Goal: Task Accomplishment & Management: Complete application form

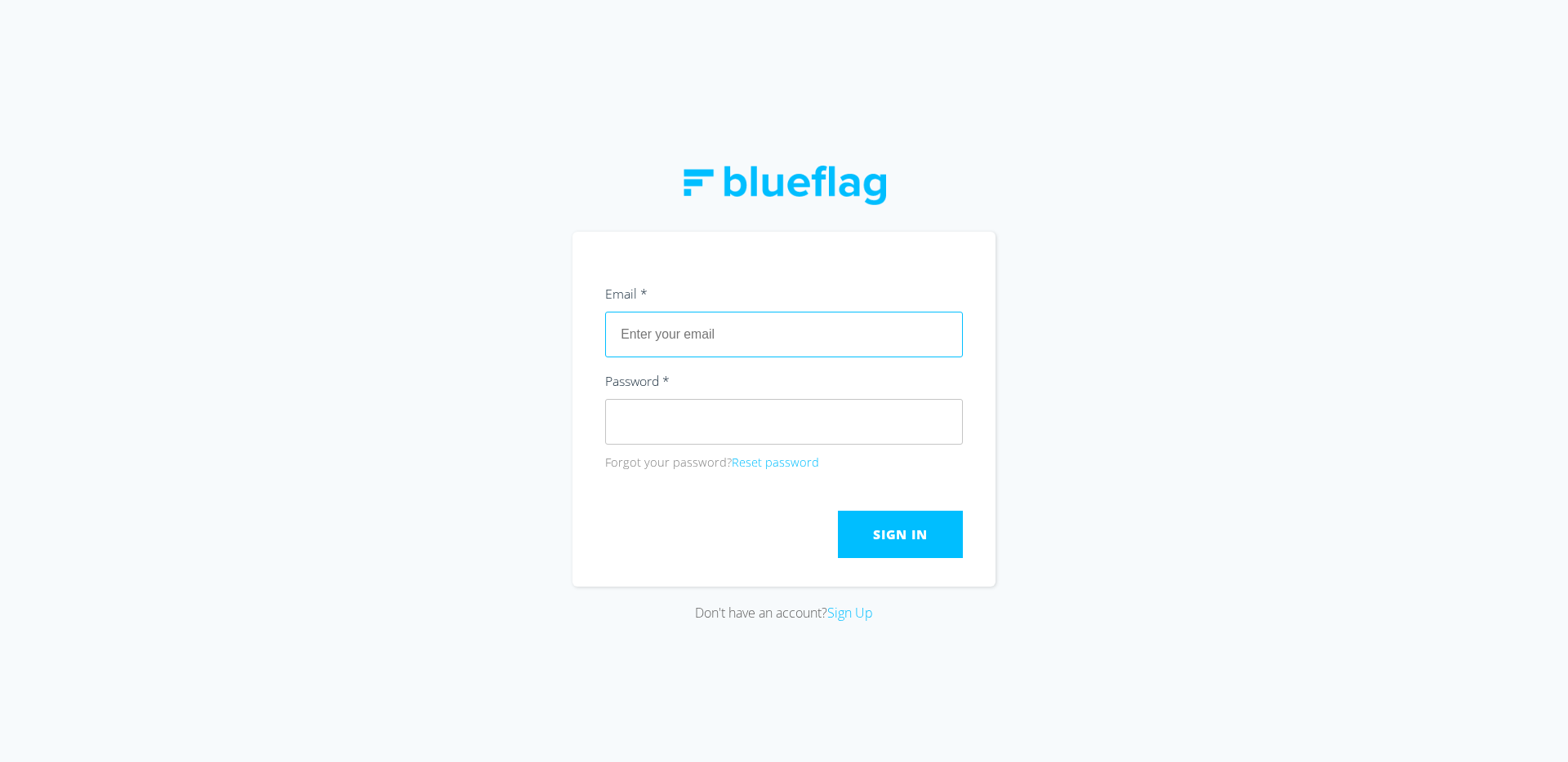
click at [699, 337] on input "text" at bounding box center [784, 334] width 357 height 46
click at [789, 264] on section "Email * Password * Forgot your password? Reset password Submit Sign In" at bounding box center [784, 409] width 423 height 355
type input "[EMAIL_ADDRESS][DOMAIN_NAME]"
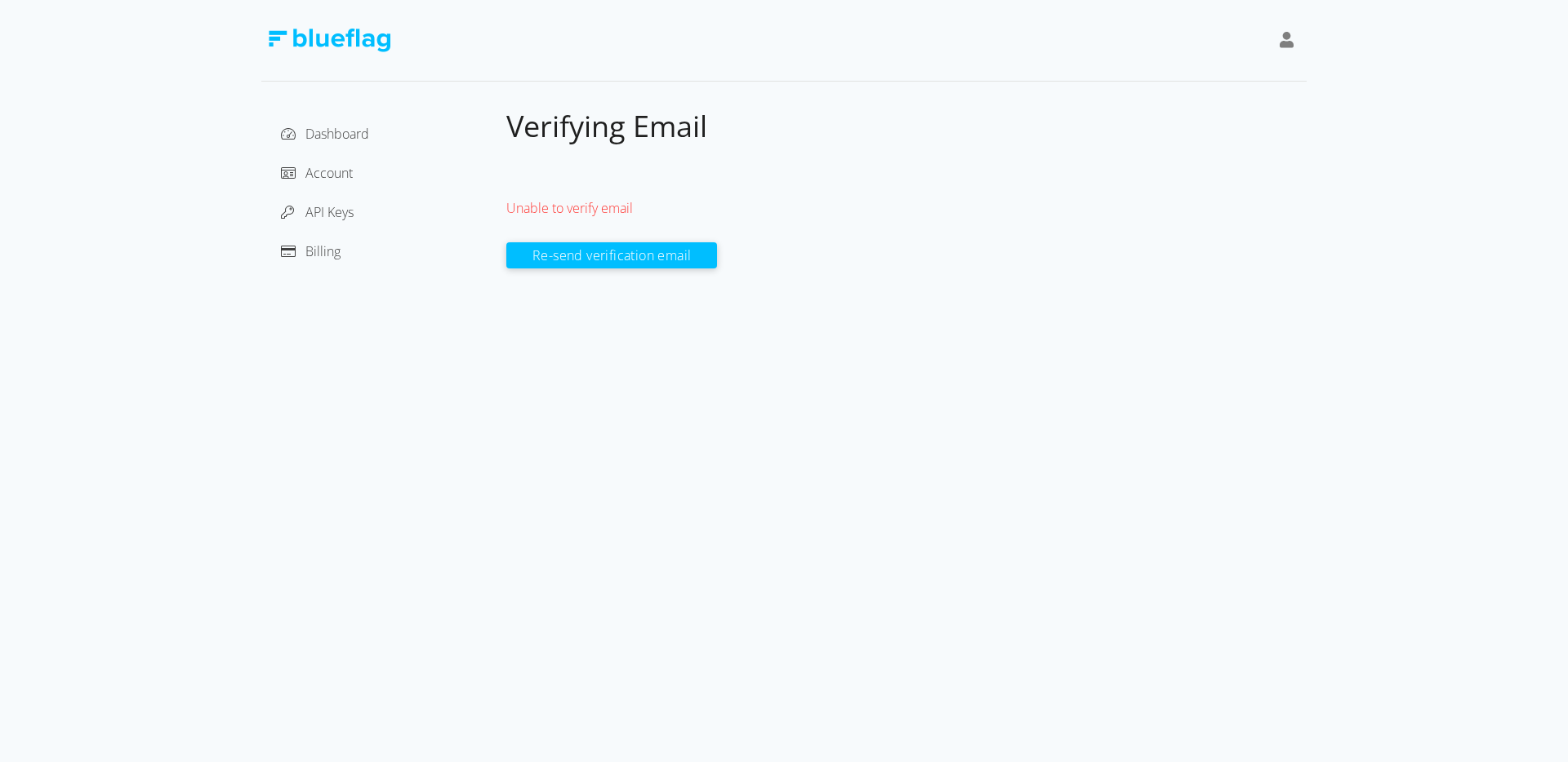
click at [604, 261] on button "Re-send verification email" at bounding box center [611, 255] width 211 height 26
click at [360, 131] on span "Dashboard" at bounding box center [338, 134] width 64 height 18
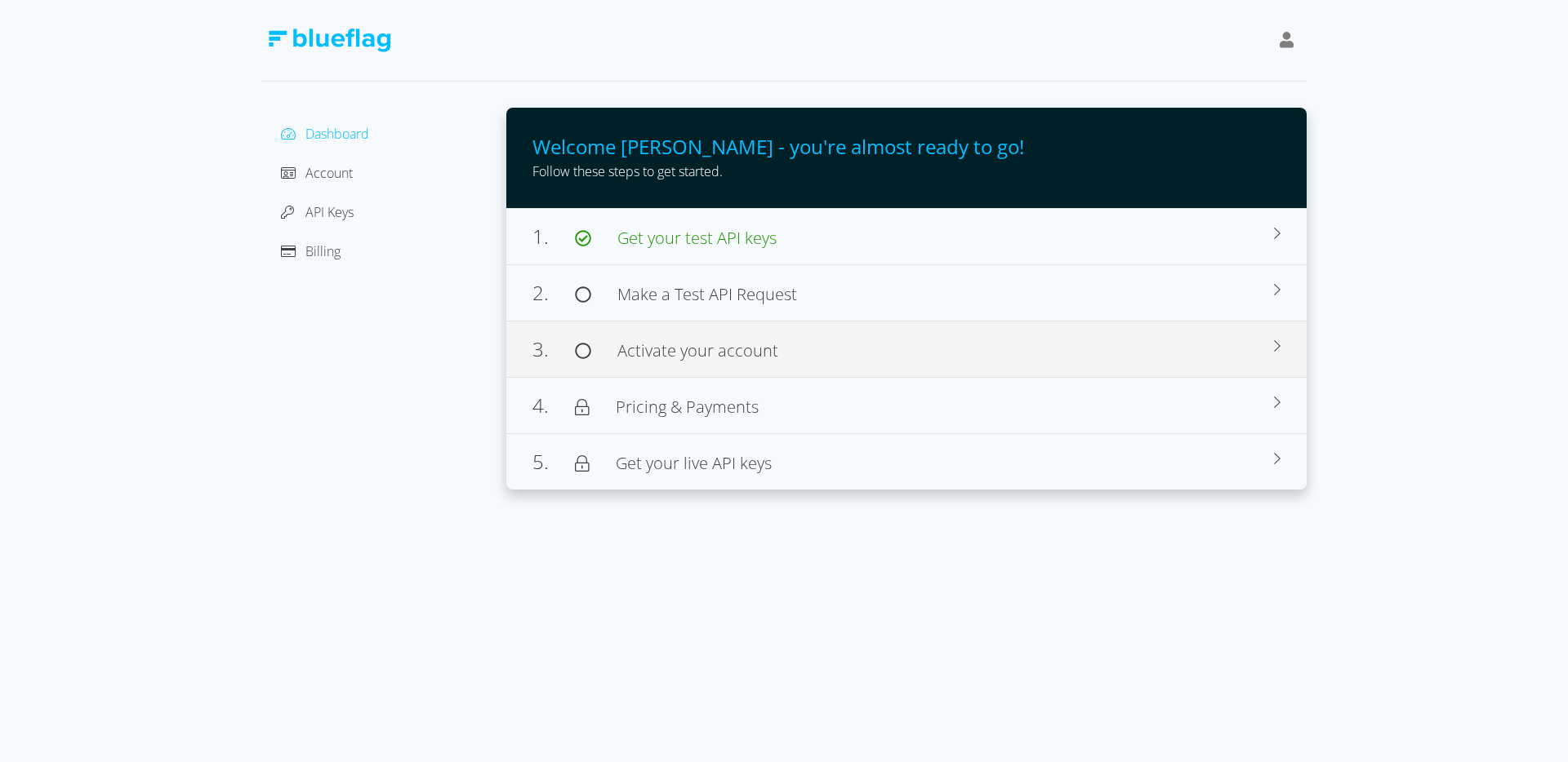
click at [590, 357] on icon at bounding box center [583, 350] width 16 height 16
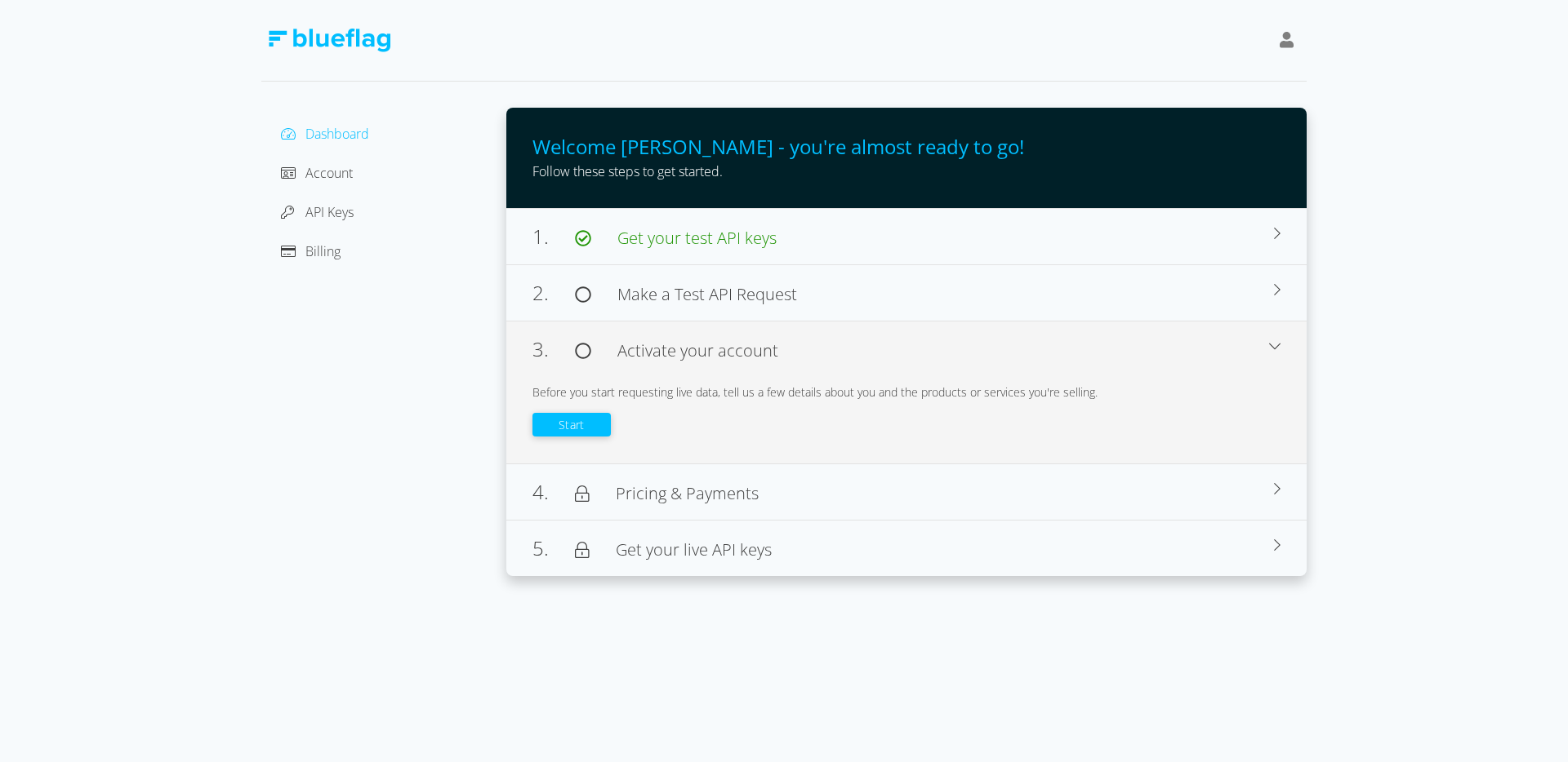
click at [710, 393] on div "Before you start requesting live data, tell us a few details about you and the …" at bounding box center [907, 392] width 748 height 17
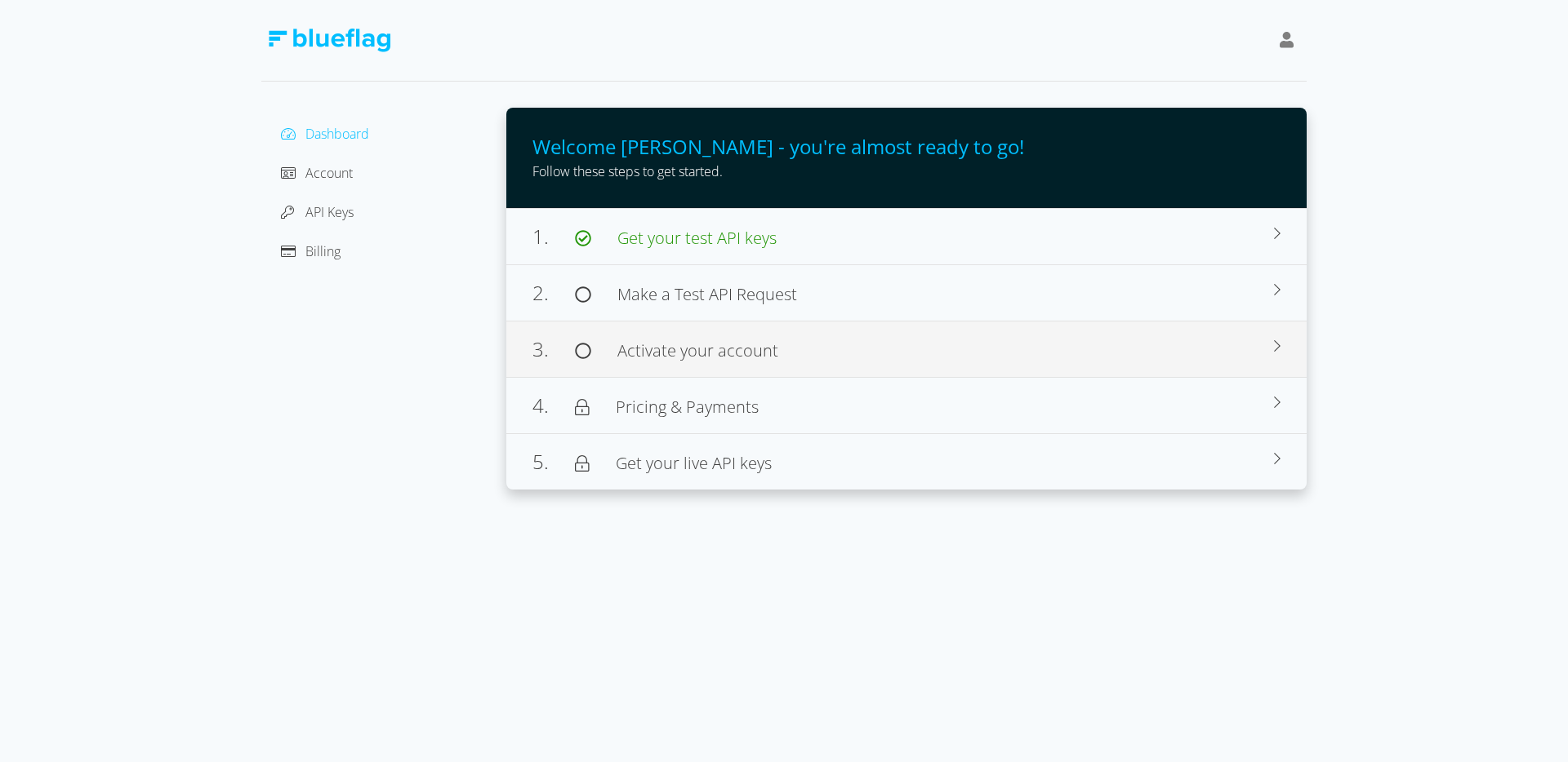
click at [710, 393] on div "4. Pricing & Payments" at bounding box center [903, 406] width 742 height 29
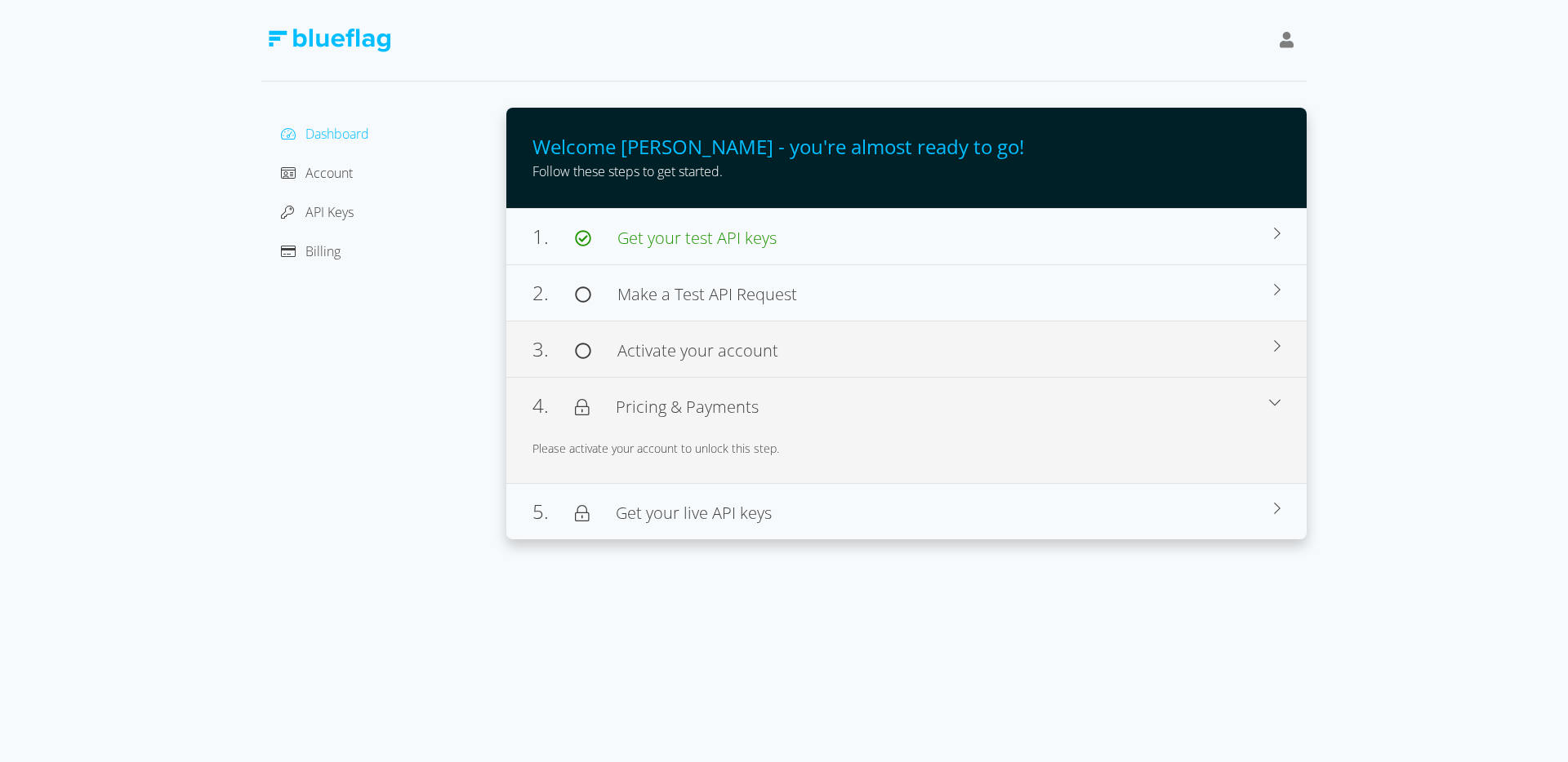
click at [641, 356] on span "Activate your account" at bounding box center [698, 350] width 161 height 22
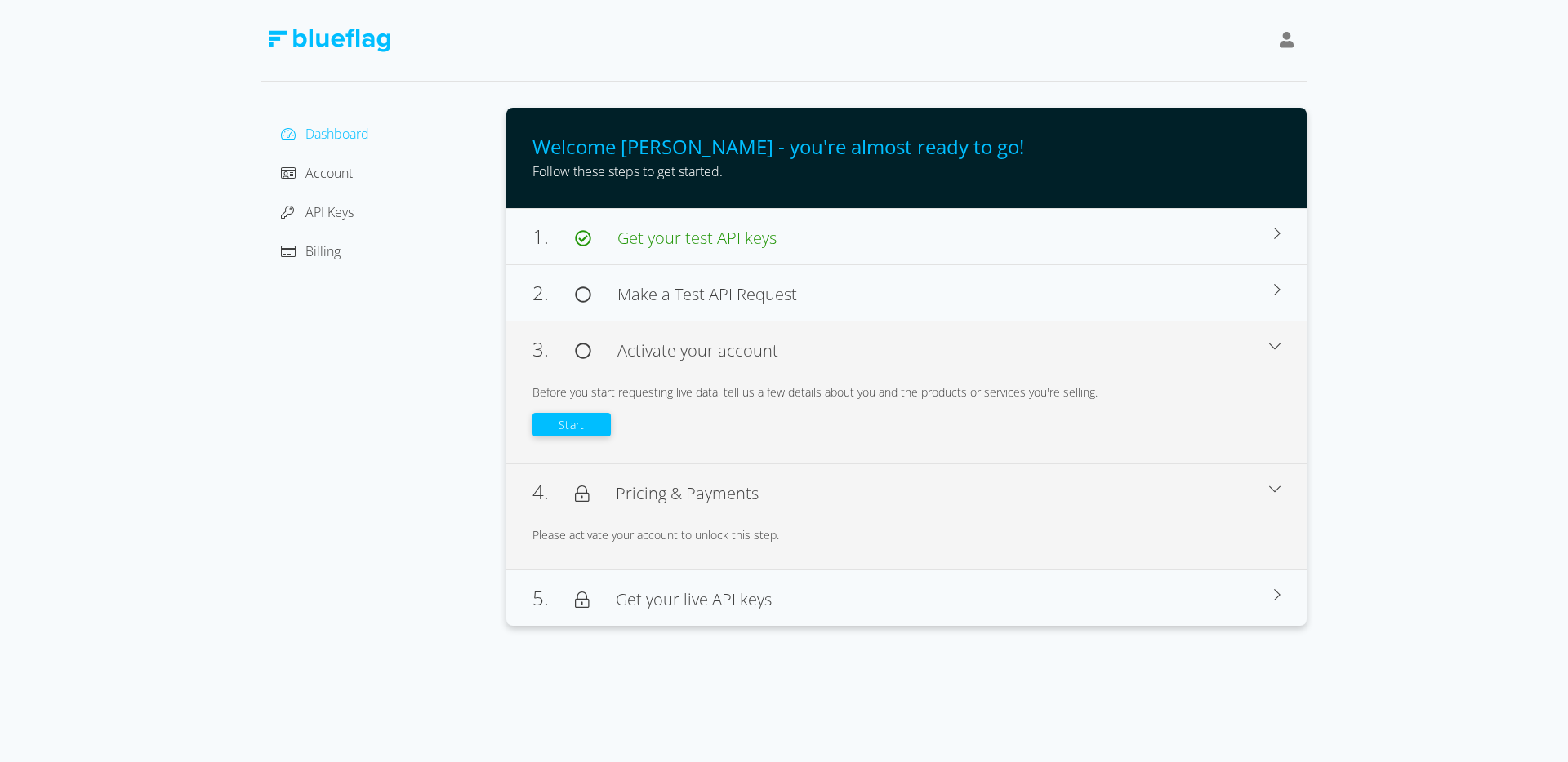
click at [380, 350] on div "Dashboard Account API Keys Billing" at bounding box center [384, 367] width 245 height 519
click at [347, 116] on div "Dashboard Account API Keys Billing" at bounding box center [384, 367] width 245 height 519
click at [1277, 343] on icon at bounding box center [1274, 345] width 11 height 13
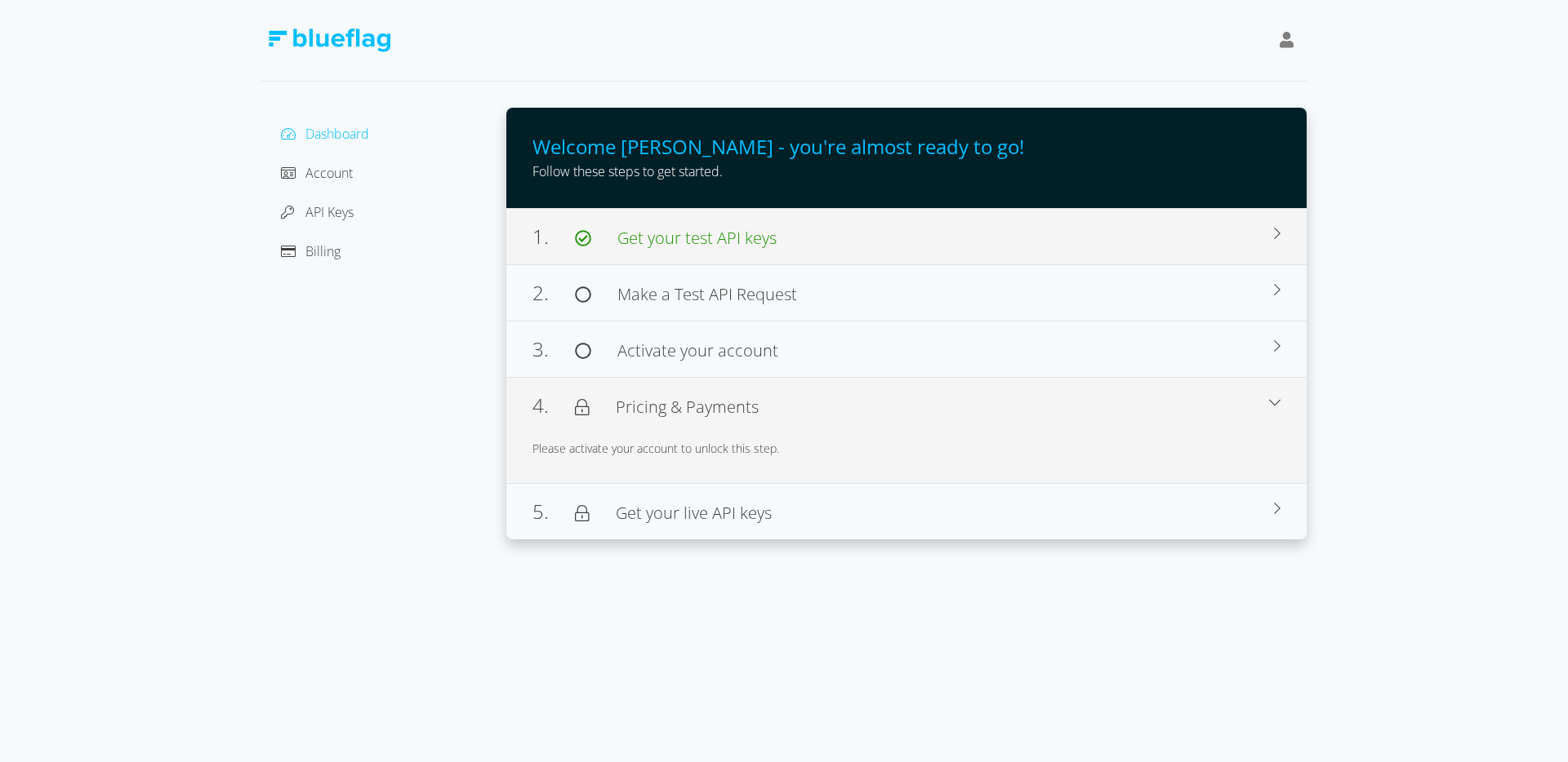
click at [1278, 227] on icon at bounding box center [1277, 233] width 7 height 13
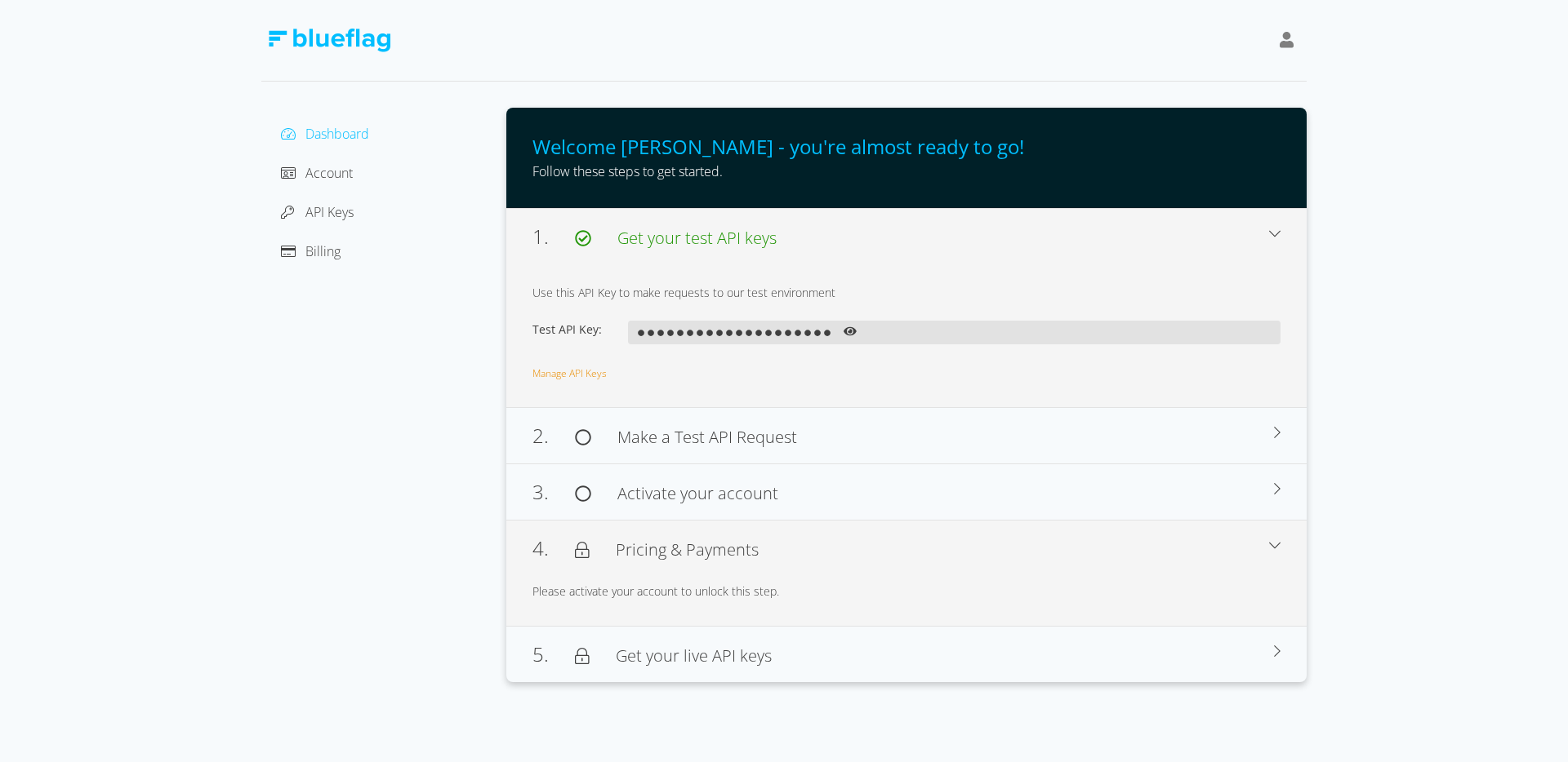
click at [364, 443] on div "Dashboard Account API Keys Billing" at bounding box center [384, 395] width 245 height 575
click at [1278, 234] on icon at bounding box center [1274, 233] width 11 height 13
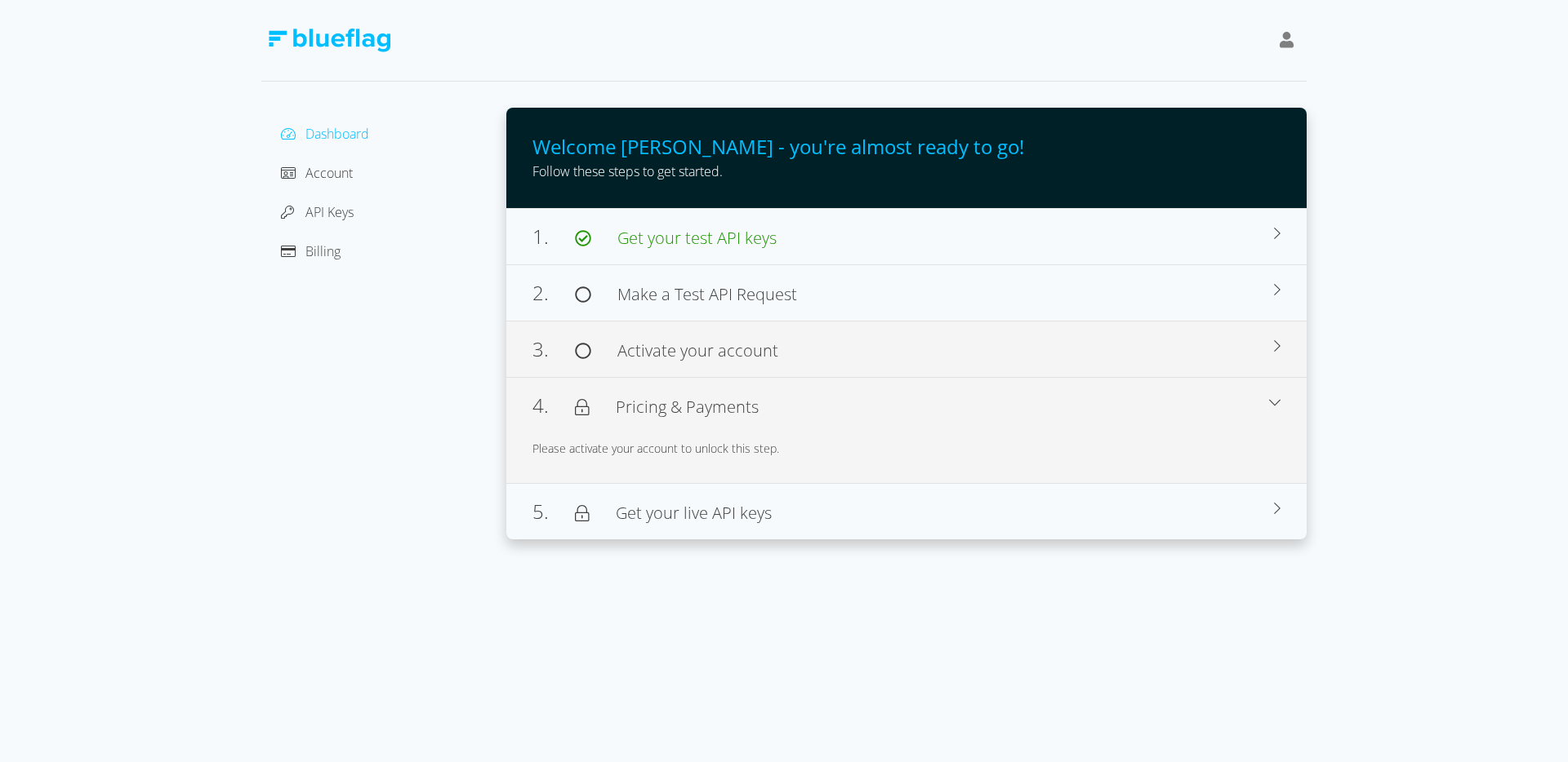
click at [667, 356] on span "Activate your account" at bounding box center [698, 350] width 161 height 22
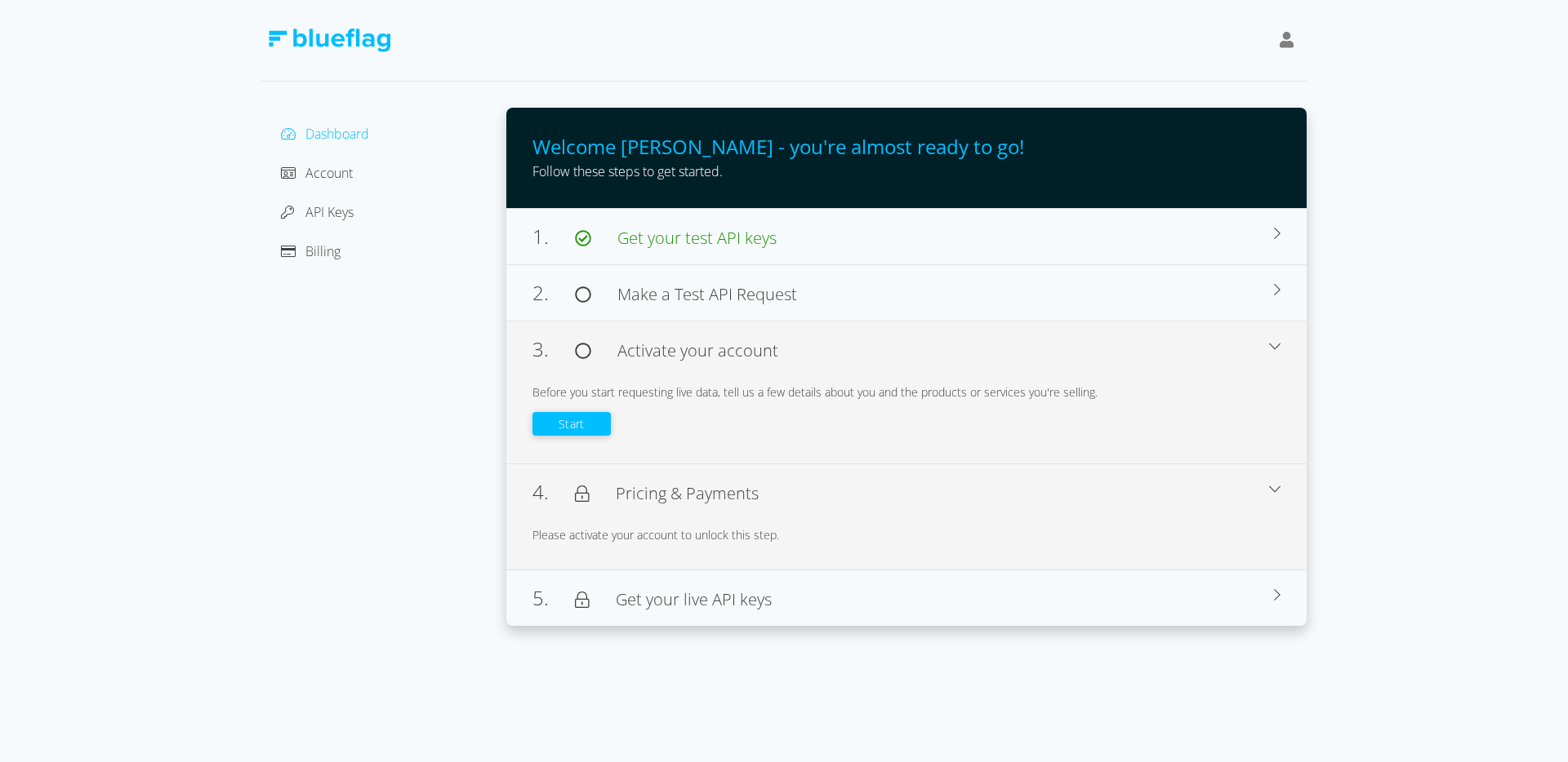
click at [554, 422] on button "Start" at bounding box center [572, 424] width 79 height 23
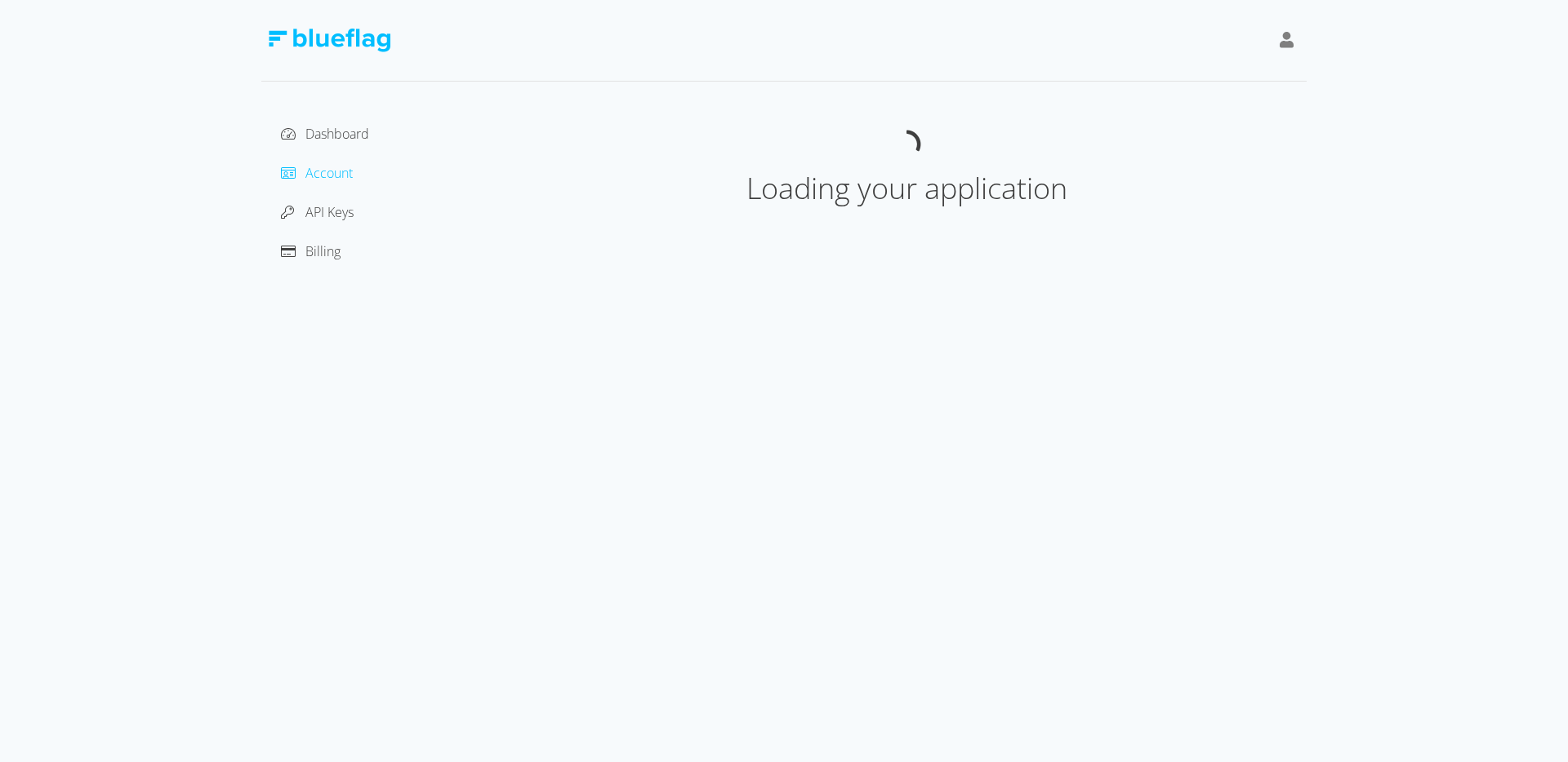
select select "[GEOGRAPHIC_DATA]"
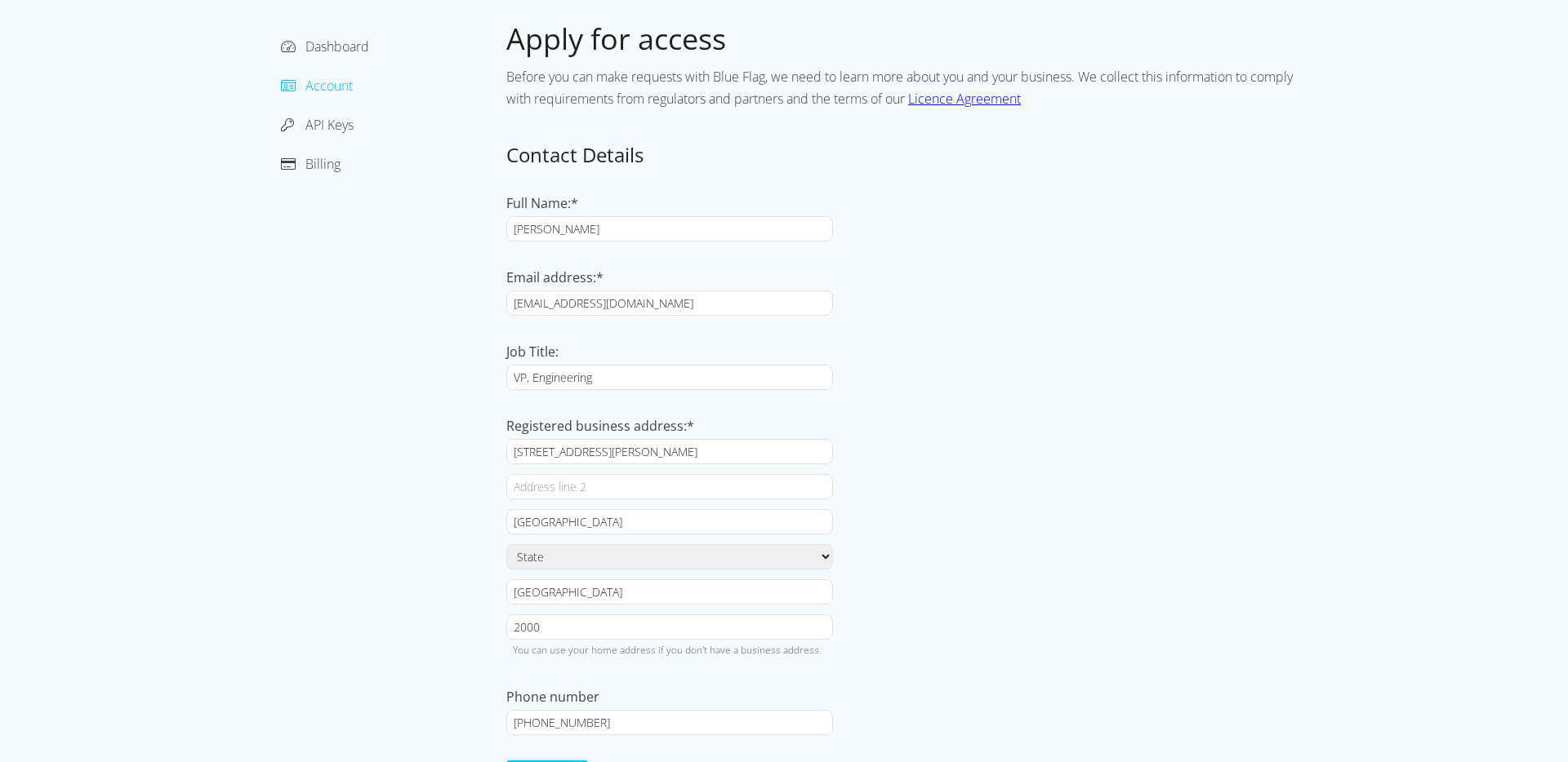
scroll to position [139, 0]
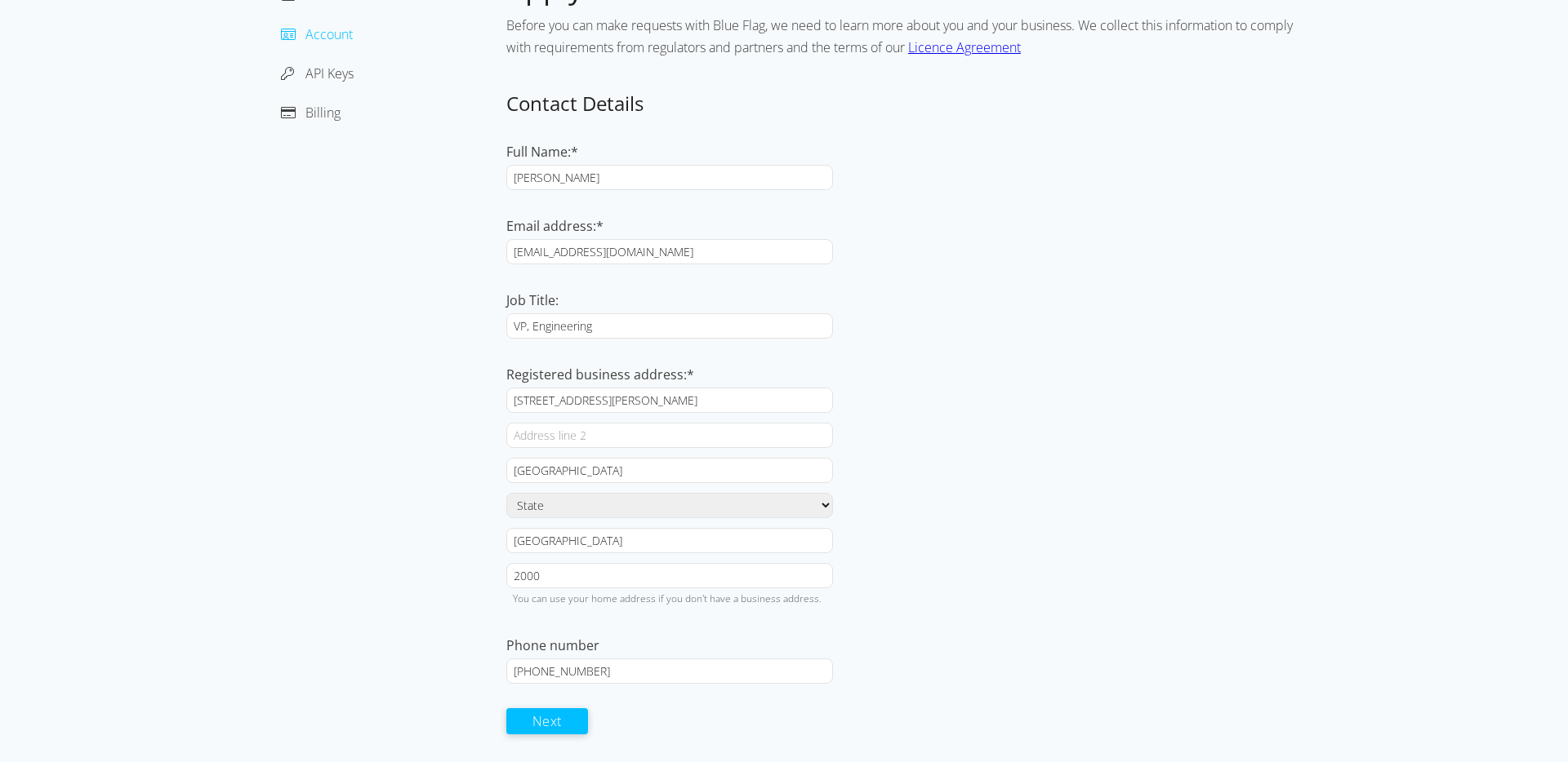
click at [559, 726] on button "Next" at bounding box center [547, 721] width 82 height 26
select select "other"
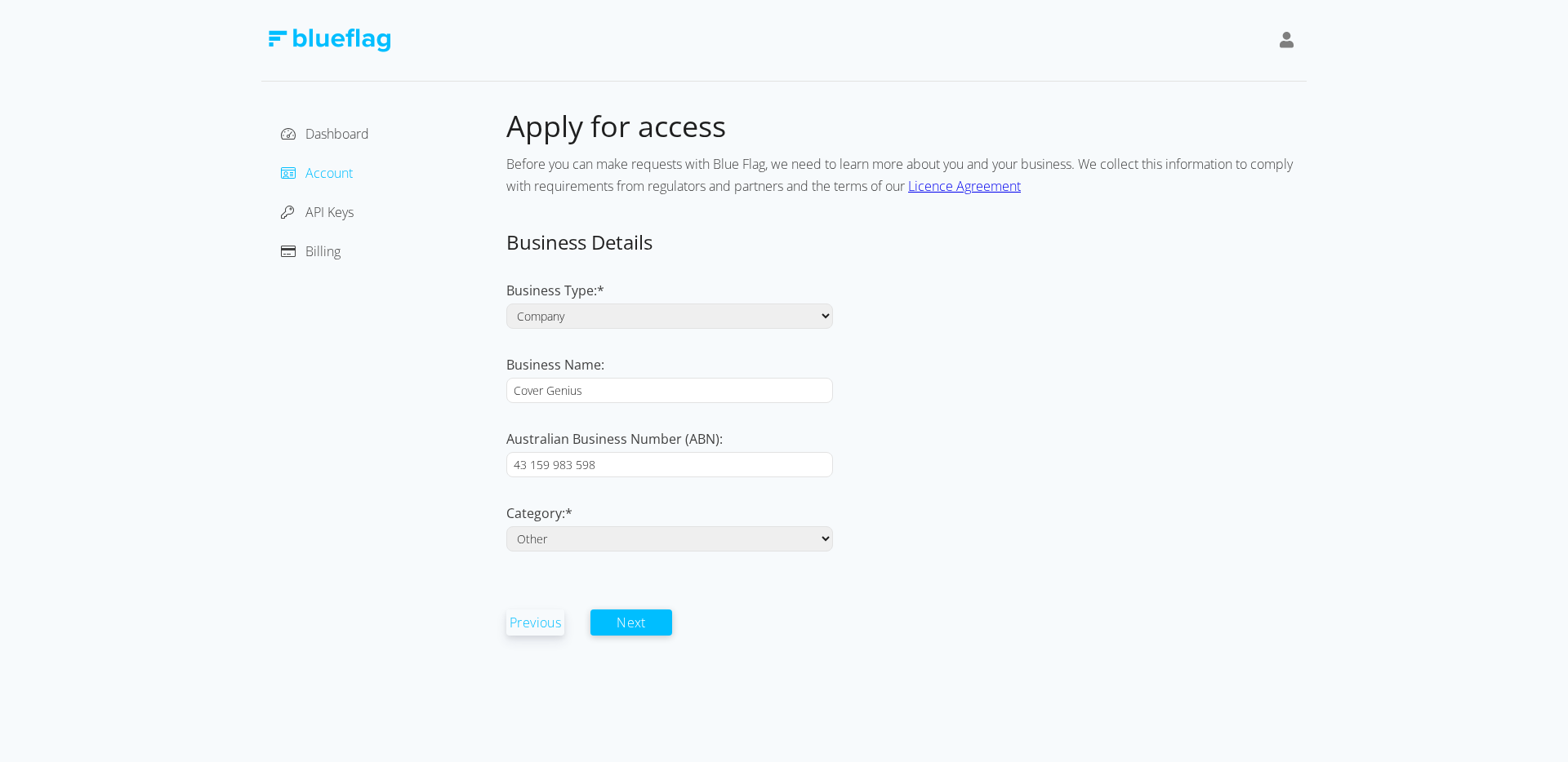
scroll to position [0, 0]
click at [640, 626] on button "Next" at bounding box center [631, 622] width 82 height 26
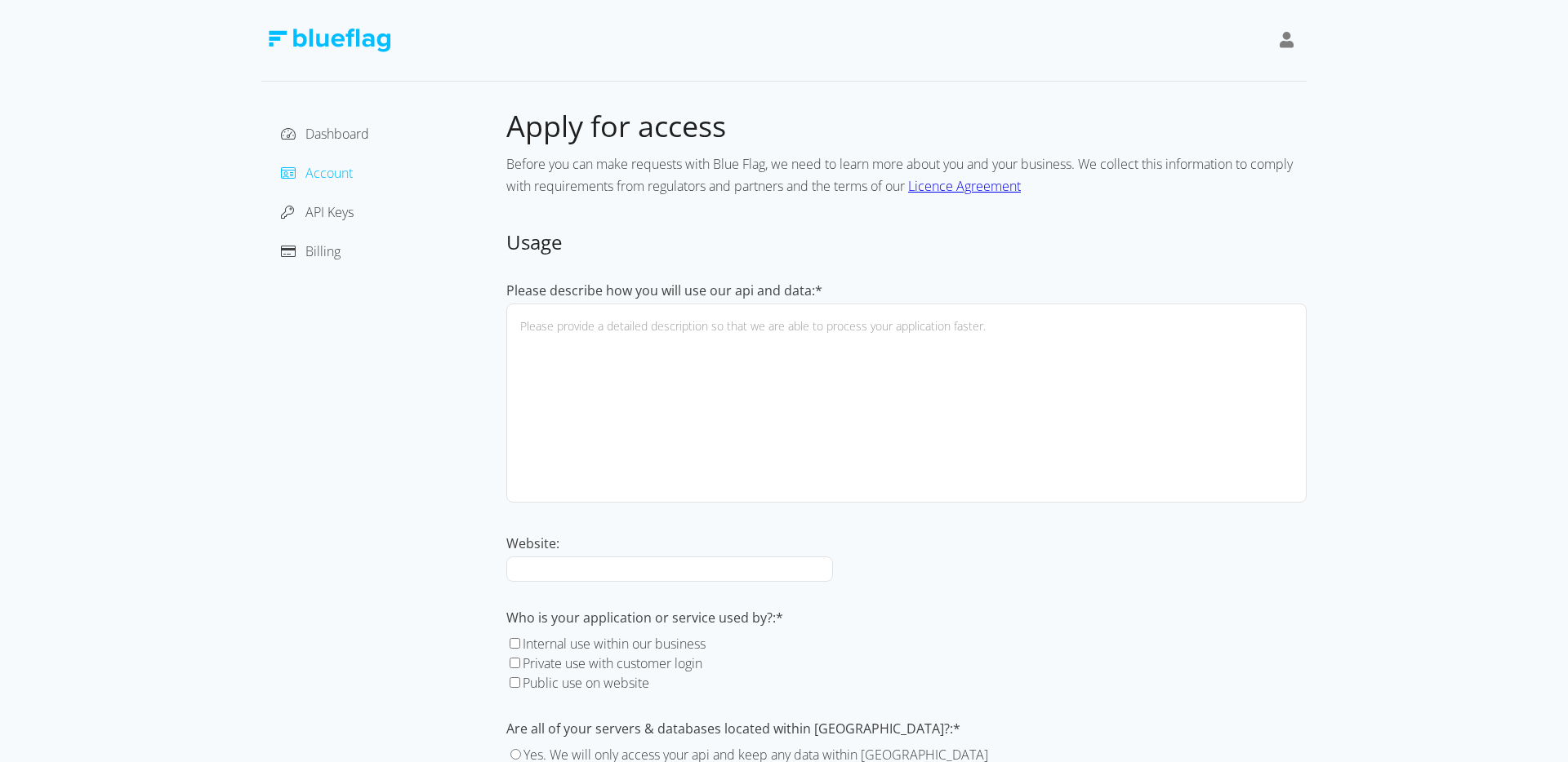
click at [690, 281] on label "Please describe how you will use our api and data:*" at bounding box center [664, 290] width 316 height 18
click at [690, 304] on textarea "Please describe how you will use our api and data:*" at bounding box center [906, 403] width 800 height 199
click at [690, 281] on label "Please describe how you will use our api and data:*" at bounding box center [664, 290] width 316 height 18
click at [690, 304] on textarea "Please describe how you will use our api and data:*" at bounding box center [906, 403] width 800 height 199
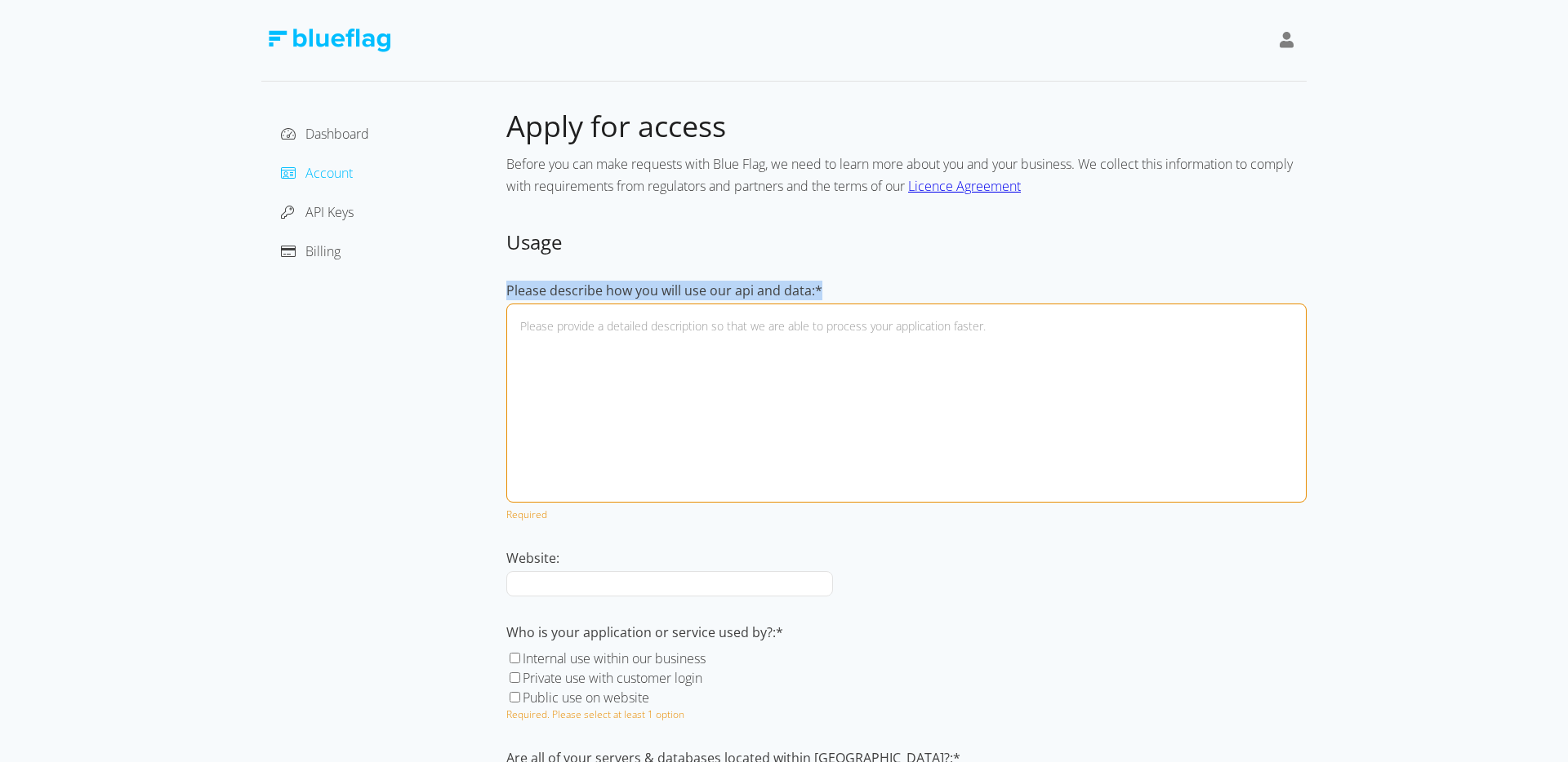
click at [690, 281] on label "Please describe how you will use our api and data:*" at bounding box center [664, 290] width 316 height 18
click at [690, 304] on textarea "Please describe how you will use our api and data:*" at bounding box center [906, 403] width 800 height 199
click at [654, 338] on textarea "Please describe how you will use our api and data:*" at bounding box center [906, 403] width 800 height 199
type textarea "W"
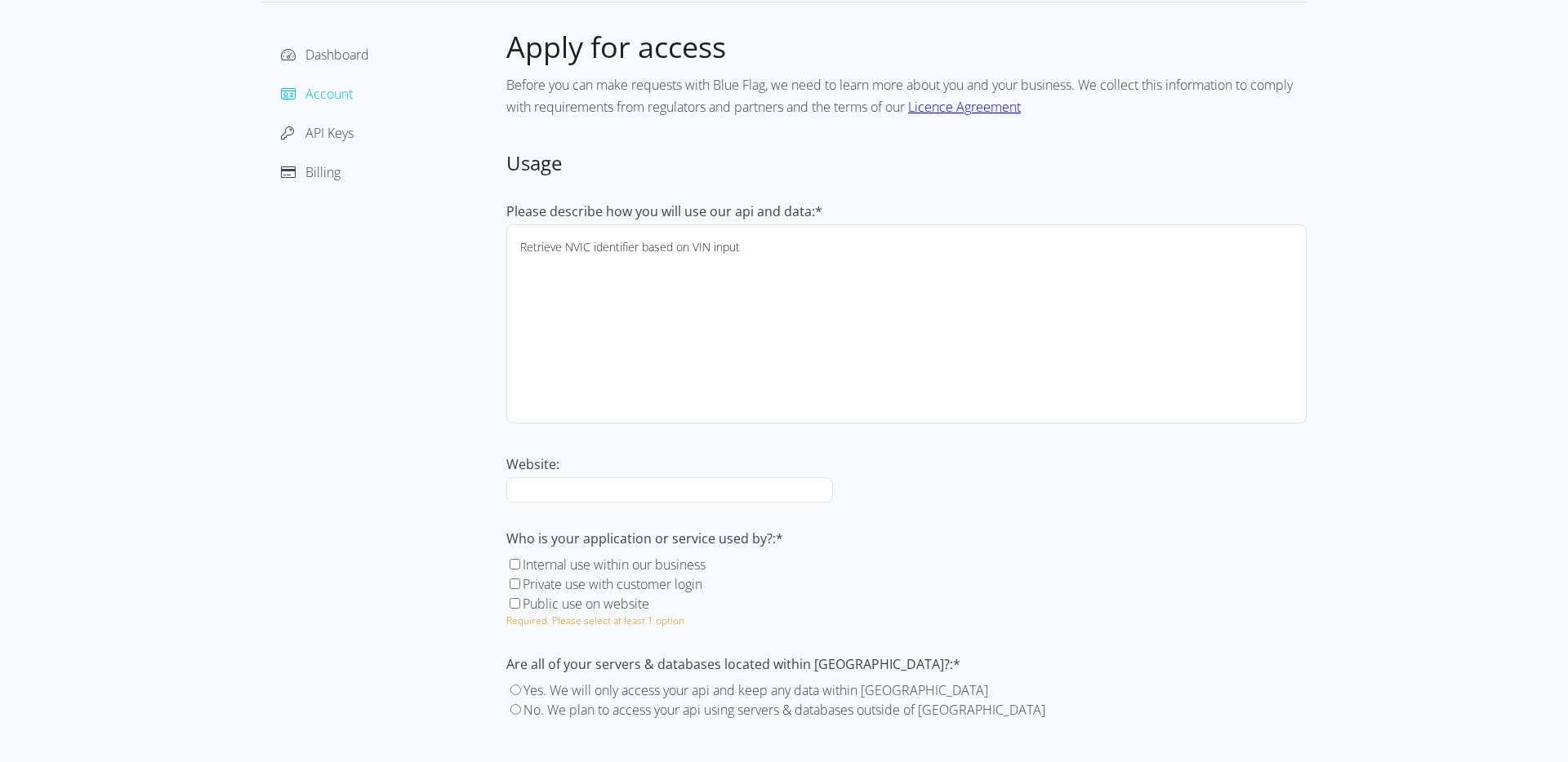
scroll to position [80, 0]
click at [1020, 521] on div "Please describe how you will use our api and data:* Retrieve NVIC identifier ba…" at bounding box center [906, 460] width 800 height 519
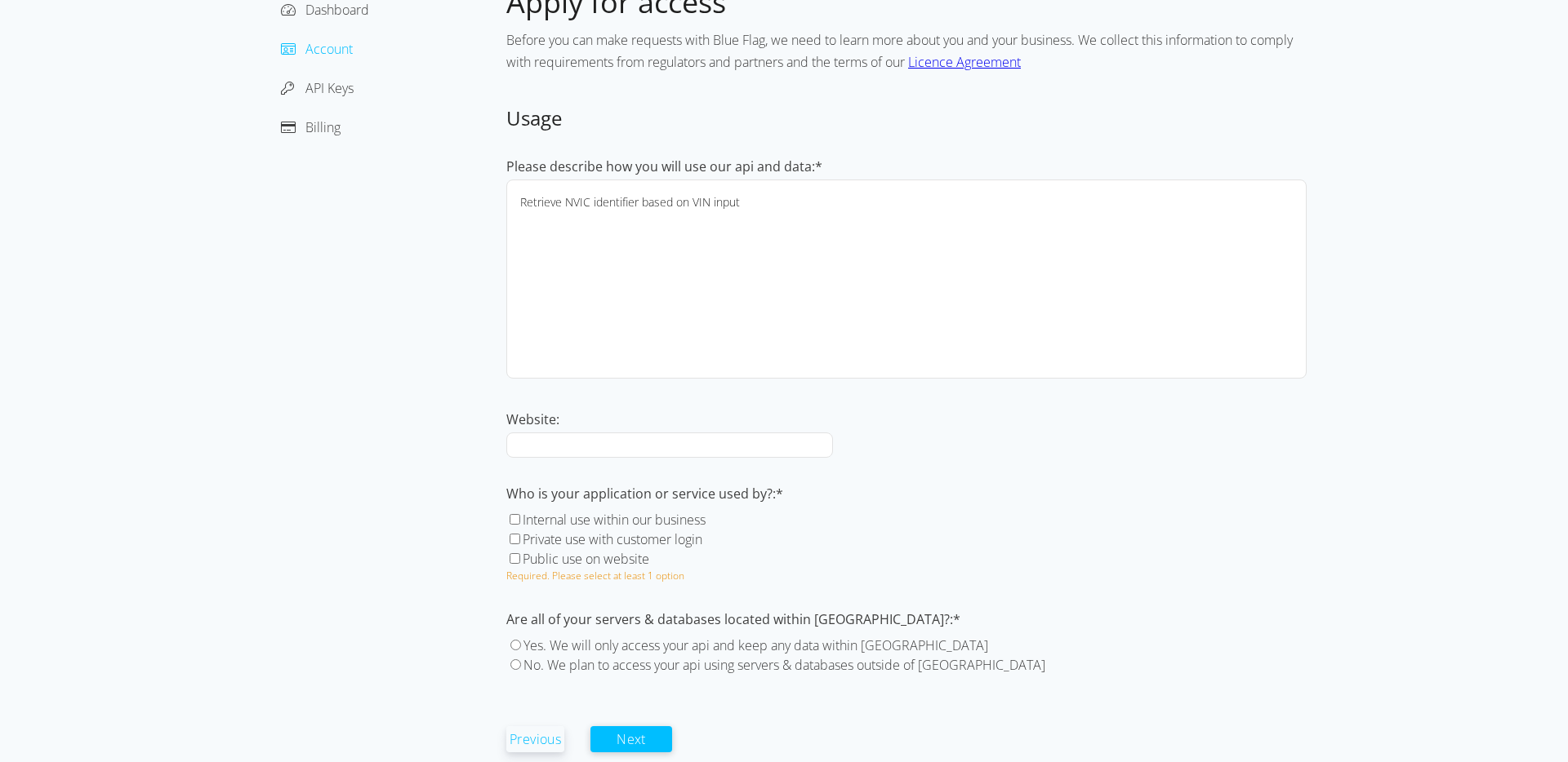
click at [803, 224] on textarea "Retrieve NVIC identifier based on VIN input" at bounding box center [906, 279] width 800 height 199
paste textarea "Tristan Miller"
click at [991, 207] on textarea "Retrieve NVIC identifier based on VIN input. Refer to Cover Genius > Tristan Mi…" at bounding box center [906, 279] width 800 height 199
type textarea "Retrieve NVIC identifier based on VIN input. Refer to Cover Genius > Tristan Mi…"
click at [668, 444] on input "Website:" at bounding box center [669, 444] width 326 height 25
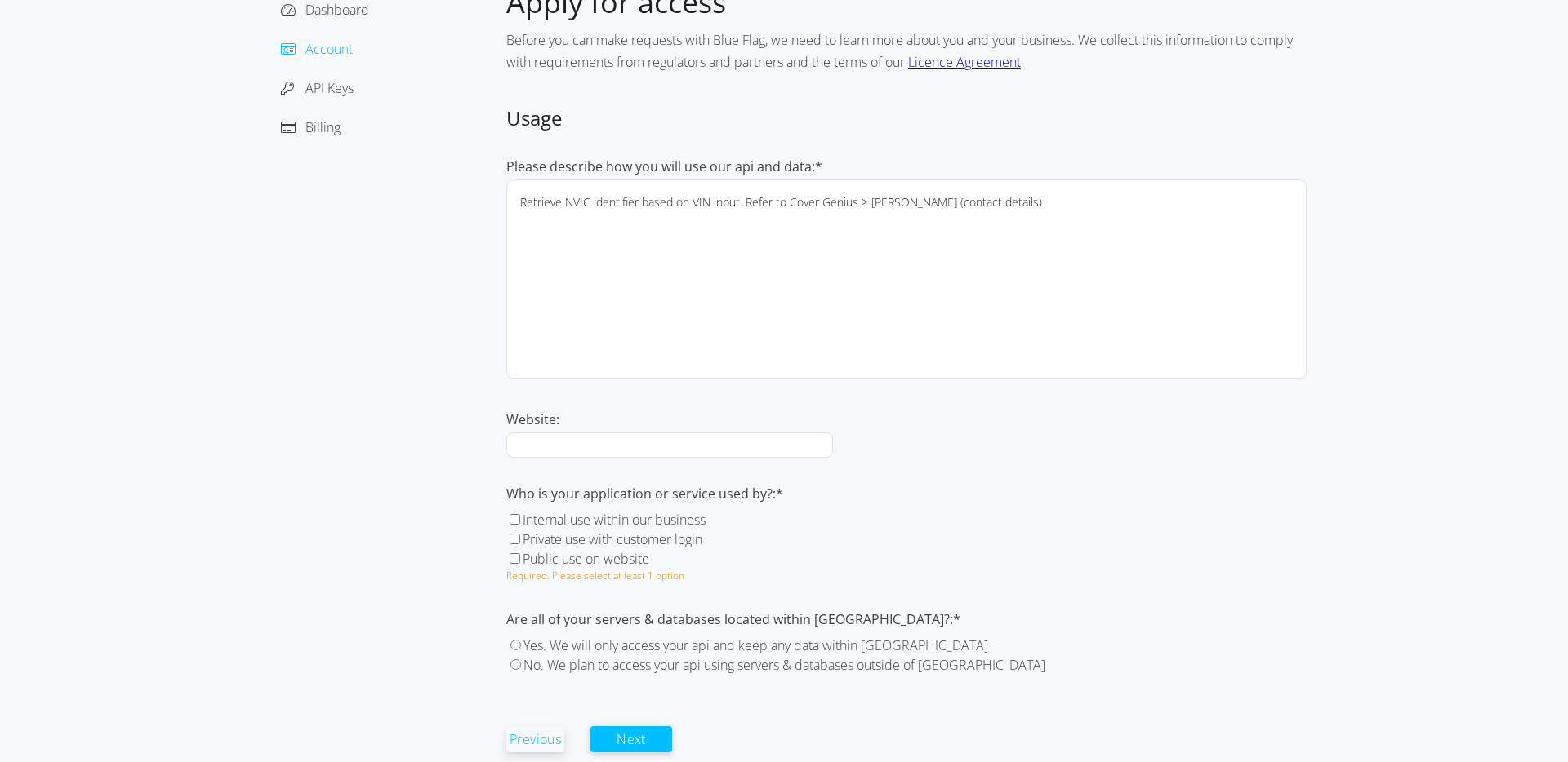
click at [587, 460] on div "Please describe how you will use our api and data:* Retrieve NVIC identifier ba…" at bounding box center [906, 416] width 800 height 519
click at [585, 448] on input "Website:" at bounding box center [669, 444] width 326 height 25
paste input "https://www.xcover.com/"
type input "https://www.xcover.com/"
click at [439, 520] on div "Dashboard Account API Keys Billing" at bounding box center [384, 381] width 245 height 796
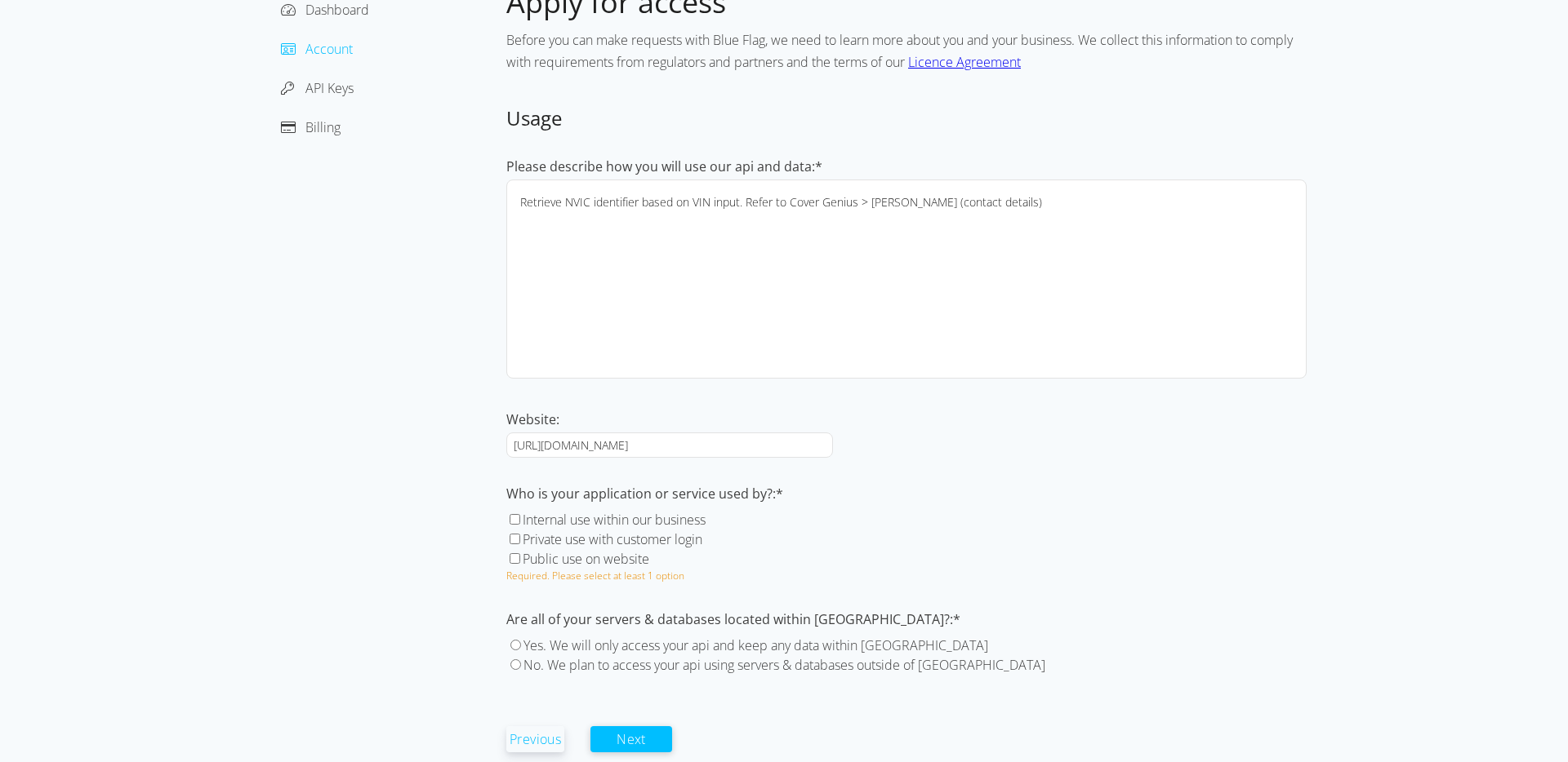
click at [567, 544] on label "Private use with customer login" at bounding box center [612, 539] width 180 height 18
click at [520, 544] on input "Private use with customer login" at bounding box center [515, 539] width 10 height 10
checkbox input "true"
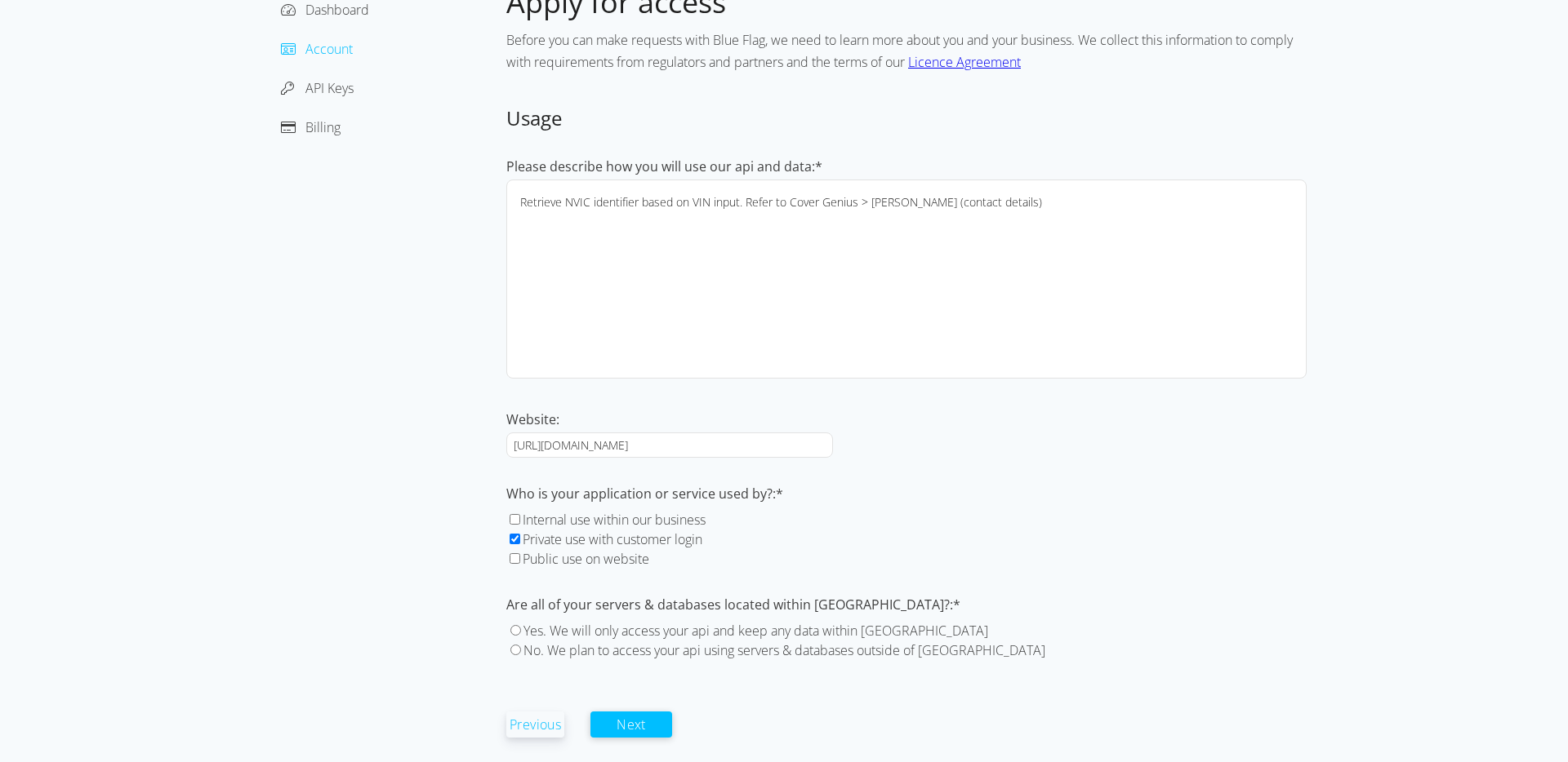
scroll to position [127, 0]
click at [519, 519] on input "Internal use within our business" at bounding box center [515, 517] width 10 height 10
checkbox input "true"
click at [516, 538] on input "Private use with customer login" at bounding box center [515, 537] width 10 height 10
click at [408, 537] on div "Dashboard Account API Keys Billing" at bounding box center [384, 371] width 245 height 781
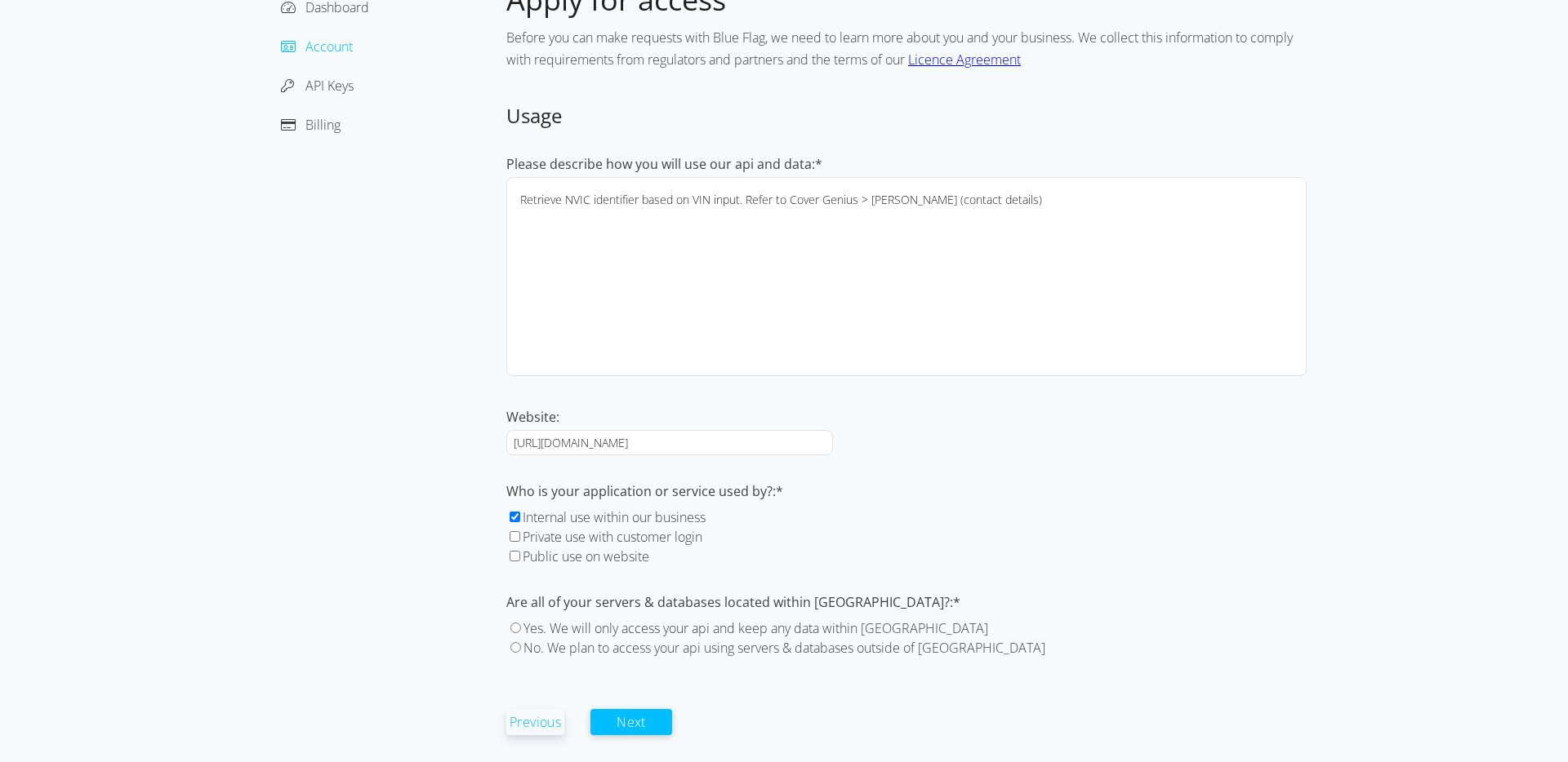
click at [588, 537] on label "Private use with customer login" at bounding box center [612, 537] width 180 height 18
click at [520, 537] on input "Private use with customer login" at bounding box center [515, 537] width 10 height 10
checkbox input "true"
click at [863, 648] on label "No. We plan to access your api using servers & databases outside of [GEOGRAPHIC…" at bounding box center [784, 648] width 522 height 18
click at [521, 648] on input "No. We plan to access your api using servers & databases outside of [GEOGRAPHIC…" at bounding box center [515, 647] width 10 height 10
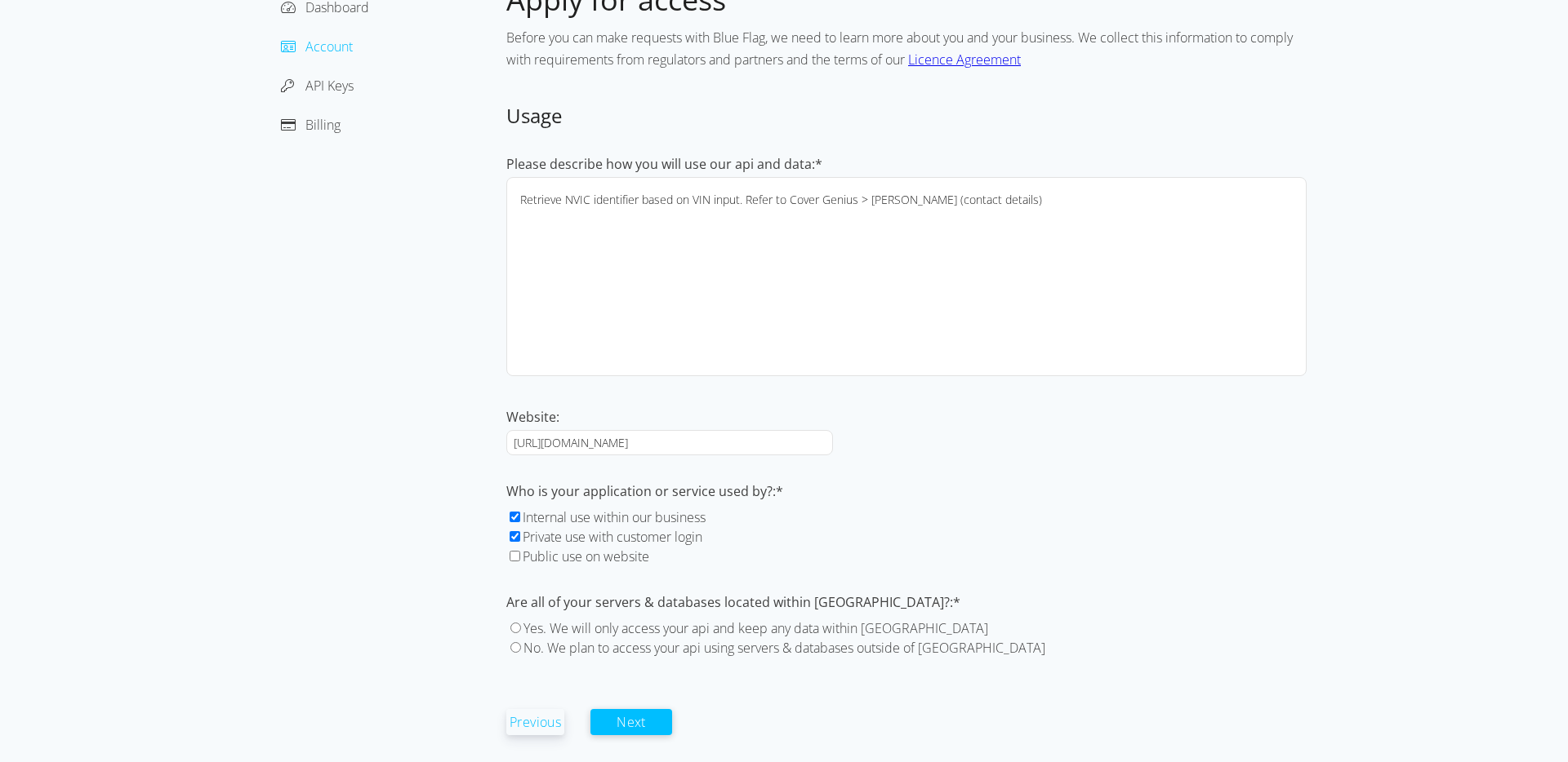
radio input "true"
click at [646, 721] on button "Next" at bounding box center [631, 721] width 82 height 26
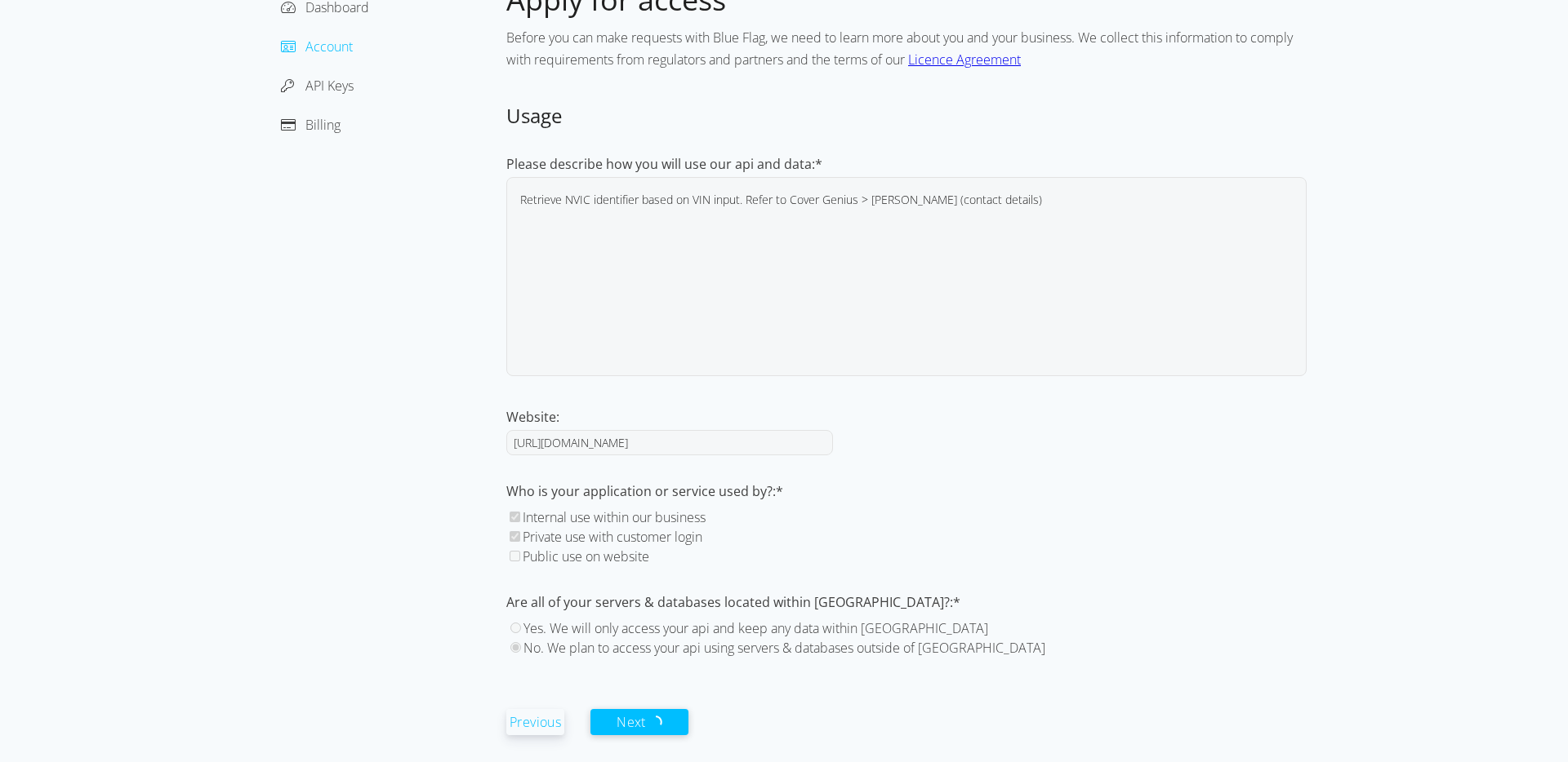
scroll to position [0, 0]
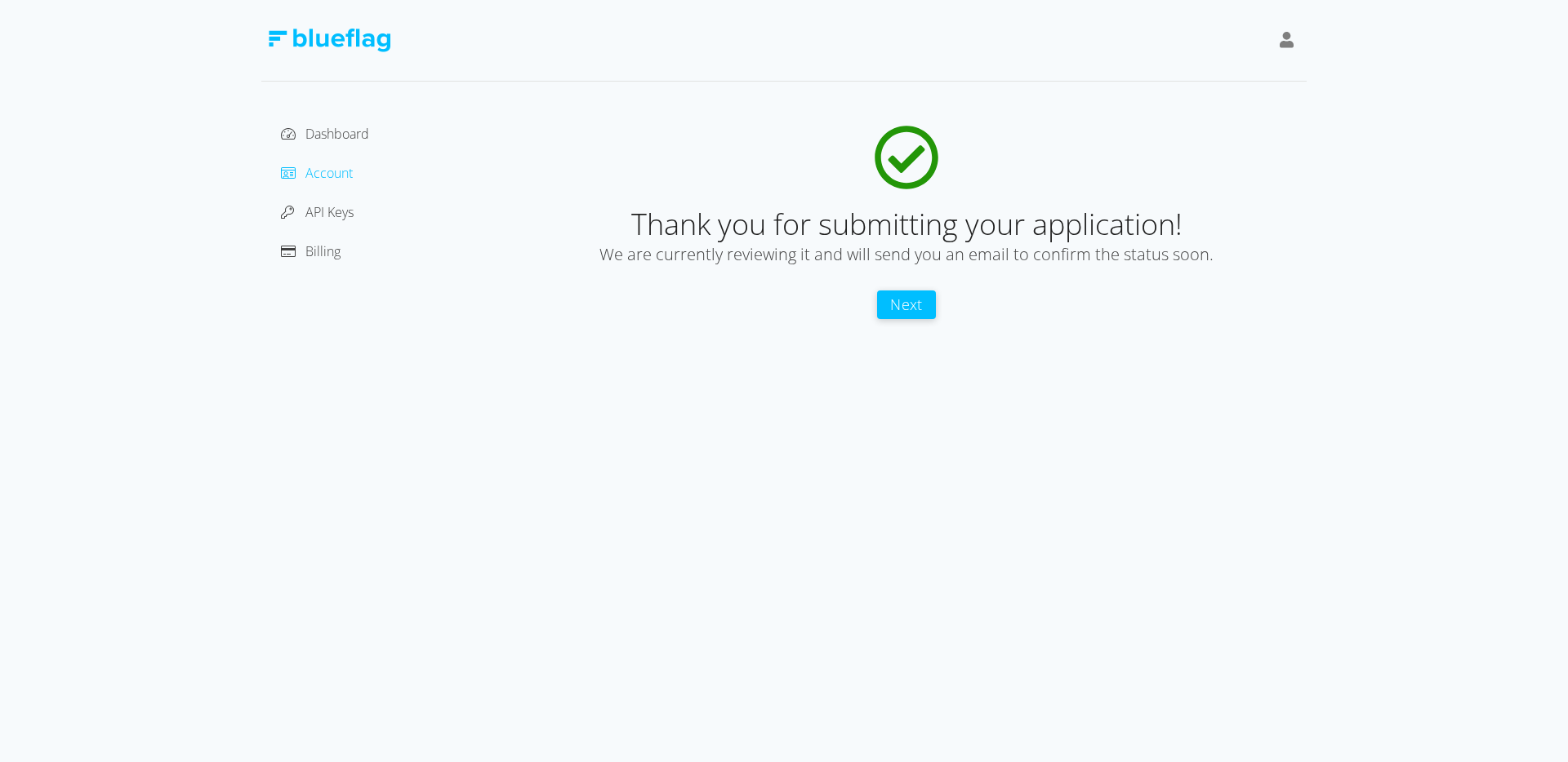
click at [903, 302] on button "Next" at bounding box center [907, 305] width 59 height 28
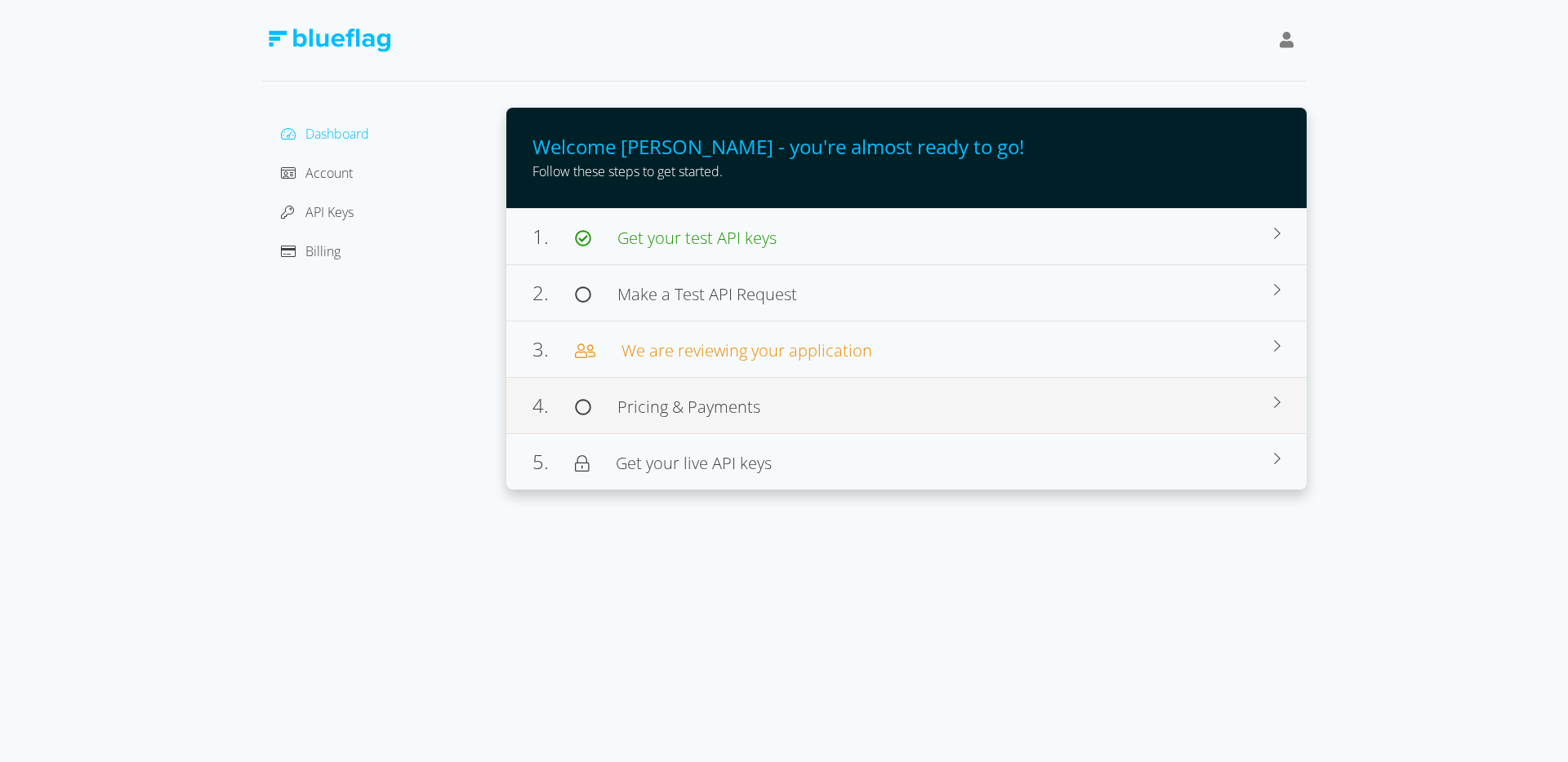
click at [744, 404] on span "Pricing & Payments" at bounding box center [689, 407] width 143 height 22
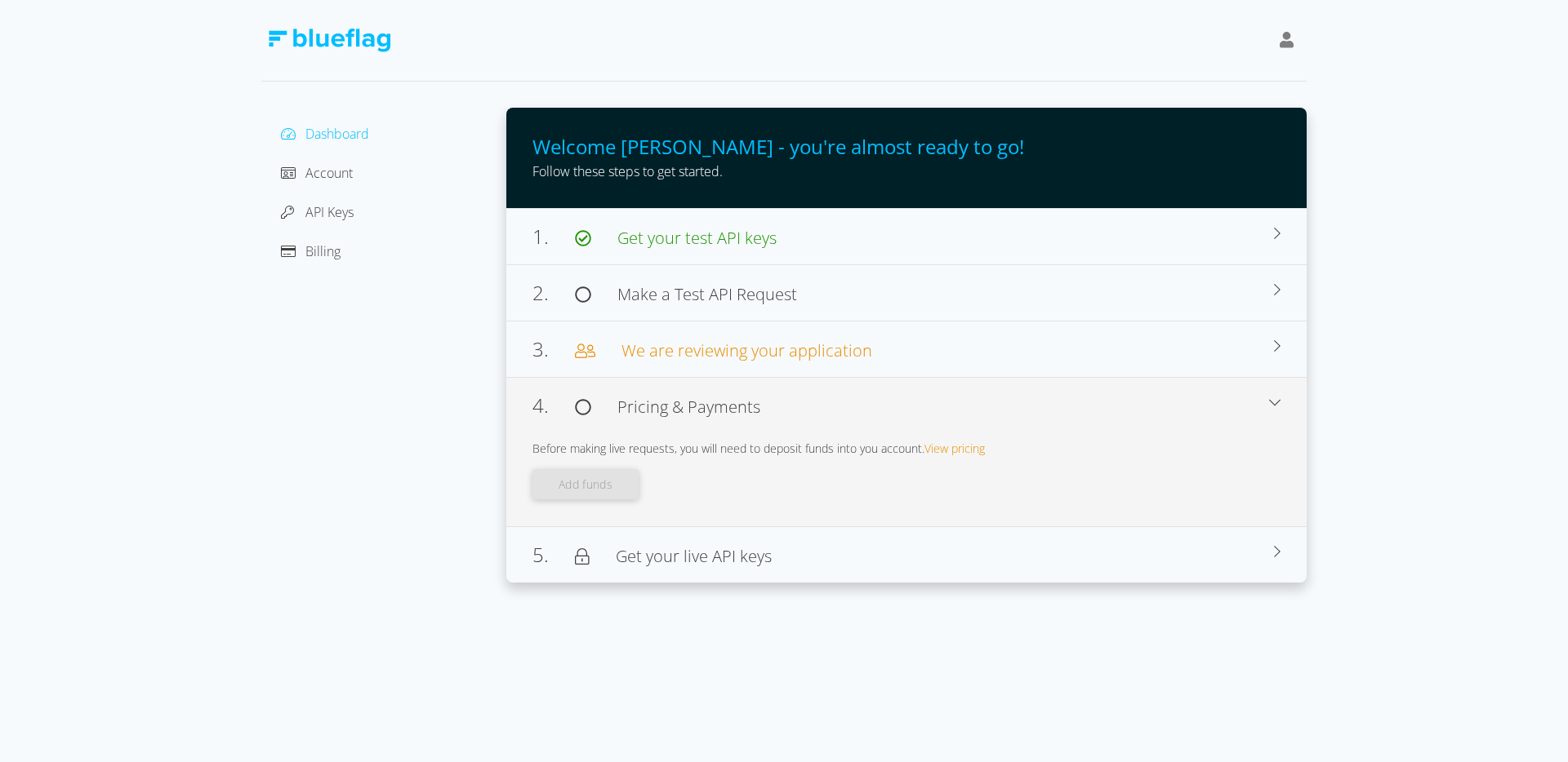
drag, startPoint x: 535, startPoint y: 454, endPoint x: 860, endPoint y: 458, distance: 325.0
click at [860, 458] on div "Before making live requests, you will need to deposit funds into you account. V…" at bounding box center [907, 470] width 748 height 86
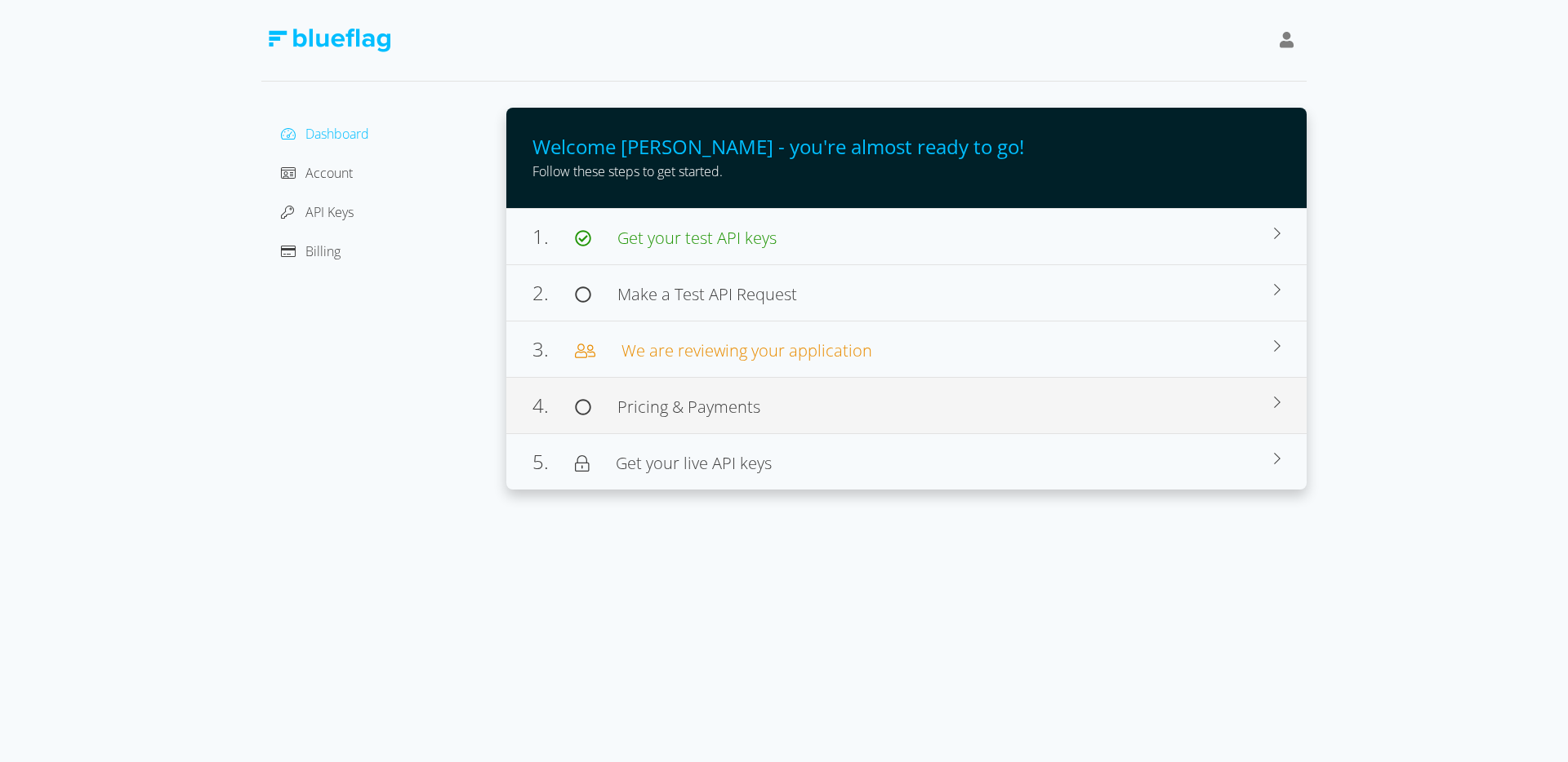
click at [783, 418] on div "4. Pricing & Payments" at bounding box center [903, 406] width 742 height 29
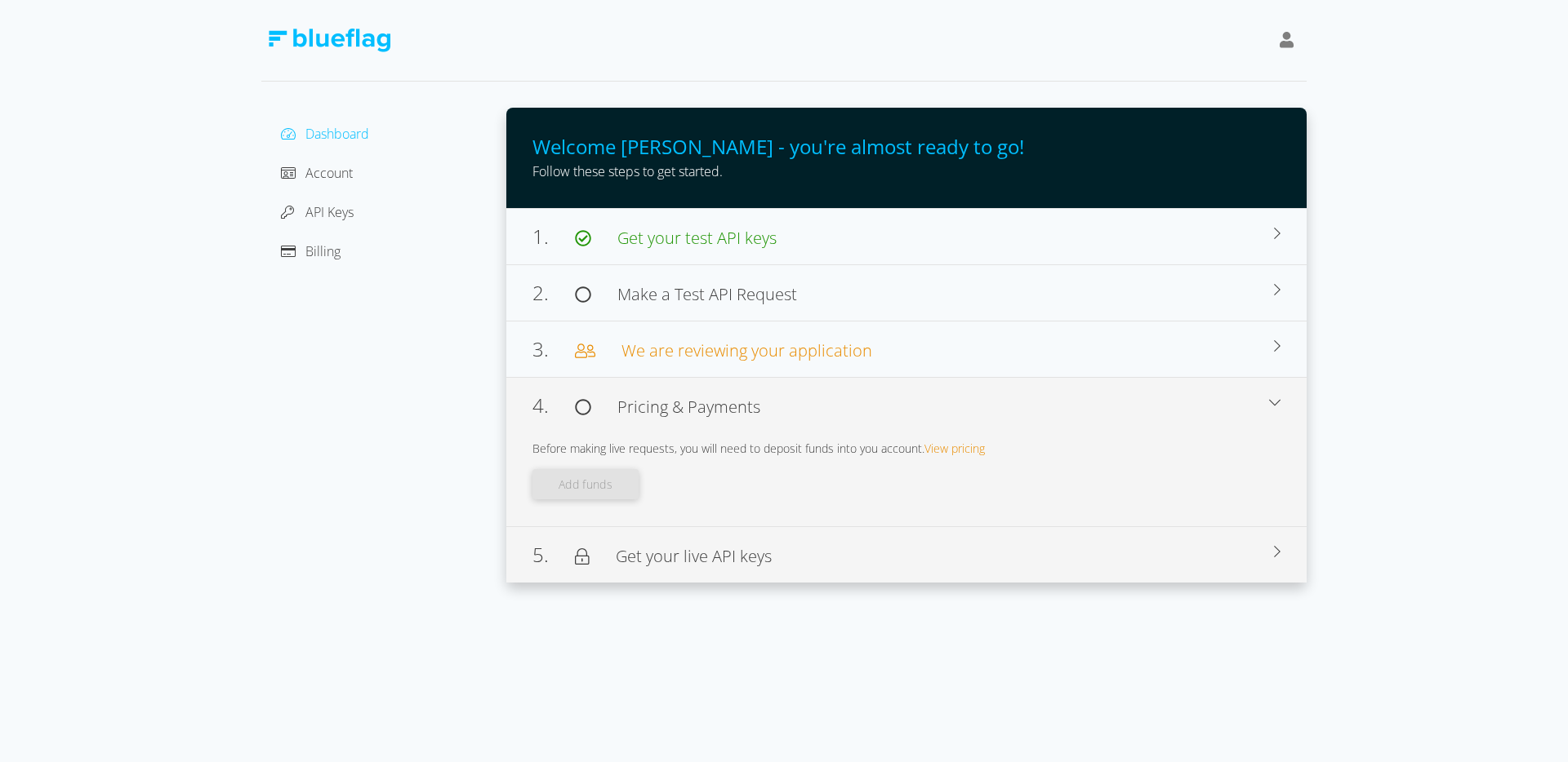
click at [732, 553] on span "Get your live API keys" at bounding box center [693, 557] width 156 height 22
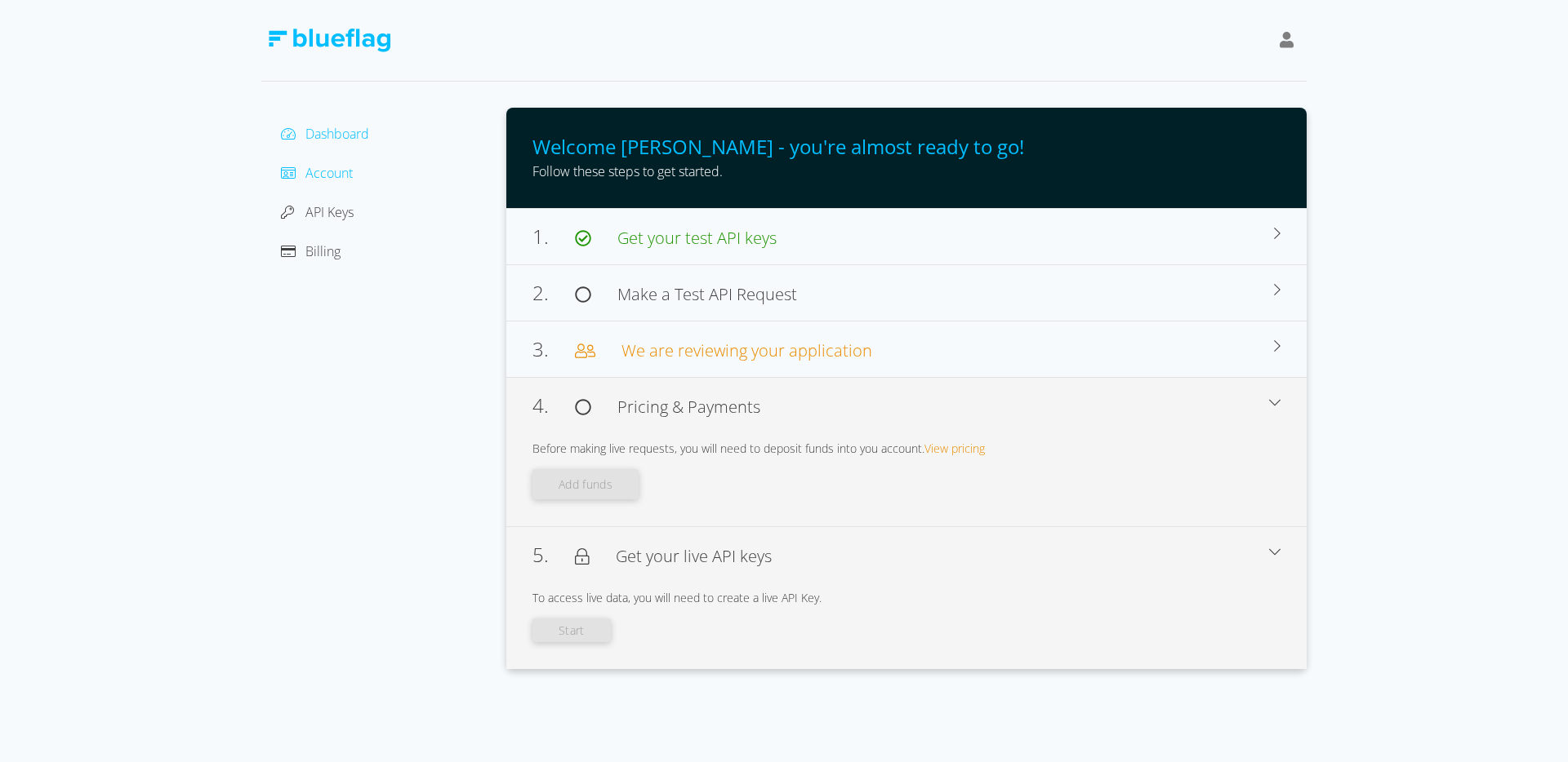
click at [324, 170] on span "Account" at bounding box center [329, 173] width 47 height 18
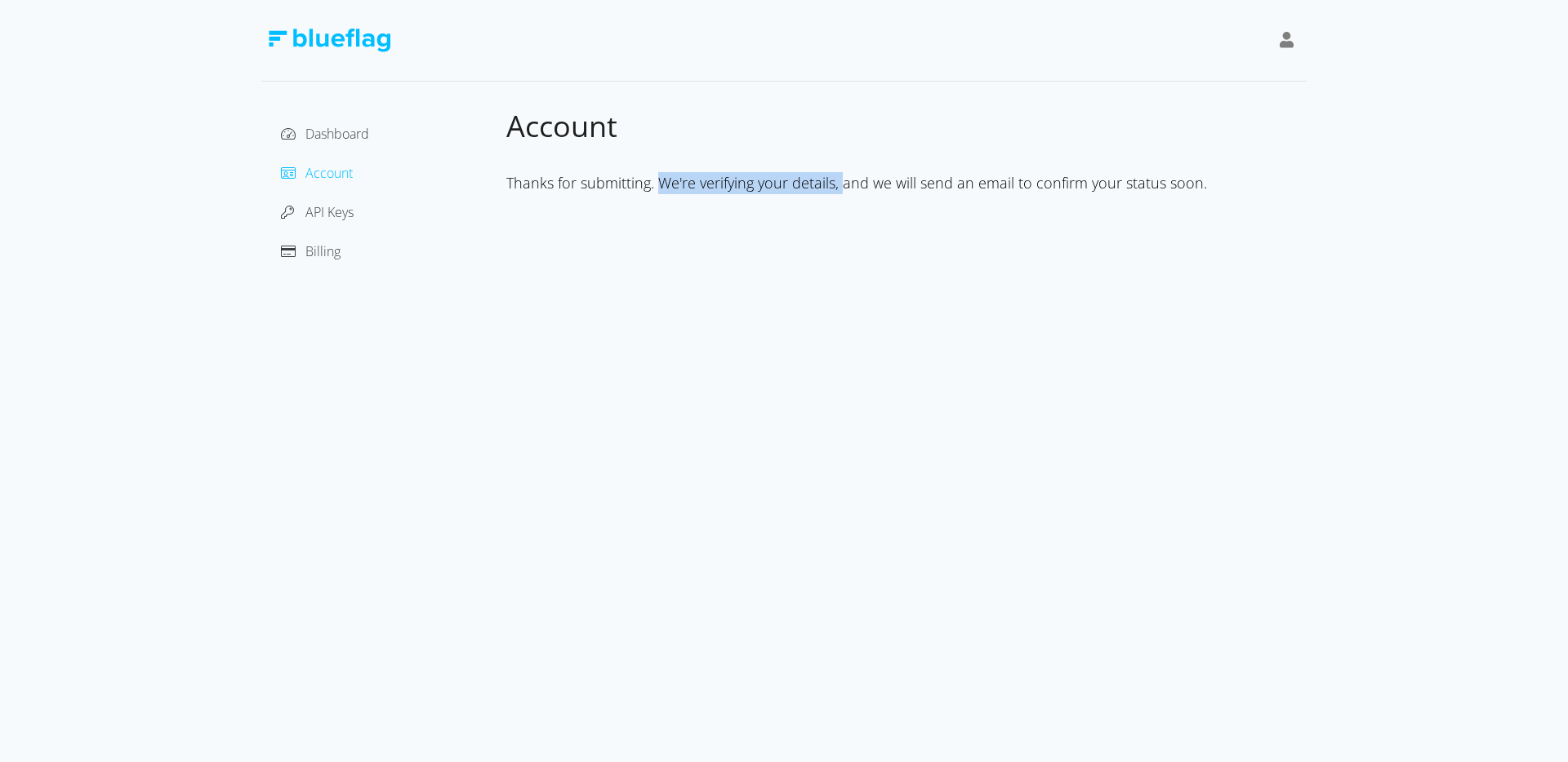
drag, startPoint x: 658, startPoint y: 180, endPoint x: 797, endPoint y: 185, distance: 139.1
click at [840, 184] on div "Thanks for submitting. We're verifying your details, and we will send an email …" at bounding box center [906, 184] width 800 height 22
click at [797, 185] on div "Thanks for submitting. We're verifying your details, and we will send an email …" at bounding box center [906, 184] width 800 height 22
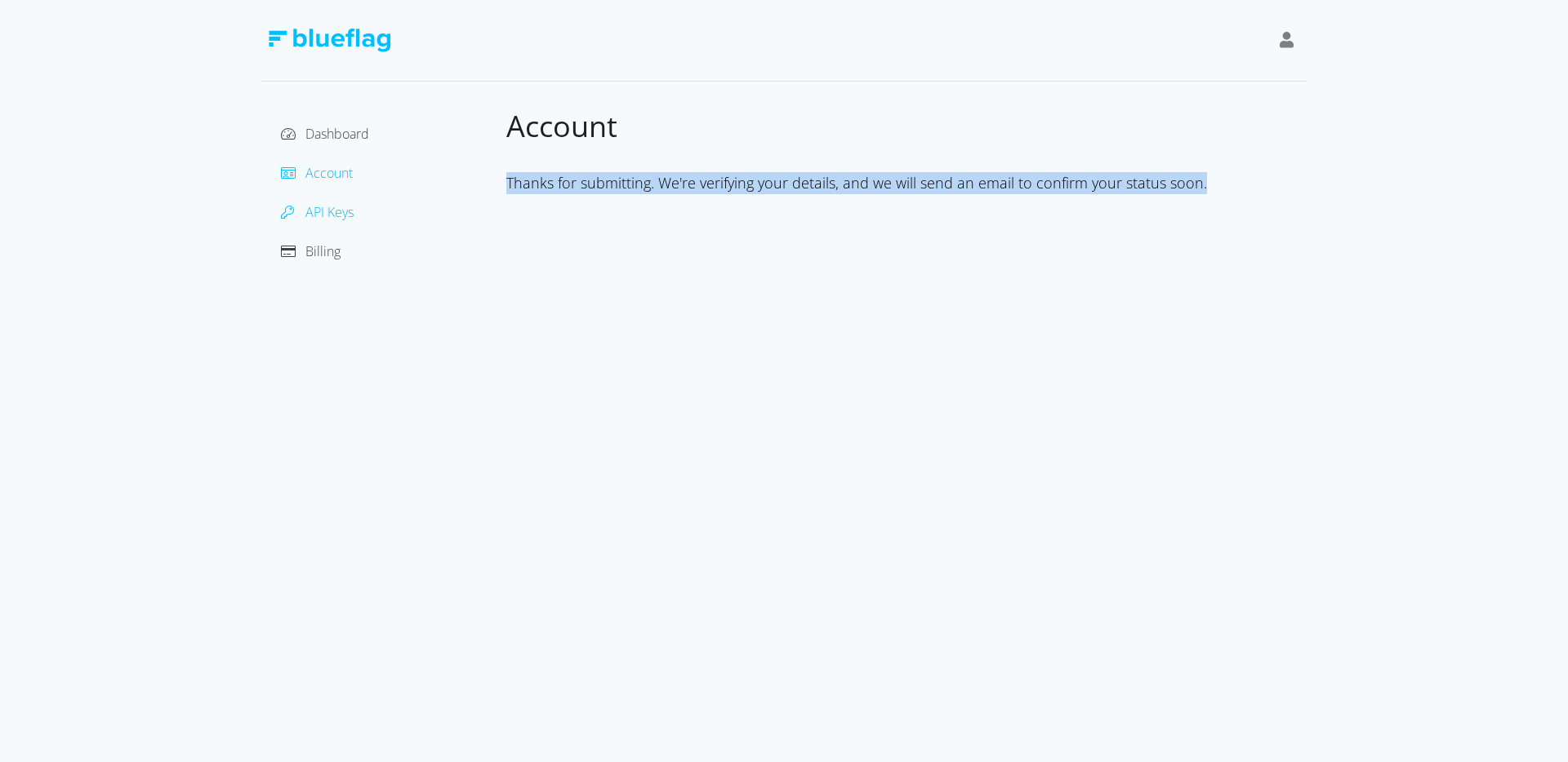
click at [337, 214] on span "API Keys" at bounding box center [330, 211] width 48 height 18
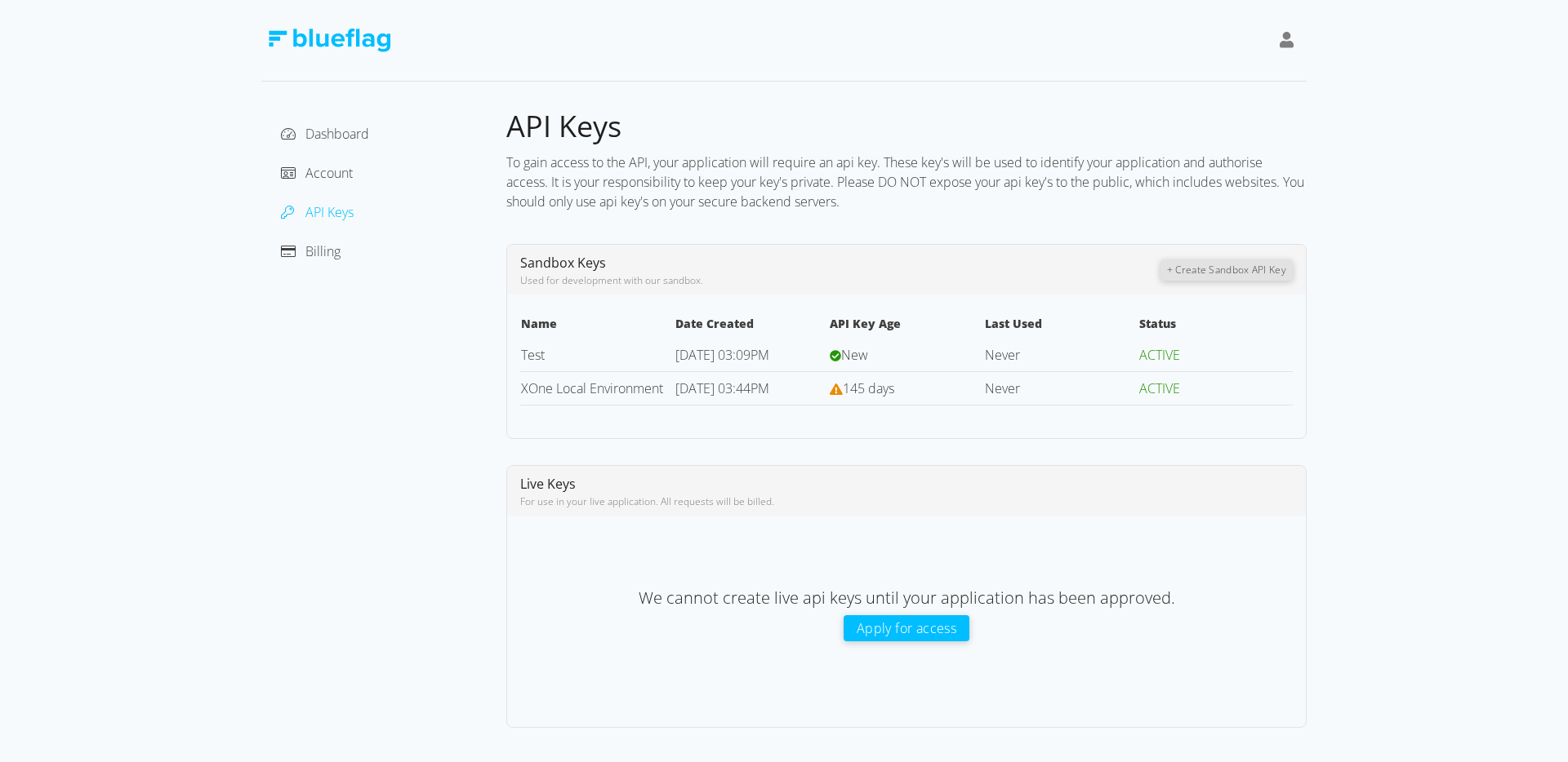
click at [450, 360] on div "Dashboard Account API Keys Billing" at bounding box center [384, 418] width 245 height 620
click at [332, 170] on span "Account" at bounding box center [329, 173] width 47 height 18
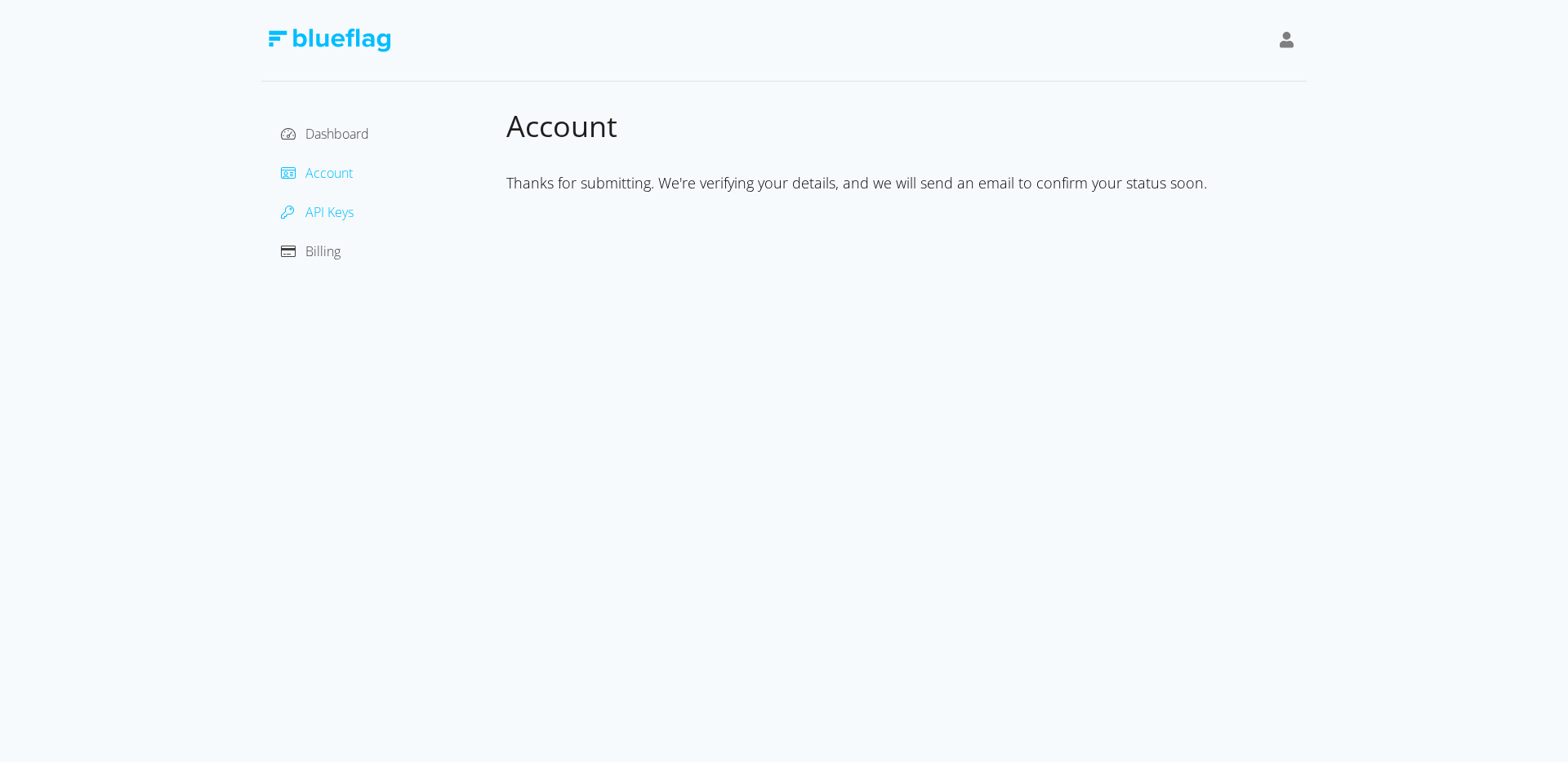
click at [327, 211] on span "API Keys" at bounding box center [330, 211] width 48 height 18
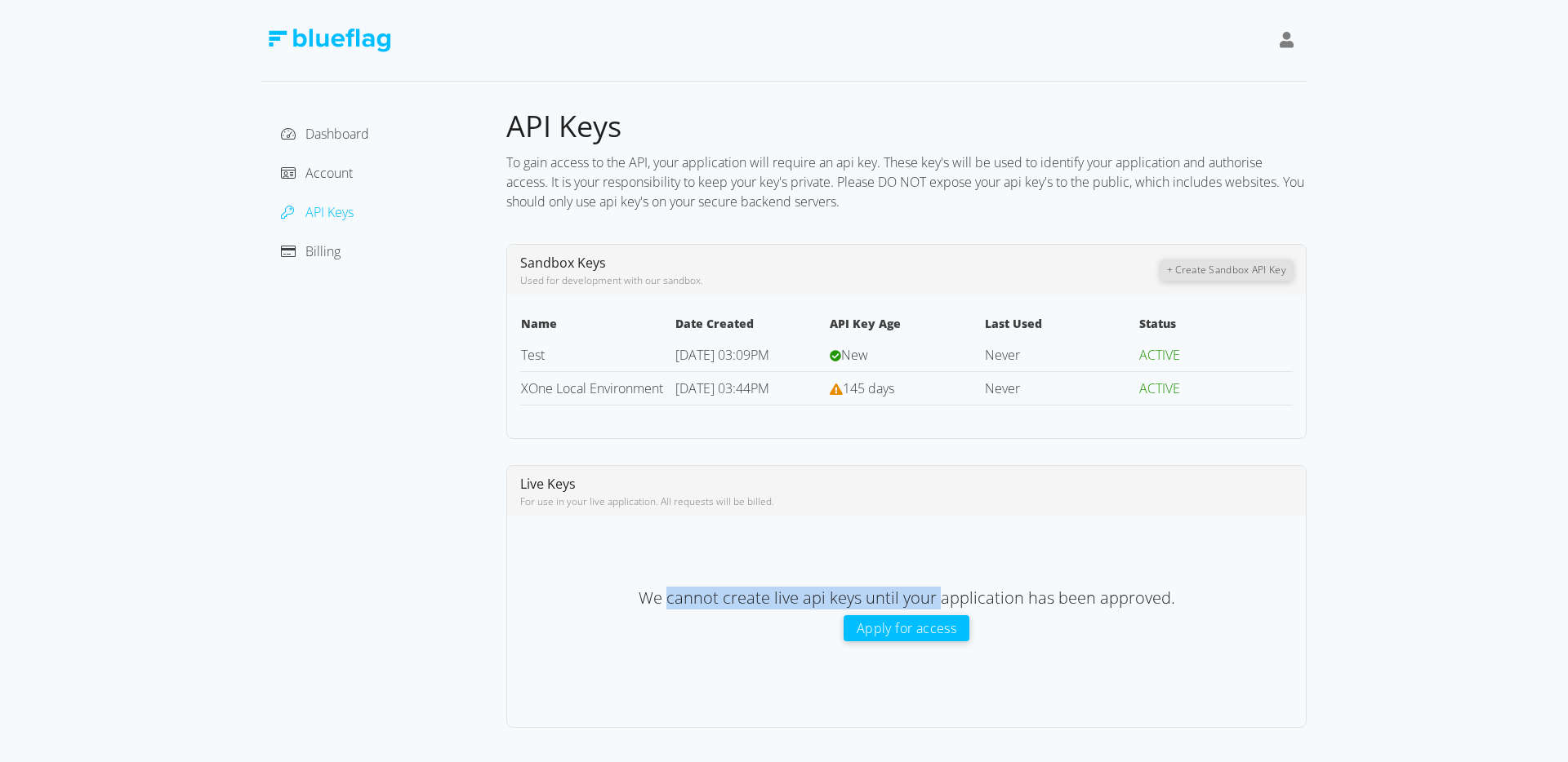
drag, startPoint x: 671, startPoint y: 599, endPoint x: 938, endPoint y: 600, distance: 267.0
click at [938, 600] on span "We cannot create live api keys until your application has been approved." at bounding box center [907, 598] width 536 height 22
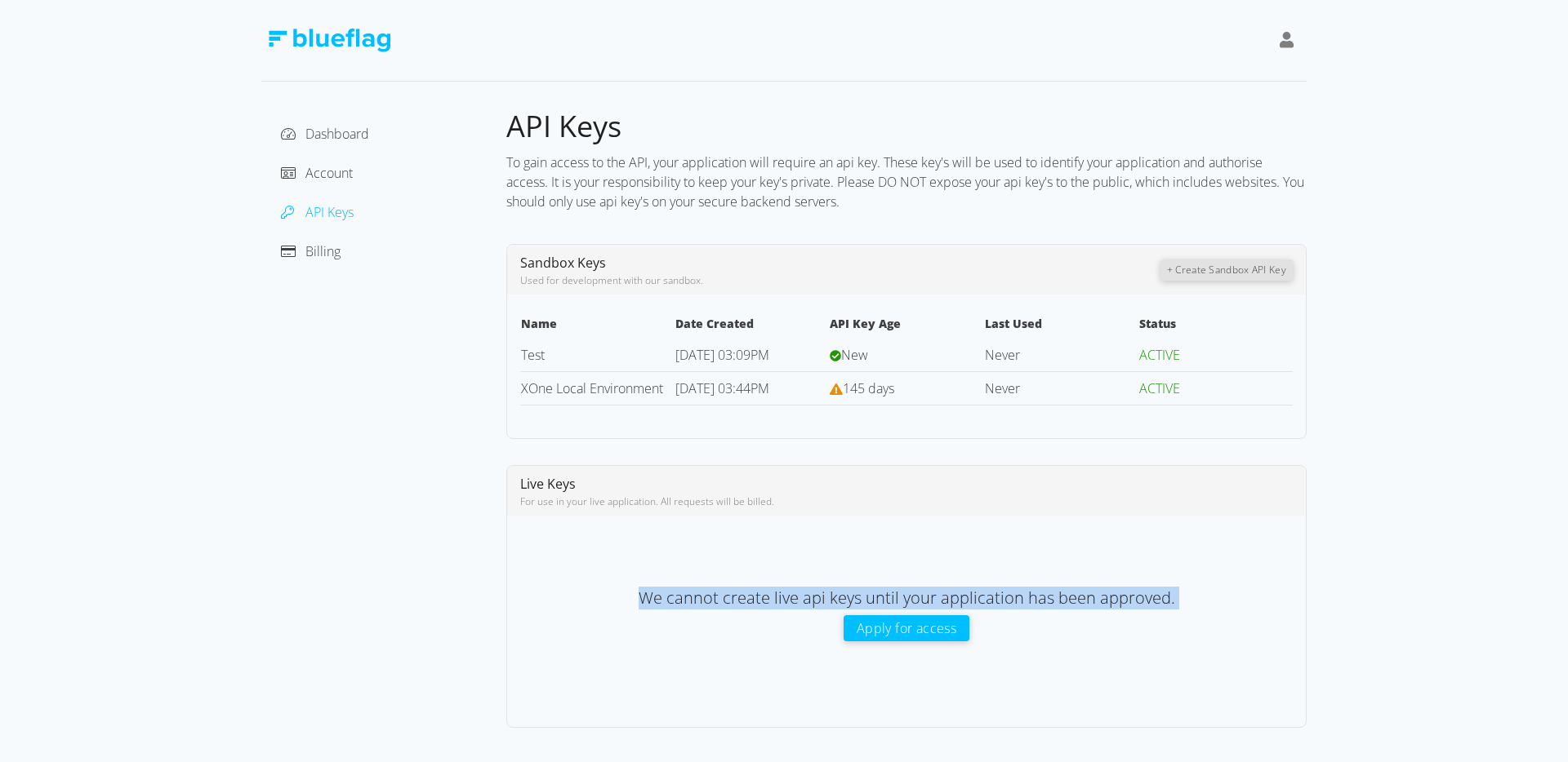
click at [936, 597] on span "We cannot create live api keys until your application has been approved." at bounding box center [907, 598] width 536 height 22
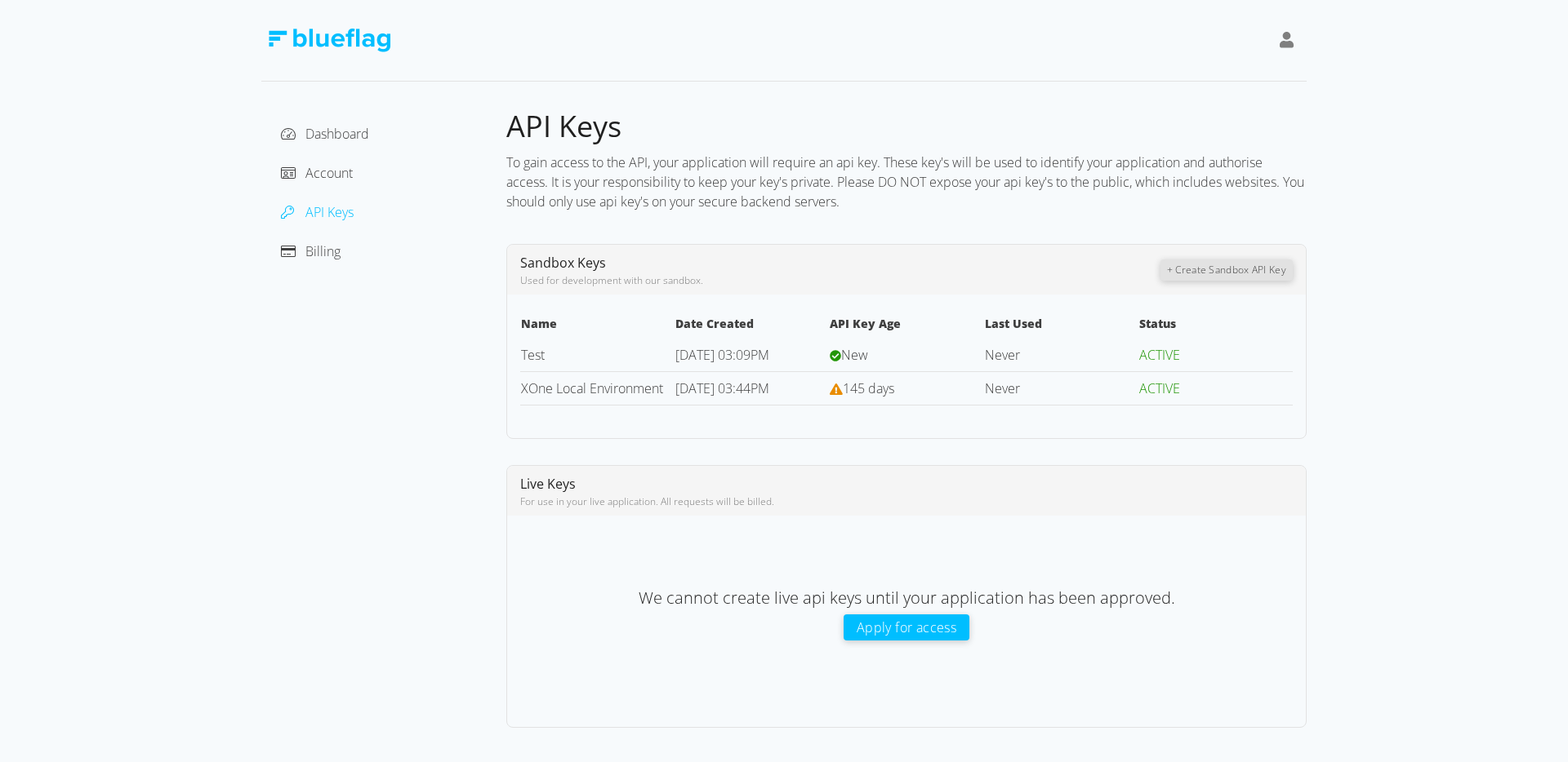
click at [915, 627] on button "Apply for access" at bounding box center [907, 627] width 126 height 26
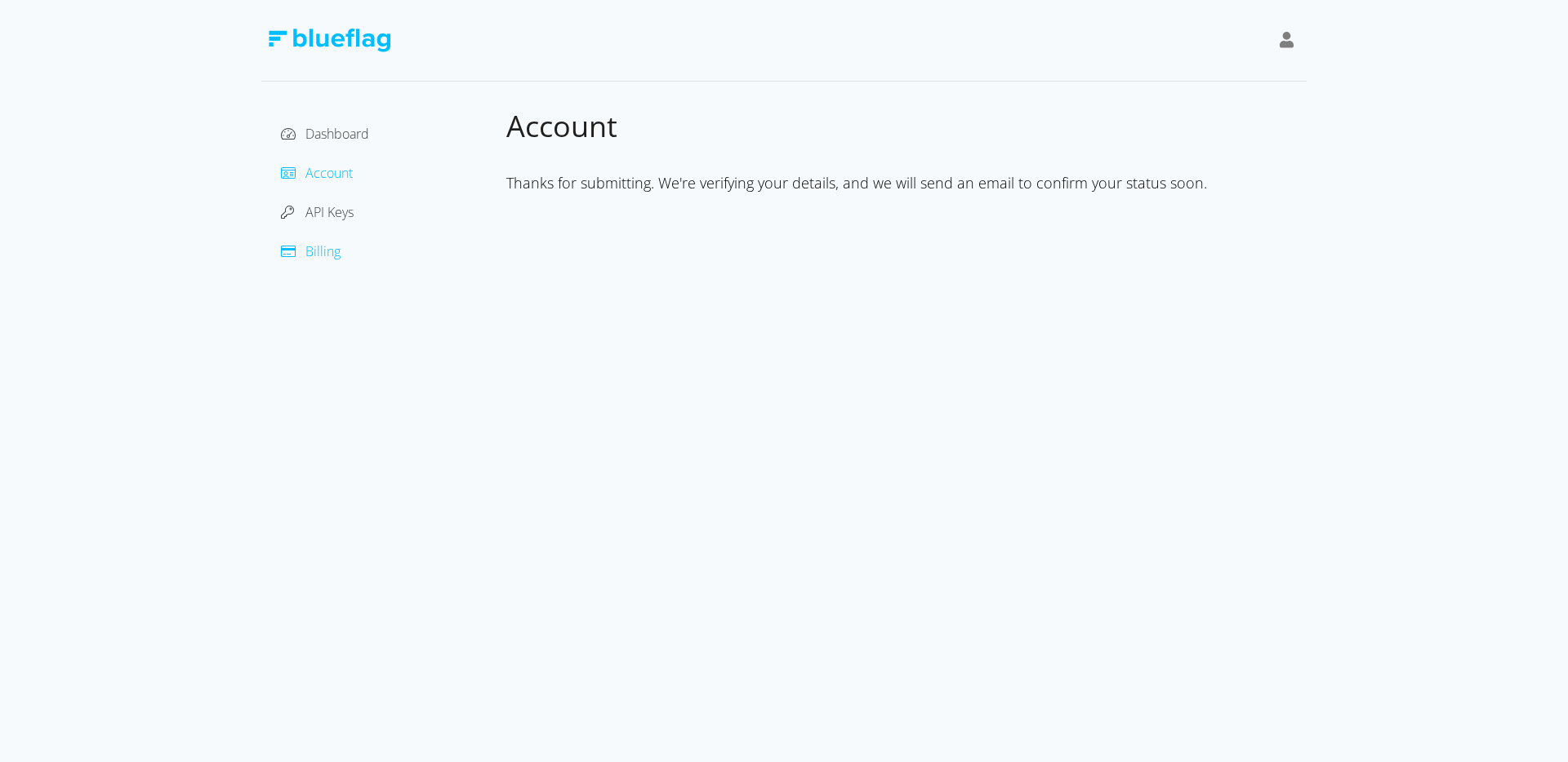
click at [333, 255] on span "Billing" at bounding box center [323, 251] width 35 height 18
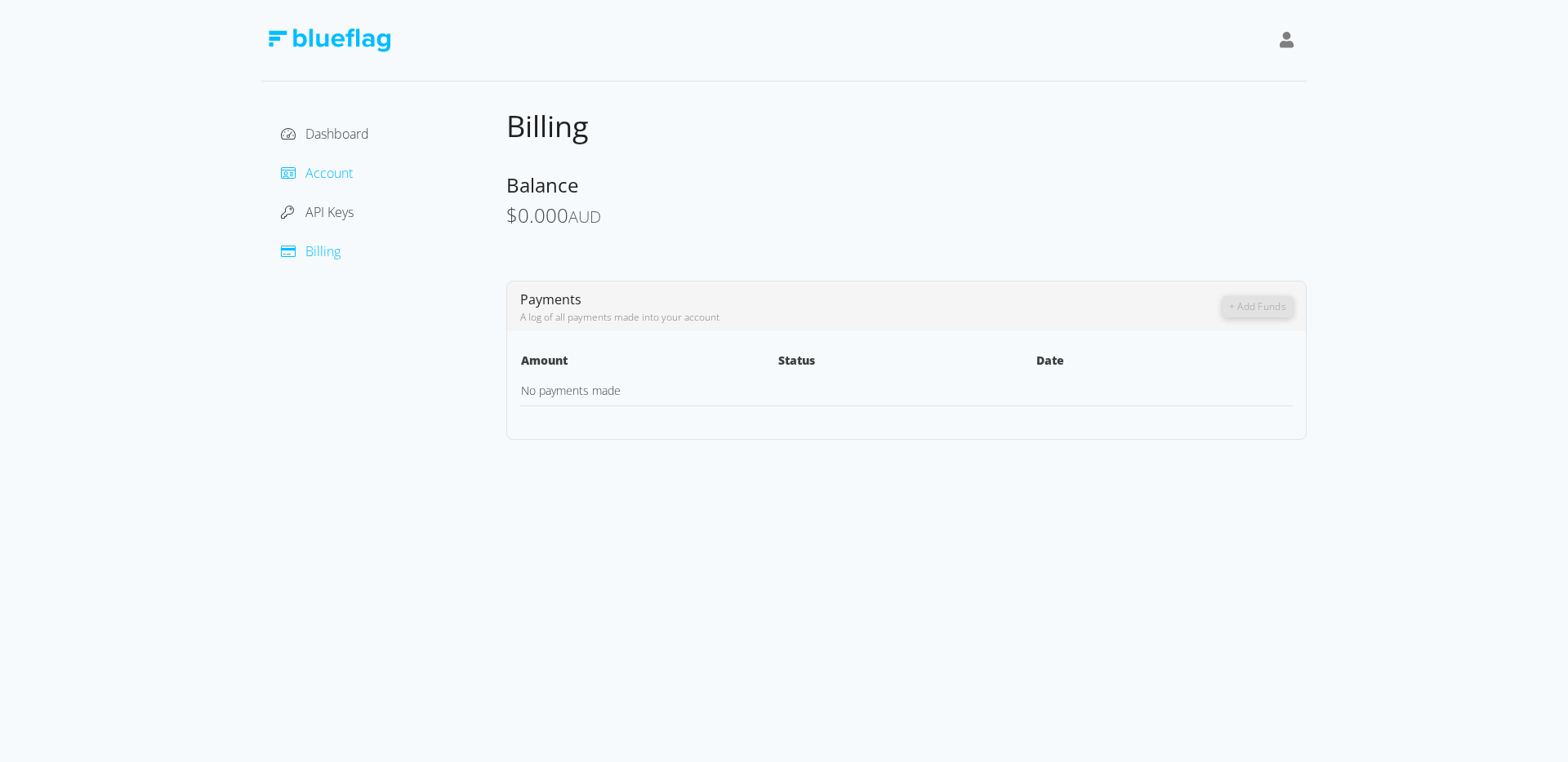
click at [326, 173] on span "Account" at bounding box center [329, 173] width 47 height 18
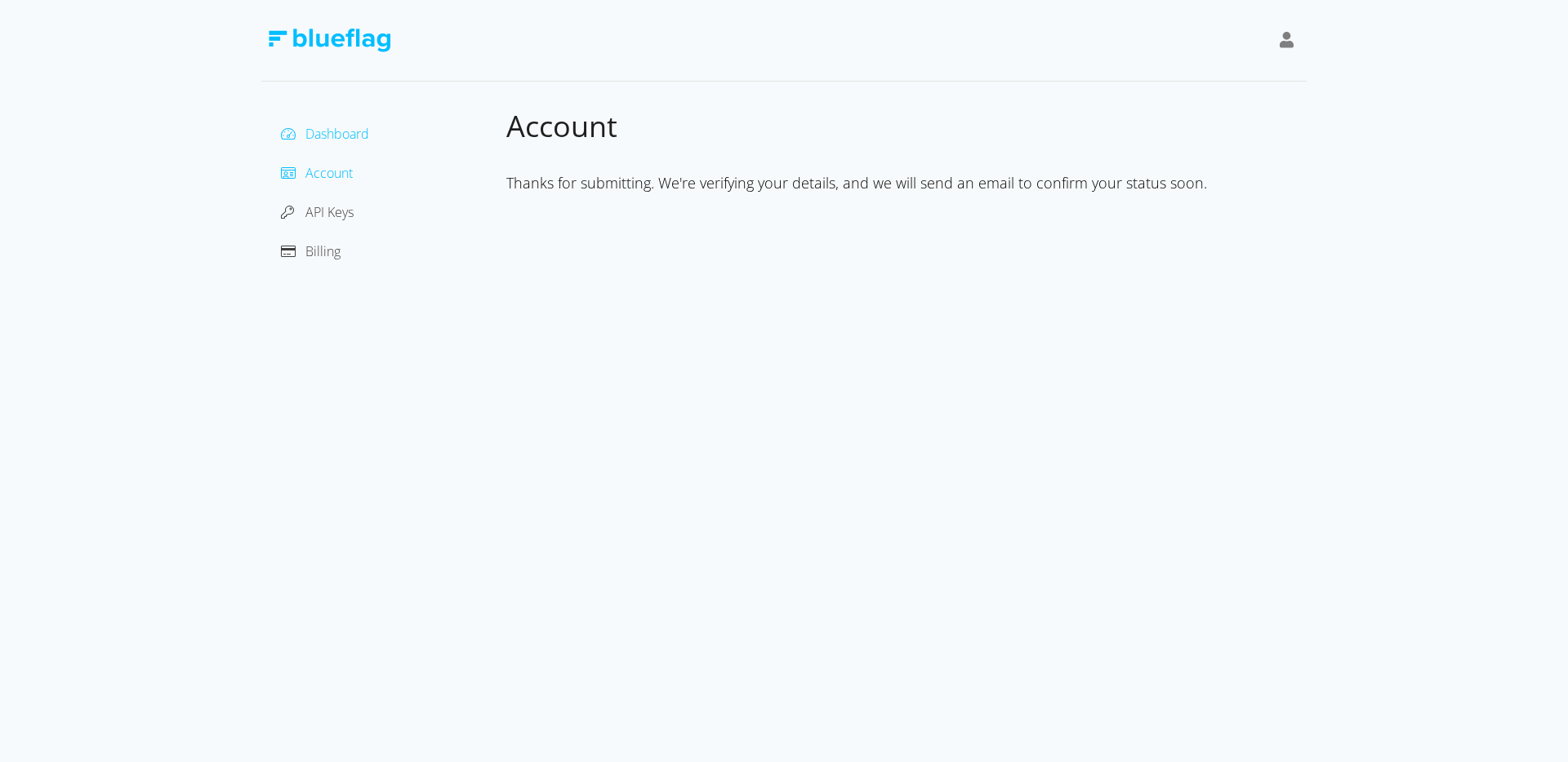
click at [337, 130] on span "Dashboard" at bounding box center [338, 134] width 64 height 18
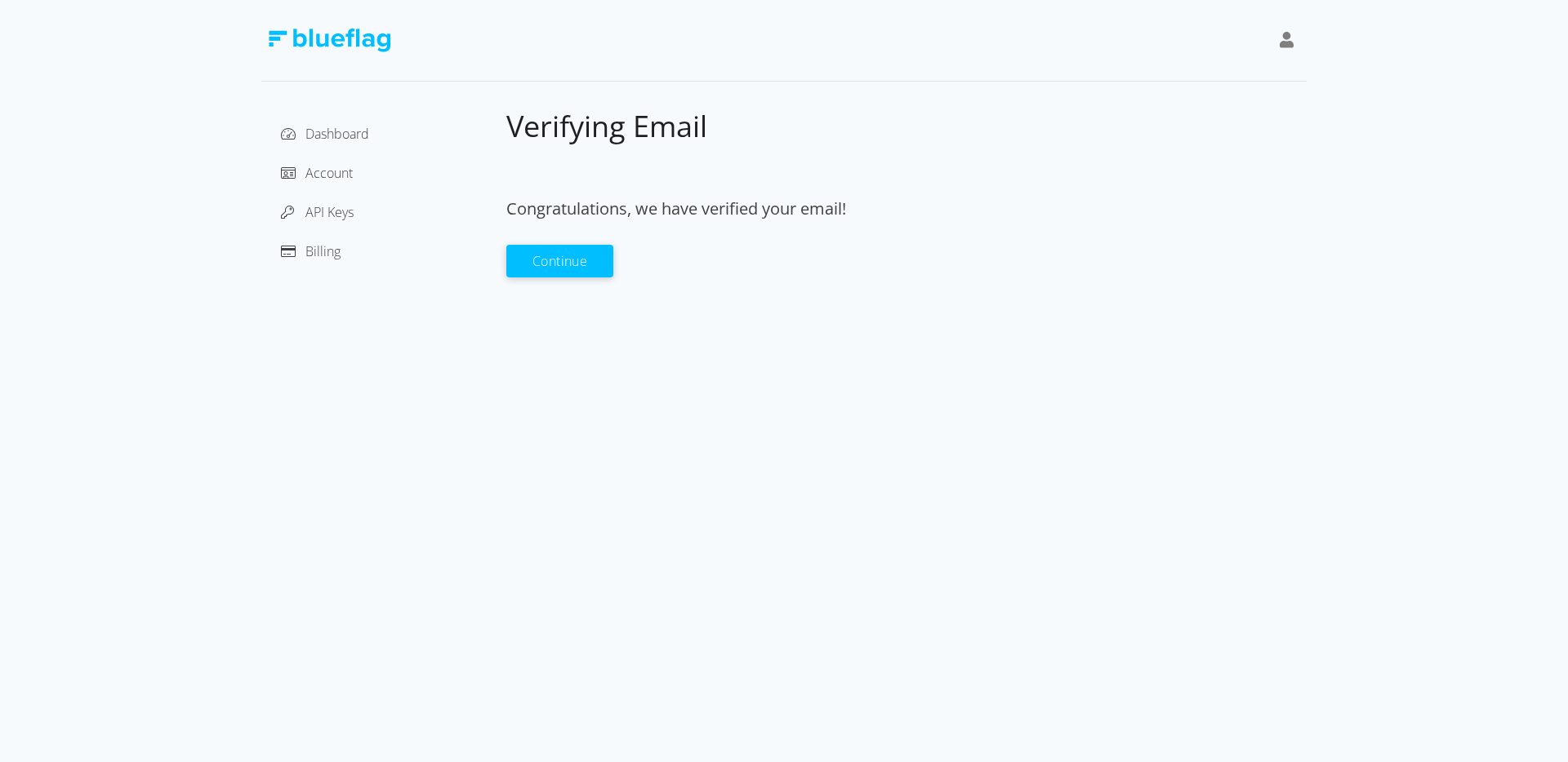
click at [684, 214] on span "Congratulations, we have verified your email!" at bounding box center [675, 209] width 339 height 22
click at [324, 129] on span "Dashboard" at bounding box center [338, 134] width 64 height 18
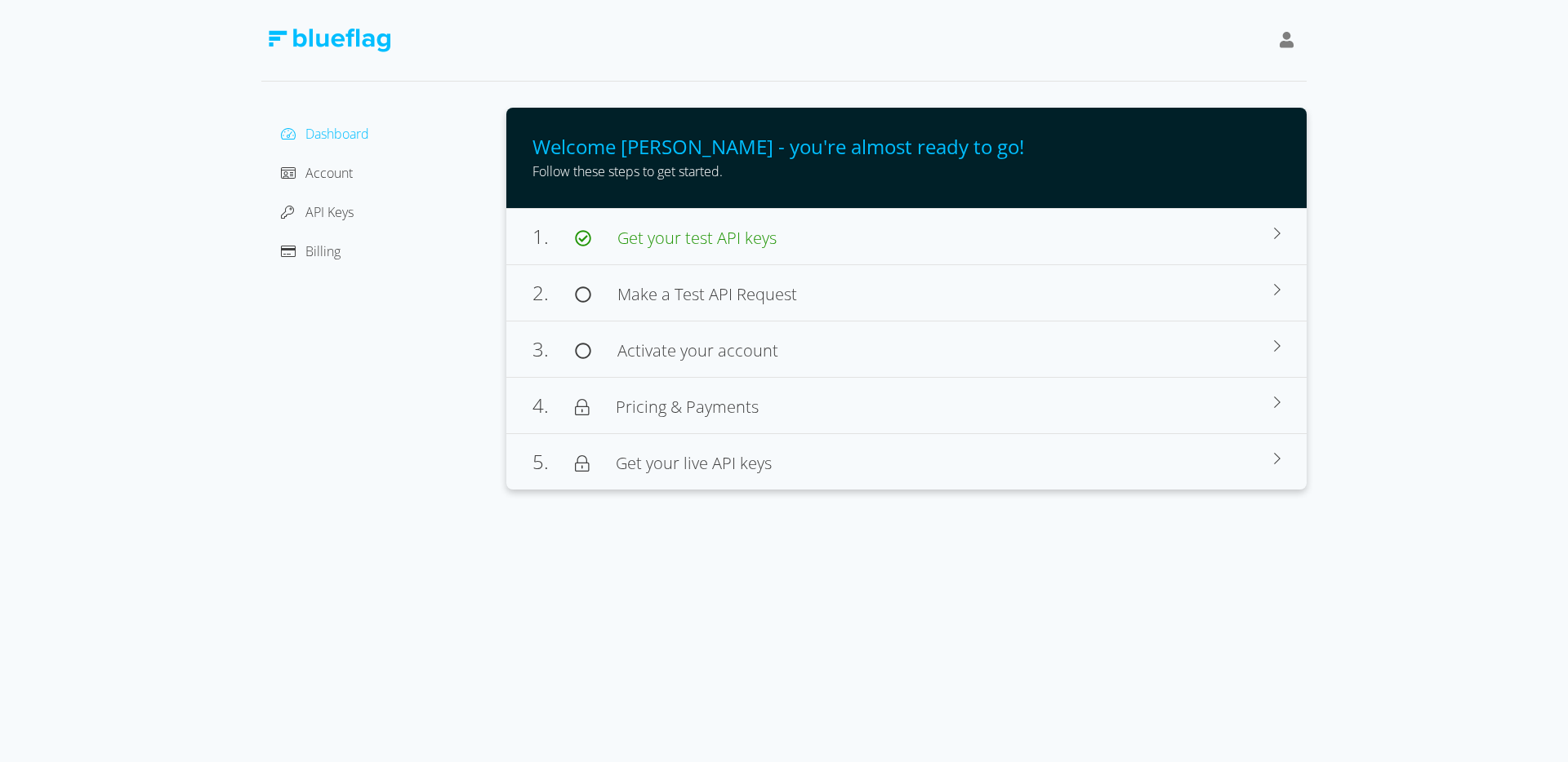
click at [926, 28] on div at bounding box center [784, 41] width 1046 height 82
click at [649, 298] on span "Make a Test API Request" at bounding box center [707, 294] width 180 height 22
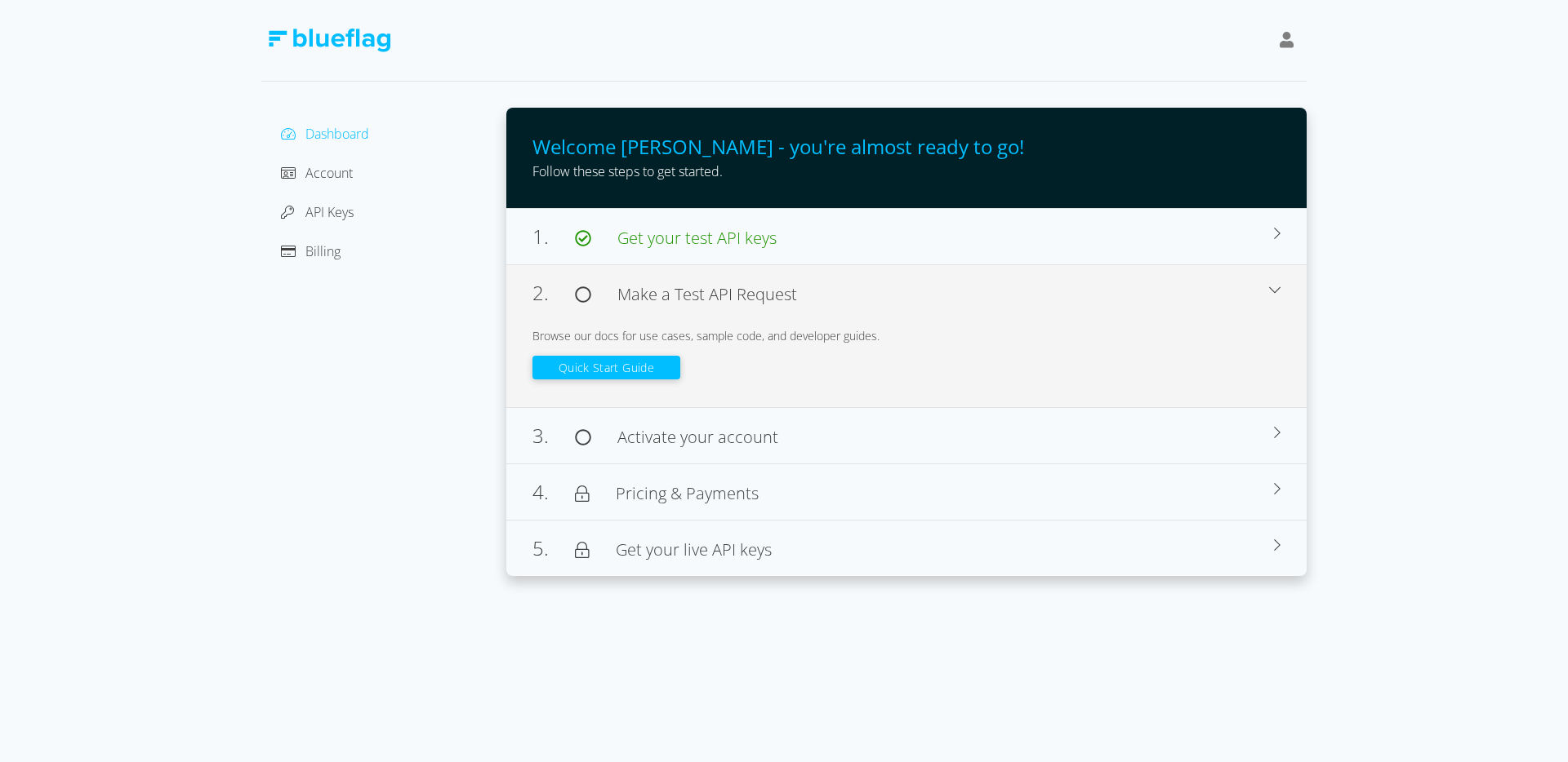
click at [638, 365] on button "Quick Start Guide" at bounding box center [606, 367] width 148 height 23
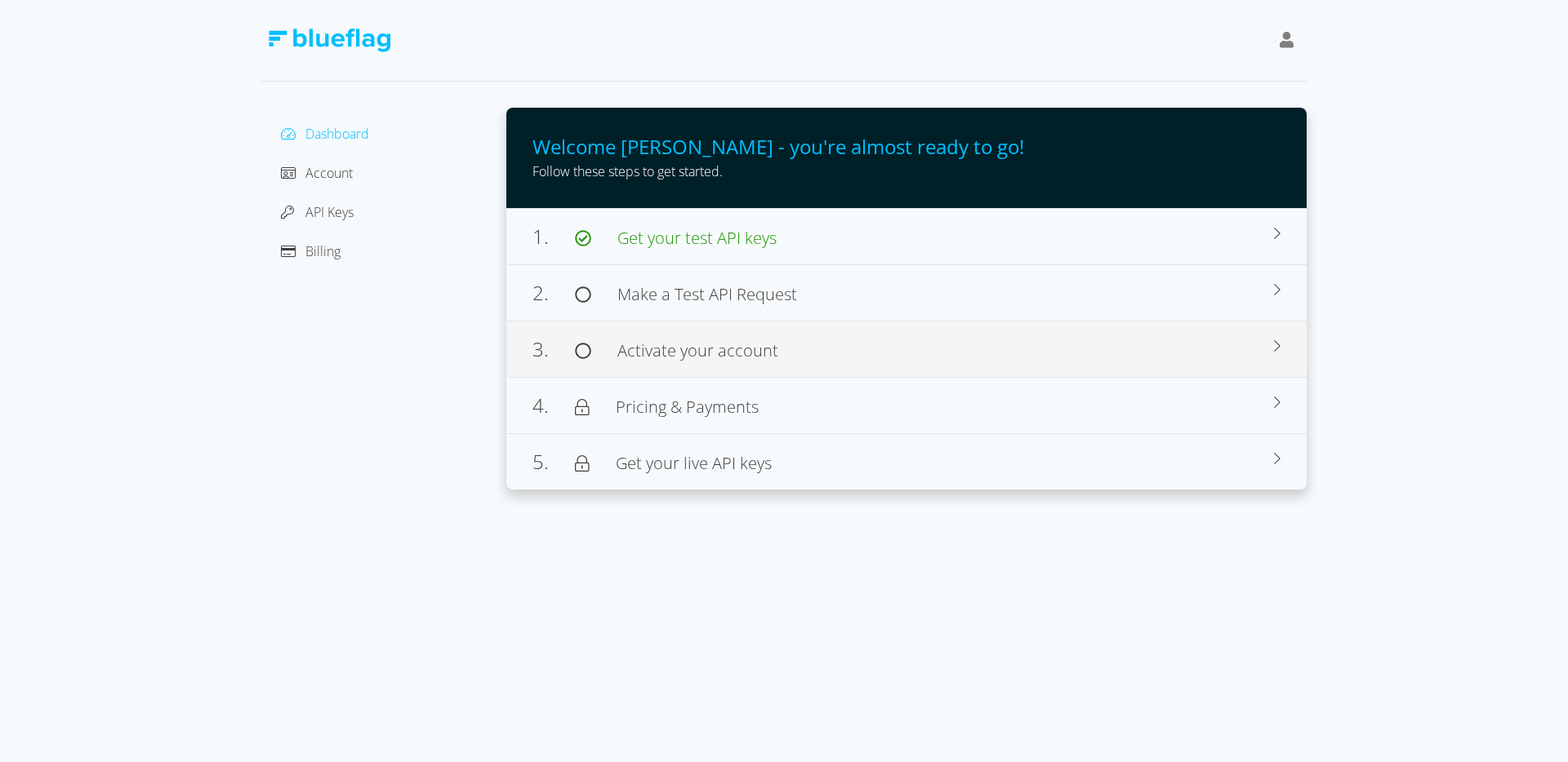
click at [728, 358] on span "Activate your account" at bounding box center [698, 350] width 161 height 22
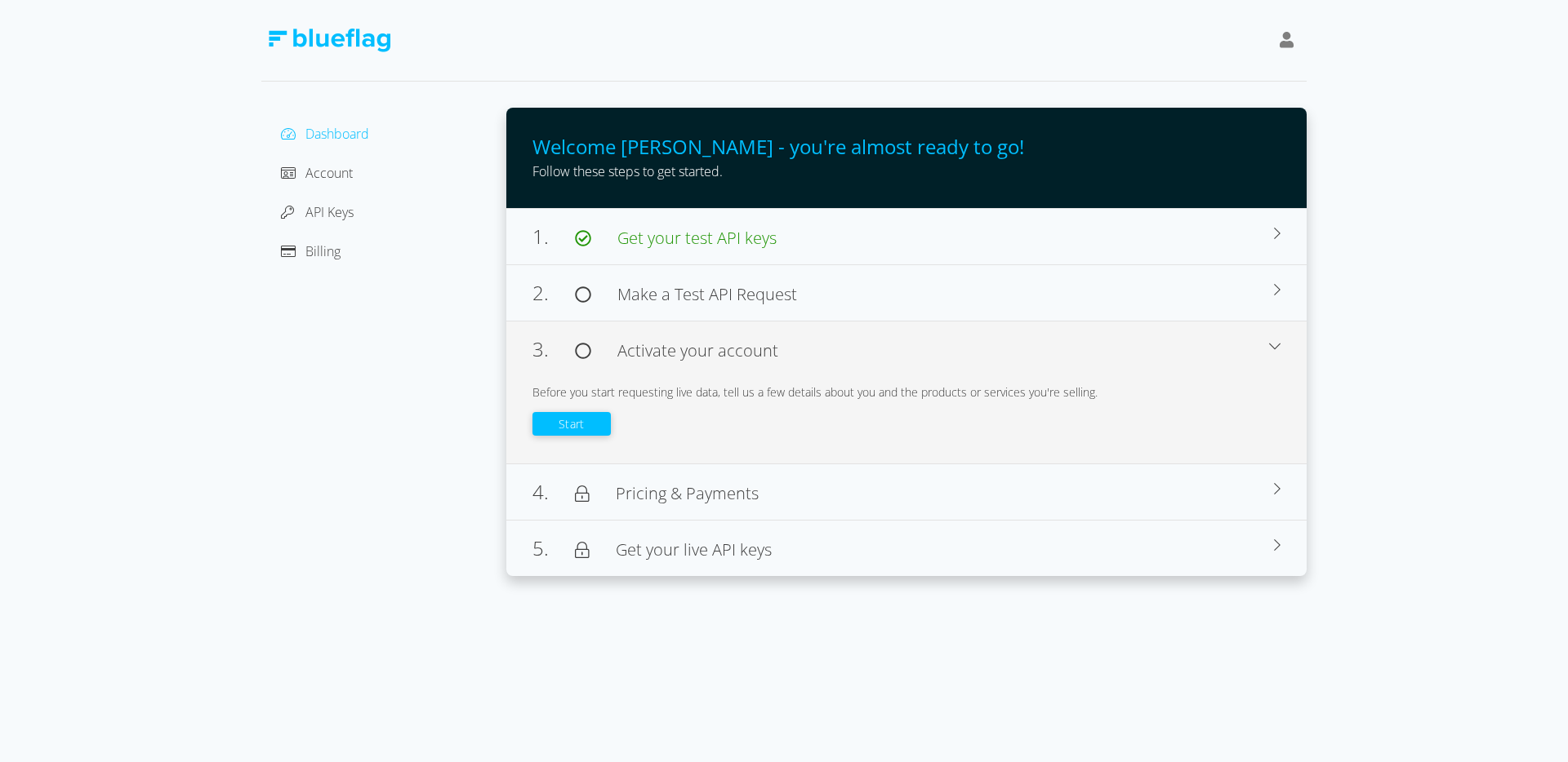
click at [583, 418] on button "Start" at bounding box center [572, 424] width 79 height 23
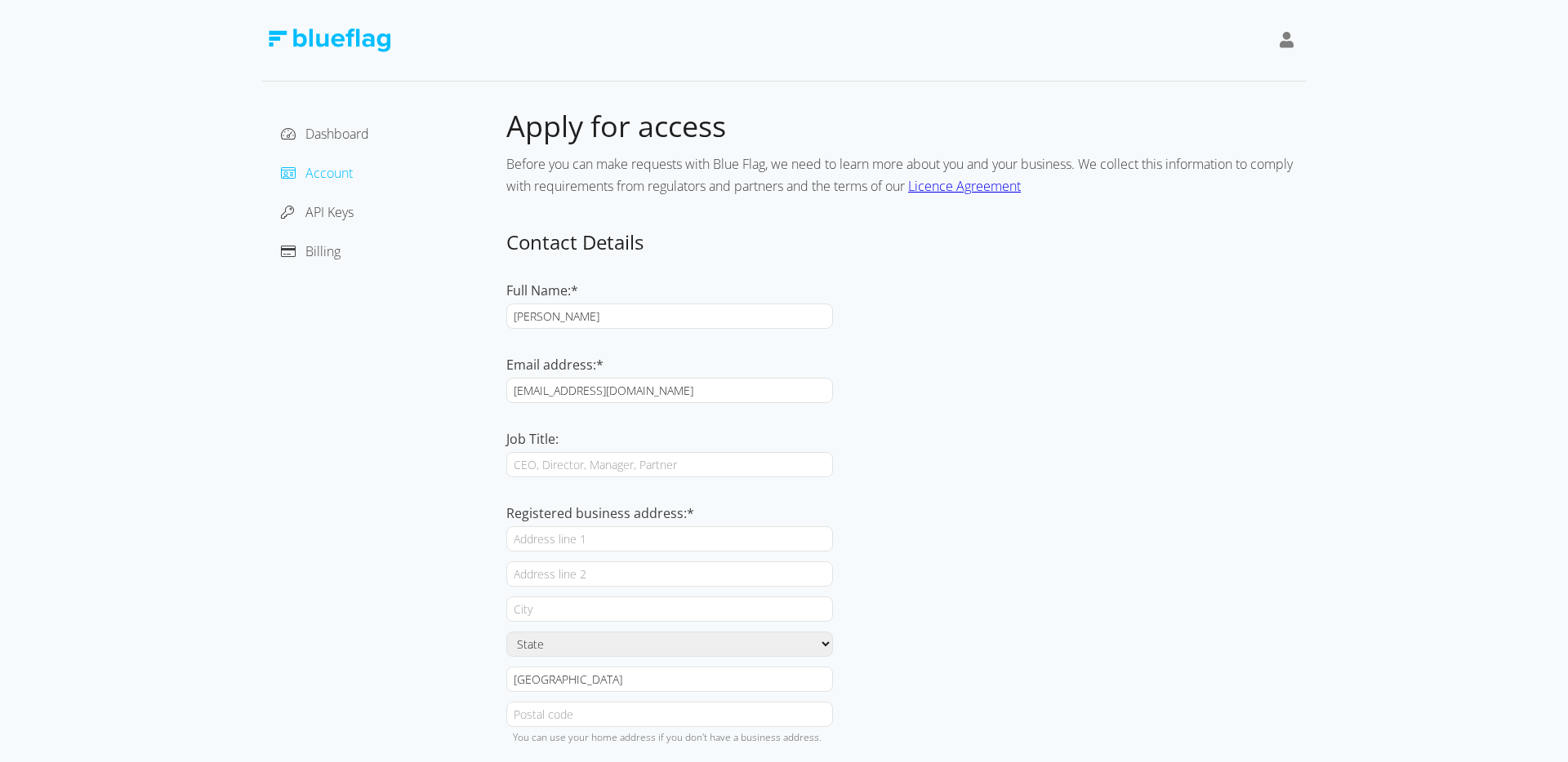
click at [1289, 42] on icon at bounding box center [1287, 40] width 15 height 16
click at [1237, 83] on div "[PERSON_NAME]" at bounding box center [1212, 81] width 137 height 20
click at [1013, 74] on div at bounding box center [784, 41] width 1046 height 82
click at [359, 37] on img at bounding box center [329, 40] width 123 height 23
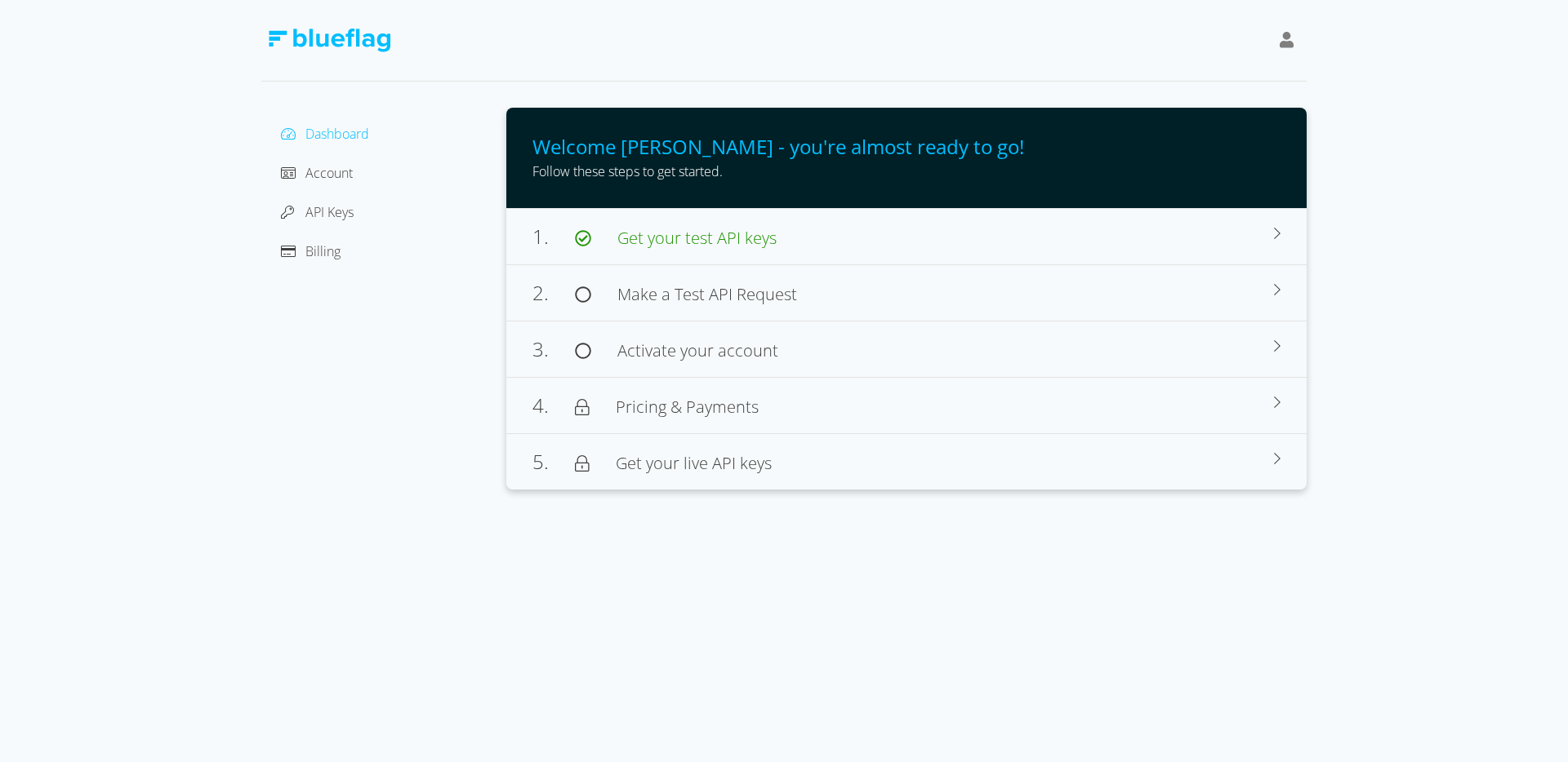
click at [741, 71] on div at bounding box center [784, 41] width 1046 height 82
click at [654, 137] on span "Welcome [PERSON_NAME] - you're almost ready to go!" at bounding box center [778, 146] width 491 height 27
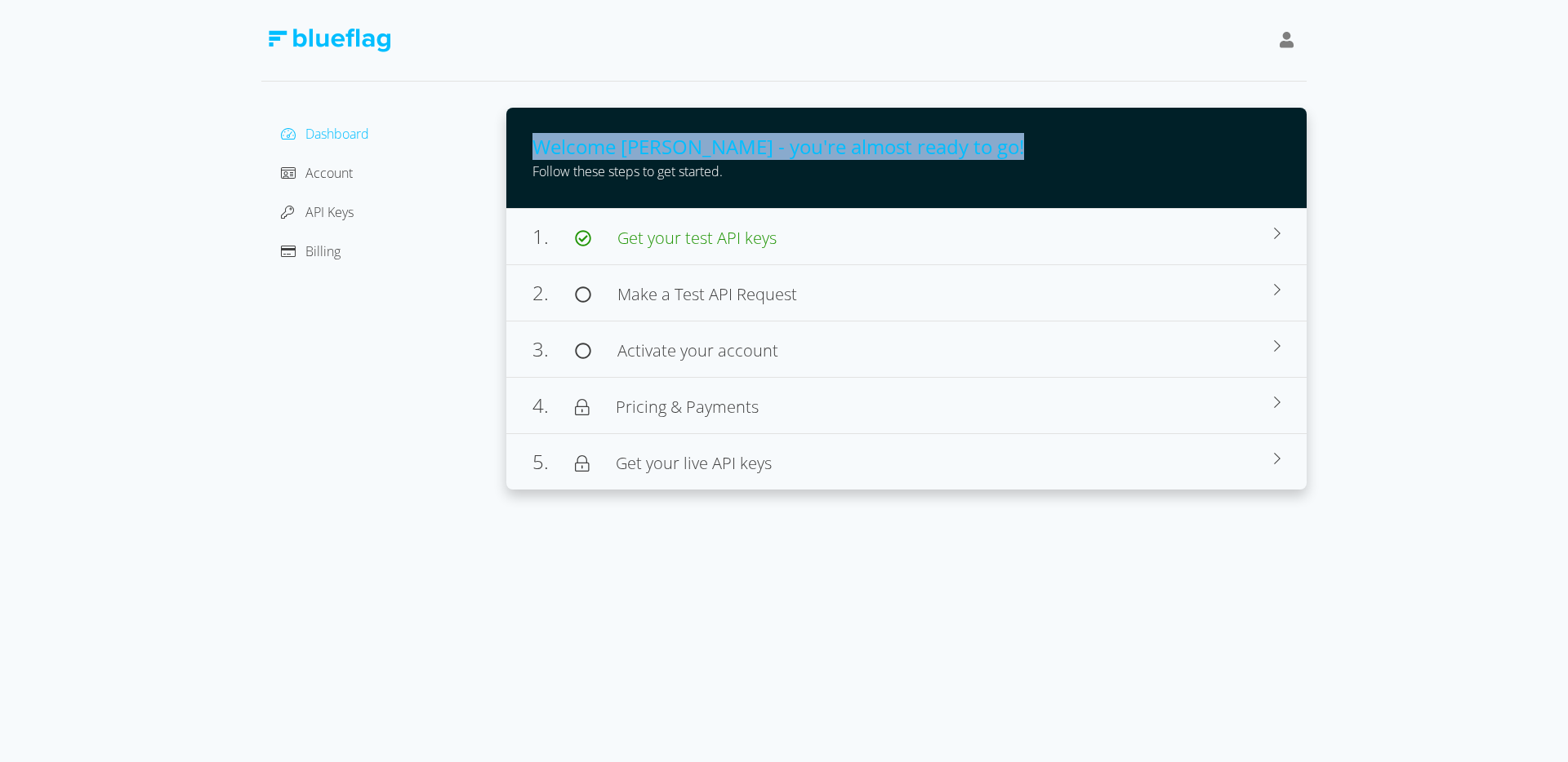
click at [654, 137] on span "Welcome [PERSON_NAME] - you're almost ready to go!" at bounding box center [778, 146] width 491 height 27
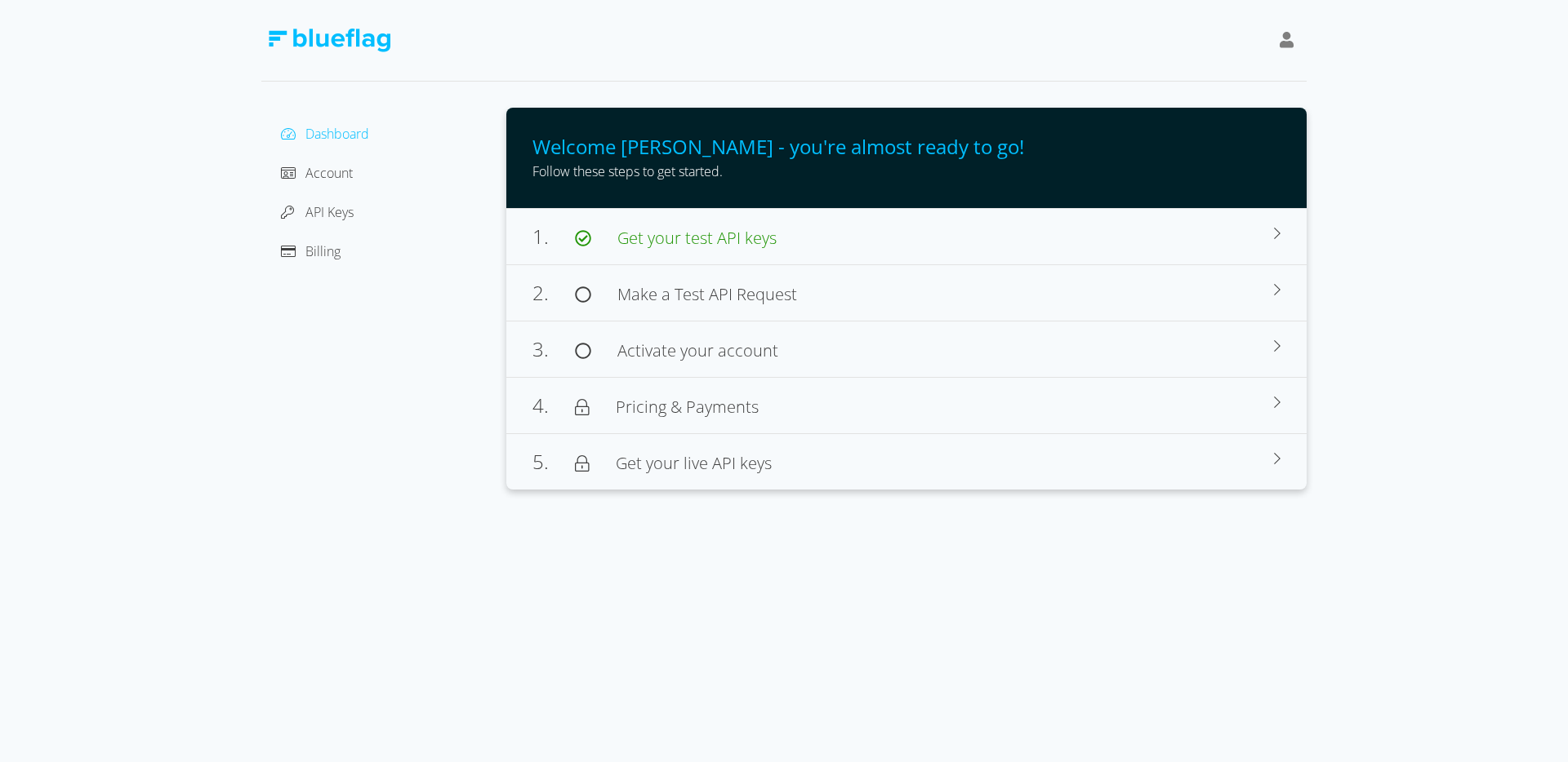
click at [459, 306] on div "Dashboard Account API Keys Billing" at bounding box center [384, 299] width 245 height 382
click at [714, 412] on span "Pricing & Payments" at bounding box center [687, 407] width 143 height 22
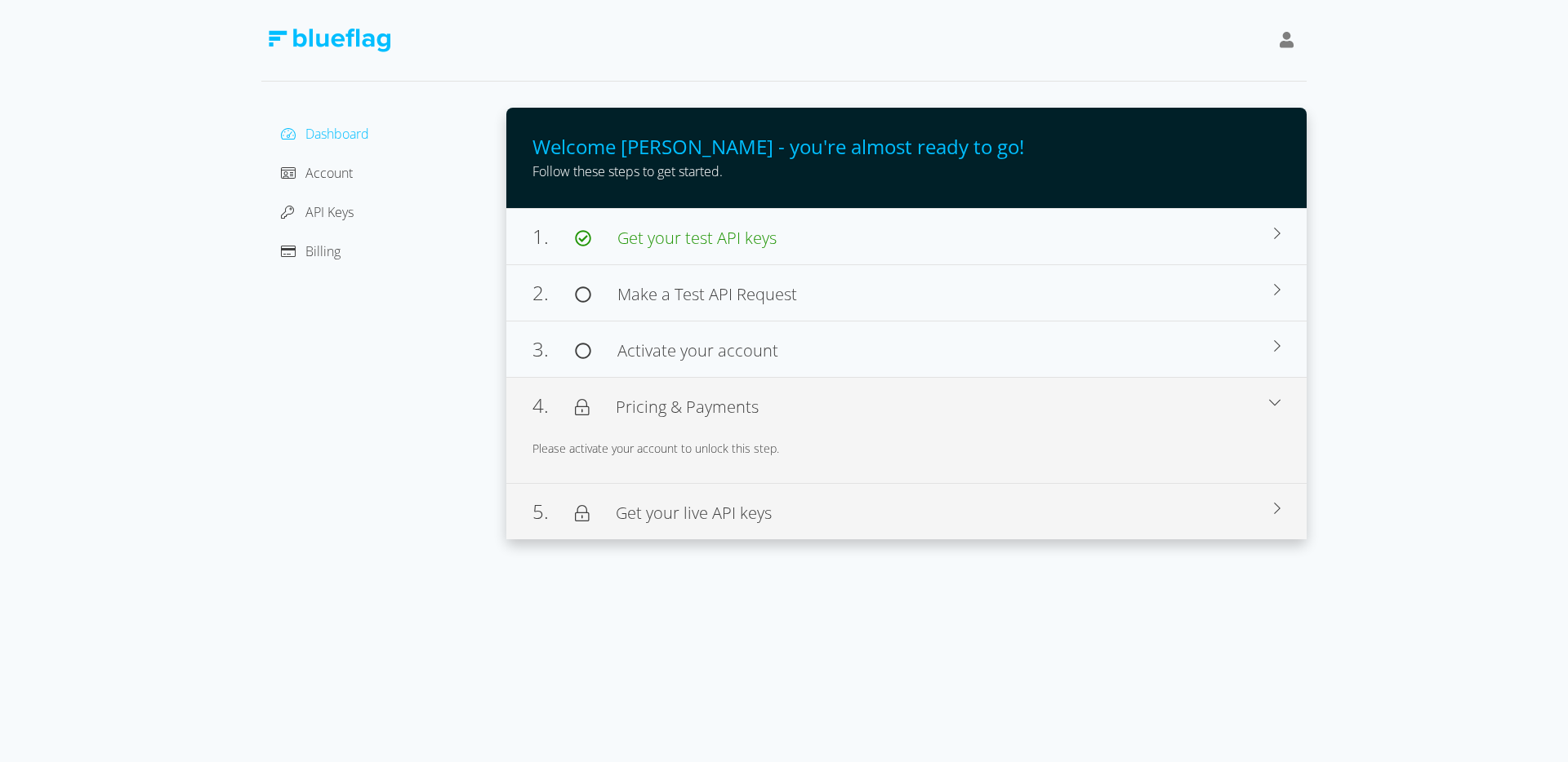
click at [738, 518] on span "Get your live API keys" at bounding box center [693, 513] width 156 height 22
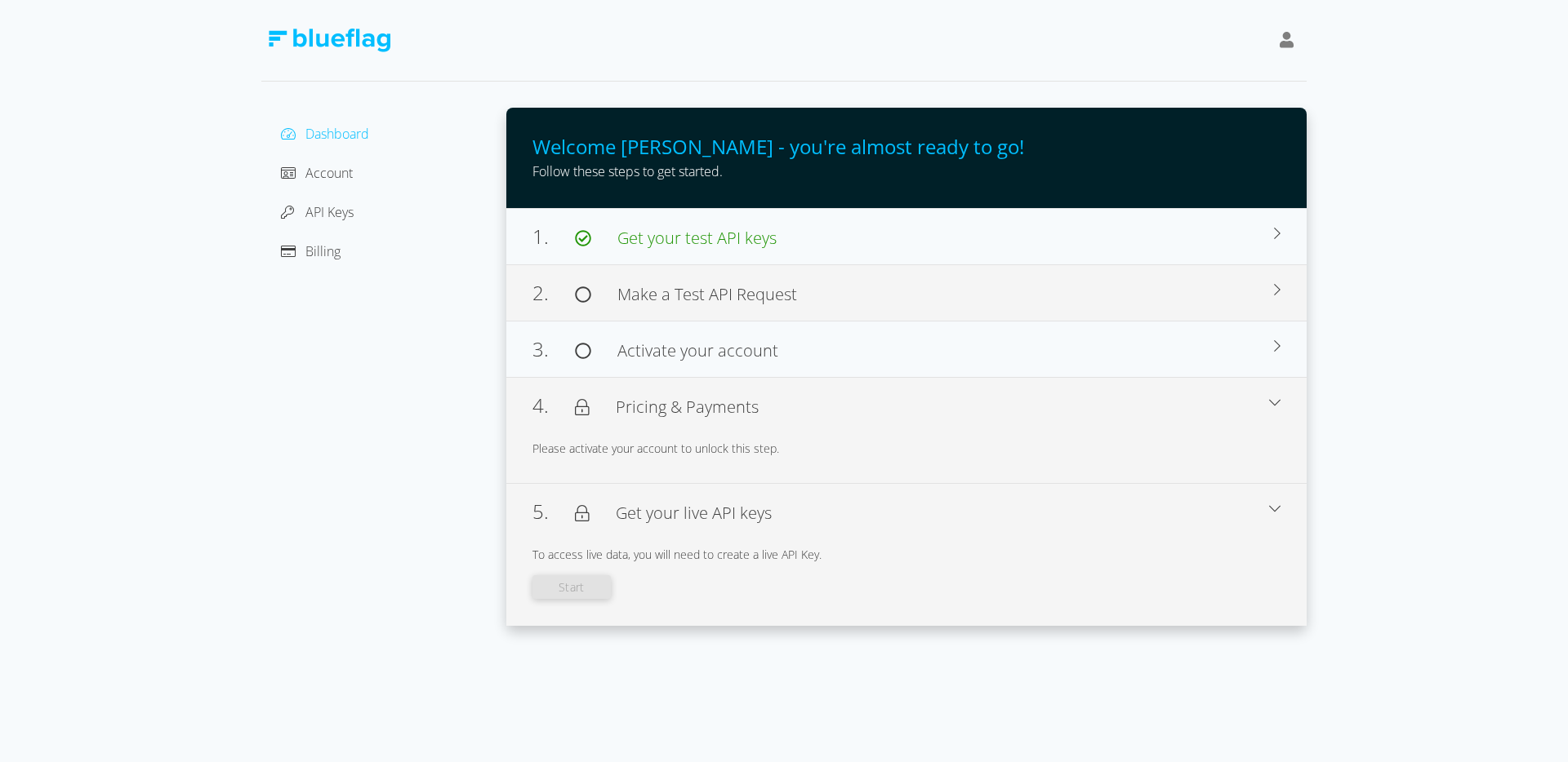
click at [706, 287] on span "Make a Test API Request" at bounding box center [707, 294] width 180 height 22
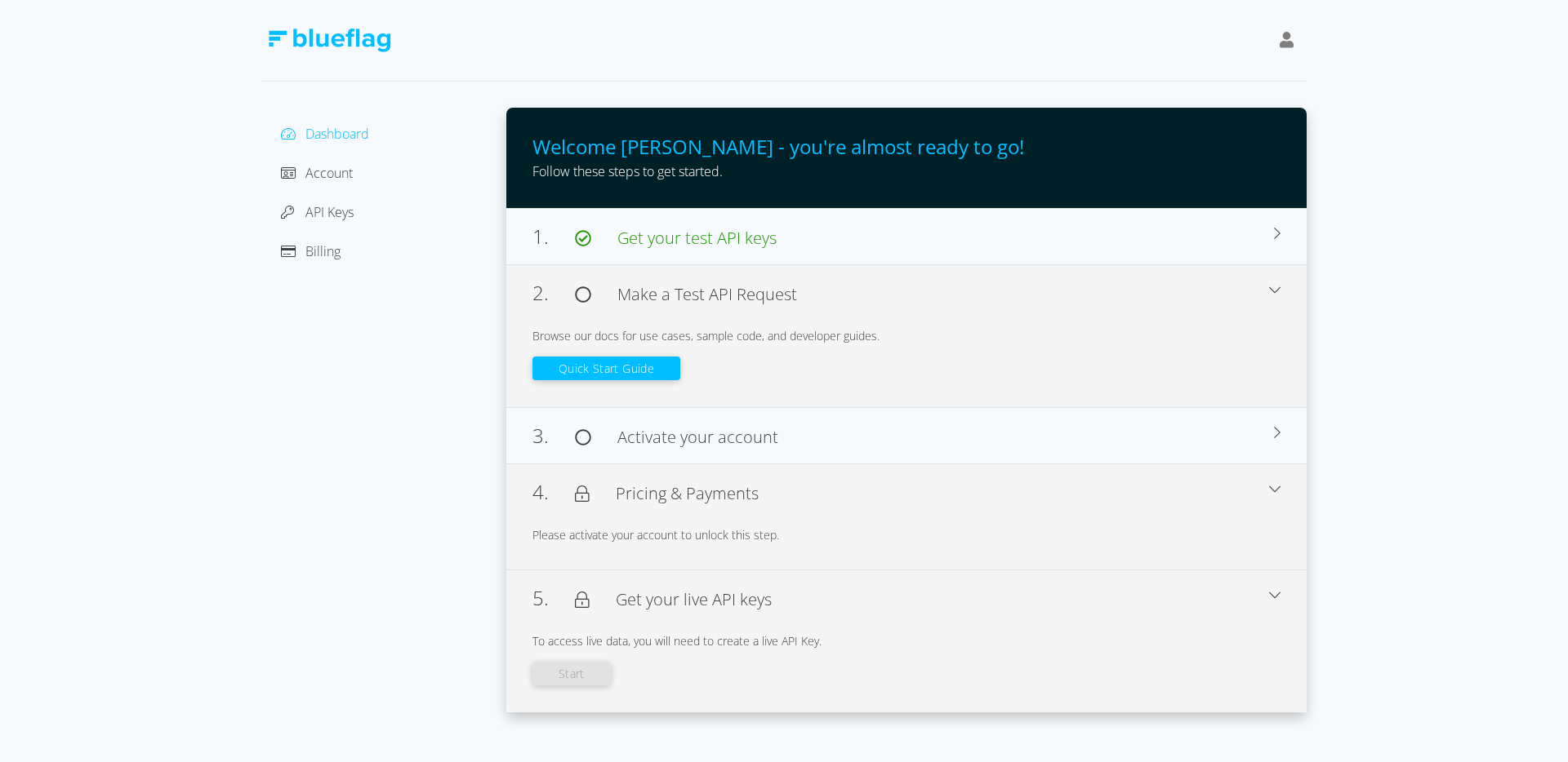
click at [734, 307] on div "2. Make a Test API Request" at bounding box center [901, 293] width 737 height 29
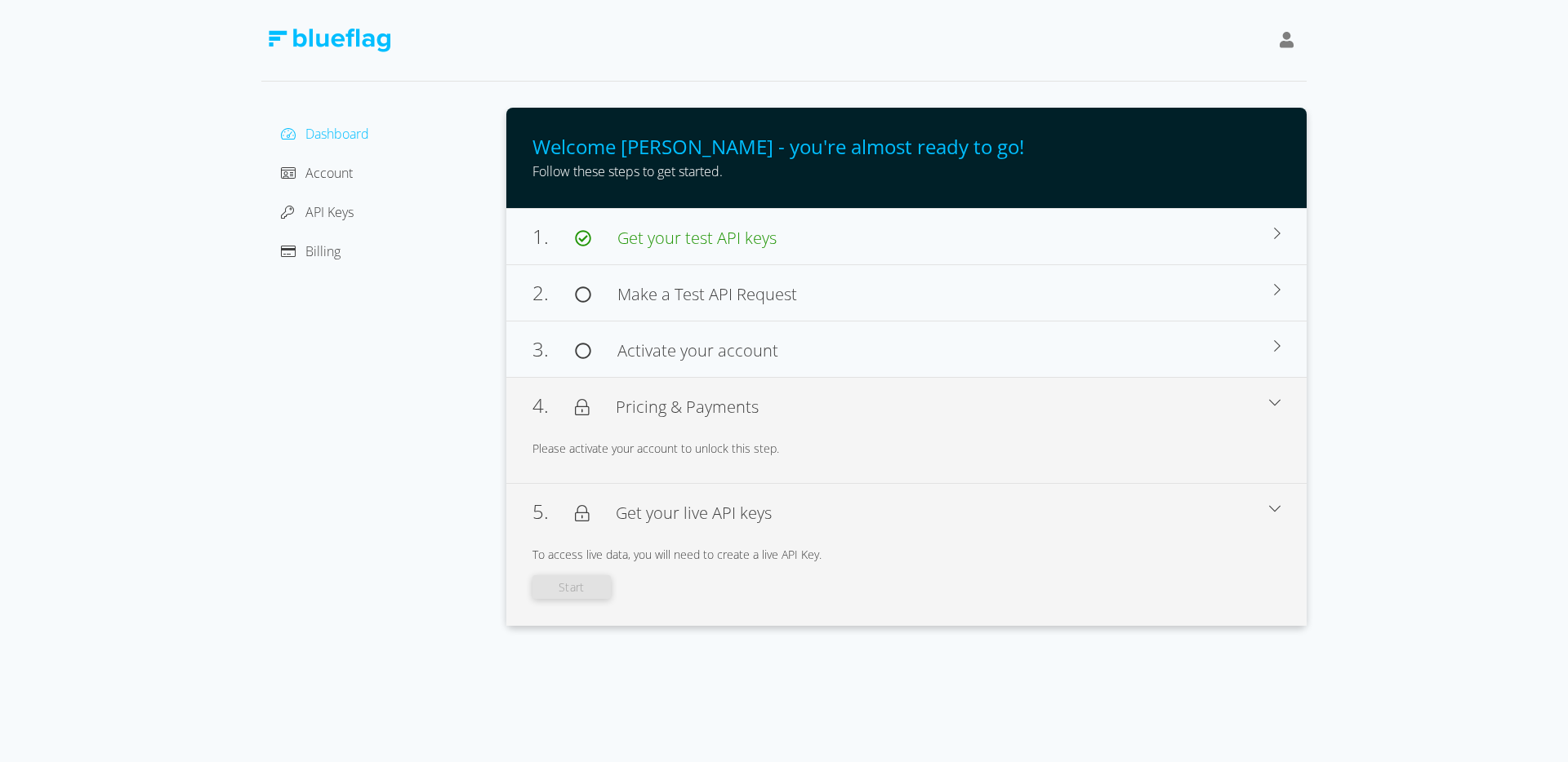
click at [1293, 40] on icon at bounding box center [1287, 40] width 15 height 16
click at [585, 53] on div at bounding box center [784, 41] width 1046 height 82
click at [335, 176] on span "Account" at bounding box center [329, 173] width 47 height 18
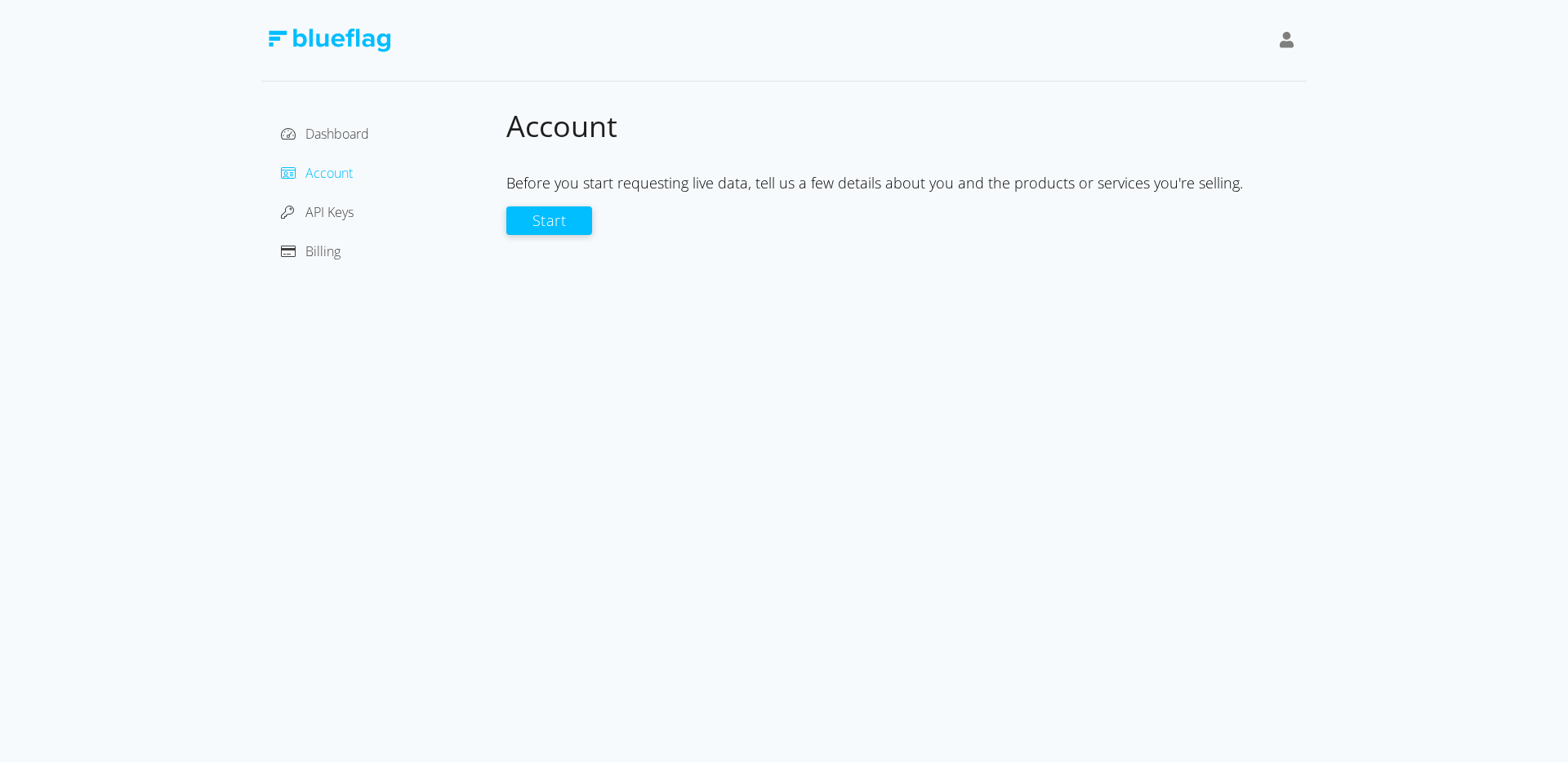
click at [1192, 186] on div "Before you start requesting live data, tell us a few details about you and the …" at bounding box center [906, 184] width 800 height 22
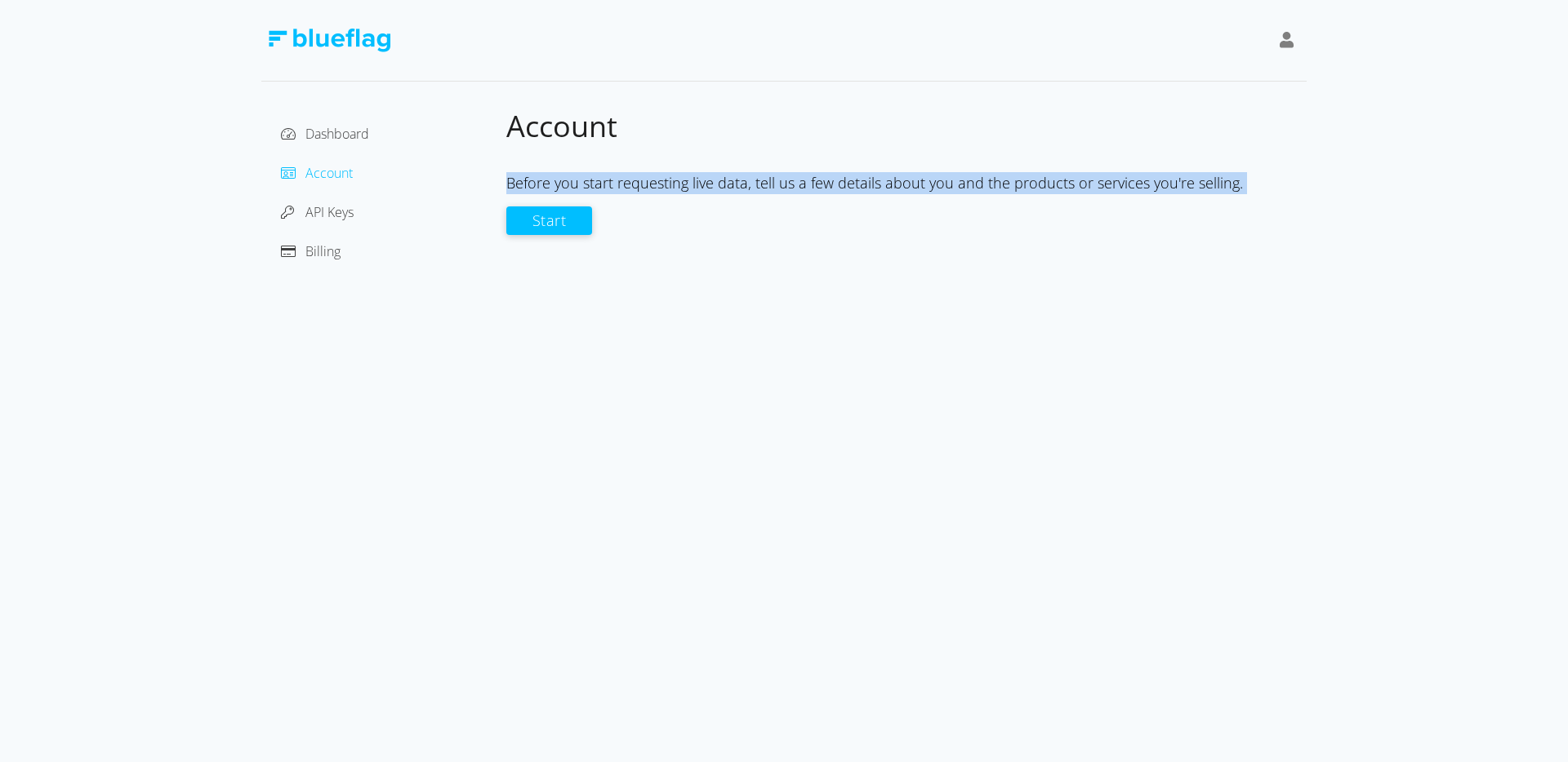
click at [1192, 186] on div "Before you start requesting live data, tell us a few details about you and the …" at bounding box center [906, 184] width 800 height 22
click at [824, 186] on div "Before you start requesting live data, tell us a few details about you and the …" at bounding box center [906, 184] width 800 height 22
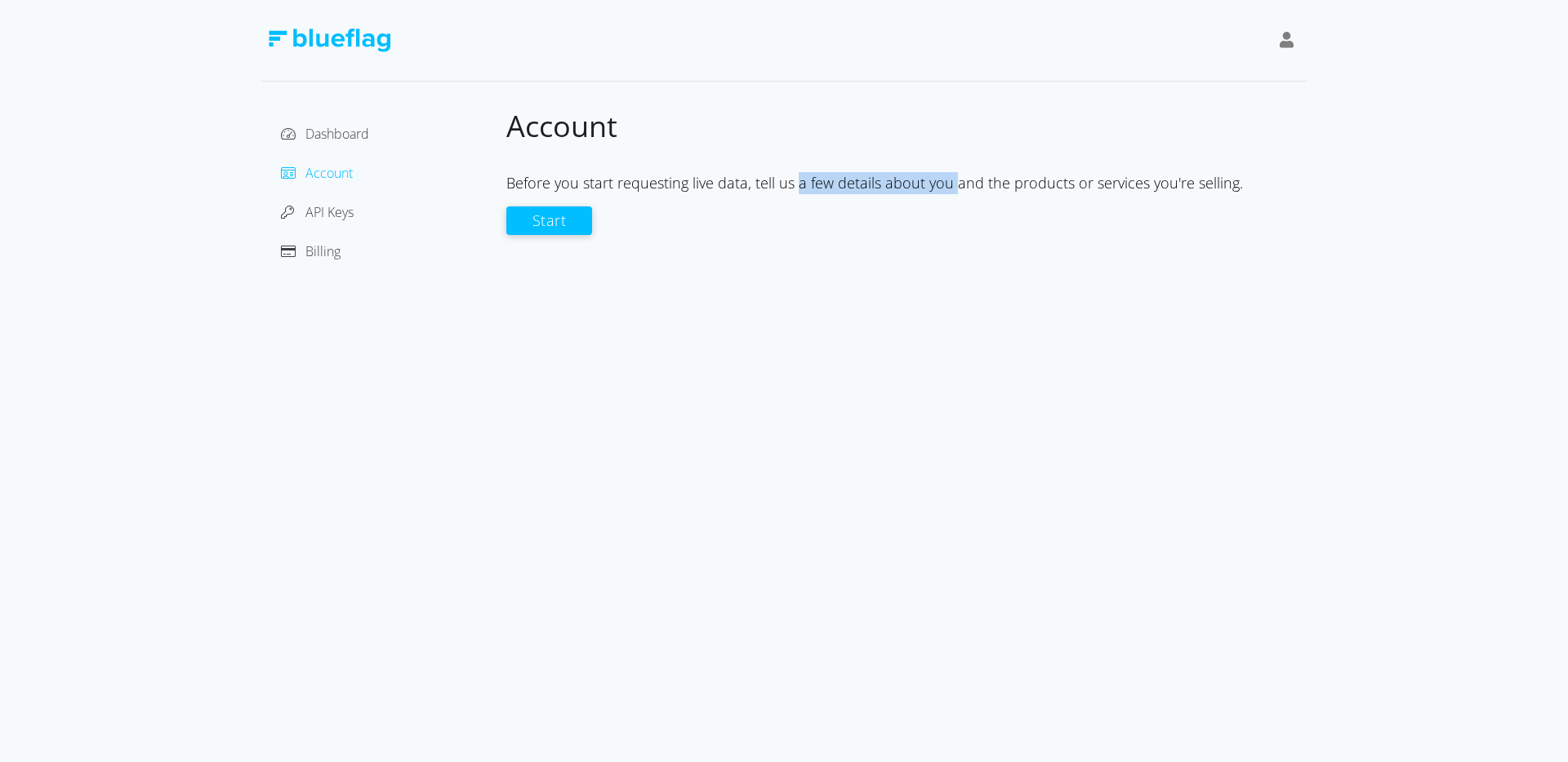
drag, startPoint x: 797, startPoint y: 186, endPoint x: 950, endPoint y: 188, distance: 153.0
click at [950, 188] on div "Before you start requesting live data, tell us a few details about you and the …" at bounding box center [906, 184] width 800 height 22
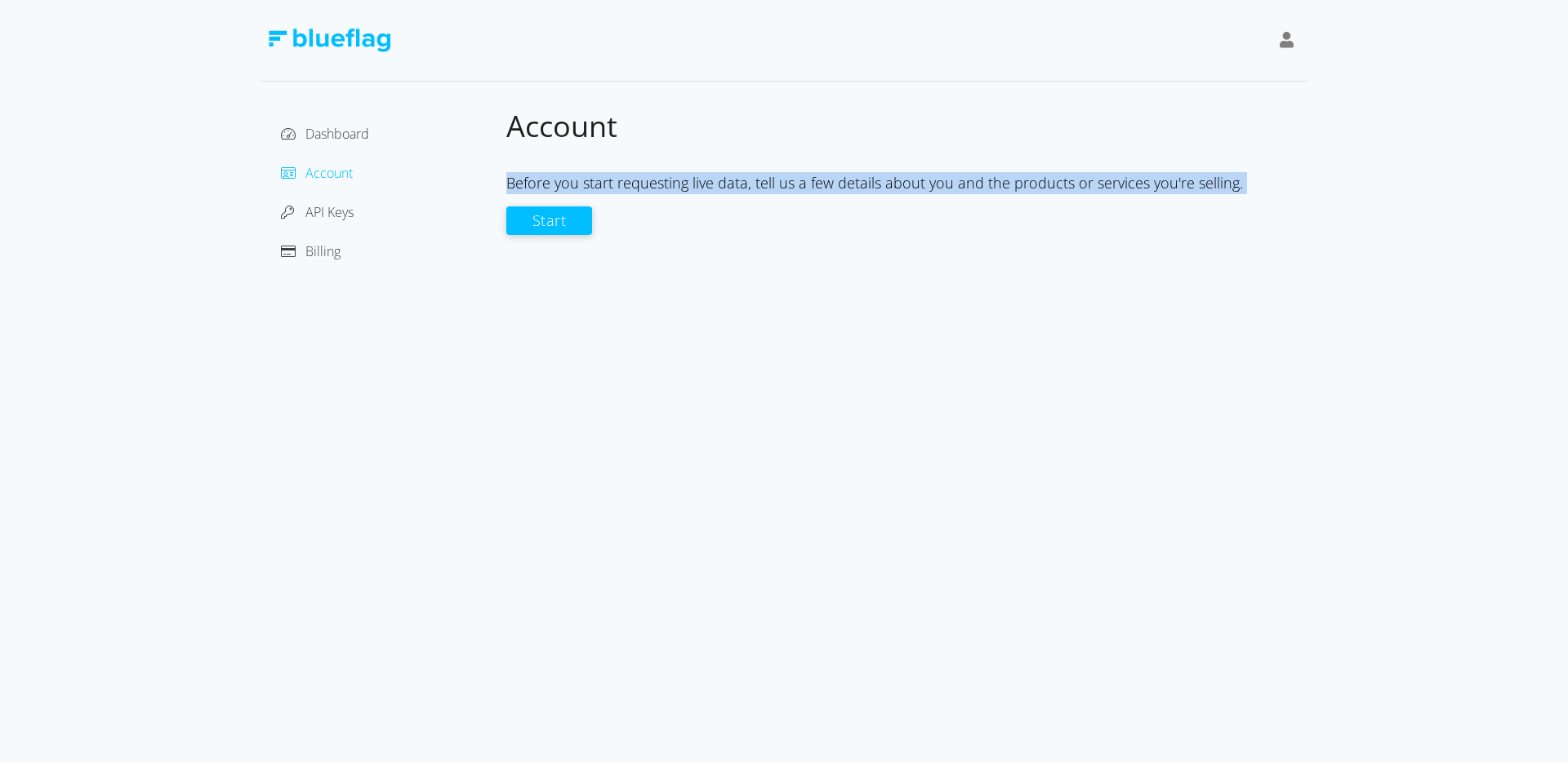
click at [950, 188] on div "Before you start requesting live data, tell us a few details about you and the …" at bounding box center [906, 184] width 800 height 22
click at [328, 247] on span "Billing" at bounding box center [323, 251] width 35 height 18
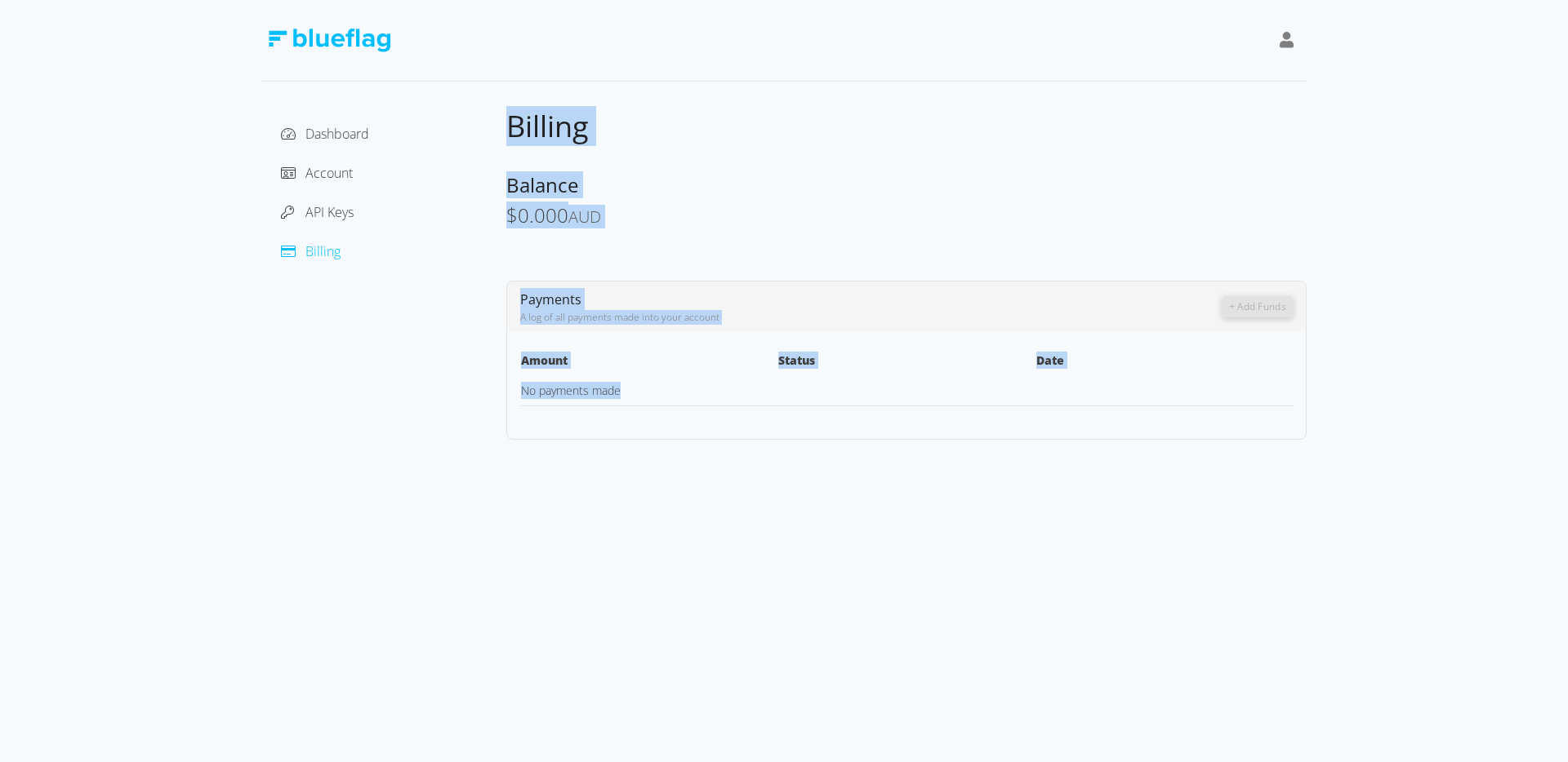
click at [896, 191] on div "Balance" at bounding box center [906, 186] width 800 height 26
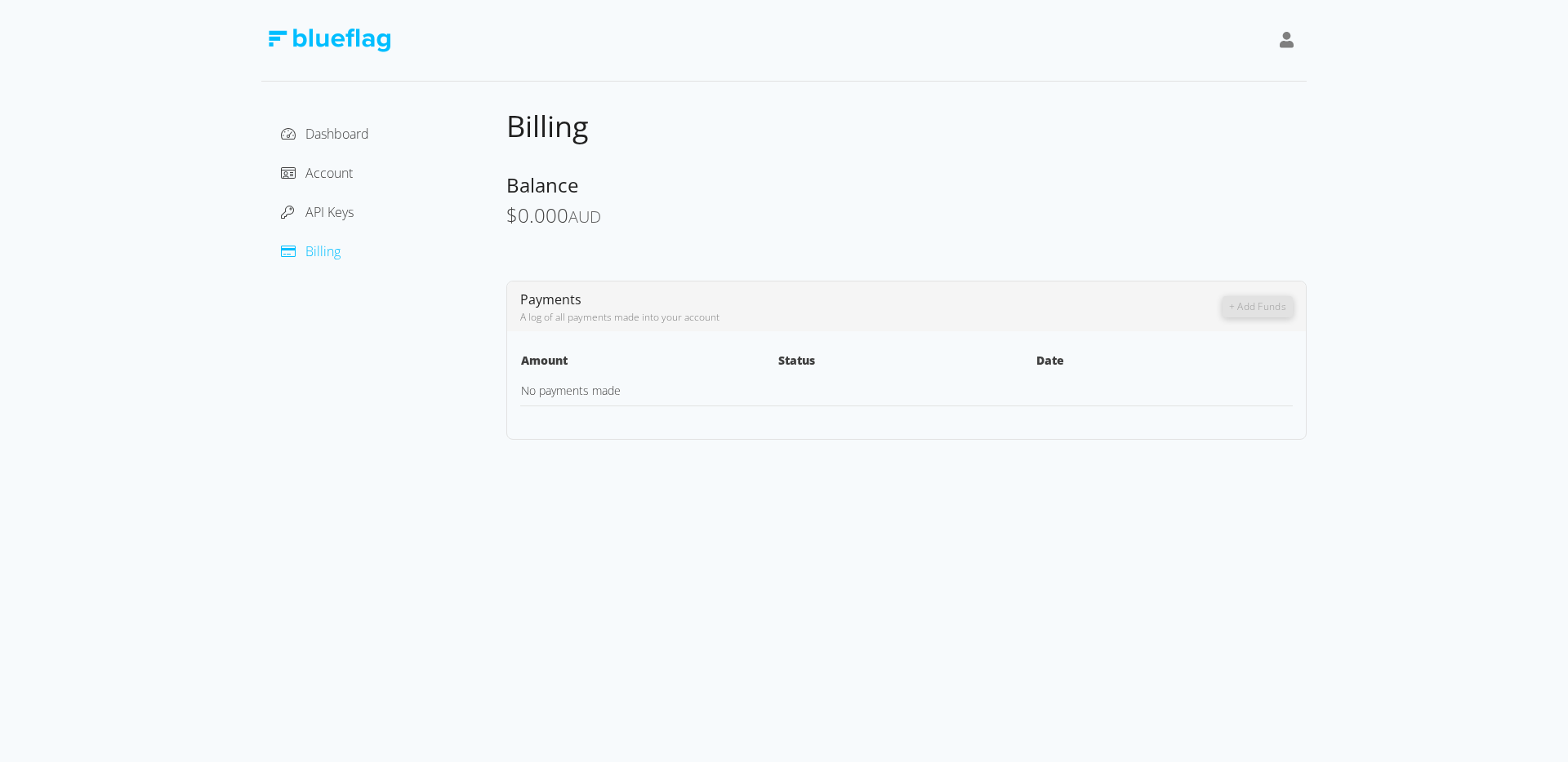
click at [561, 191] on span "Balance" at bounding box center [541, 185] width 72 height 27
drag, startPoint x: 515, startPoint y: 222, endPoint x: 618, endPoint y: 222, distance: 103.0
click at [618, 222] on div "$ 0.000 AUD" at bounding box center [906, 216] width 800 height 23
drag, startPoint x: 534, startPoint y: 324, endPoint x: 663, endPoint y: 324, distance: 129.0
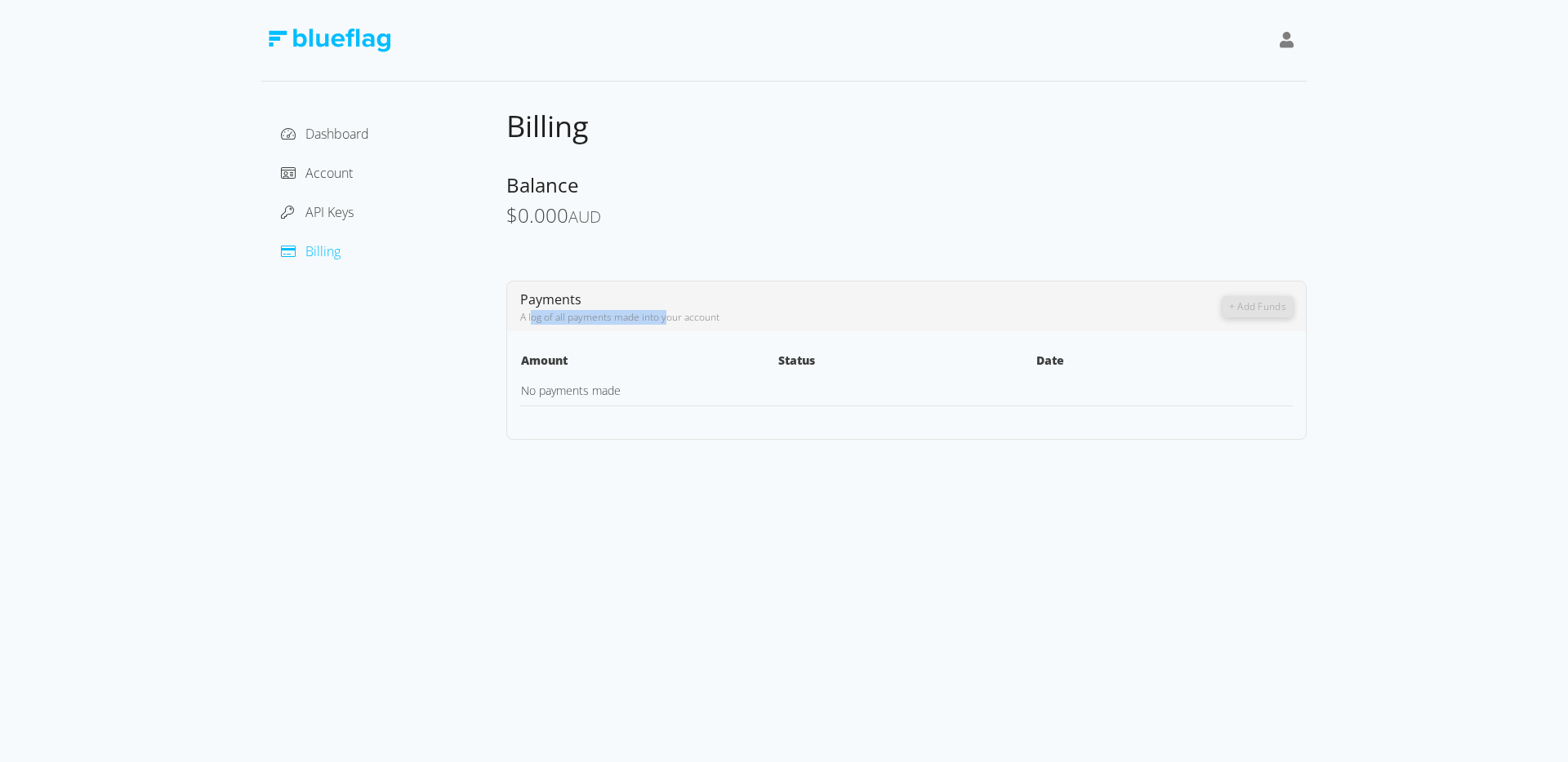
click at [663, 324] on div "A log of all payments made into your account" at bounding box center [870, 317] width 702 height 15
drag, startPoint x: 790, startPoint y: 318, endPoint x: 1172, endPoint y: 343, distance: 382.8
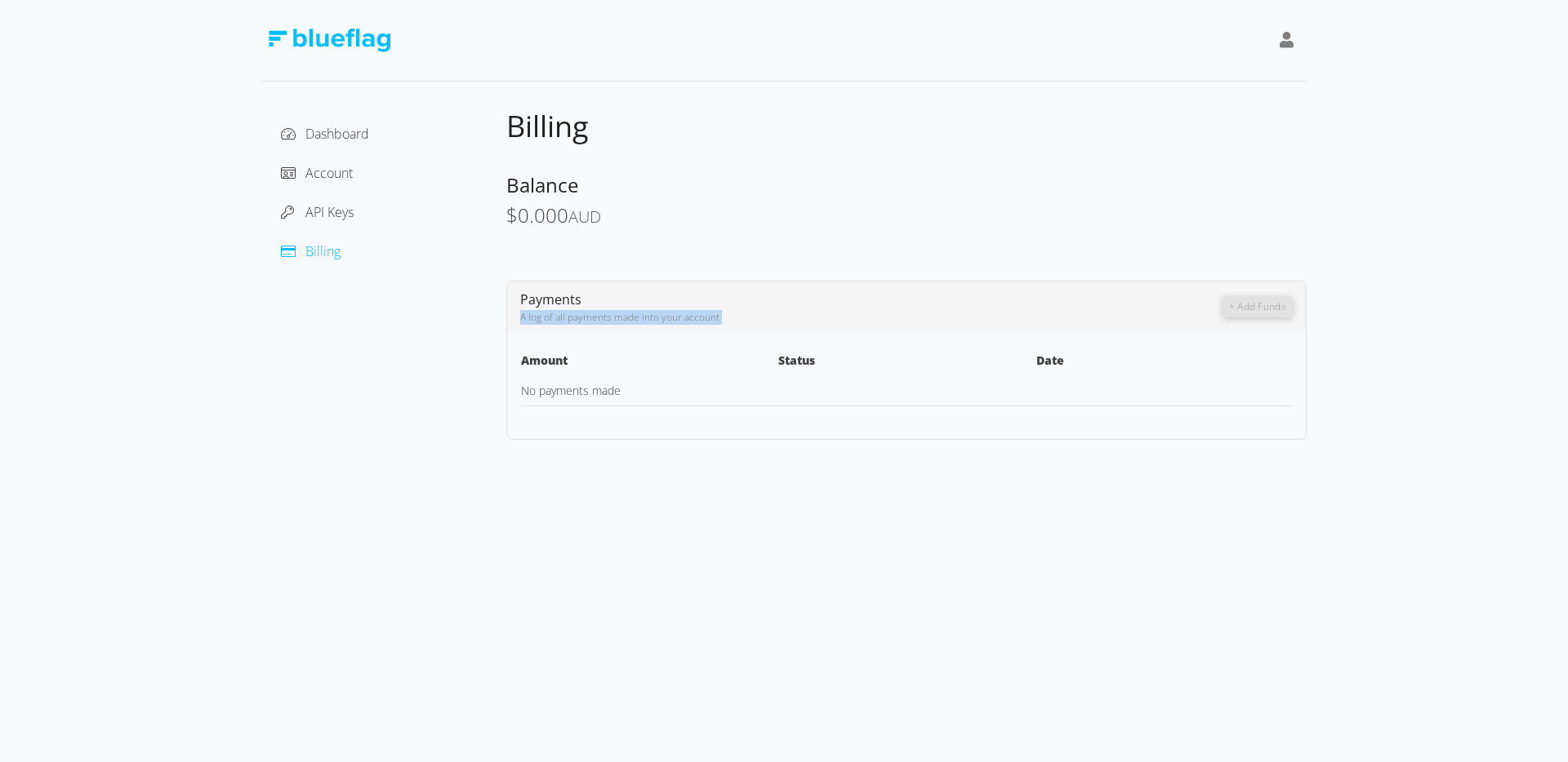
click at [793, 318] on div "A log of all payments made into your account" at bounding box center [870, 317] width 702 height 15
click at [890, 198] on div "Balance $ 0.000 AUD" at bounding box center [906, 200] width 800 height 56
click at [333, 173] on span "Account" at bounding box center [329, 173] width 47 height 18
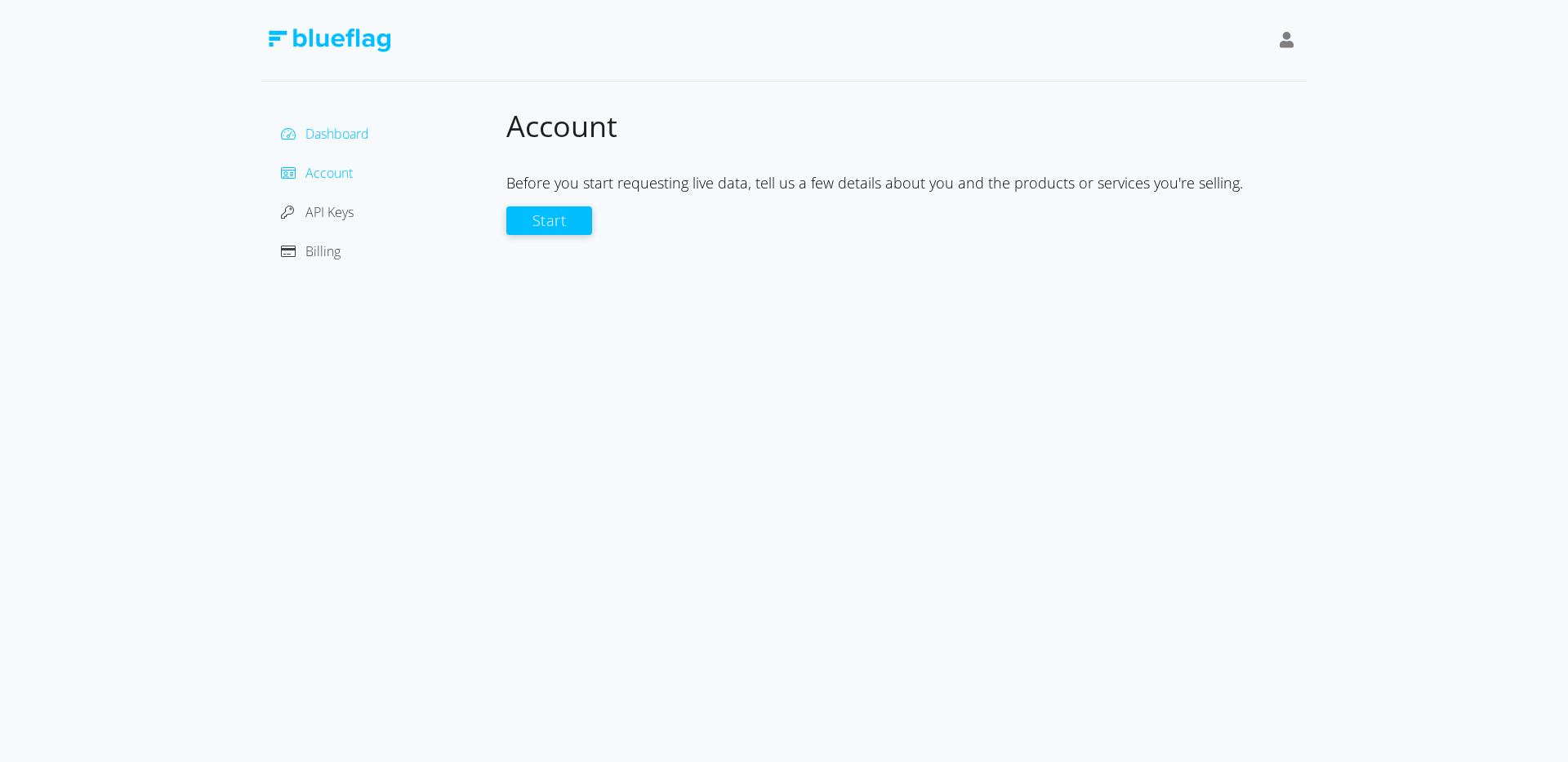
click at [345, 140] on span "Dashboard" at bounding box center [338, 134] width 64 height 18
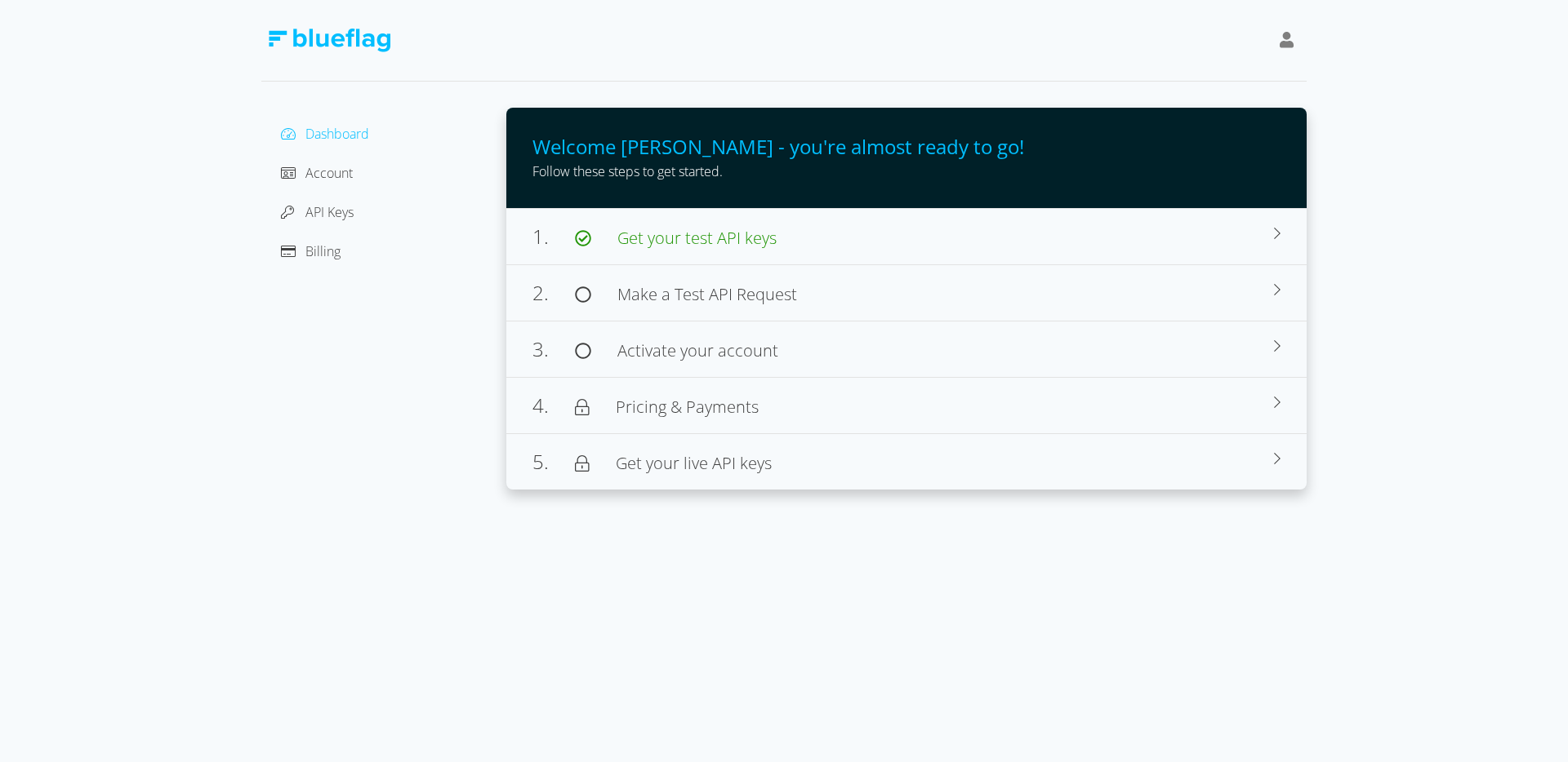
click at [604, 148] on span "Welcome [PERSON_NAME] - you're almost ready to go!" at bounding box center [778, 146] width 491 height 27
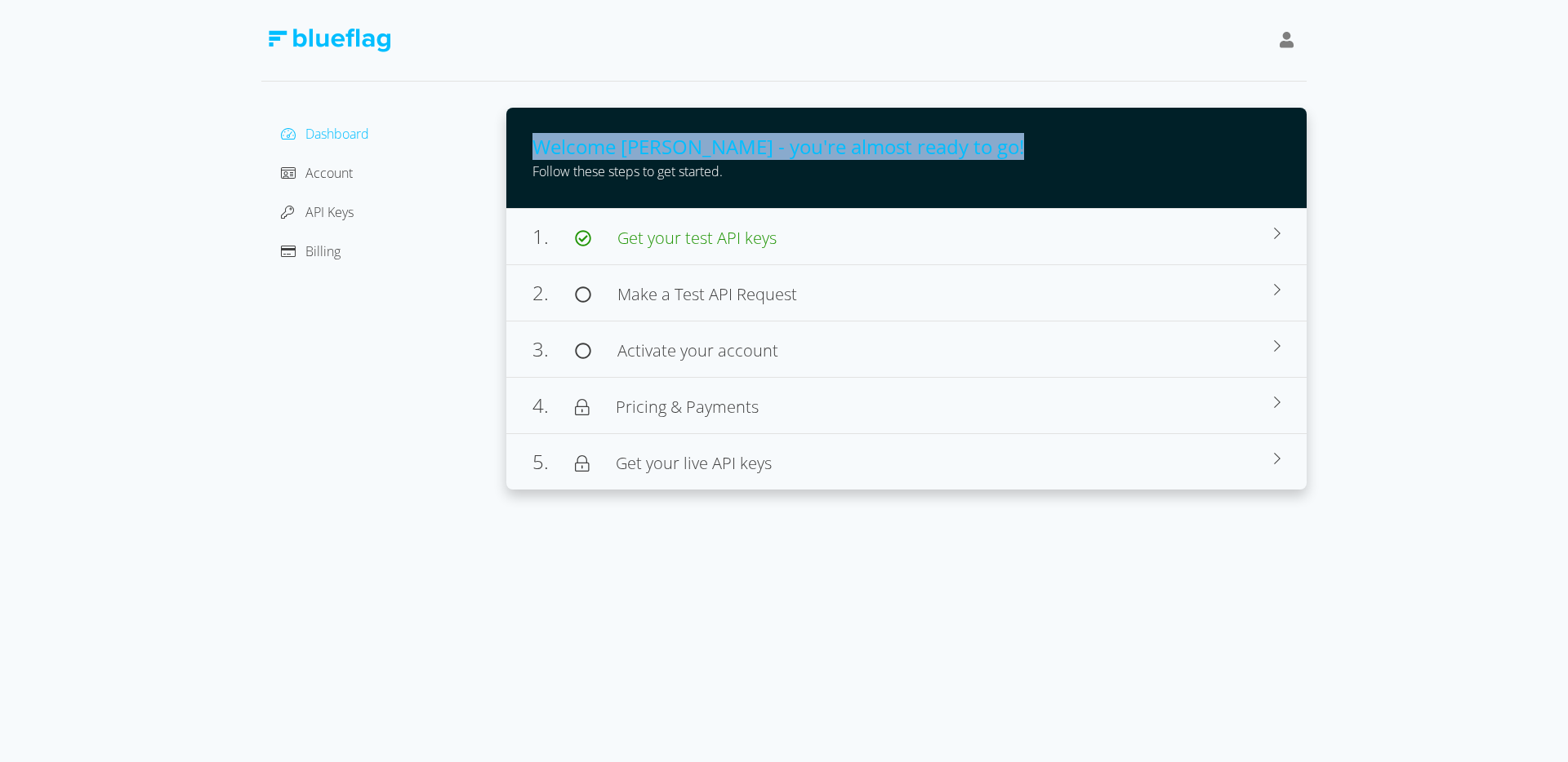
click at [604, 148] on span "Welcome [PERSON_NAME] - you're almost ready to go!" at bounding box center [778, 146] width 491 height 27
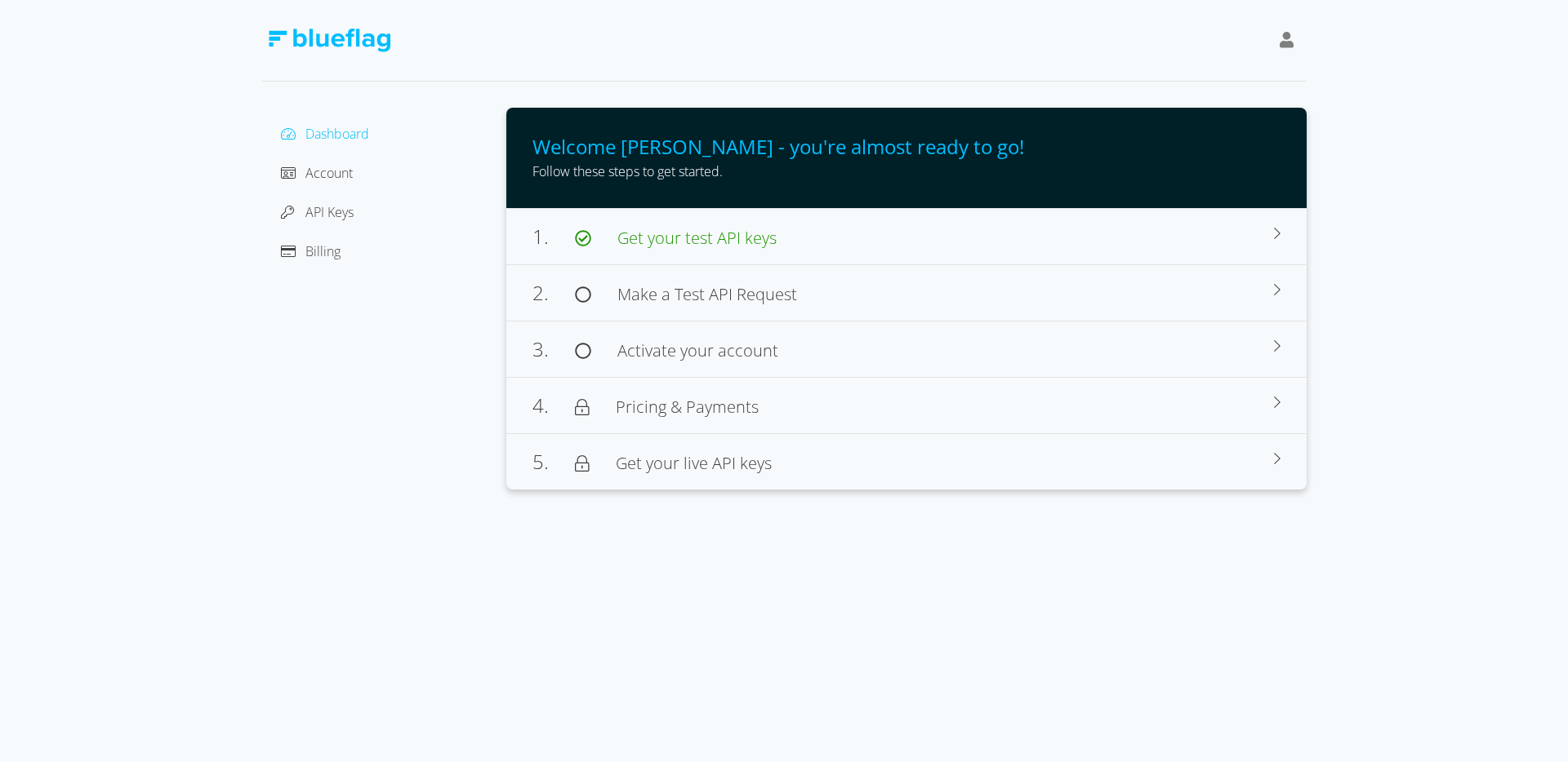
click at [821, 66] on div at bounding box center [784, 41] width 1046 height 82
click at [705, 299] on span "Make a Test API Request" at bounding box center [707, 294] width 180 height 22
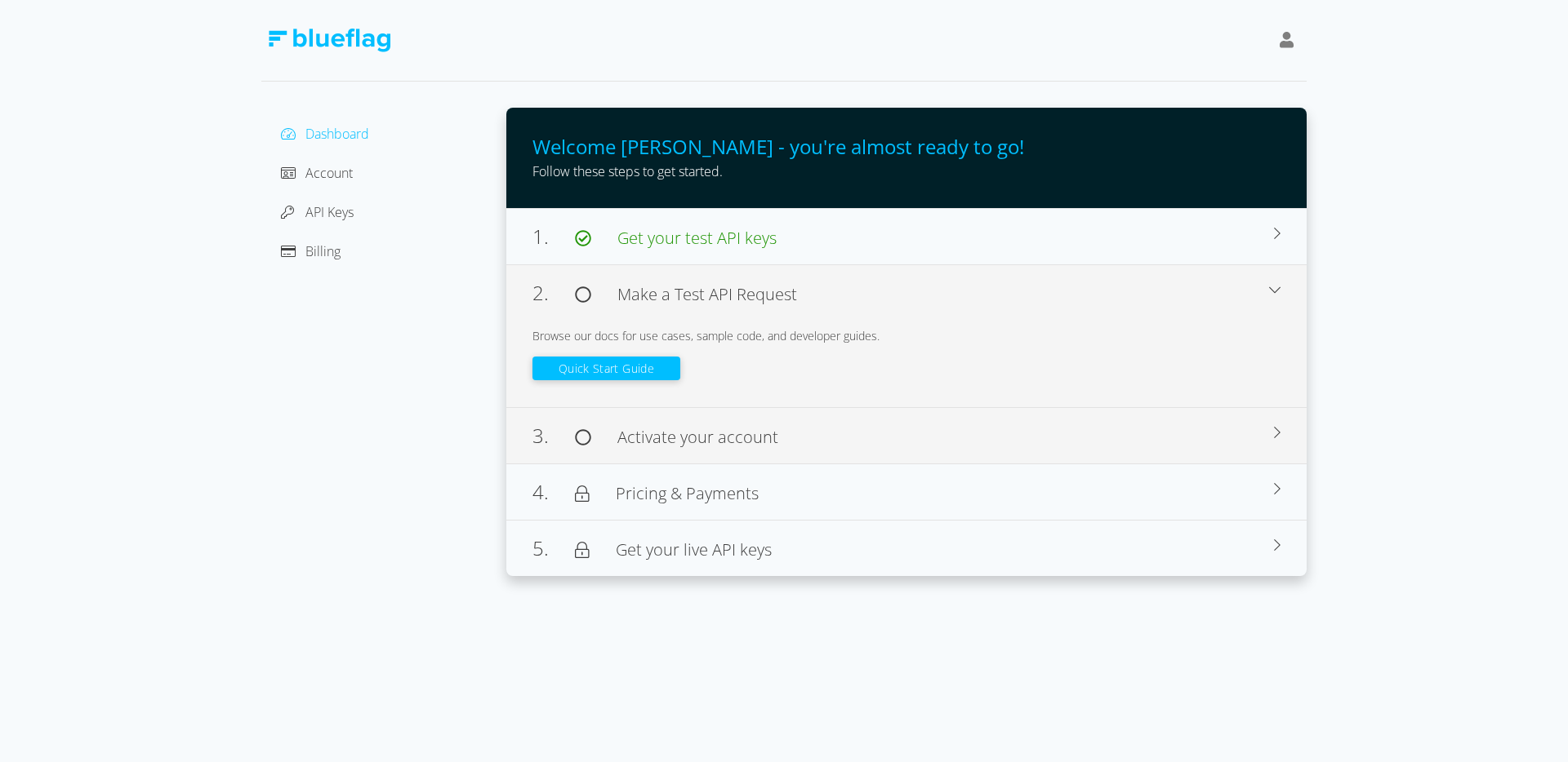
click at [674, 446] on span "Activate your account" at bounding box center [698, 438] width 161 height 22
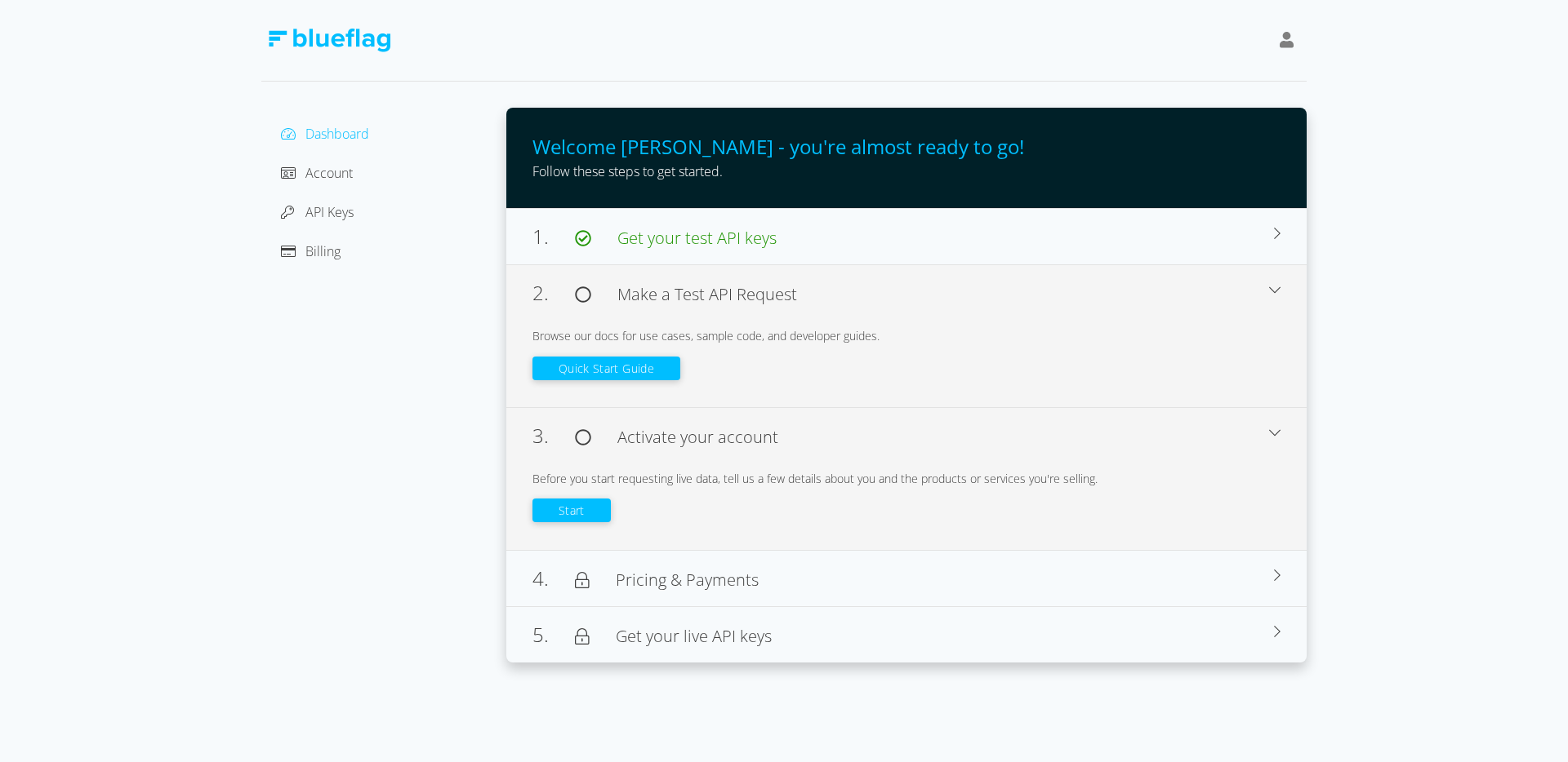
click at [582, 501] on button "Start" at bounding box center [572, 510] width 79 height 23
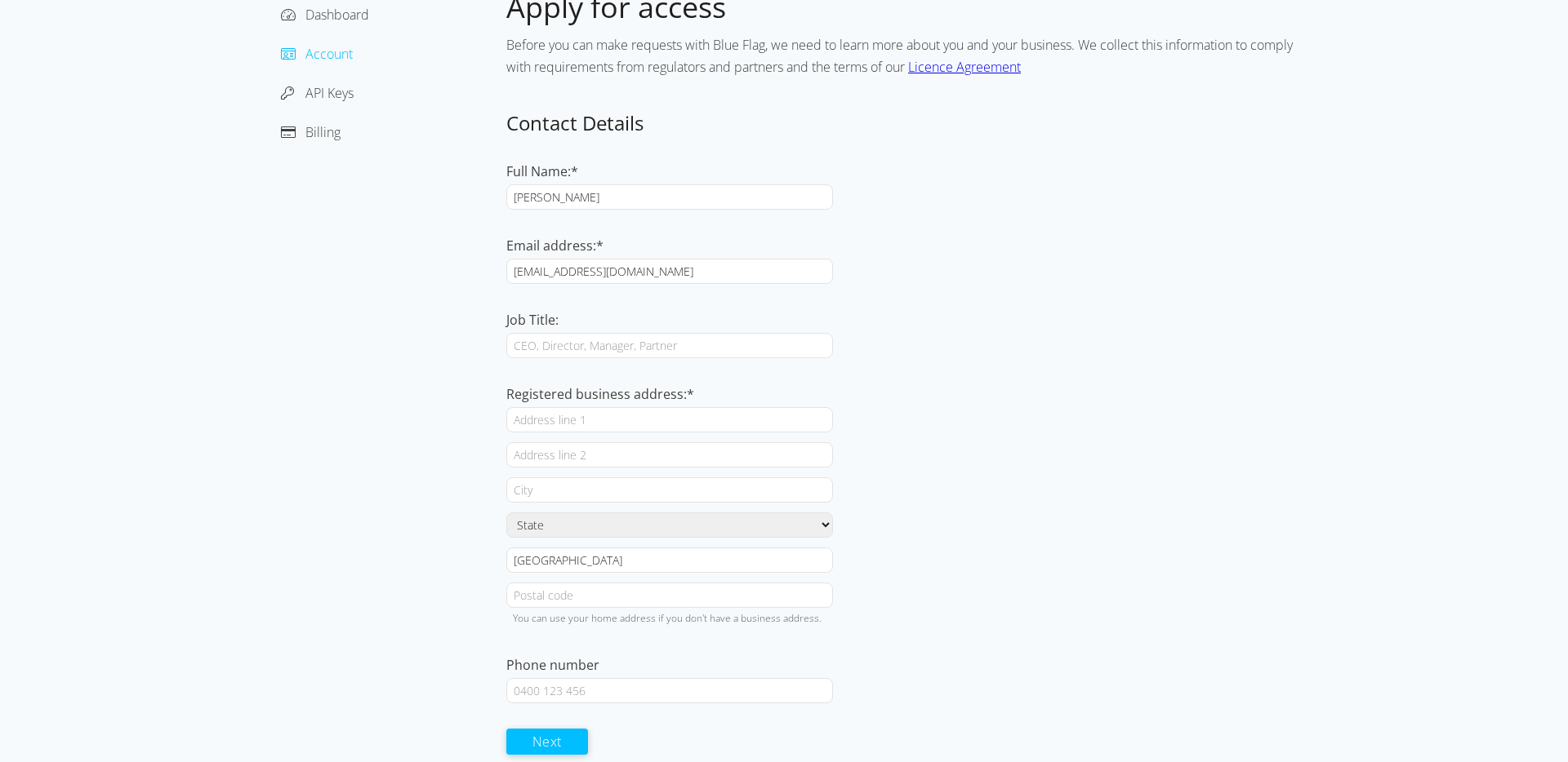
scroll to position [139, 0]
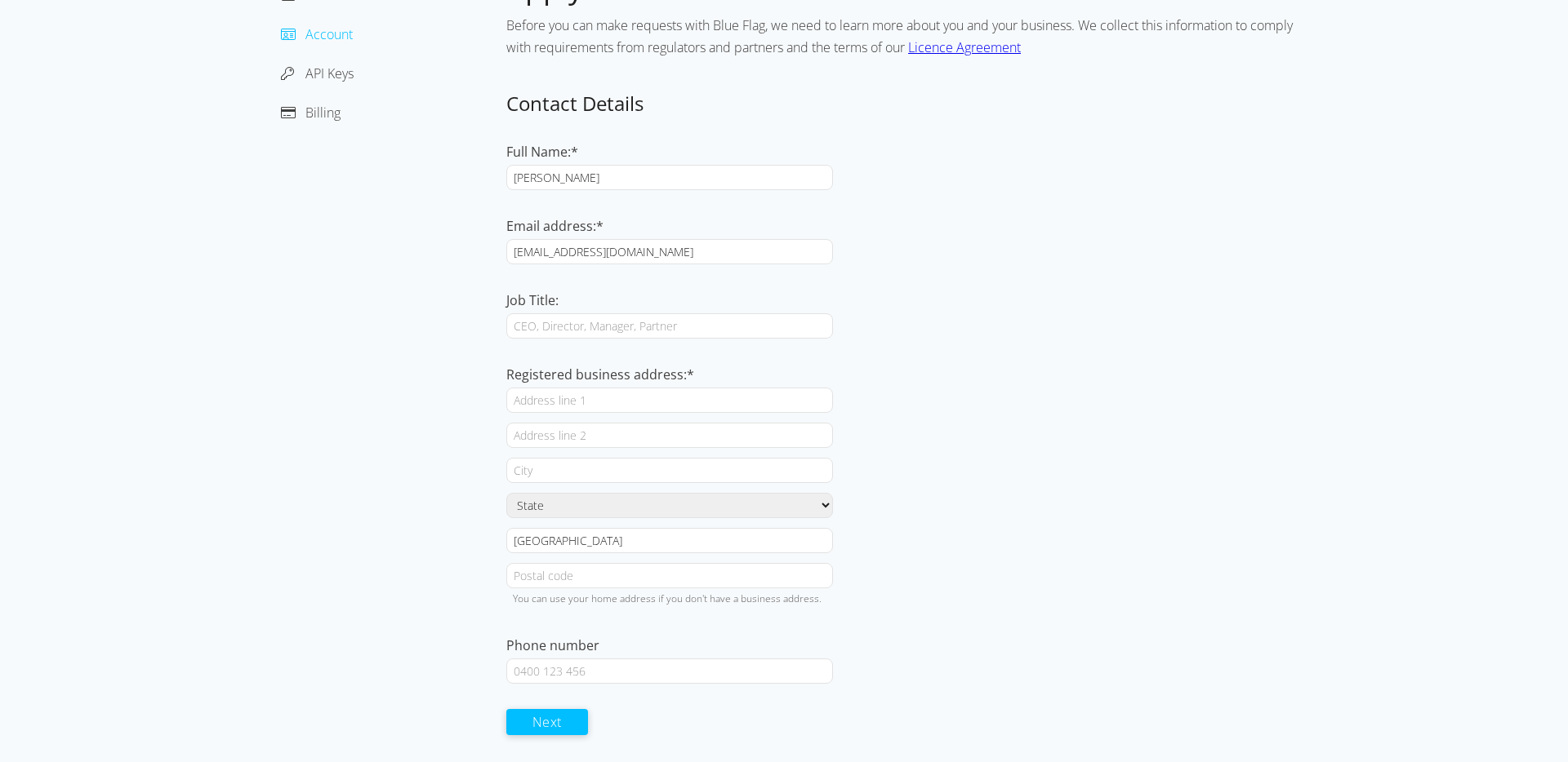
click at [578, 324] on input "Job Title:" at bounding box center [669, 325] width 326 height 25
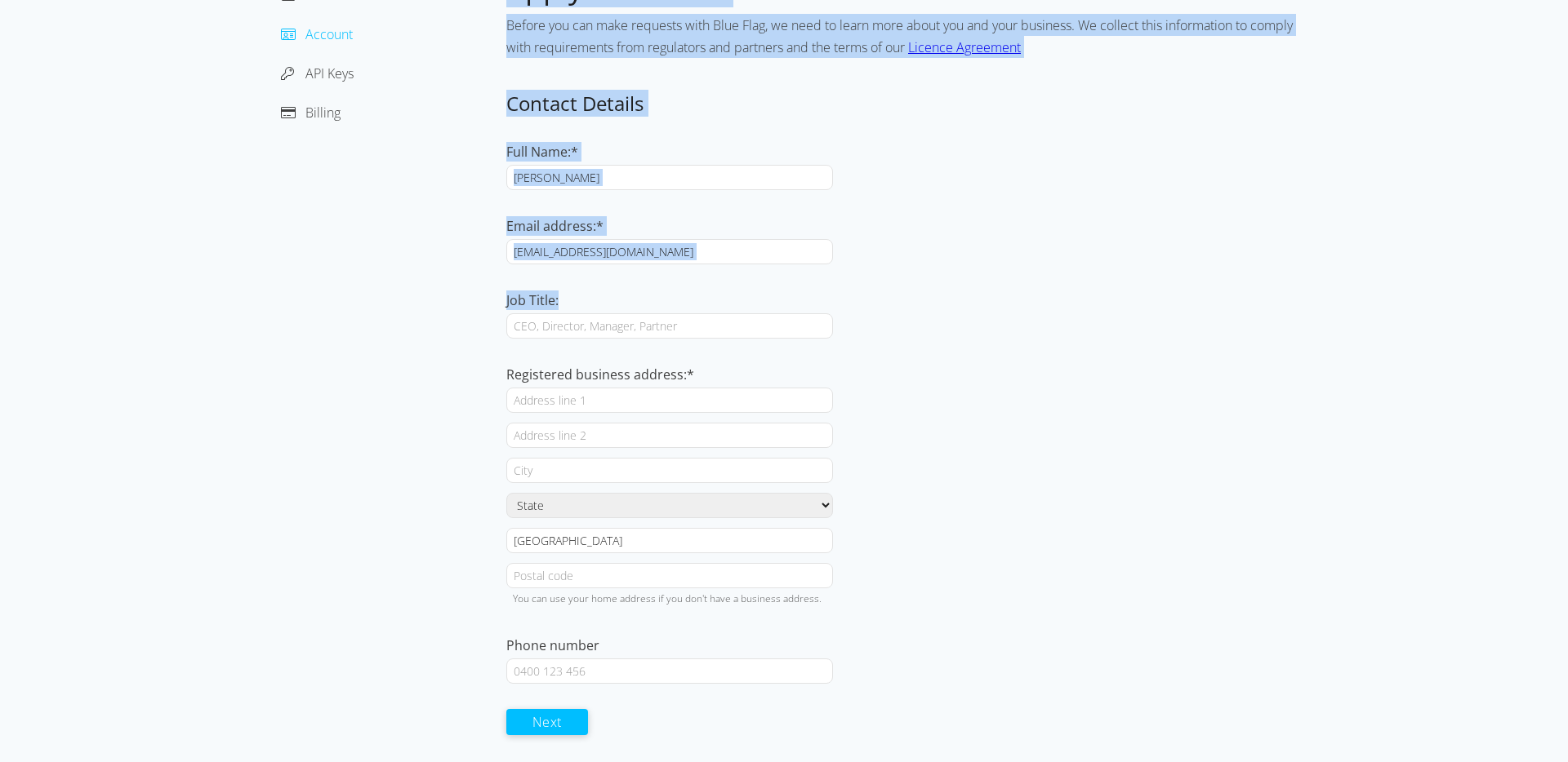
drag, startPoint x: 502, startPoint y: 301, endPoint x: 571, endPoint y: 300, distance: 69.0
click at [571, 300] on div "Dashboard Account API Keys Billing Apply for access Before you can make request…" at bounding box center [784, 365] width 1046 height 793
click at [571, 300] on div "Job Title:" at bounding box center [906, 302] width 800 height 22
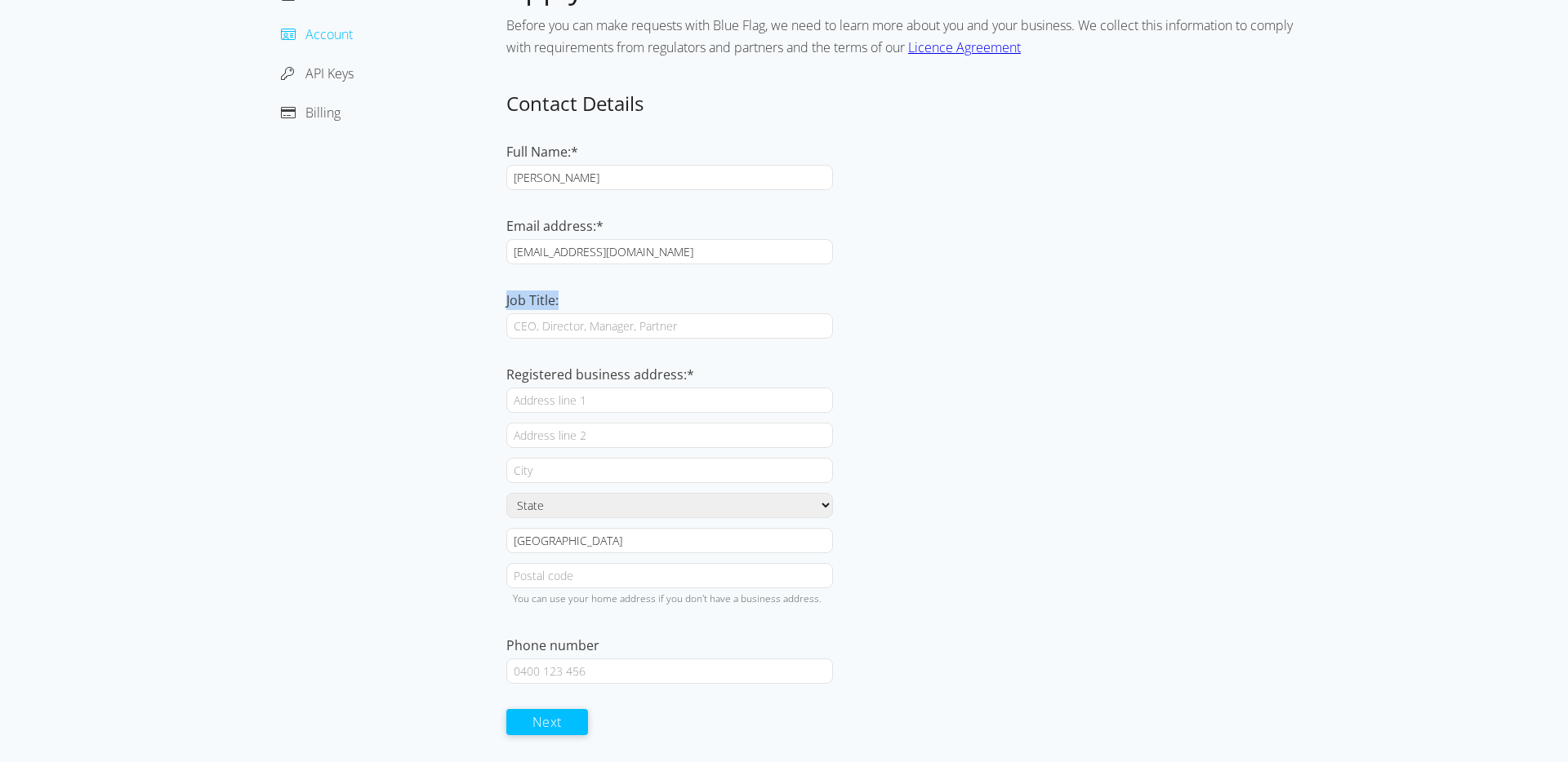
drag, startPoint x: 571, startPoint y: 300, endPoint x: 509, endPoint y: 302, distance: 62.0
click at [509, 302] on div "Job Title:" at bounding box center [906, 302] width 800 height 22
click at [509, 302] on label "Job Title:" at bounding box center [532, 300] width 53 height 18
click at [509, 313] on input "Job Title:" at bounding box center [669, 325] width 326 height 25
click at [509, 302] on label "Job Title:" at bounding box center [532, 300] width 53 height 18
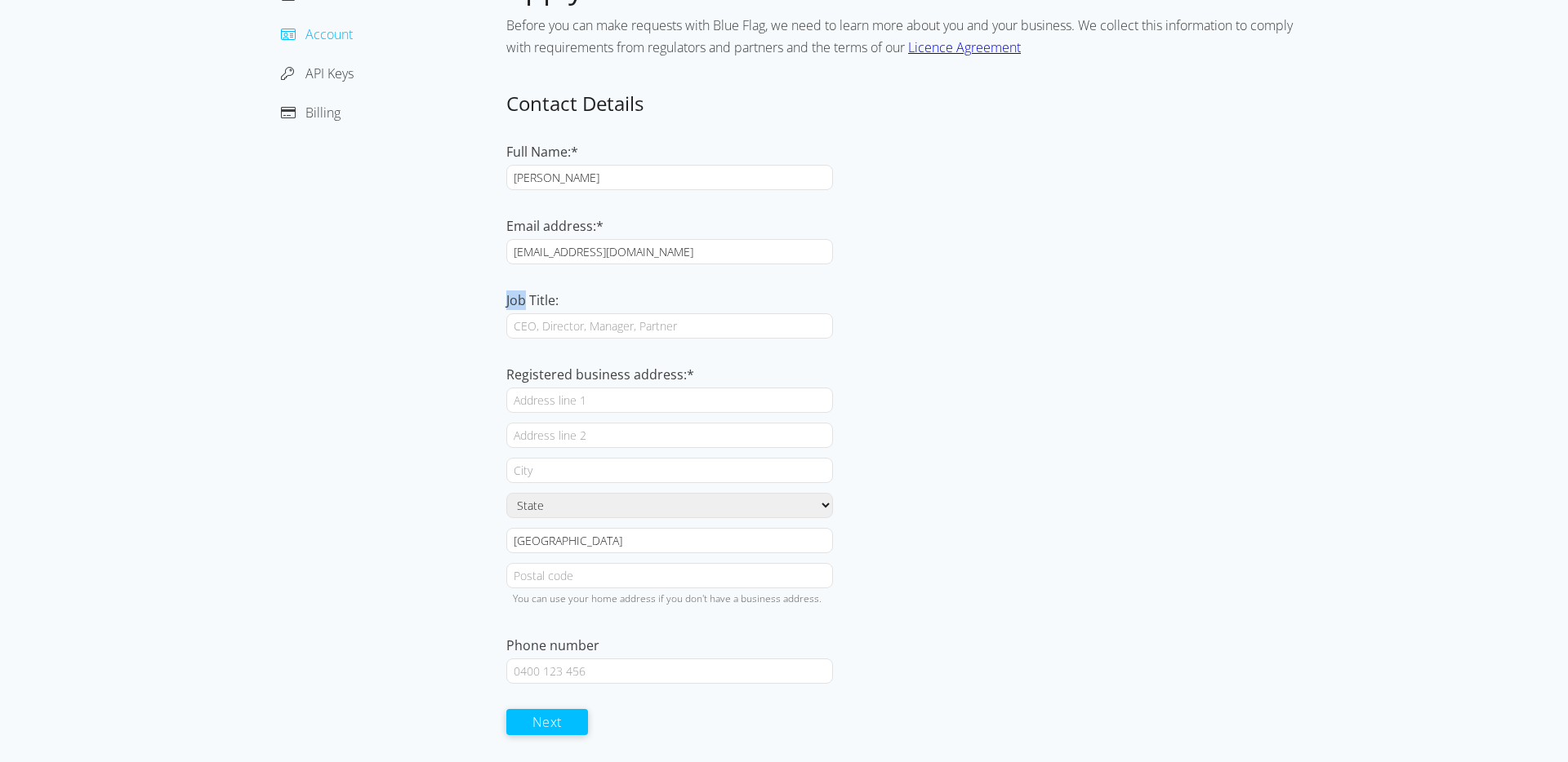
click at [509, 313] on input "Job Title:" at bounding box center [669, 325] width 326 height 25
click at [548, 302] on label "Job Title:" at bounding box center [532, 300] width 53 height 18
click at [548, 313] on input "Job Title:" at bounding box center [669, 325] width 326 height 25
click at [548, 302] on label "Job Title:" at bounding box center [532, 300] width 53 height 18
click at [548, 313] on input "Job Title:" at bounding box center [669, 325] width 326 height 25
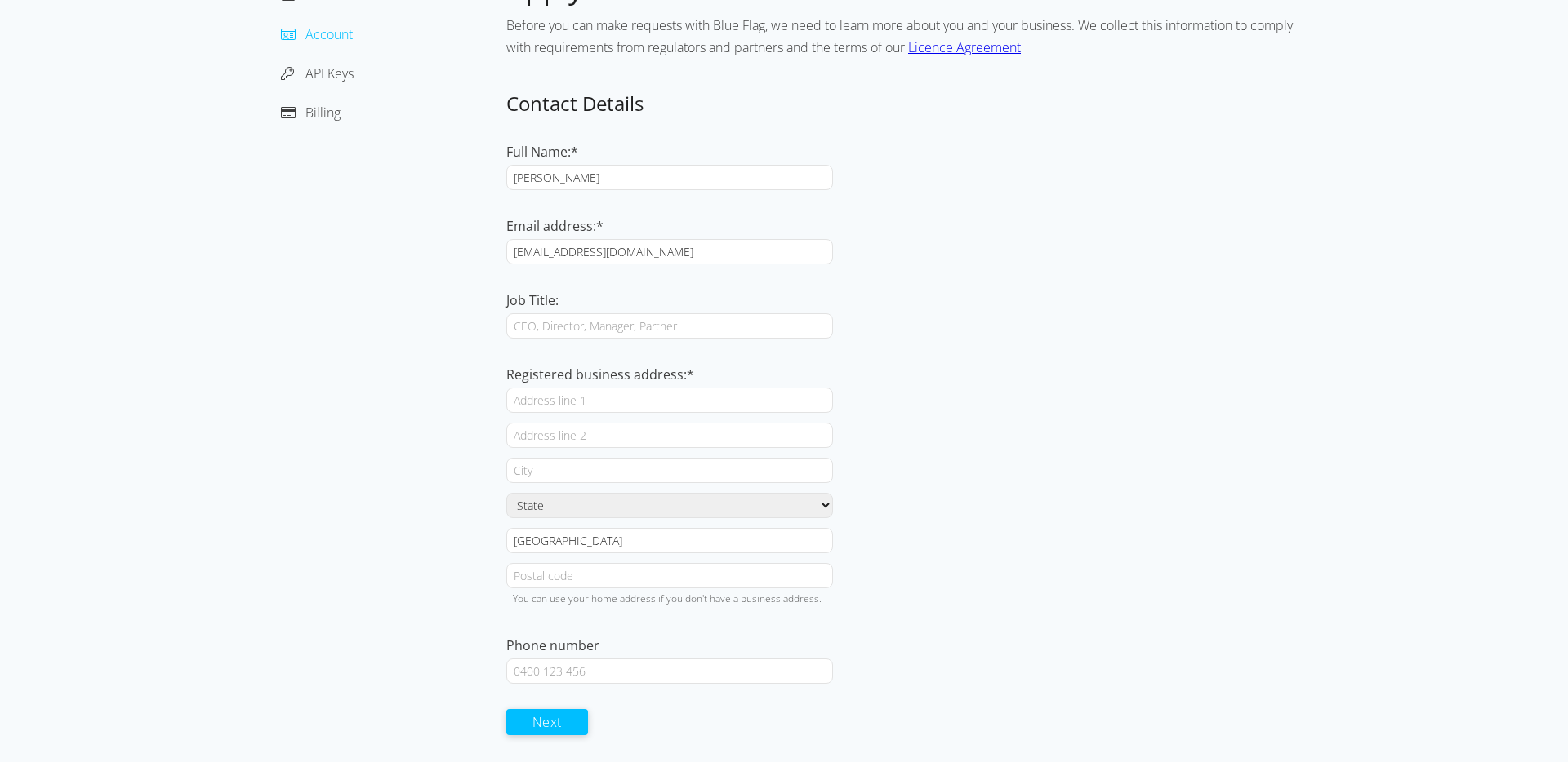
click at [568, 302] on div "Job Title:" at bounding box center [906, 302] width 800 height 22
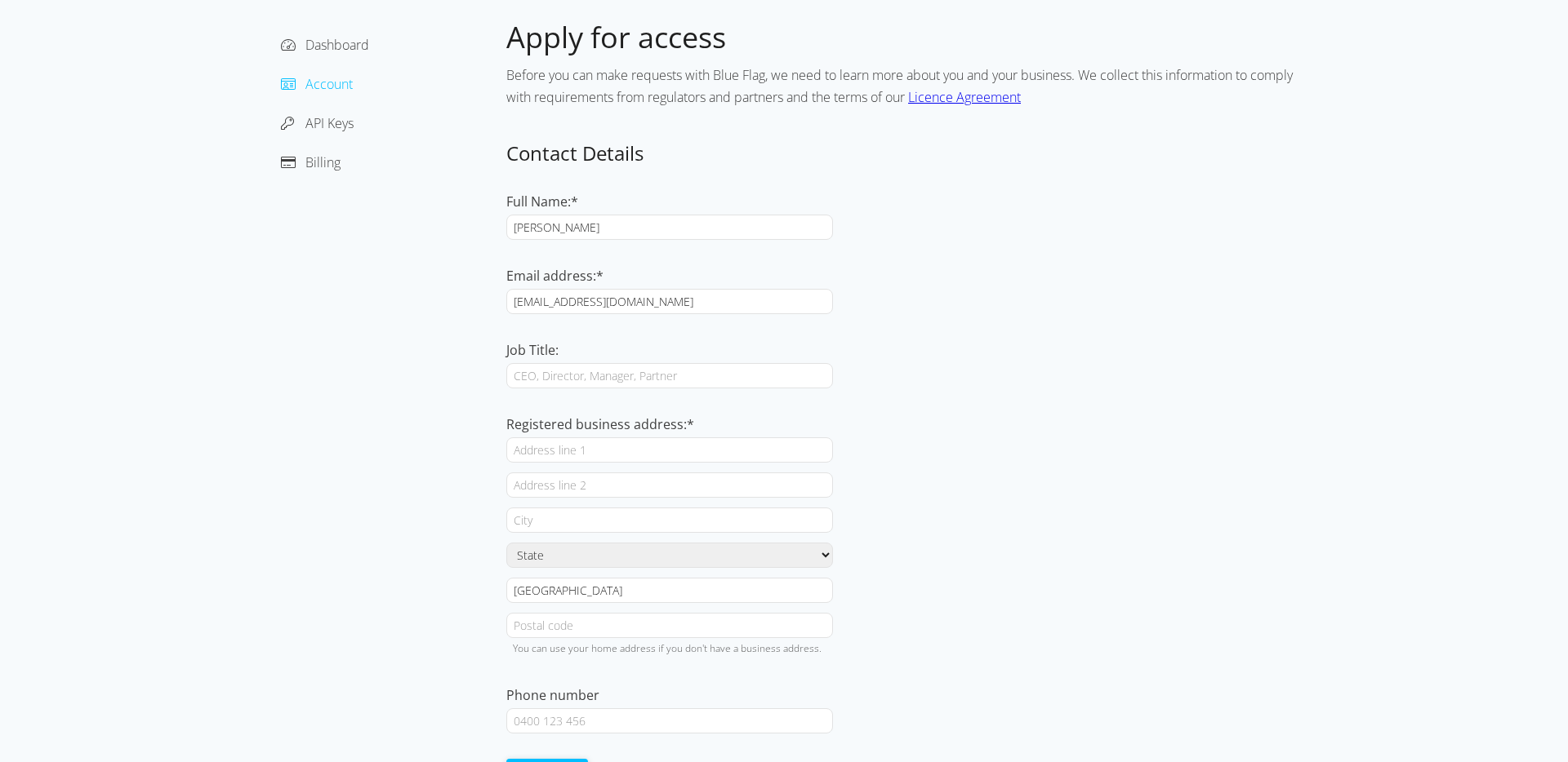
scroll to position [86, 0]
drag, startPoint x: 805, startPoint y: 79, endPoint x: 1065, endPoint y: 83, distance: 260.0
click at [1065, 83] on span "Before you can make requests with Blue Flag, we need to learn more about you an…" at bounding box center [899, 88] width 787 height 40
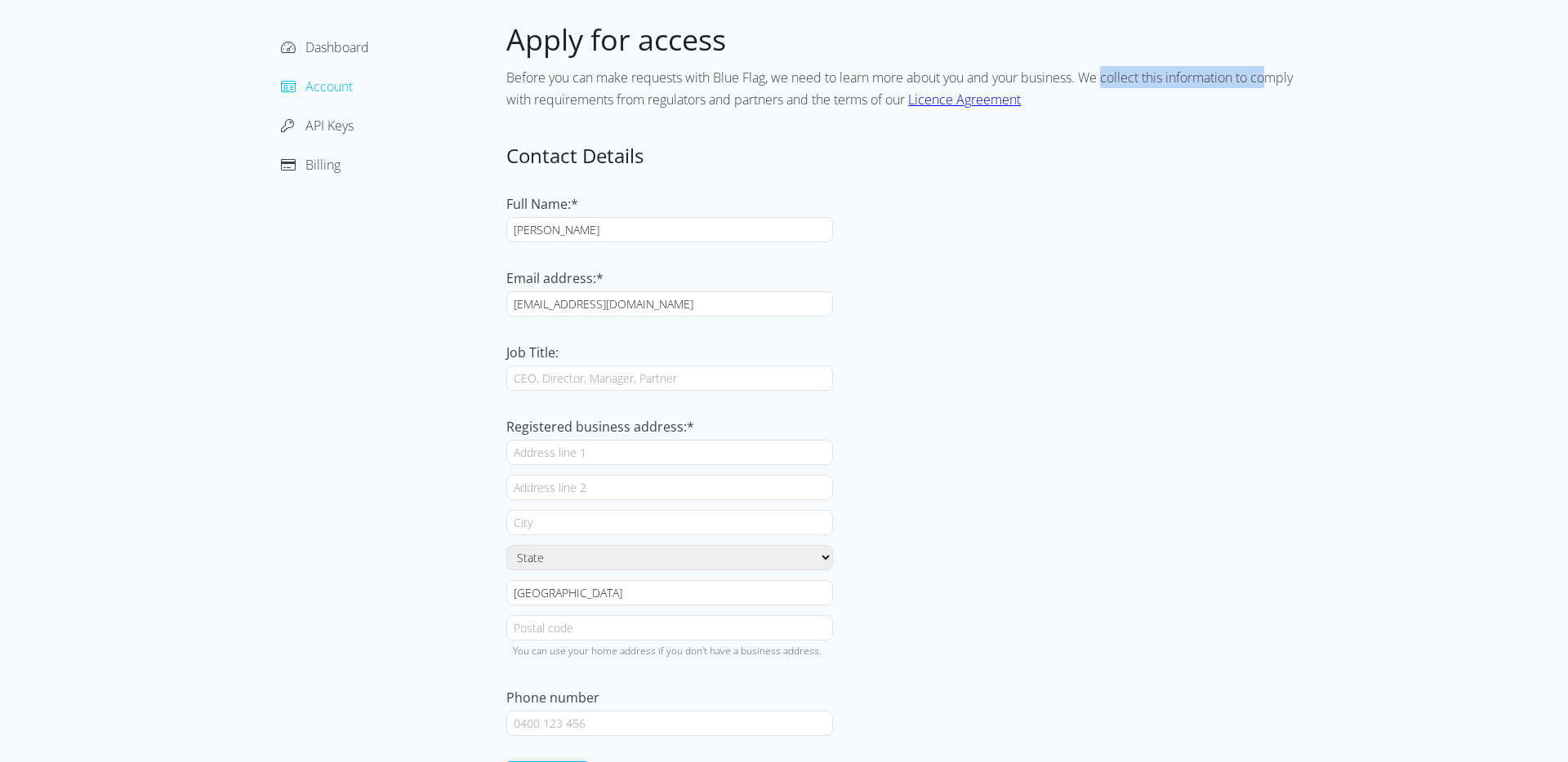
drag, startPoint x: 1154, startPoint y: 81, endPoint x: 1277, endPoint y: 83, distance: 123.0
click at [1277, 83] on span "Before you can make requests with Blue Flag, we need to learn more about you an…" at bounding box center [899, 88] width 787 height 40
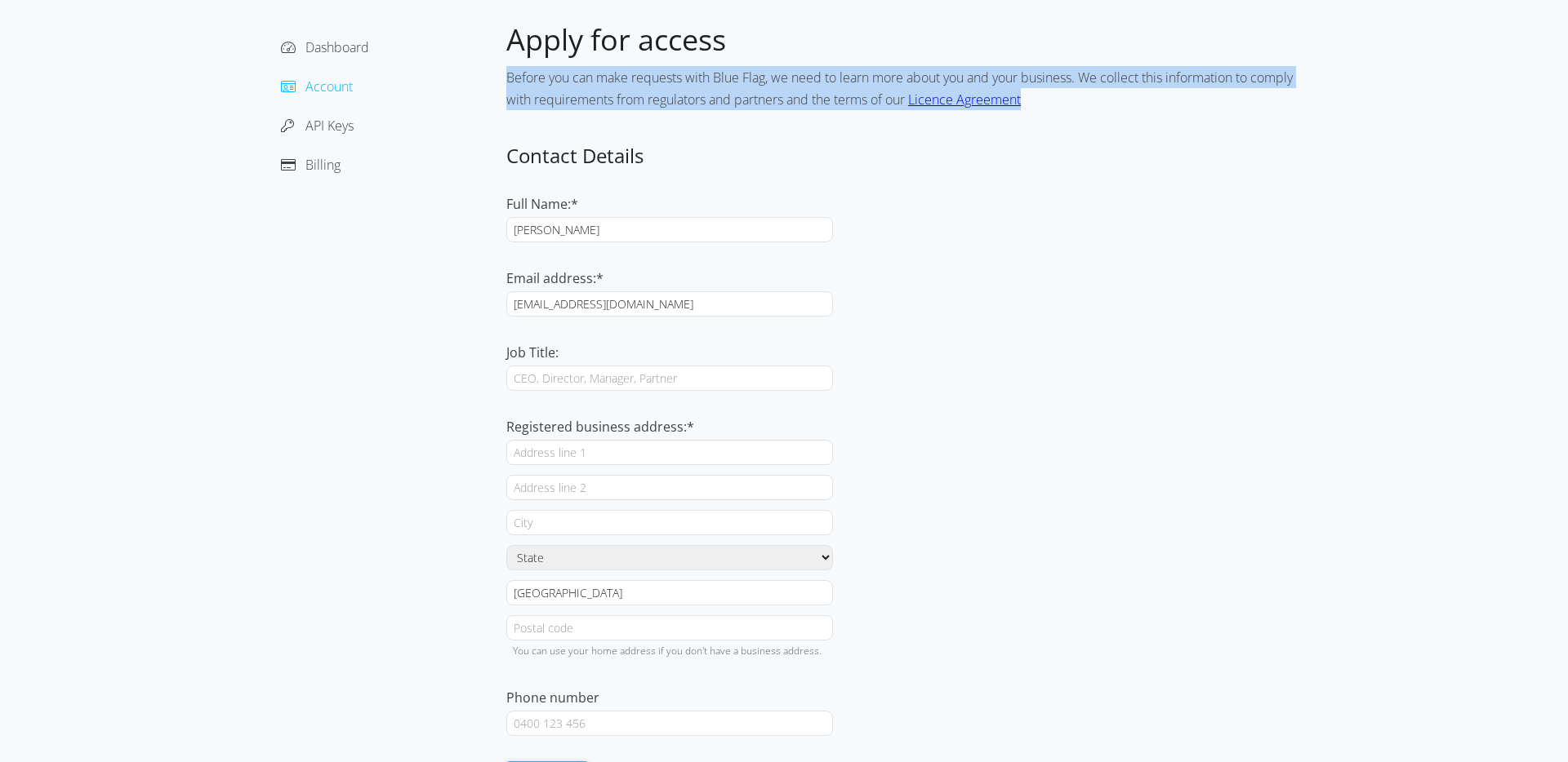
click at [1277, 83] on span "Before you can make requests with Blue Flag, we need to learn more about you an…" at bounding box center [899, 88] width 787 height 40
click at [1150, 110] on div "Before you can make requests with Blue Flag, we need to learn more about you an…" at bounding box center [906, 88] width 800 height 57
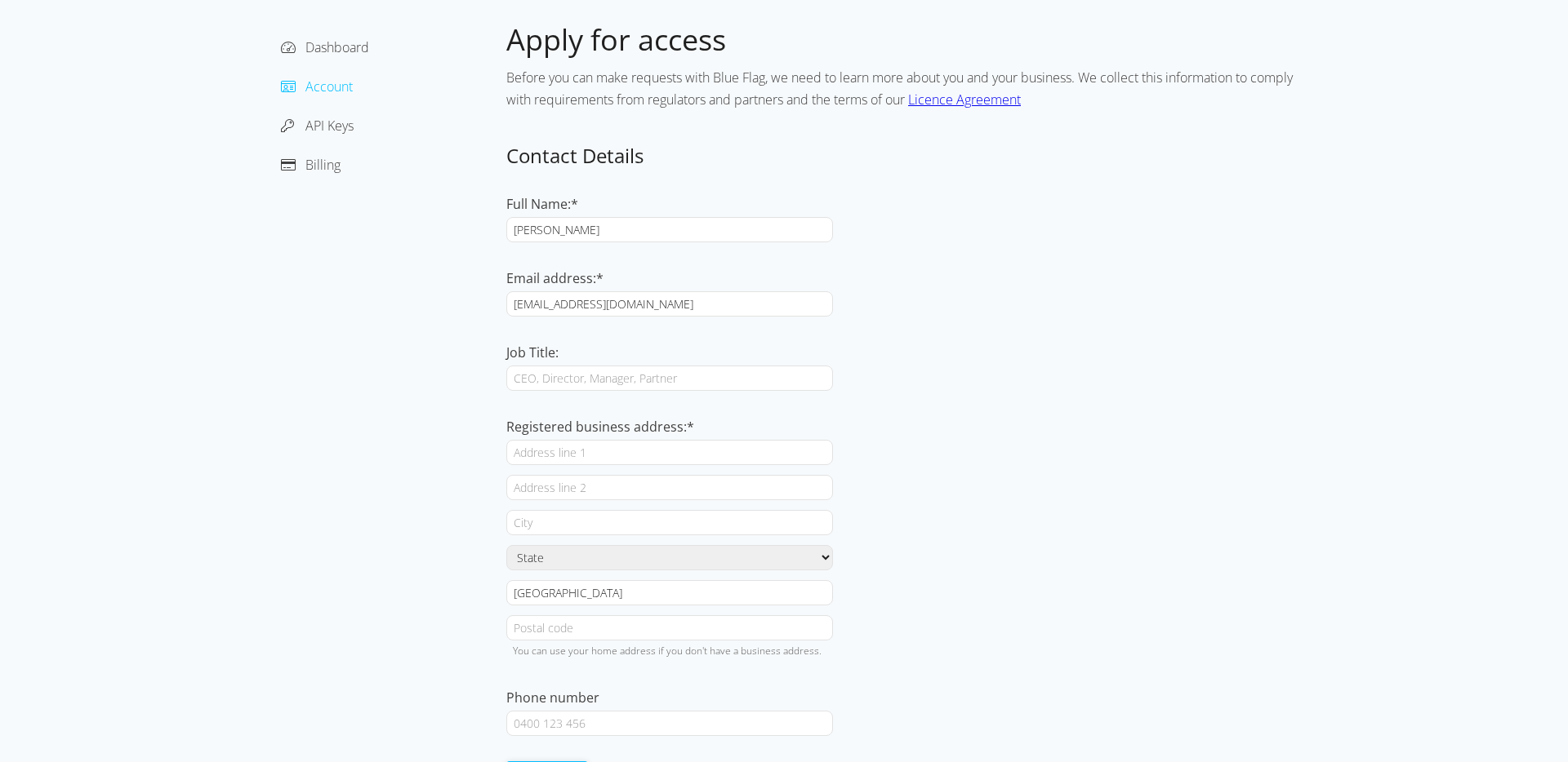
scroll to position [139, 0]
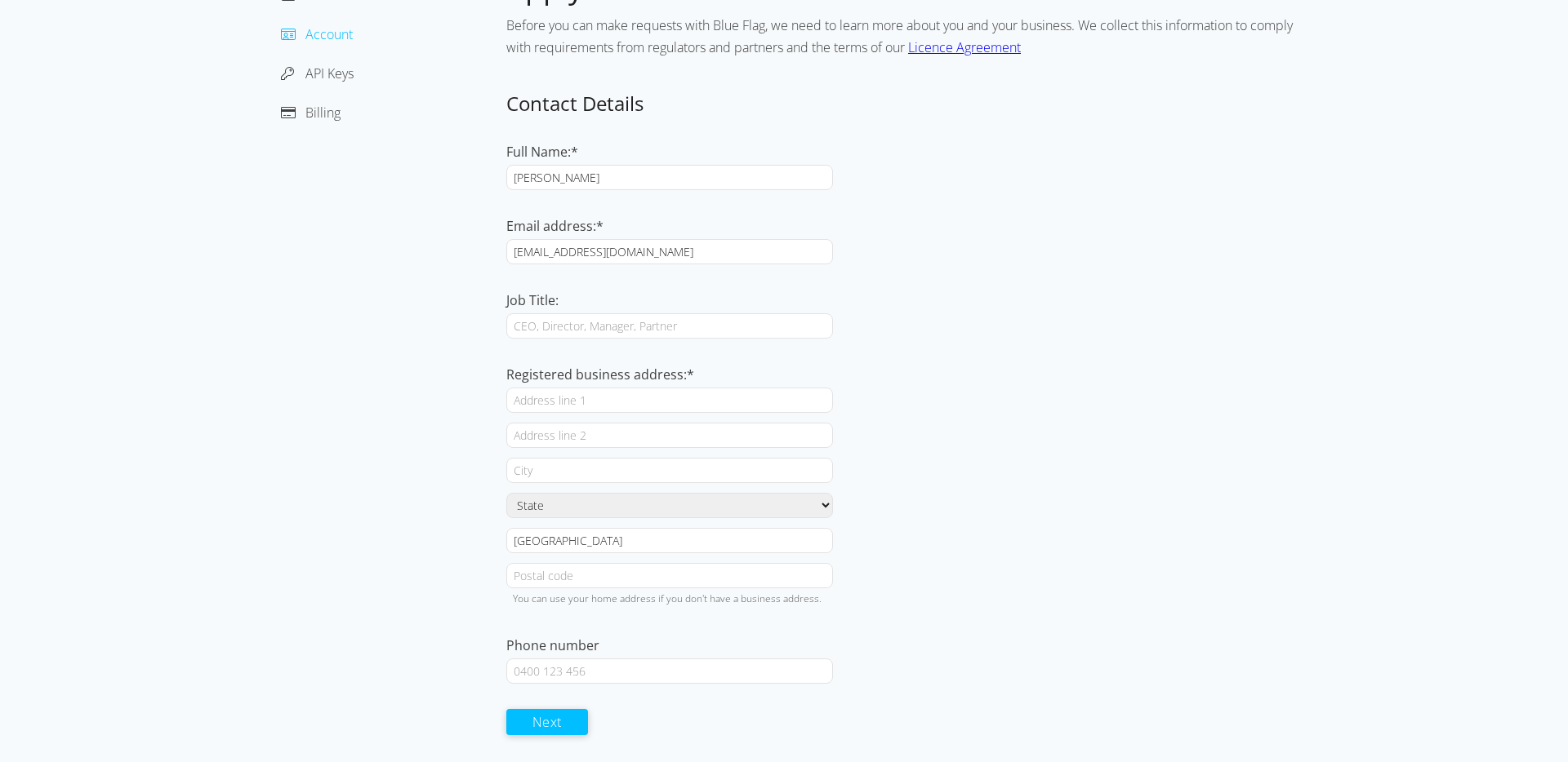
click at [599, 330] on input "Job Title:" at bounding box center [669, 325] width 326 height 25
type input "VP, Engineering"
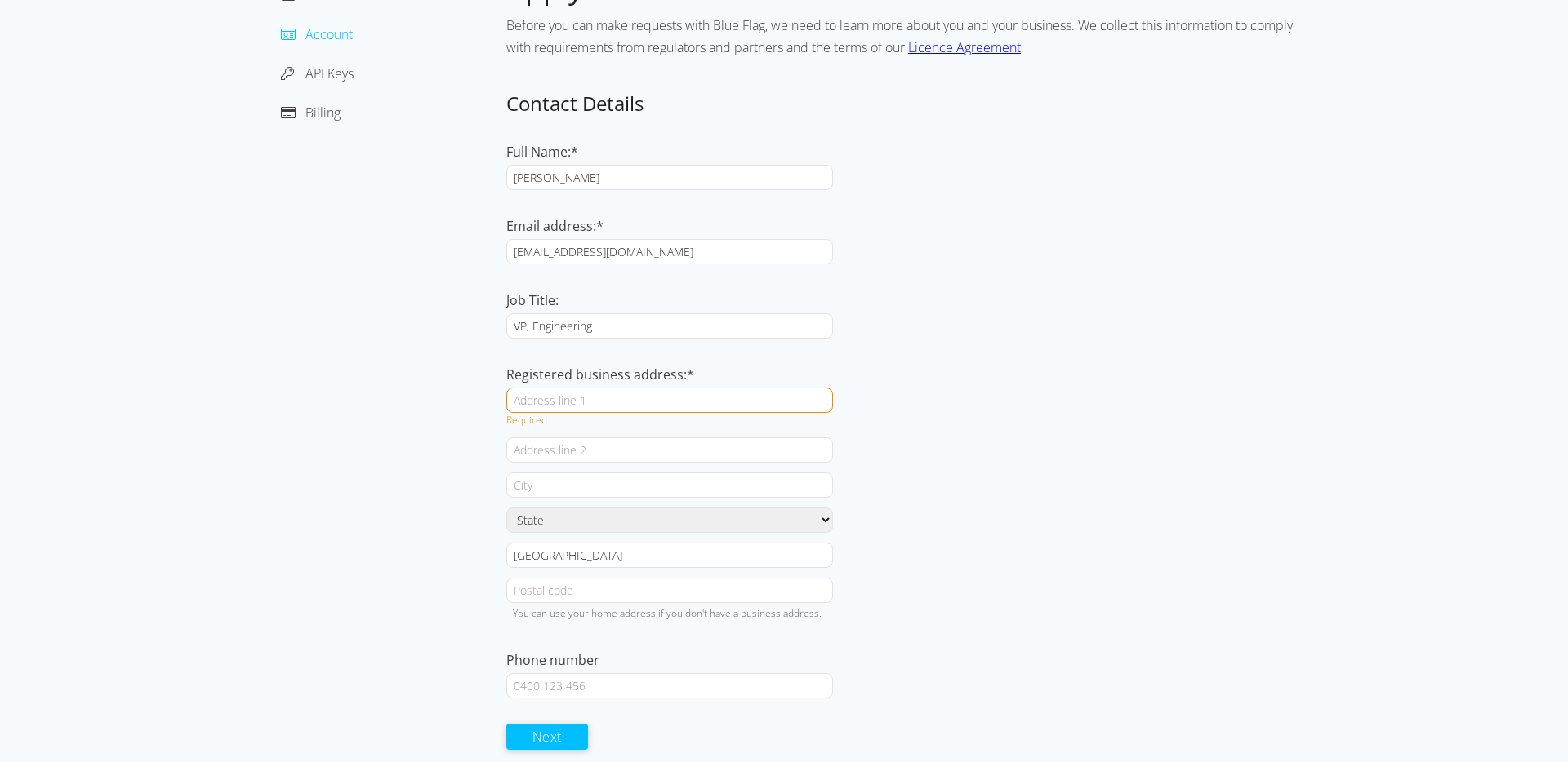
click at [1058, 350] on form "Contact Details Full Name:* [PERSON_NAME] Email address:* [EMAIL_ADDRESS][DOMAI…" at bounding box center [906, 420] width 800 height 660
click at [578, 398] on input "Registered business address:*" at bounding box center [669, 400] width 326 height 25
type input "[STREET_ADDRESS][PERSON_NAME]"
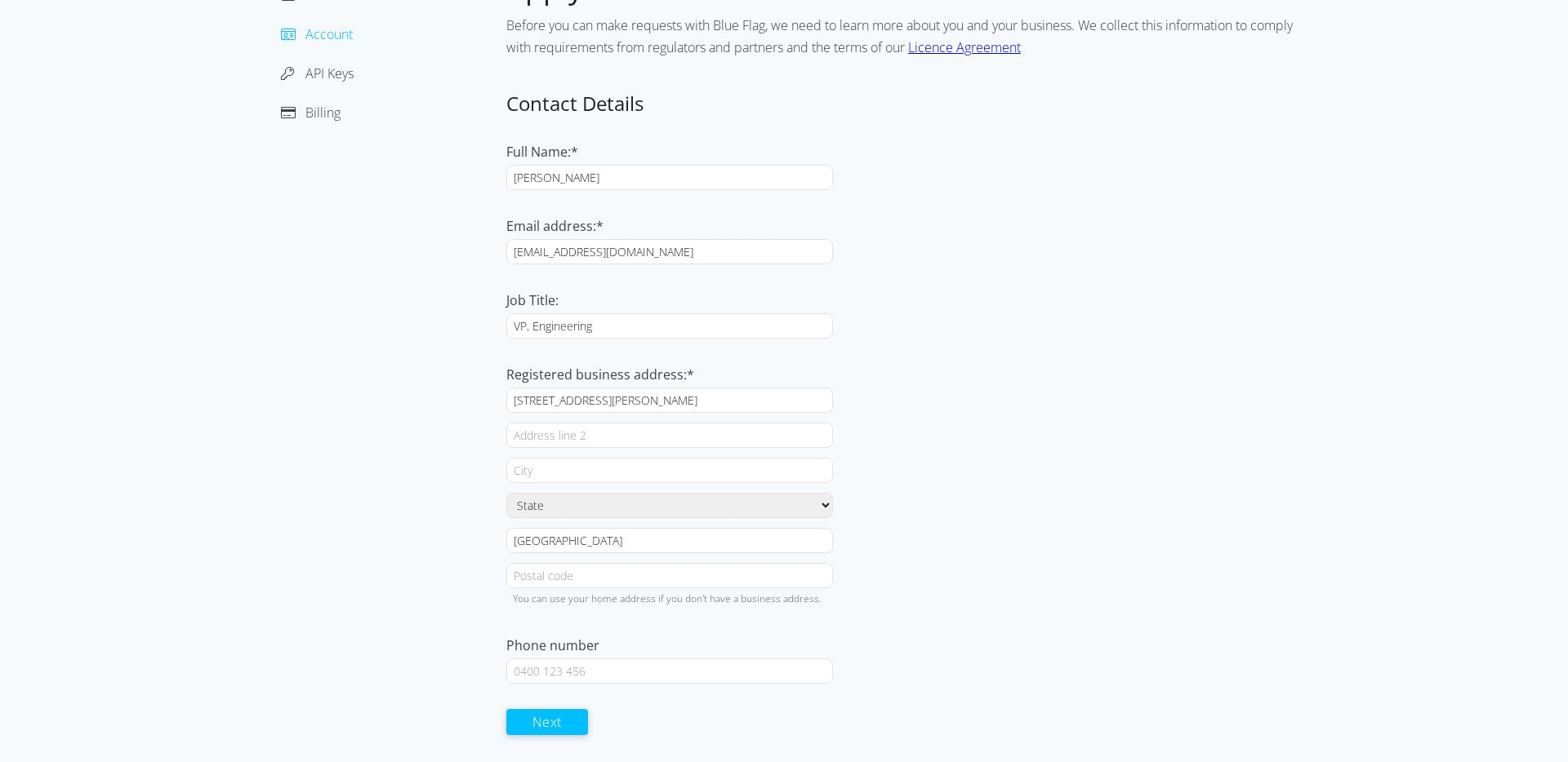
click at [997, 479] on div at bounding box center [906, 470] width 800 height 25
click at [597, 475] on input "text" at bounding box center [669, 470] width 326 height 25
type input "[GEOGRAPHIC_DATA]"
click at [881, 532] on div "[GEOGRAPHIC_DATA]" at bounding box center [906, 540] width 800 height 25
click at [560, 510] on select "State [GEOGRAPHIC_DATA] [GEOGRAPHIC_DATA] [GEOGRAPHIC_DATA] [GEOGRAPHIC_DATA] […" at bounding box center [669, 505] width 326 height 25
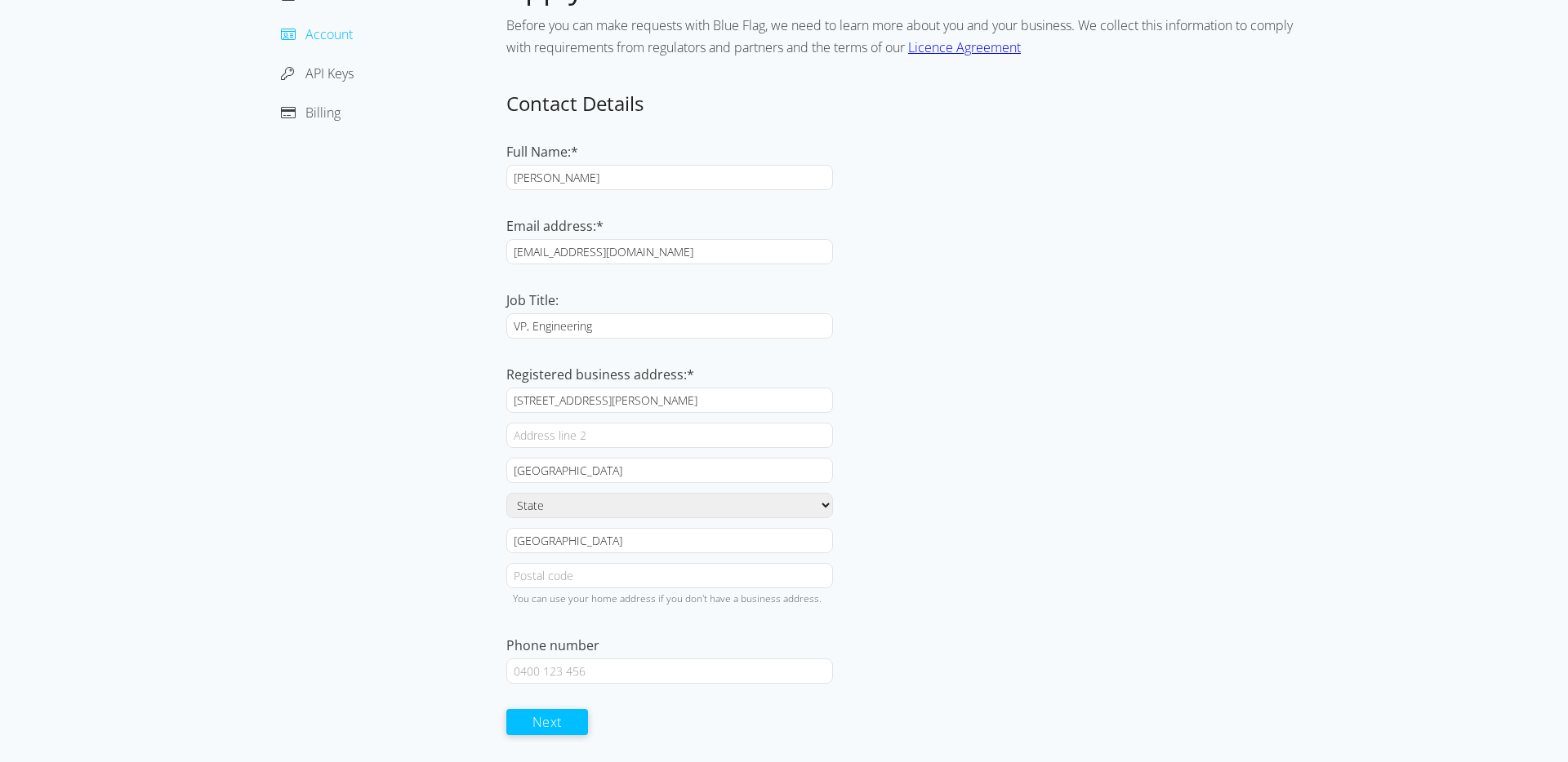
select select "[GEOGRAPHIC_DATA]"
click at [506, 493] on select "State [GEOGRAPHIC_DATA] [GEOGRAPHIC_DATA] [GEOGRAPHIC_DATA] [GEOGRAPHIC_DATA] […" at bounding box center [669, 505] width 326 height 25
click at [562, 574] on input "text" at bounding box center [669, 576] width 326 height 25
type input "2000"
click at [389, 563] on div "Dashboard Account API Keys Billing" at bounding box center [384, 365] width 245 height 793
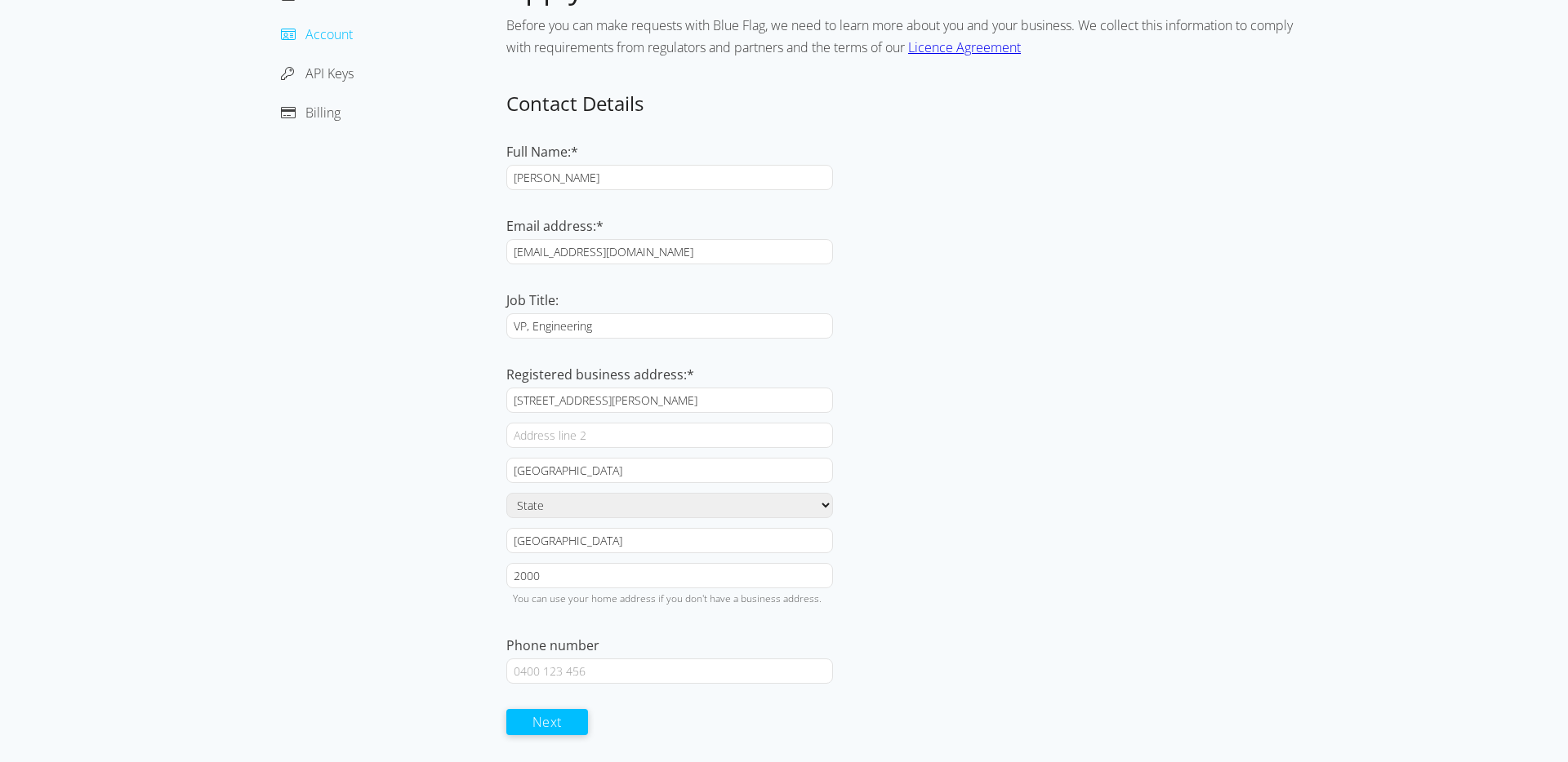
click at [574, 662] on input "Phone number" at bounding box center [669, 671] width 326 height 25
type input "[PHONE_NUMBER]"
click at [433, 669] on div "Dashboard Account API Keys Billing" at bounding box center [384, 365] width 245 height 793
click at [556, 726] on button "Next" at bounding box center [547, 721] width 82 height 26
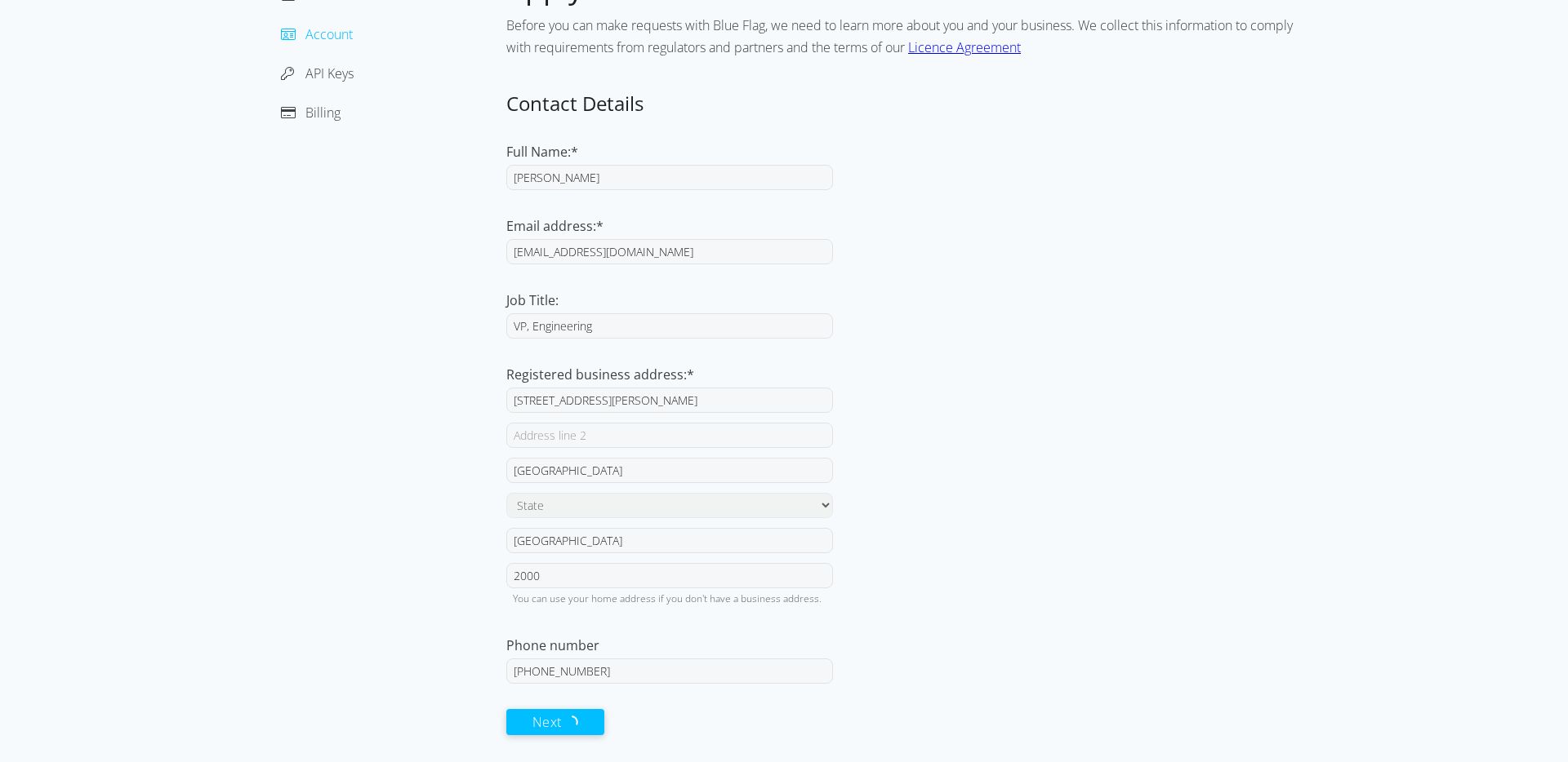
scroll to position [0, 0]
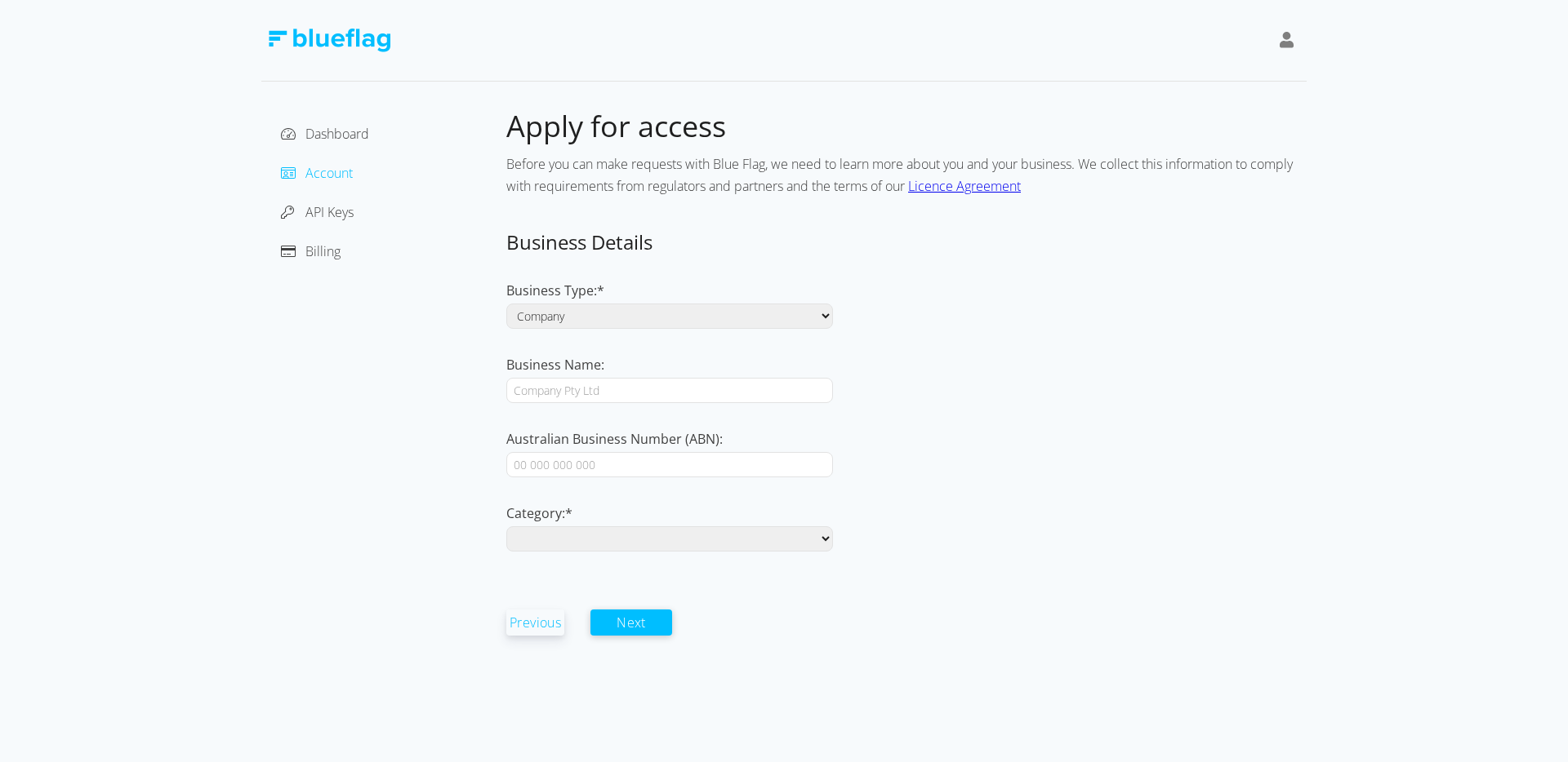
click at [546, 317] on select "Company Individual / Sole Trader" at bounding box center [669, 316] width 326 height 25
click at [662, 388] on input "Business Name:" at bounding box center [669, 390] width 326 height 25
type input "Cover Genius"
paste input "43 159 983 598"
type input "43 159 983 598"
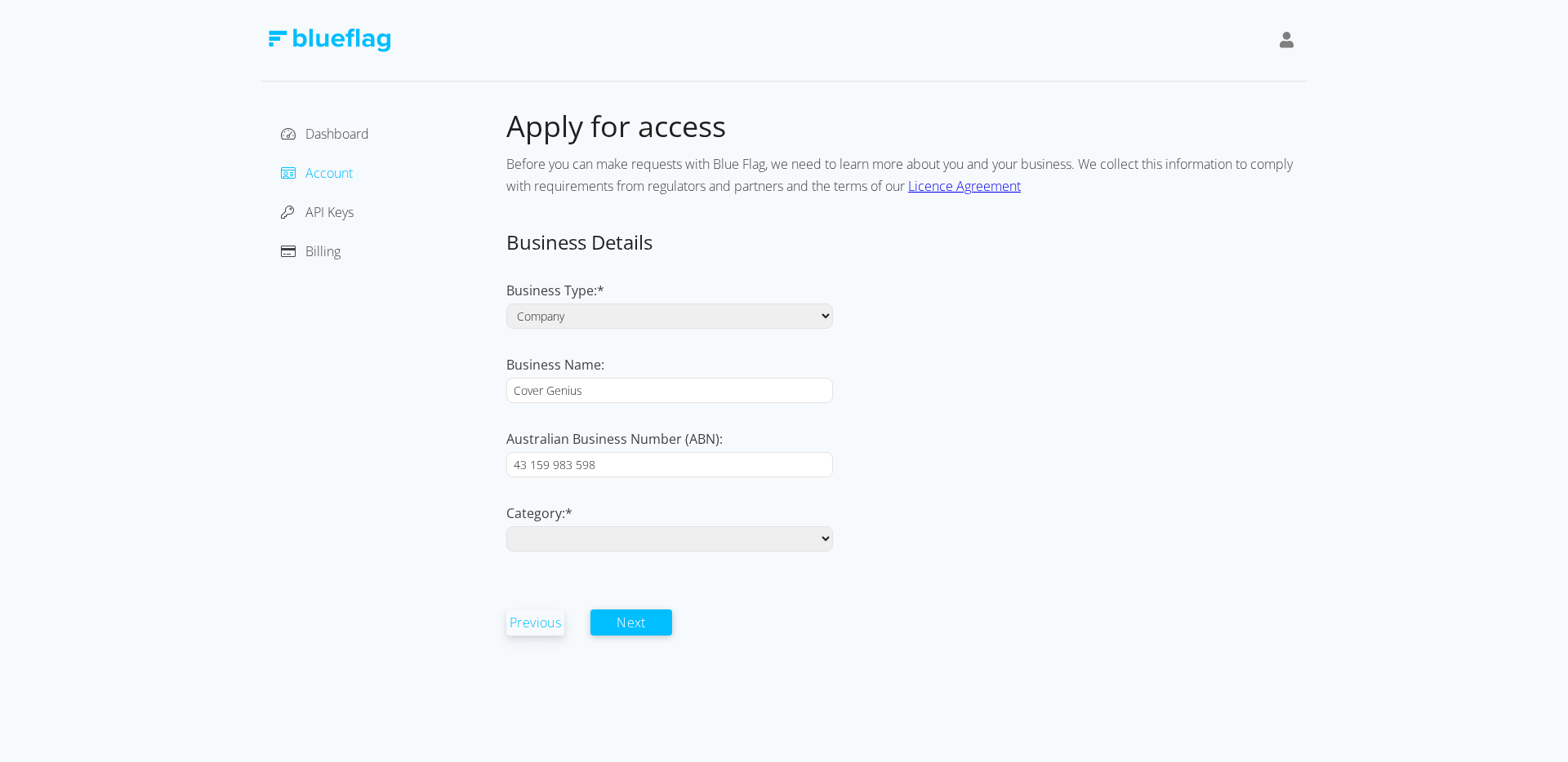
click at [883, 482] on form "Business Details Business Type:* Company Individual / Sole Trader Business Name…" at bounding box center [906, 433] width 800 height 407
click at [605, 538] on select "Aftermarket Auctions Dealership Finance Fleet Insurance & Roadside Assist Leasi…" at bounding box center [669, 538] width 326 height 25
select select "other"
click at [506, 526] on select "Aftermarket Auctions Dealership Finance Fleet Insurance & Roadside Assist Leasi…" at bounding box center [669, 538] width 326 height 25
click at [722, 609] on form "Business Details Business Type:* Company Individual / Sole Trader Business Name…" at bounding box center [906, 433] width 800 height 407
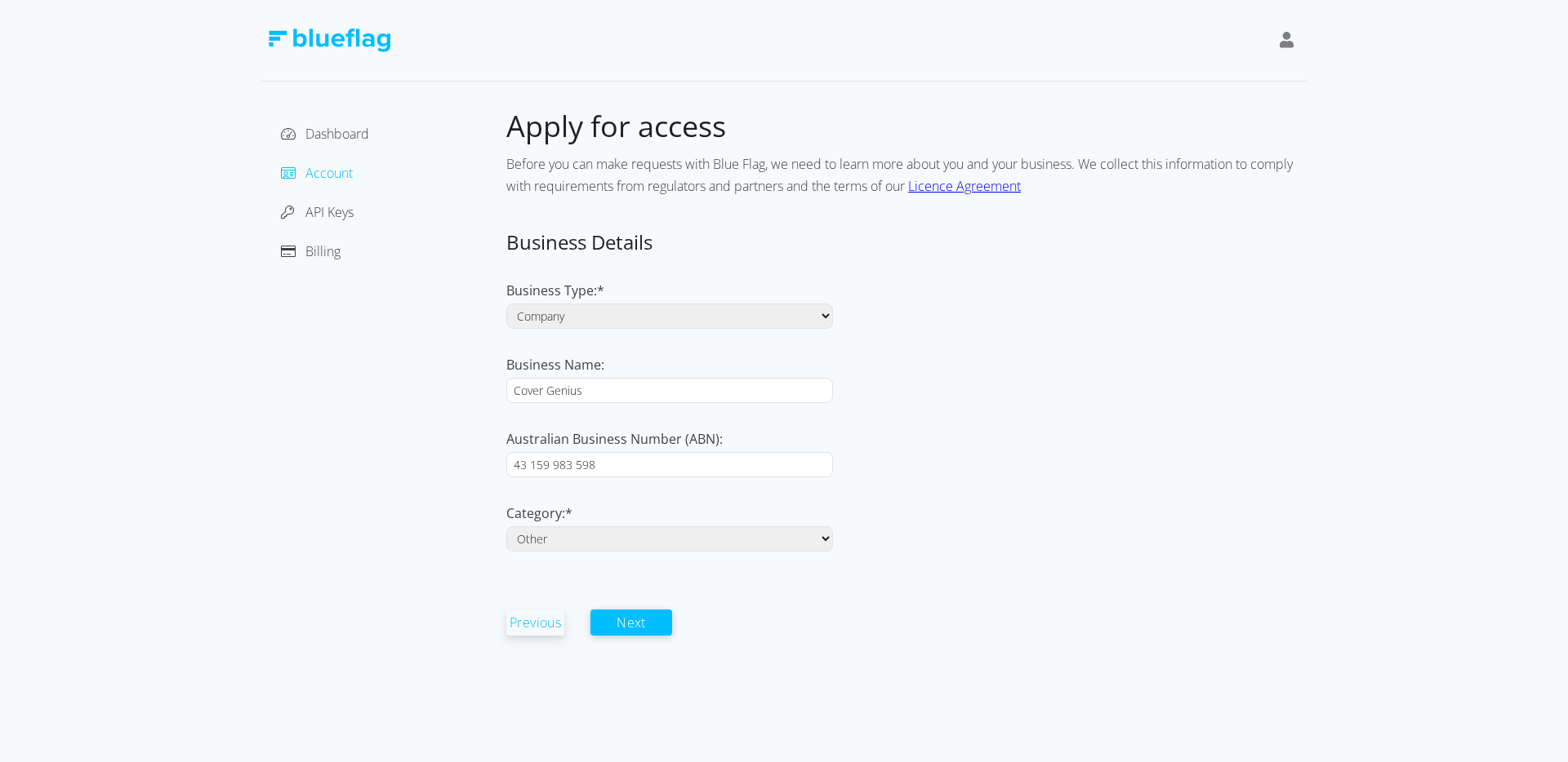
click at [627, 538] on select "Aftermarket Auctions Dealership Finance Fleet Insurance & Roadside Assist Leasi…" at bounding box center [669, 538] width 326 height 25
click at [635, 627] on button "Next" at bounding box center [631, 622] width 82 height 26
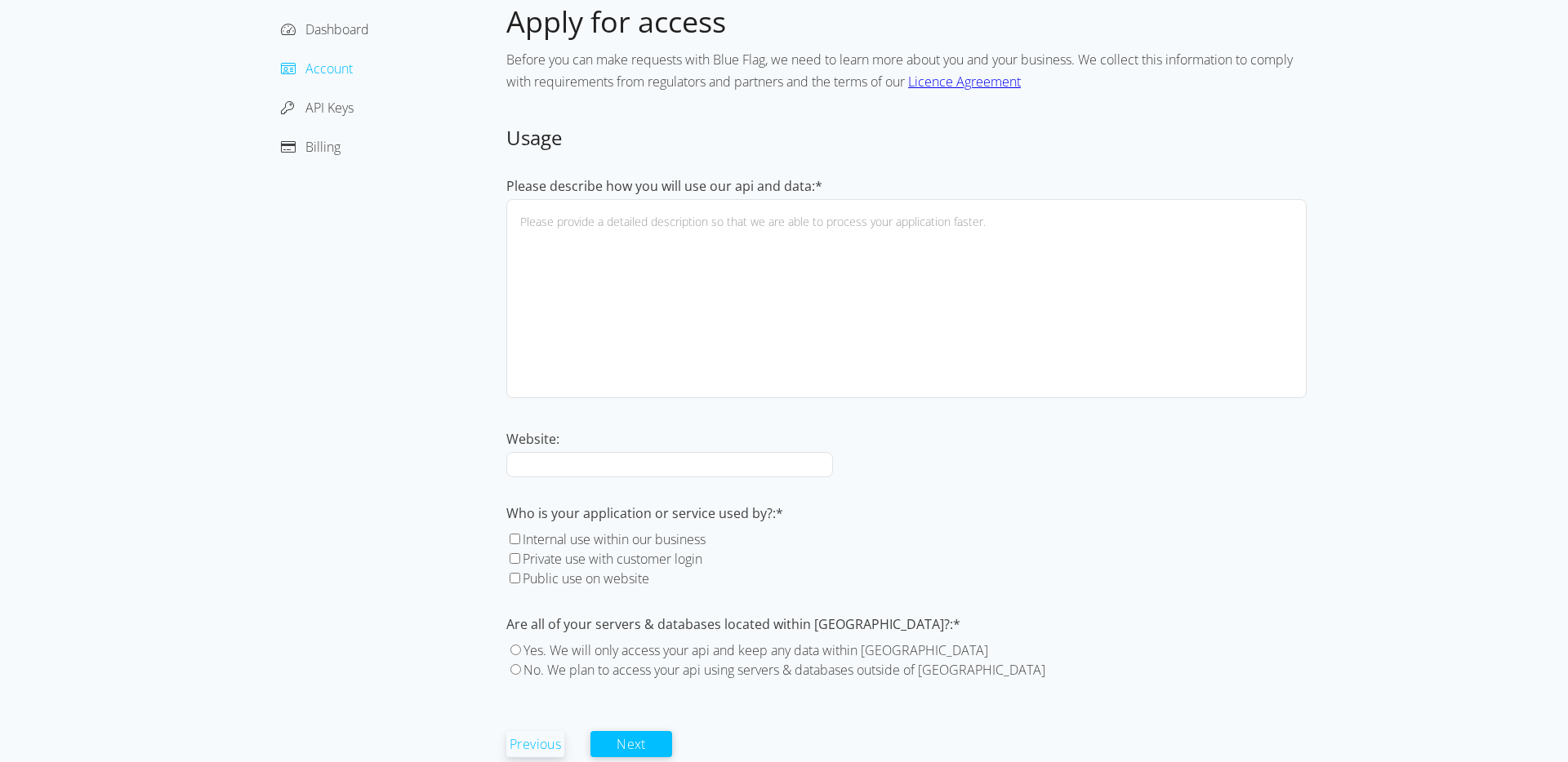
scroll to position [127, 0]
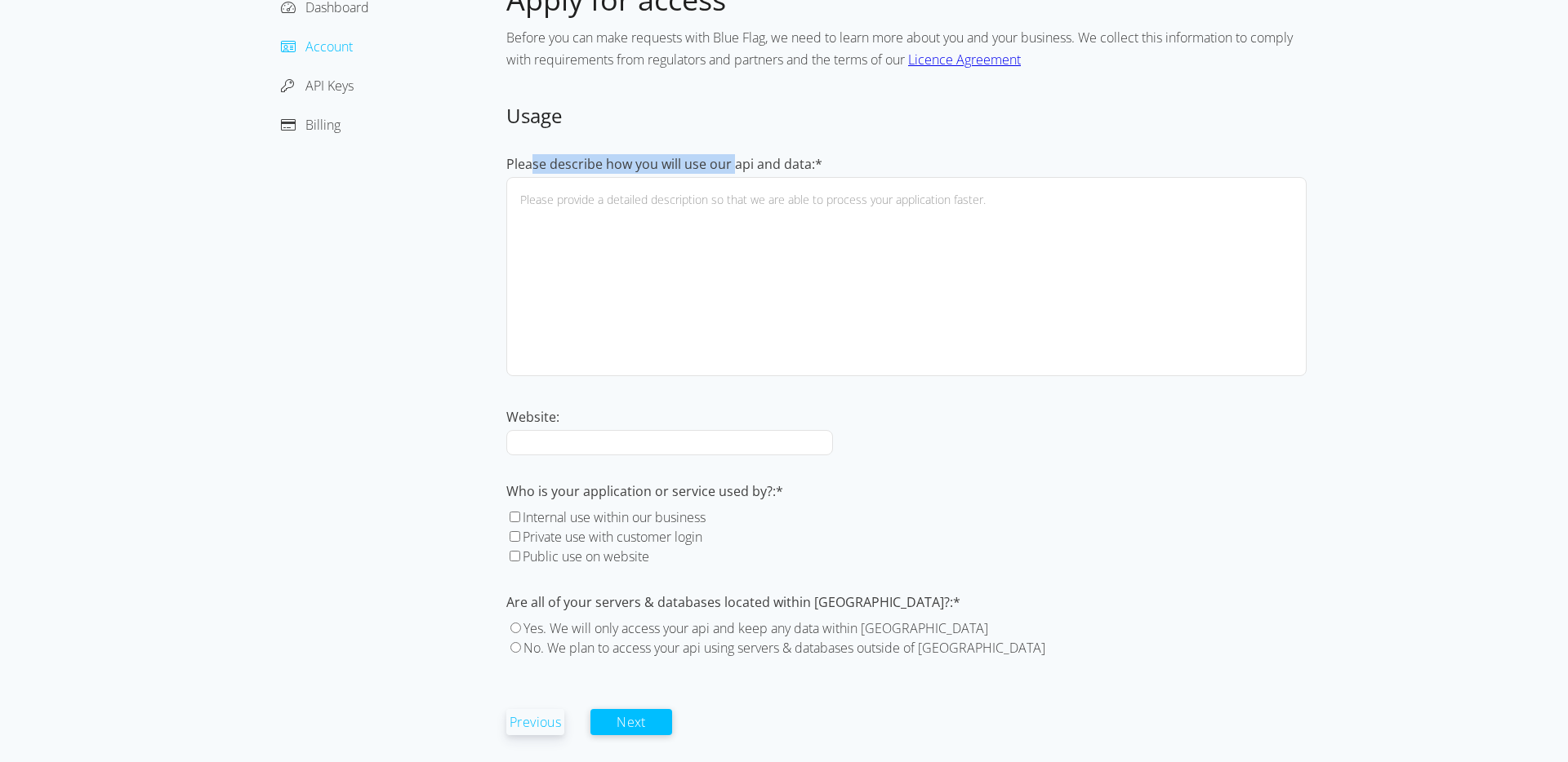
drag, startPoint x: 533, startPoint y: 168, endPoint x: 731, endPoint y: 166, distance: 198.0
click at [731, 166] on label "Please describe how you will use our api and data:*" at bounding box center [664, 164] width 316 height 18
click at [731, 177] on textarea "Please describe how you will use our api and data:*" at bounding box center [906, 276] width 800 height 199
click at [731, 166] on label "Please describe how you will use our api and data:*" at bounding box center [664, 164] width 316 height 18
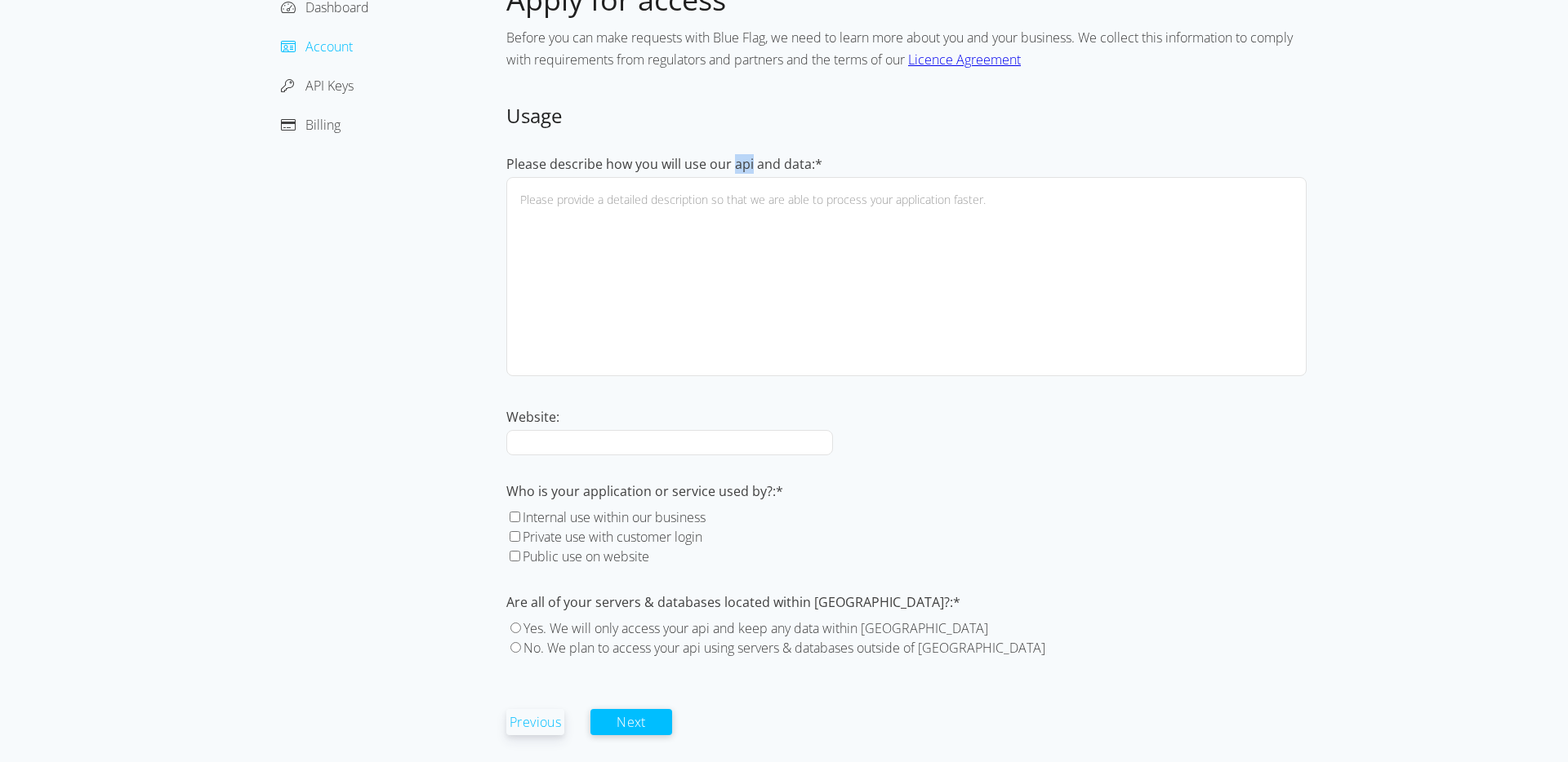
click at [731, 177] on textarea "Please describe how you will use our api and data:*" at bounding box center [906, 276] width 800 height 199
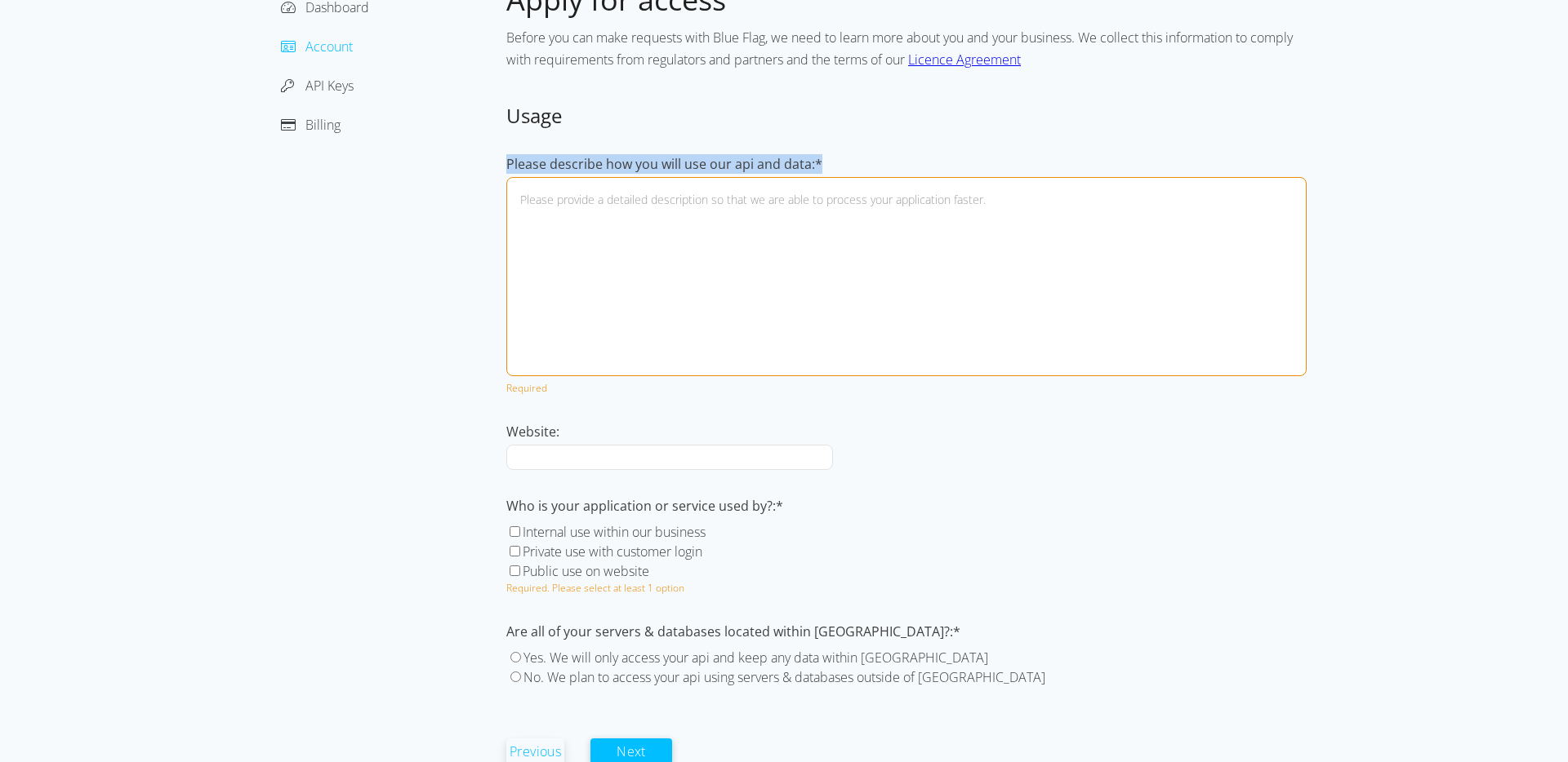
click at [731, 166] on label "Please describe how you will use our api and data:*" at bounding box center [664, 164] width 316 height 18
click at [731, 177] on textarea "Please describe how you will use our api and data:*" at bounding box center [906, 276] width 800 height 199
click at [386, 378] on div "Dashboard Account API Keys Billing" at bounding box center [384, 386] width 245 height 810
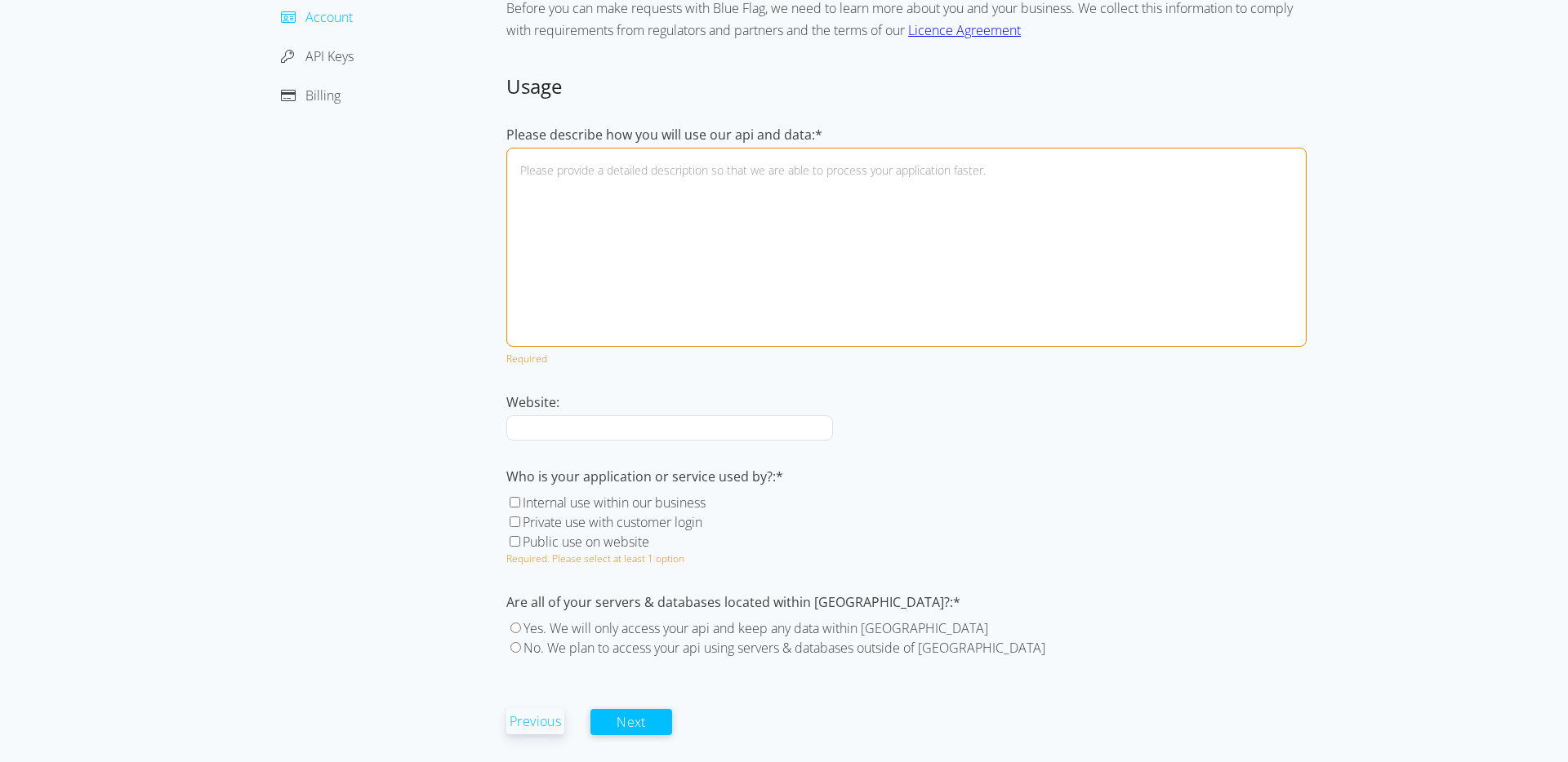
click at [528, 720] on button "Previous" at bounding box center [534, 721] width 58 height 26
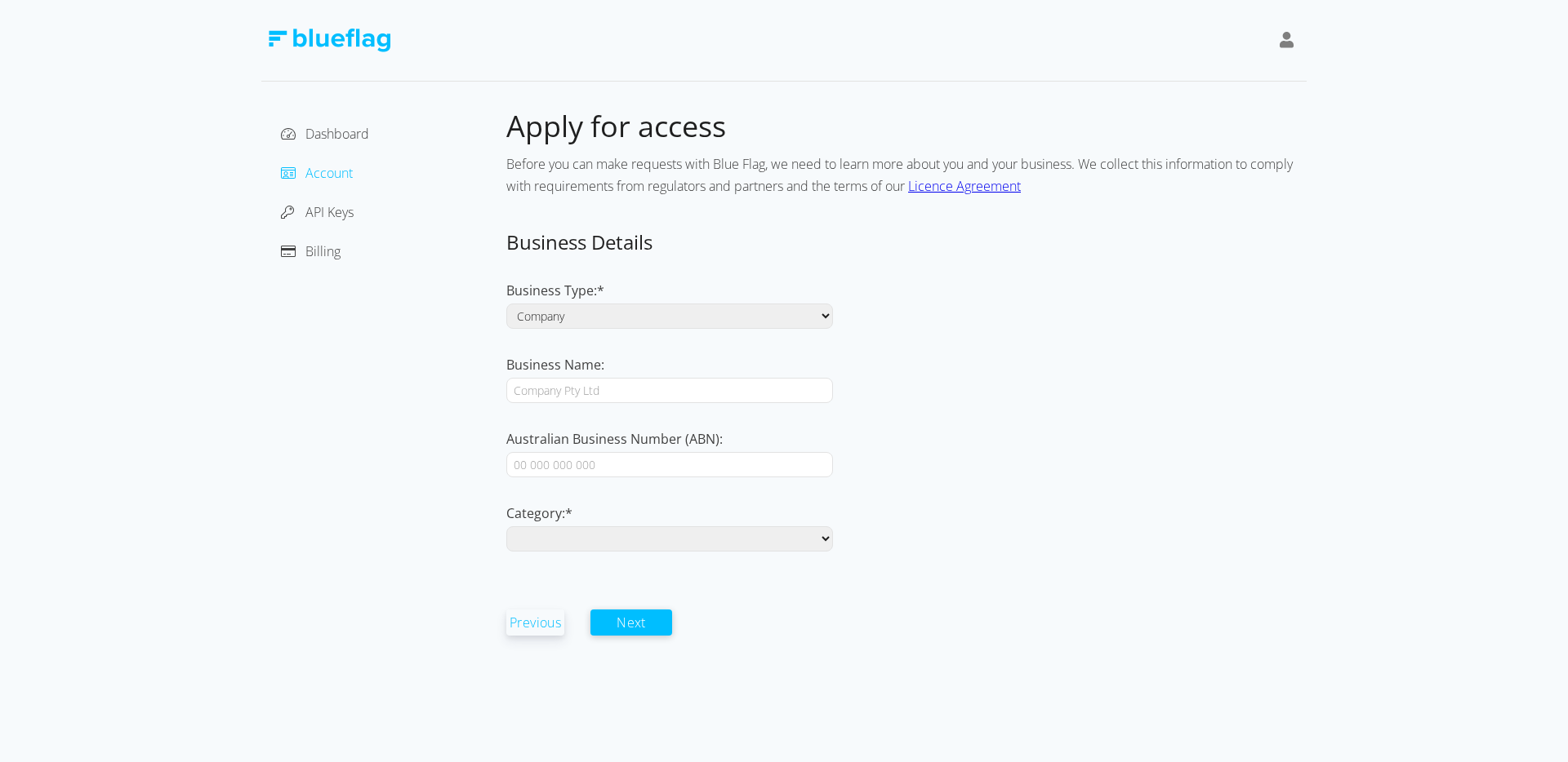
scroll to position [0, 0]
click at [540, 630] on button "Previous" at bounding box center [534, 622] width 58 height 26
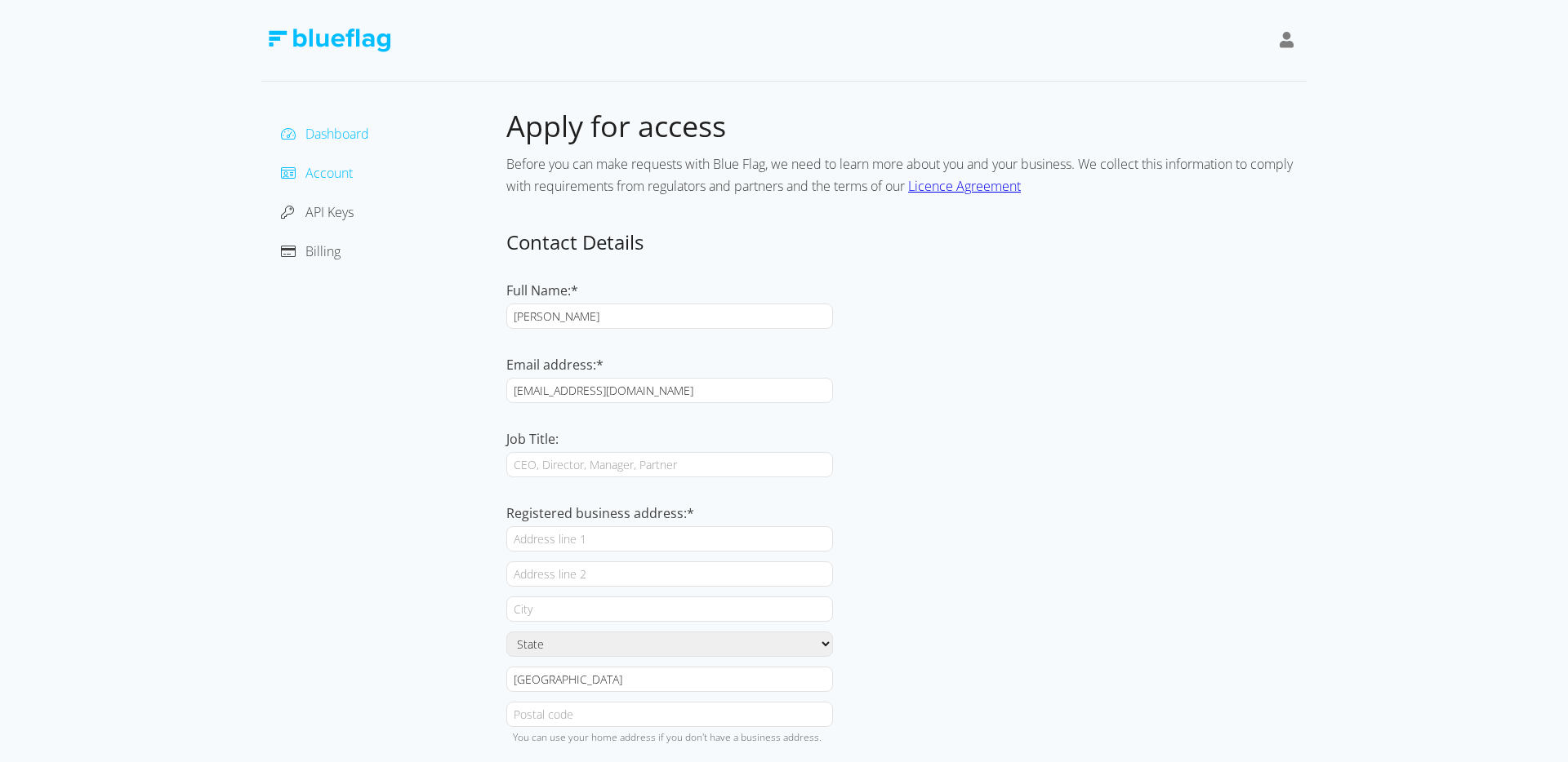
click at [351, 129] on span "Dashboard" at bounding box center [338, 134] width 64 height 18
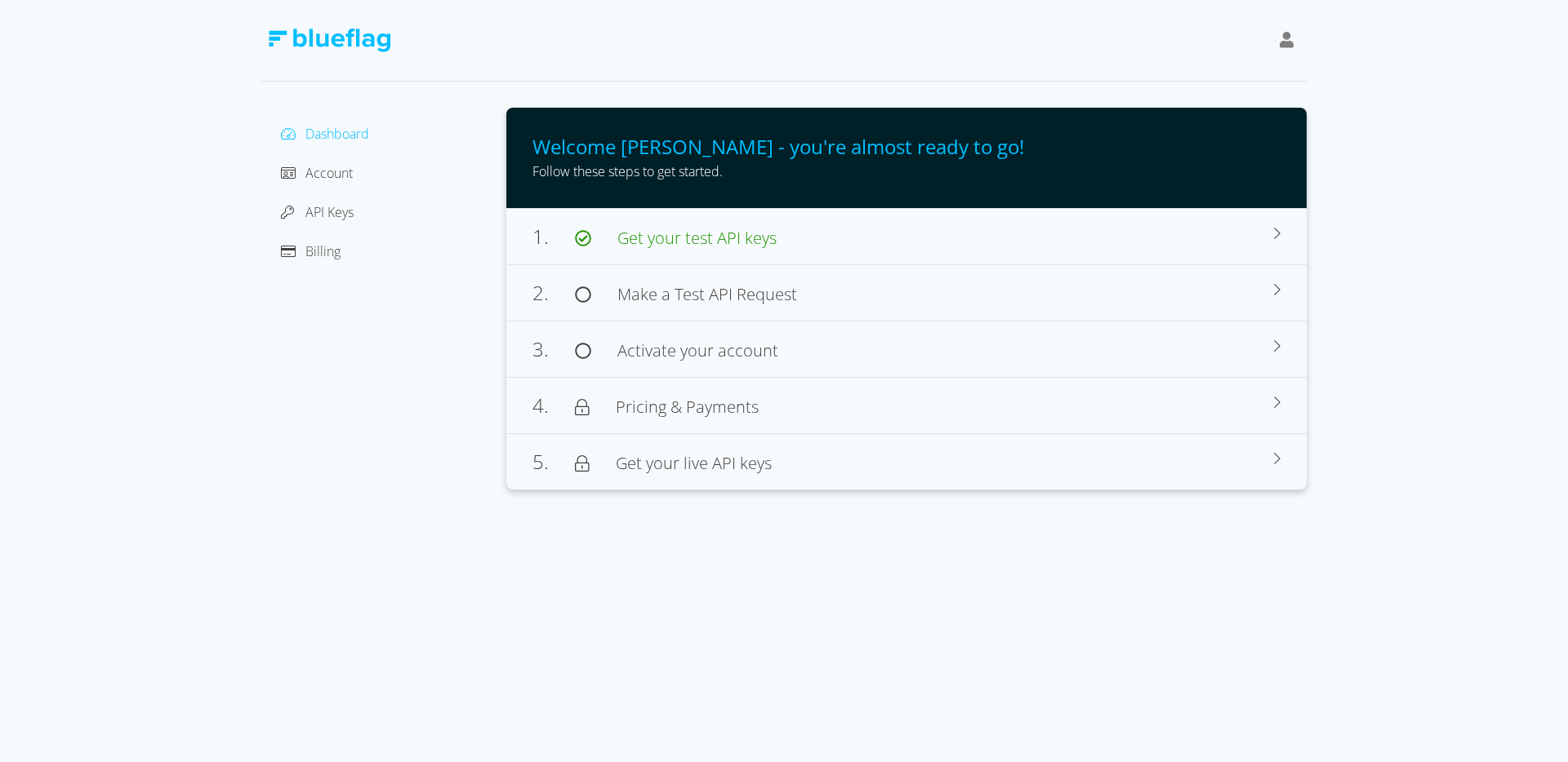
click at [345, 137] on span "Dashboard" at bounding box center [338, 134] width 64 height 18
click at [327, 203] on span "API Keys" at bounding box center [330, 211] width 48 height 18
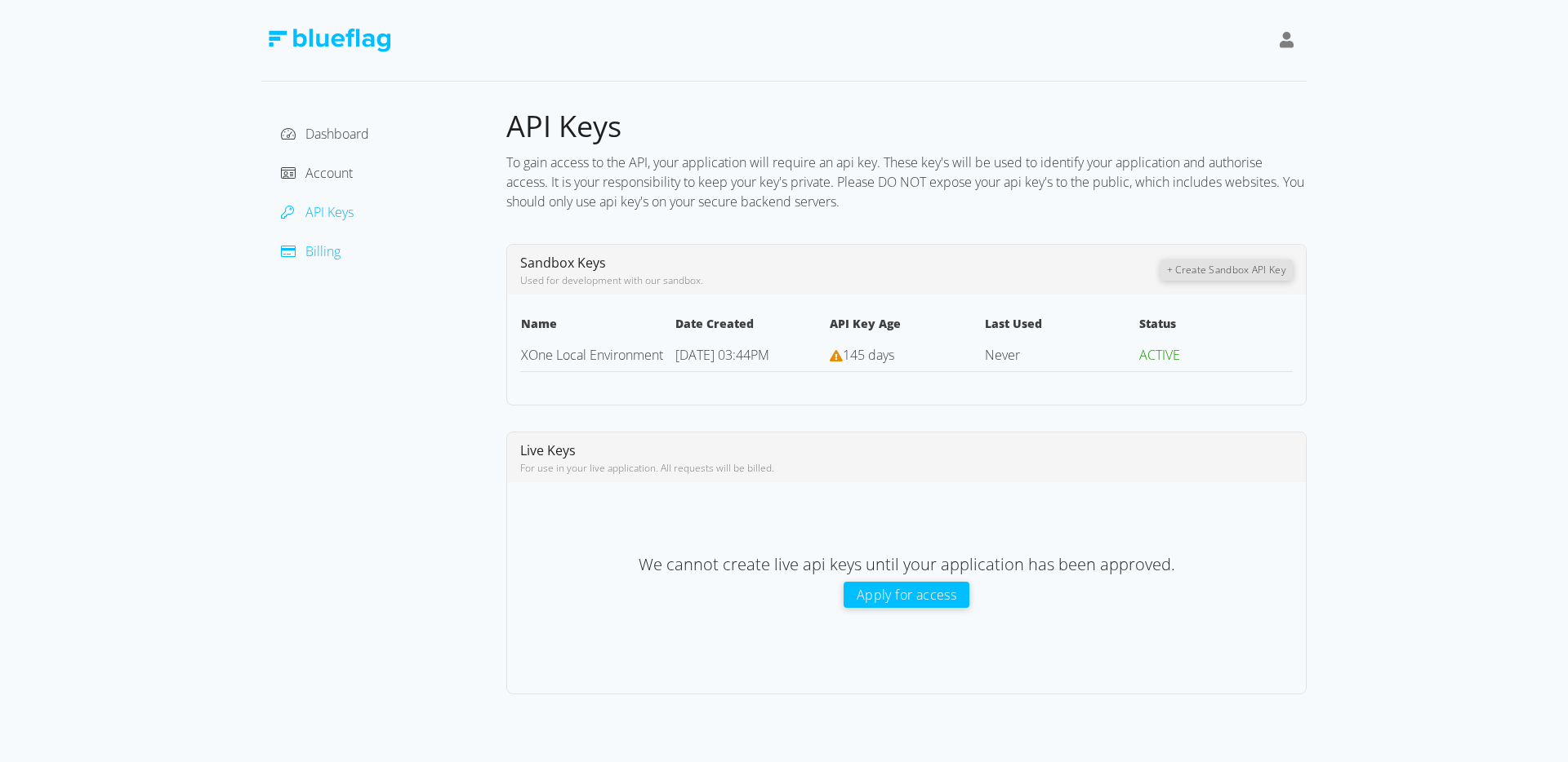
click at [326, 255] on span "Billing" at bounding box center [323, 251] width 35 height 18
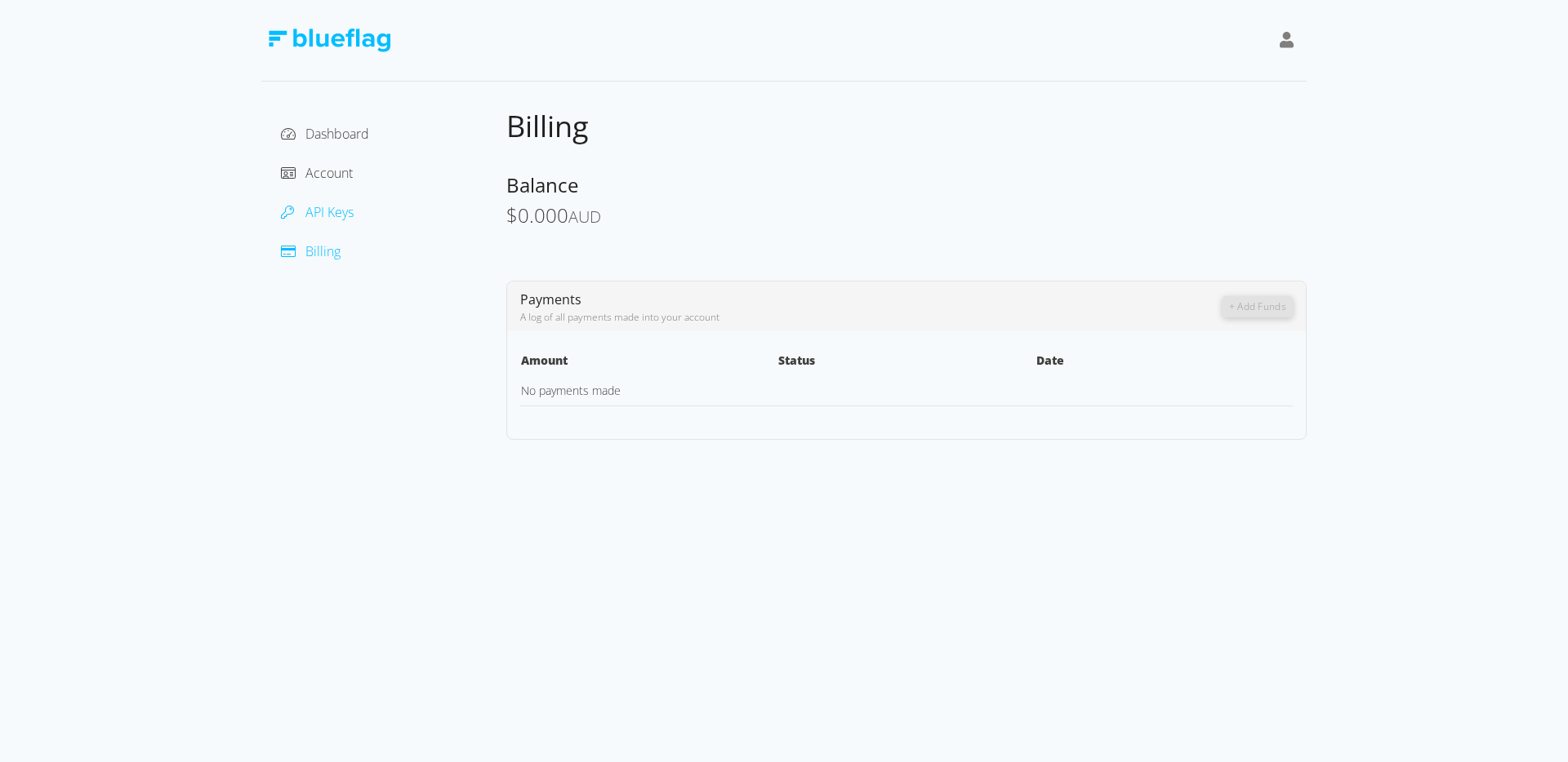
click at [338, 208] on span "API Keys" at bounding box center [330, 211] width 48 height 18
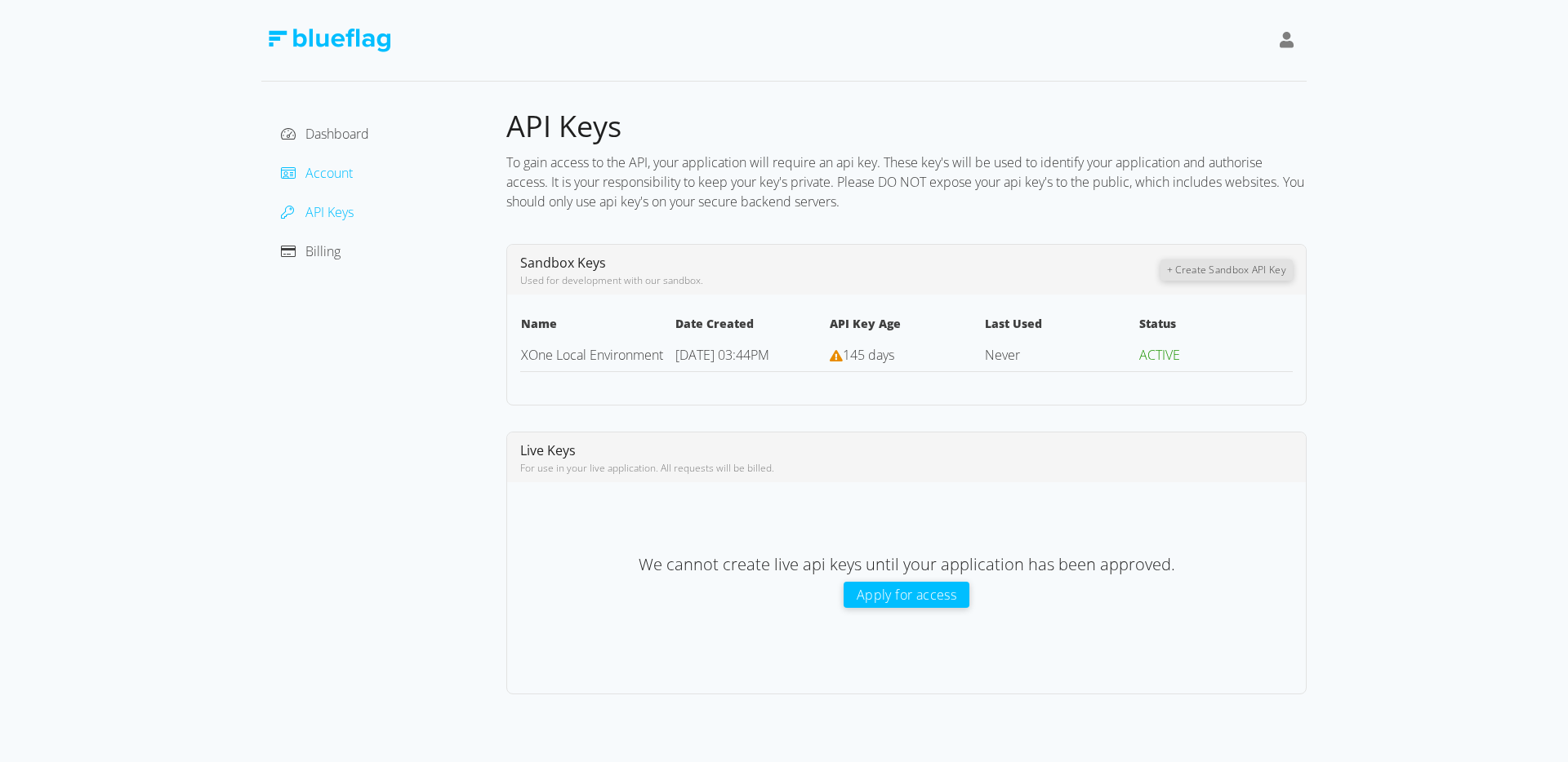
click at [339, 173] on span "Account" at bounding box center [329, 173] width 47 height 18
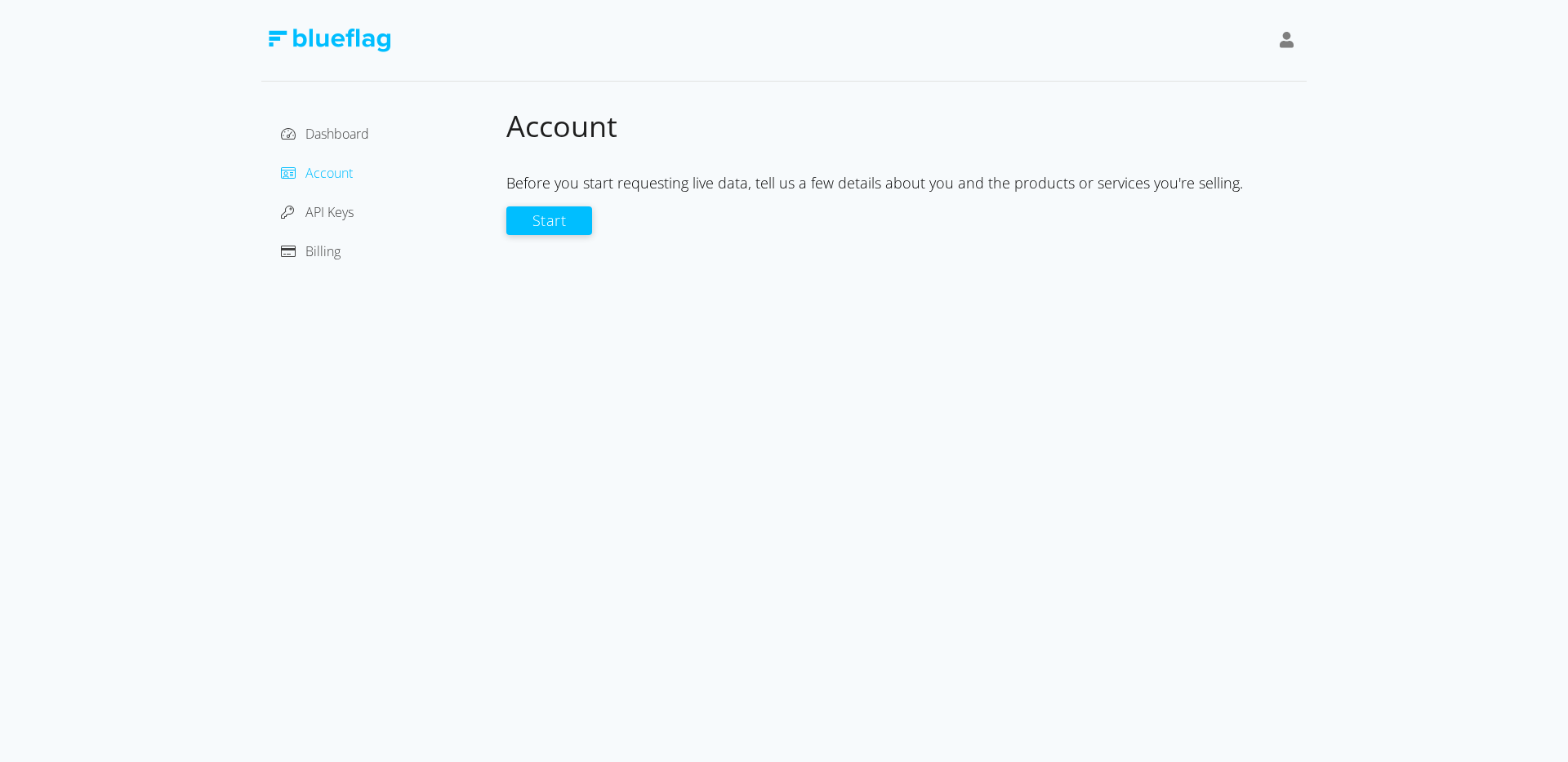
click at [339, 144] on div "Dashboard" at bounding box center [383, 134] width 218 height 26
click at [338, 131] on span "Dashboard" at bounding box center [338, 134] width 64 height 18
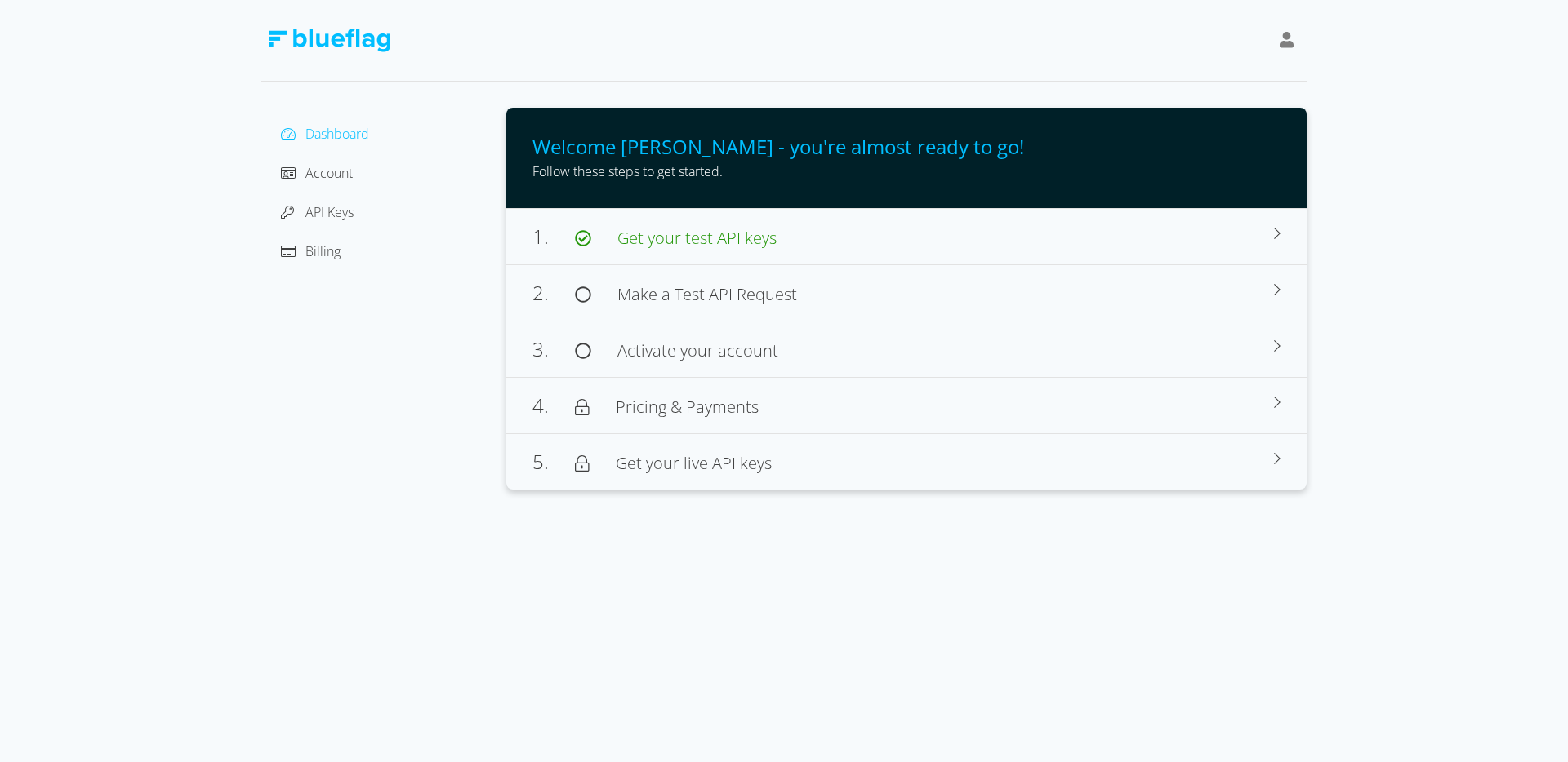
click at [1284, 41] on icon at bounding box center [1287, 40] width 15 height 16
click at [1218, 84] on div "[PERSON_NAME]" at bounding box center [1212, 81] width 137 height 20
click at [355, 123] on div "Dashboard" at bounding box center [383, 134] width 218 height 26
click at [332, 177] on span "Account" at bounding box center [329, 173] width 47 height 18
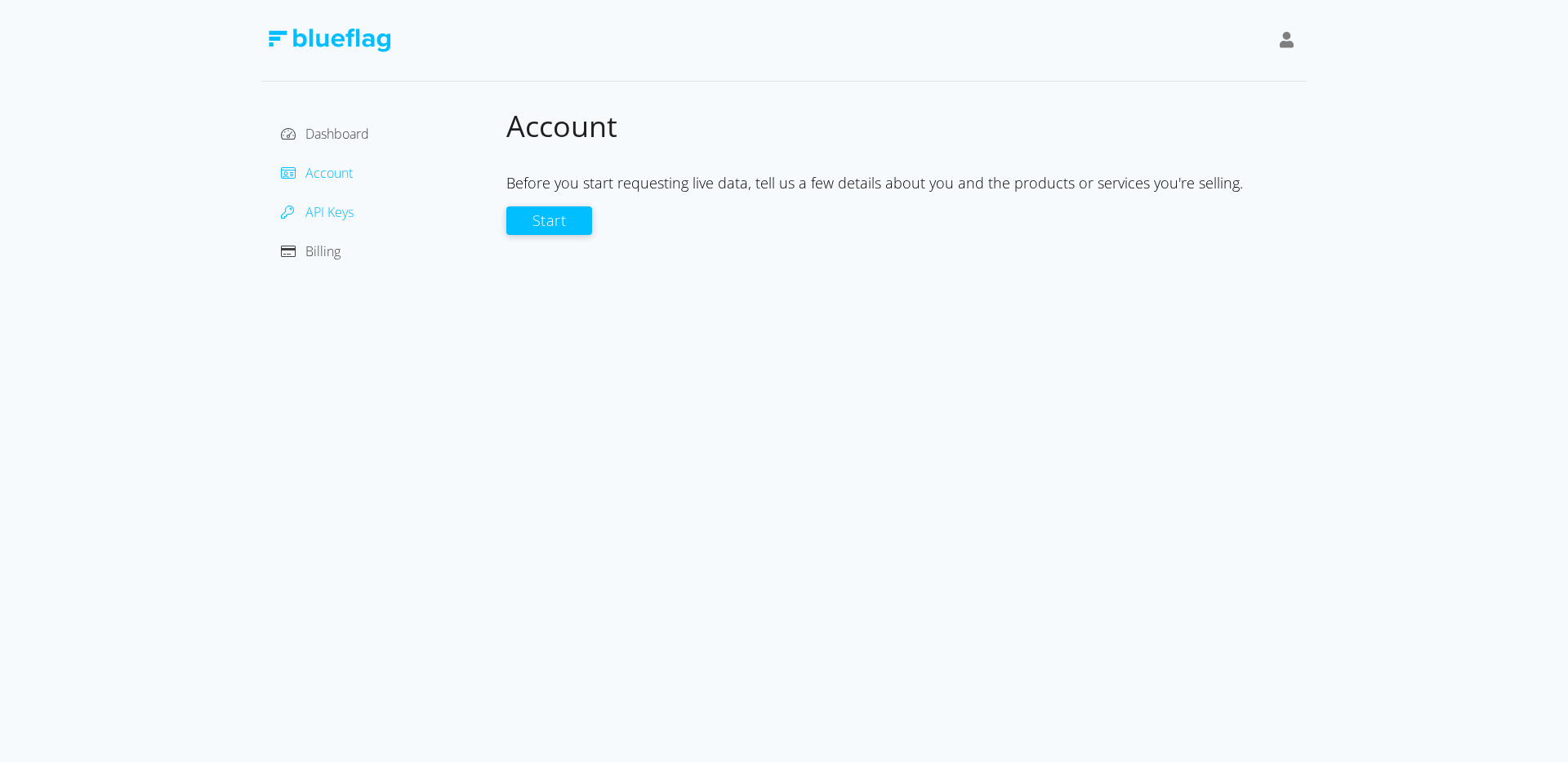
click at [332, 218] on span "API Keys" at bounding box center [330, 211] width 48 height 18
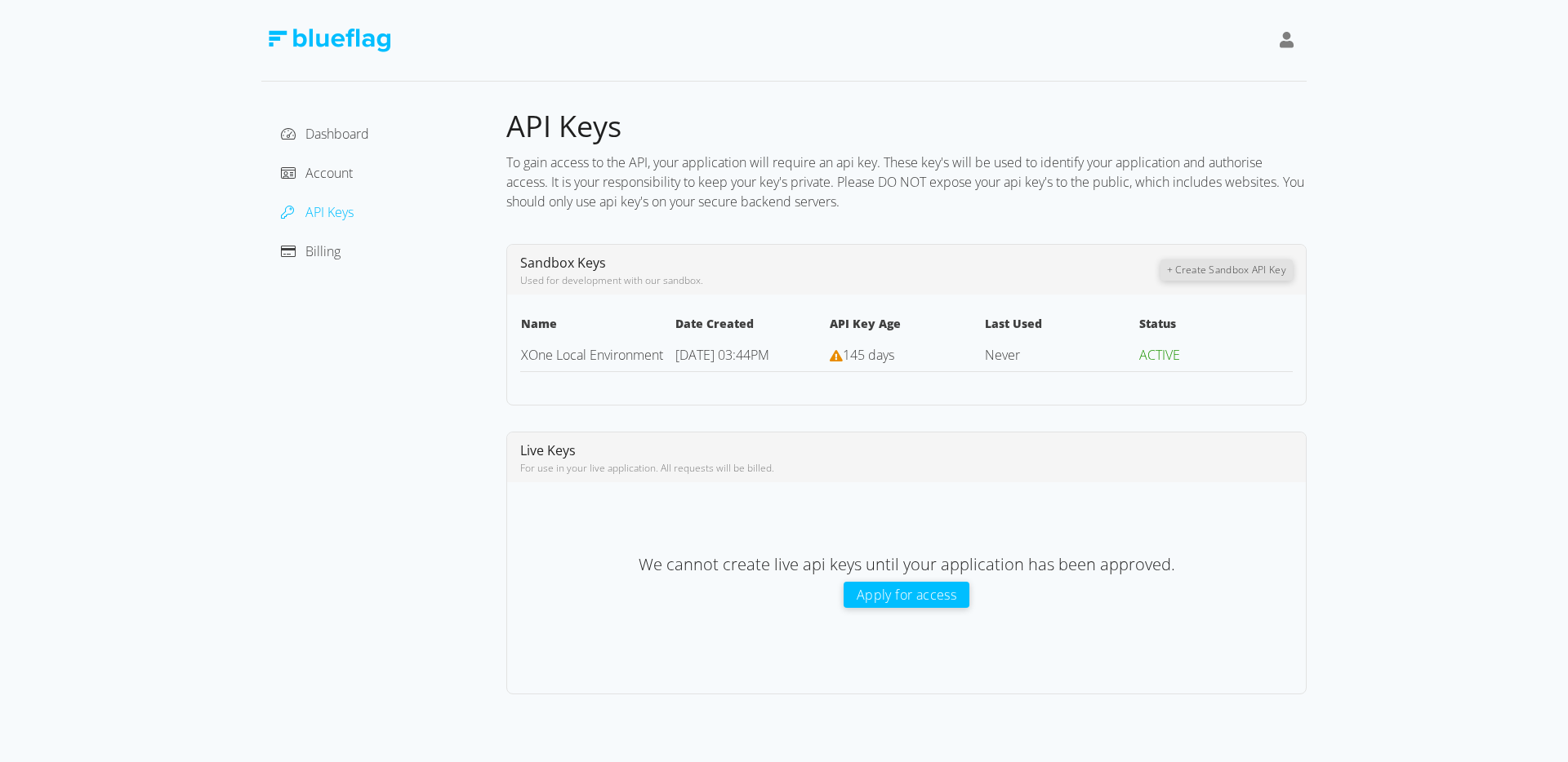
click at [609, 466] on div "For use in your live application. All requests will be billed." at bounding box center [906, 468] width 773 height 15
drag, startPoint x: 609, startPoint y: 466, endPoint x: 753, endPoint y: 474, distance: 144.2
click at [610, 466] on div "For use in your live application. All requests will be billed." at bounding box center [906, 468] width 773 height 15
click at [786, 475] on div "For use in your live application. All requests will be billed." at bounding box center [906, 468] width 773 height 15
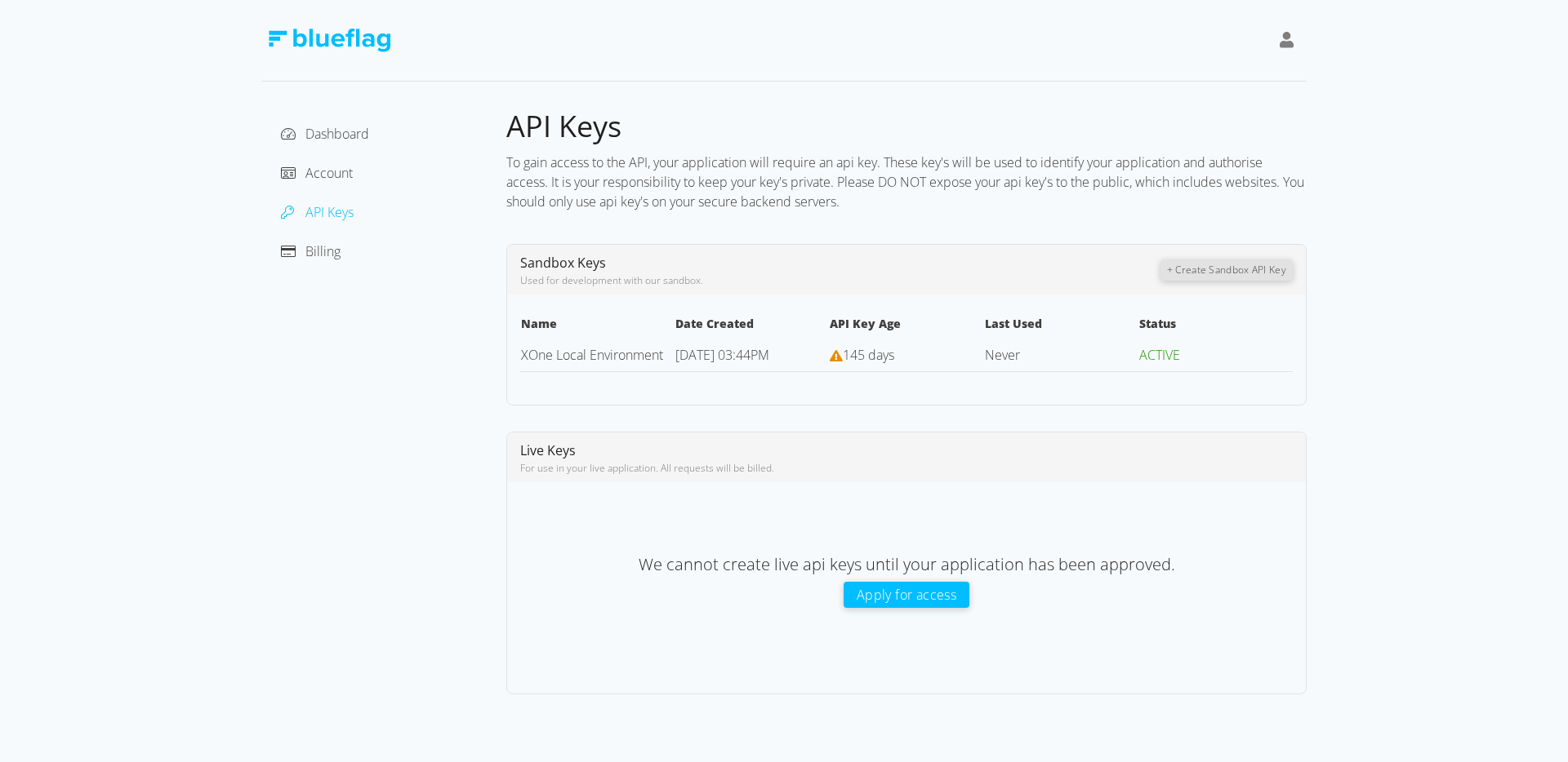
click at [771, 214] on div "To gain access to the API, your application will require an api key. These key'…" at bounding box center [906, 181] width 800 height 72
click at [332, 211] on span "API Keys" at bounding box center [330, 211] width 48 height 18
click at [774, 222] on div "API Keys To gain access to the API, your application will require an api key. T…" at bounding box center [906, 401] width 800 height 587
click at [1089, 191] on div "To gain access to the API, your application will require an api key. These key'…" at bounding box center [906, 181] width 800 height 72
click at [964, 204] on div "To gain access to the API, your application will require an api key. These key'…" at bounding box center [906, 181] width 800 height 72
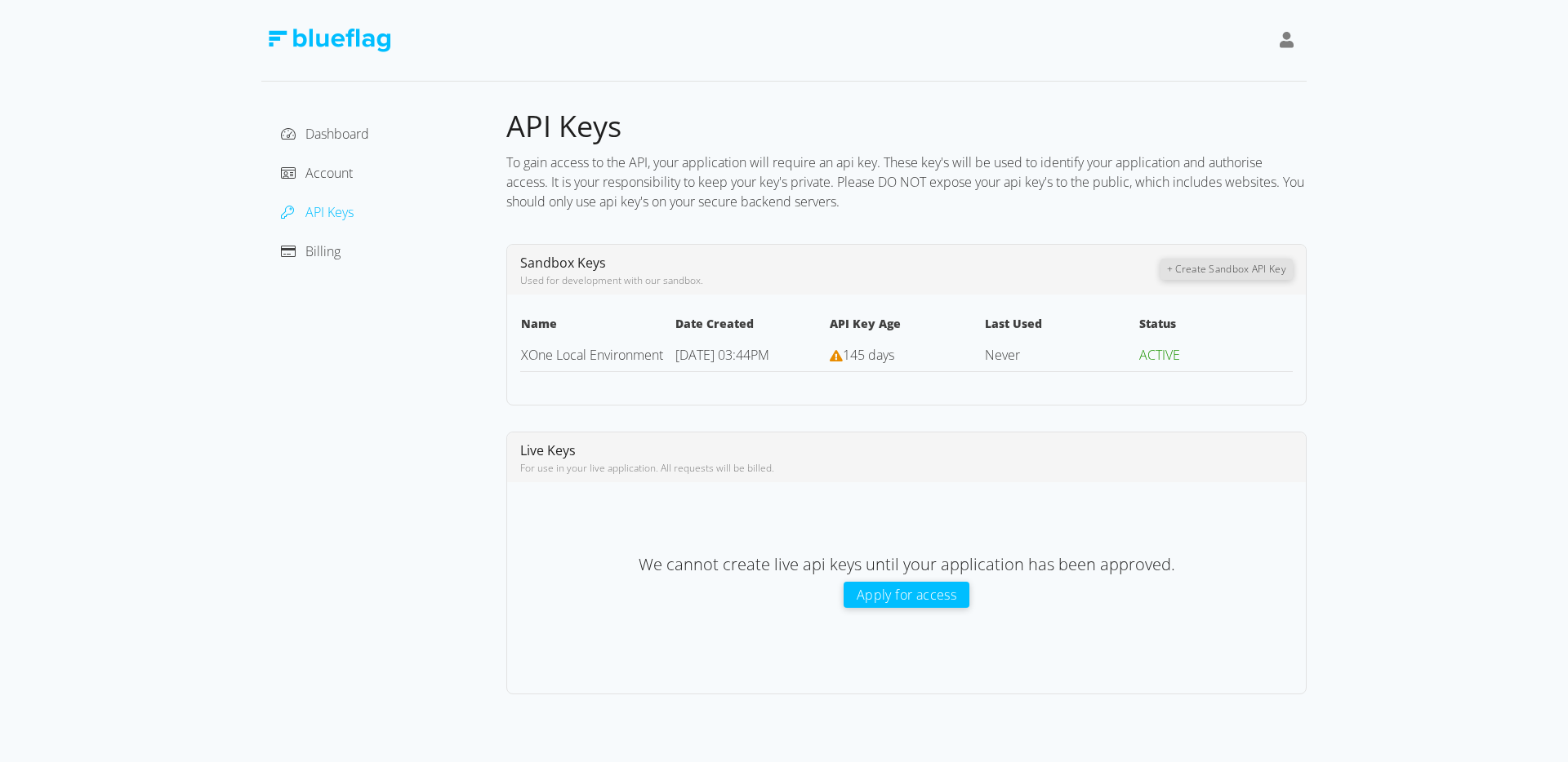
click at [1229, 268] on button "+ Create Sandbox API Key" at bounding box center [1226, 269] width 132 height 22
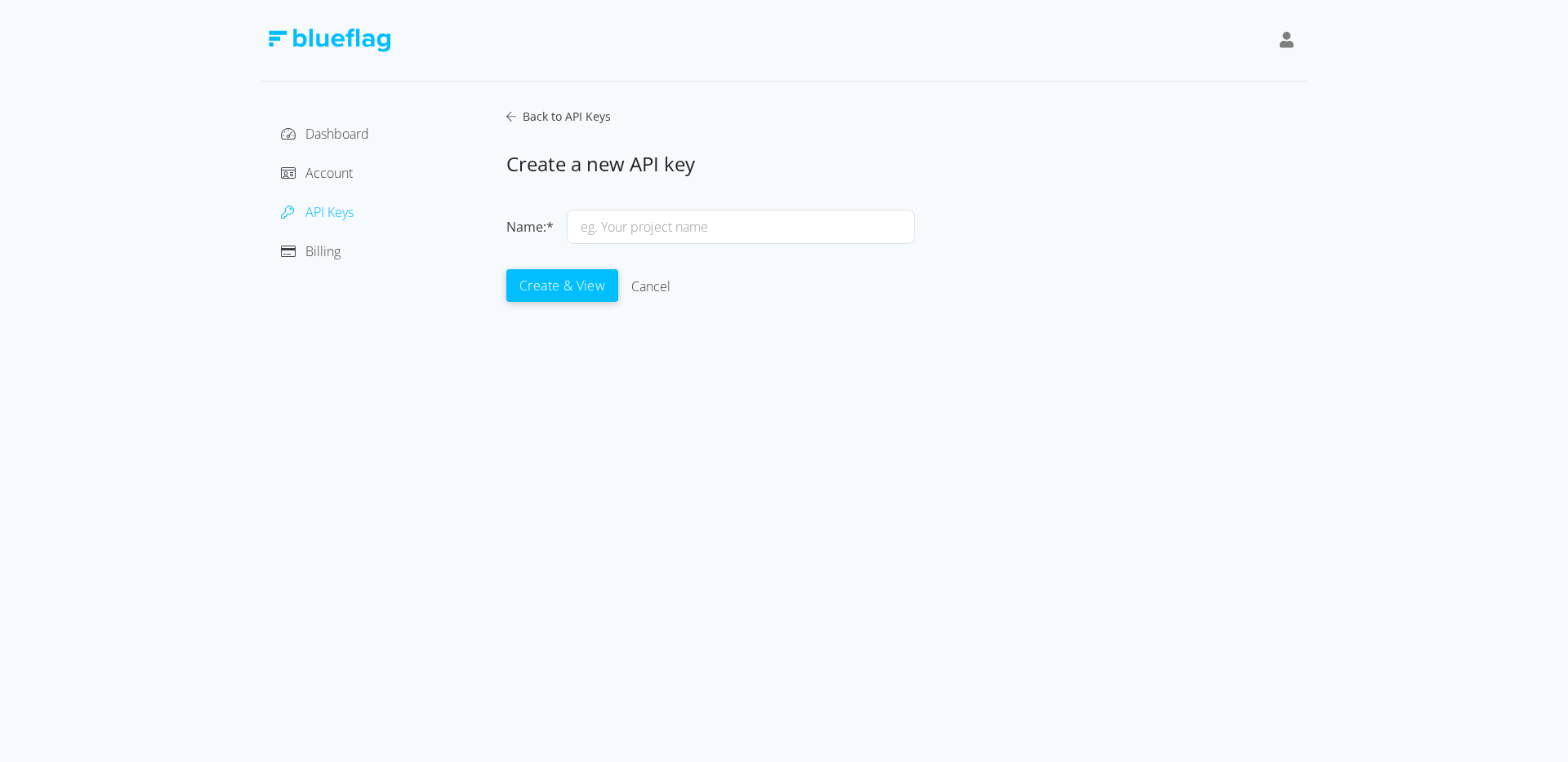
click at [705, 224] on input "text" at bounding box center [740, 227] width 348 height 35
type input "Test"
click at [541, 290] on button "Create & View" at bounding box center [562, 285] width 112 height 33
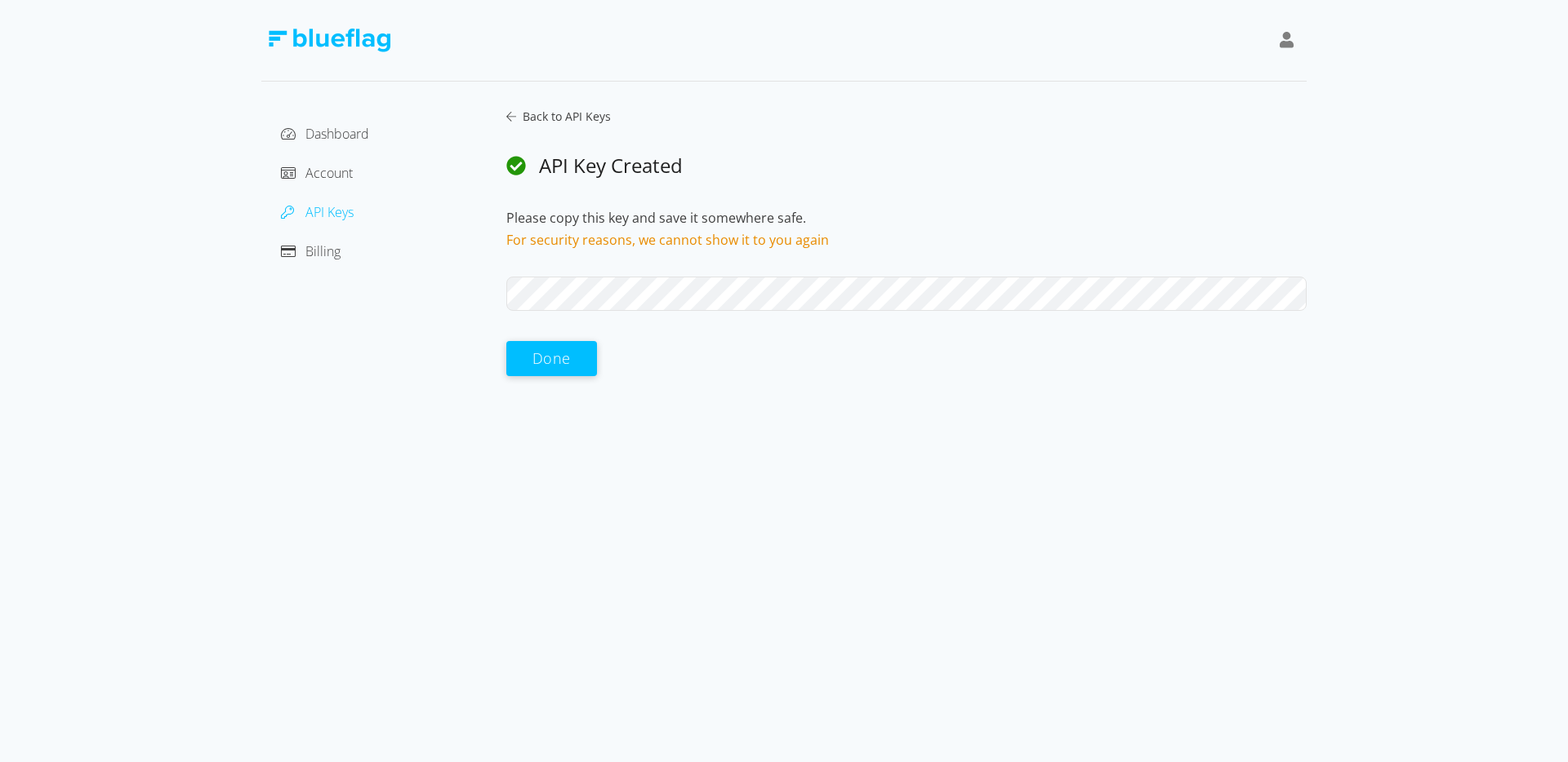
click at [541, 360] on button "Done" at bounding box center [551, 358] width 91 height 35
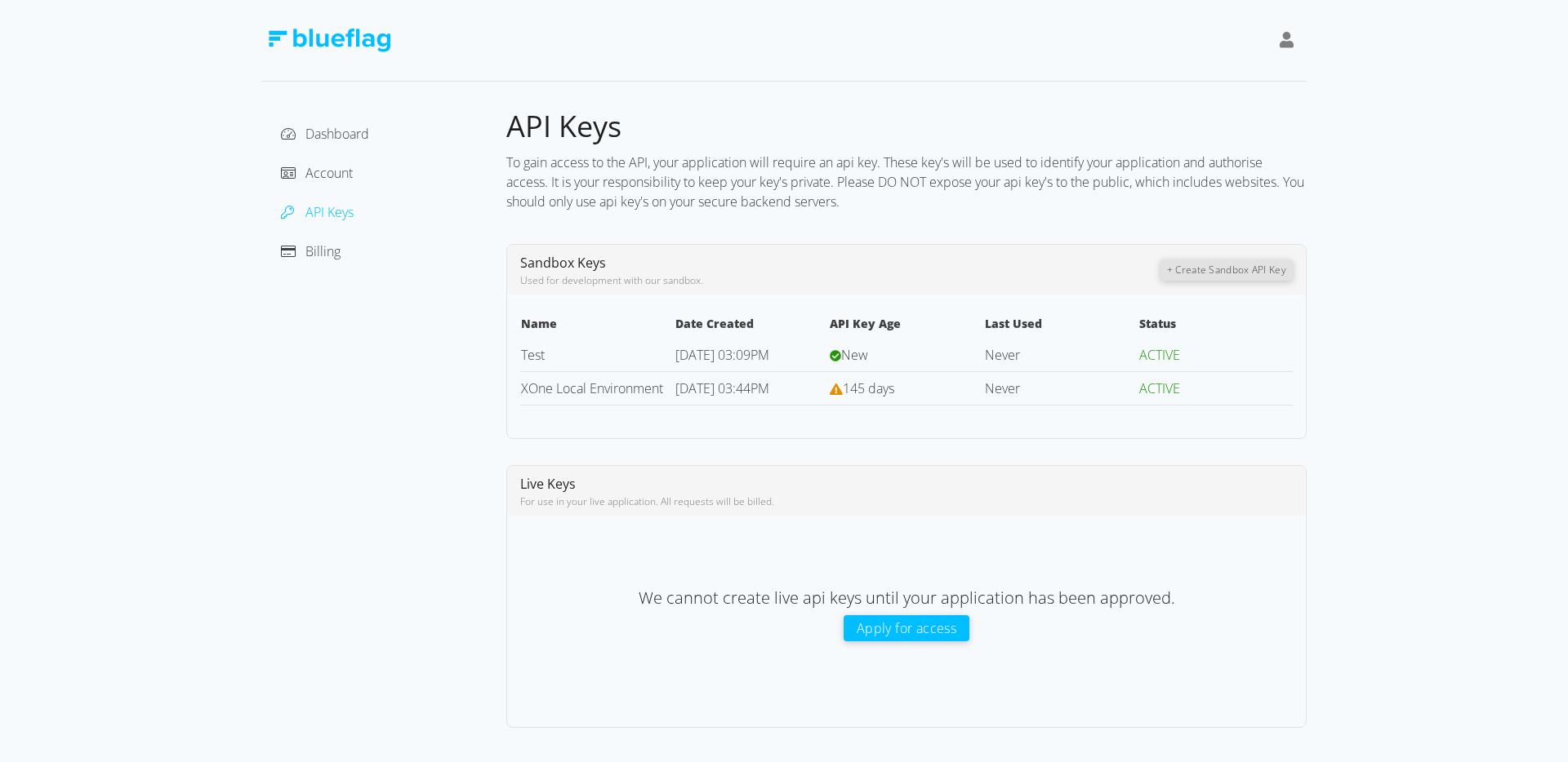
click at [405, 401] on div "Dashboard Account API Keys Billing" at bounding box center [384, 418] width 245 height 620
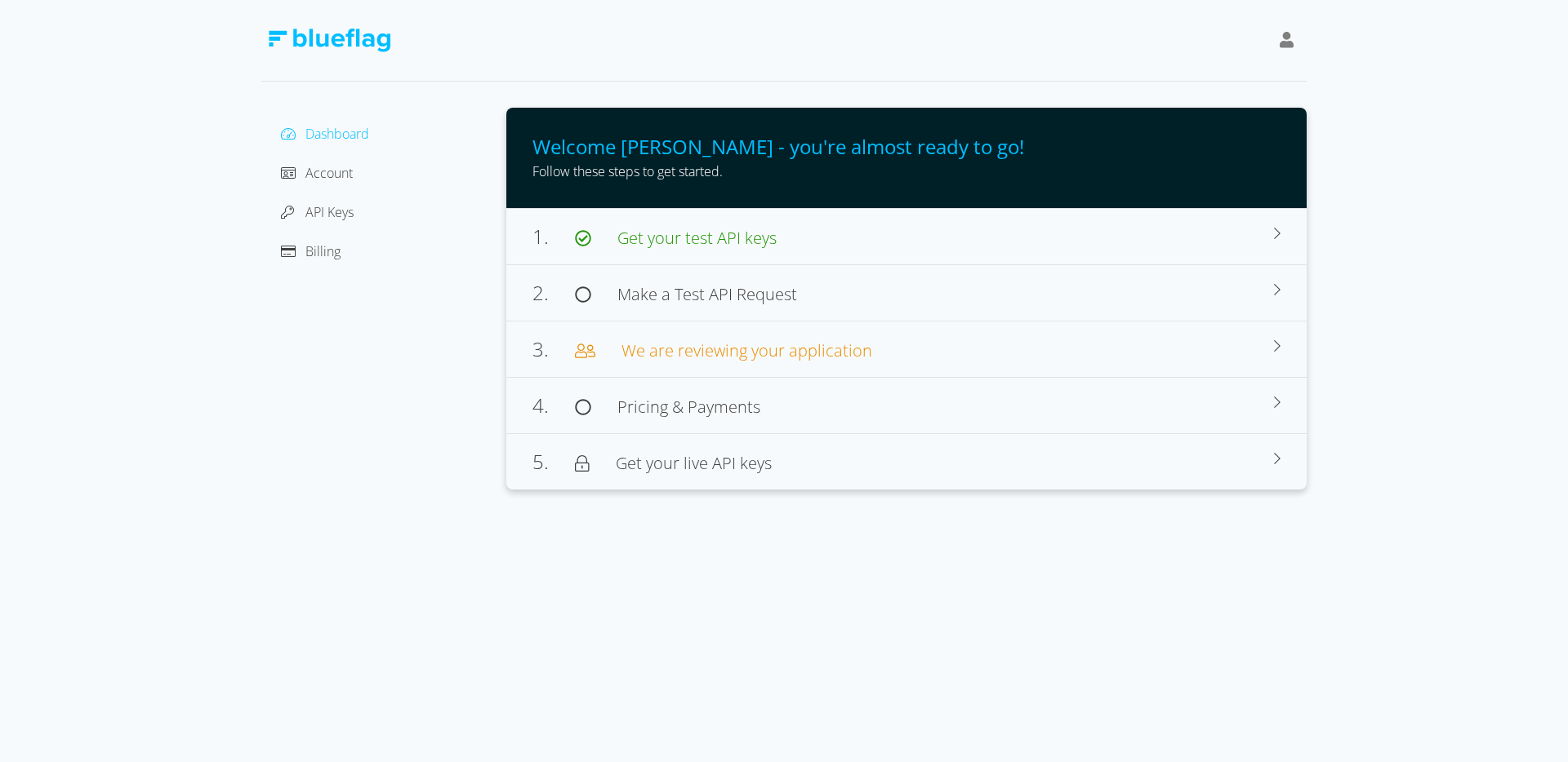
click at [817, 47] on div at bounding box center [784, 41] width 1046 height 82
click at [376, 483] on div "Dashboard Account API Keys Billing" at bounding box center [384, 299] width 245 height 382
click at [328, 173] on span "Account" at bounding box center [329, 173] width 47 height 18
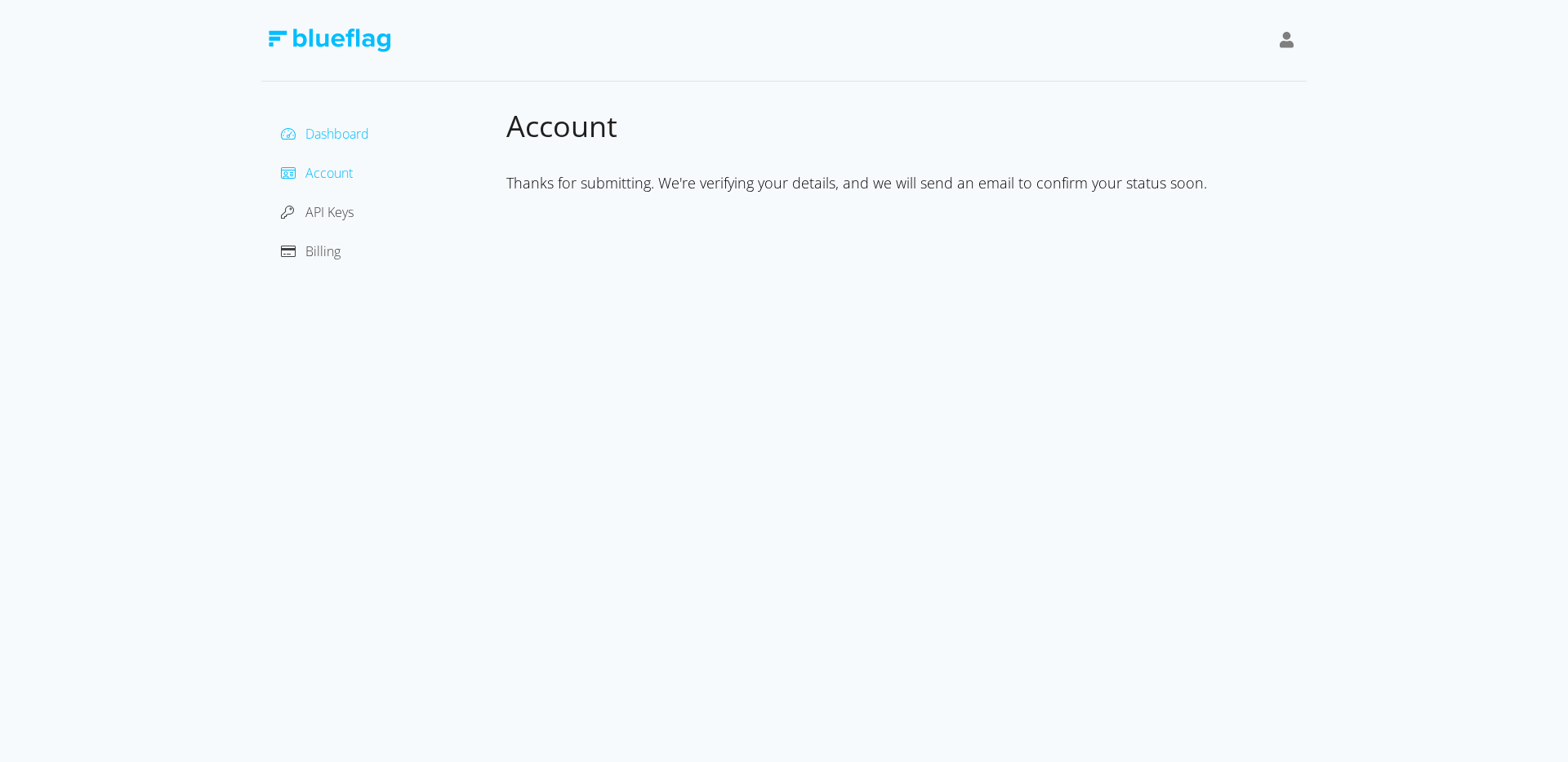
click at [345, 133] on span "Dashboard" at bounding box center [338, 134] width 64 height 18
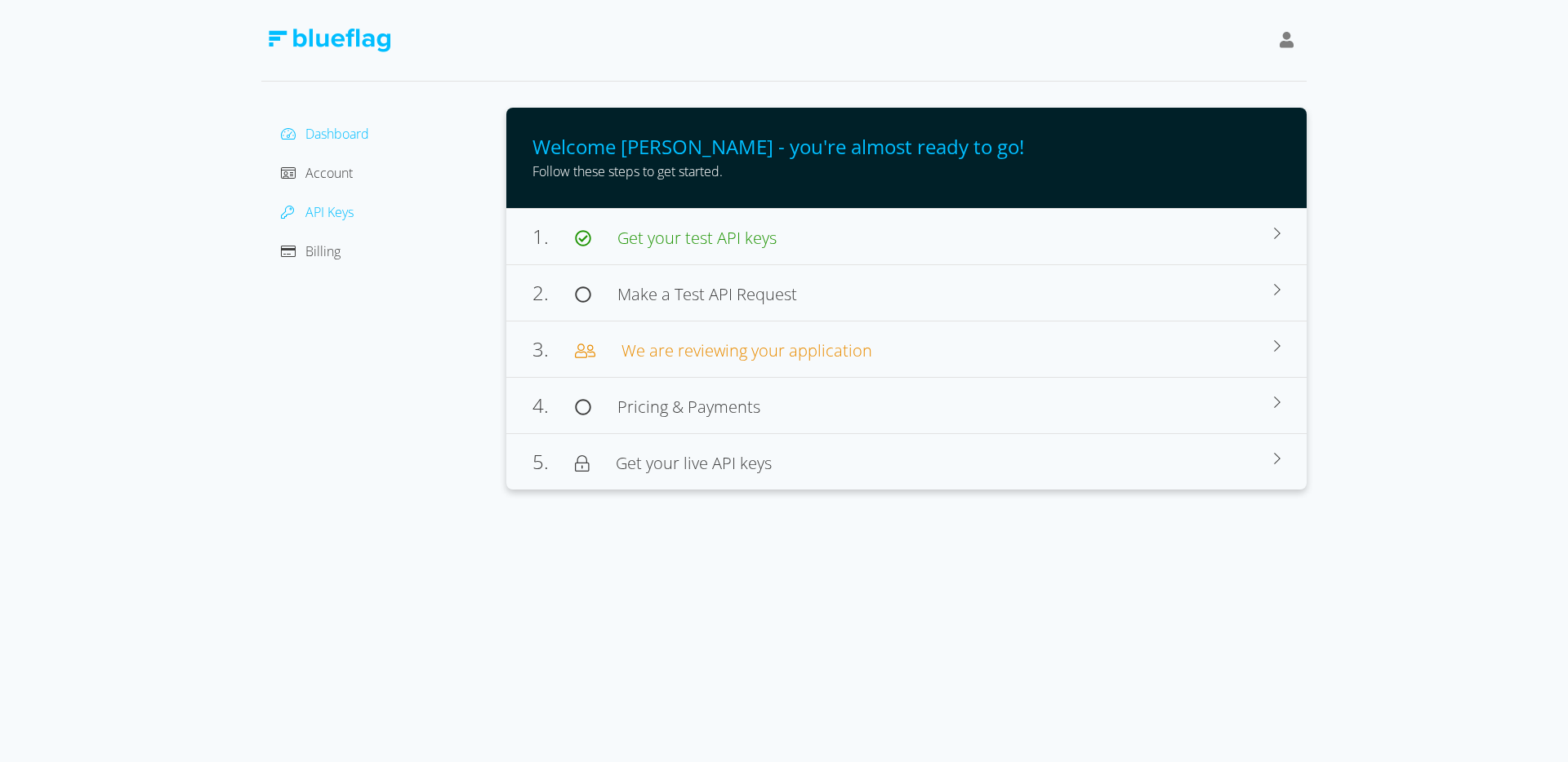
click at [338, 207] on span "API Keys" at bounding box center [330, 211] width 48 height 18
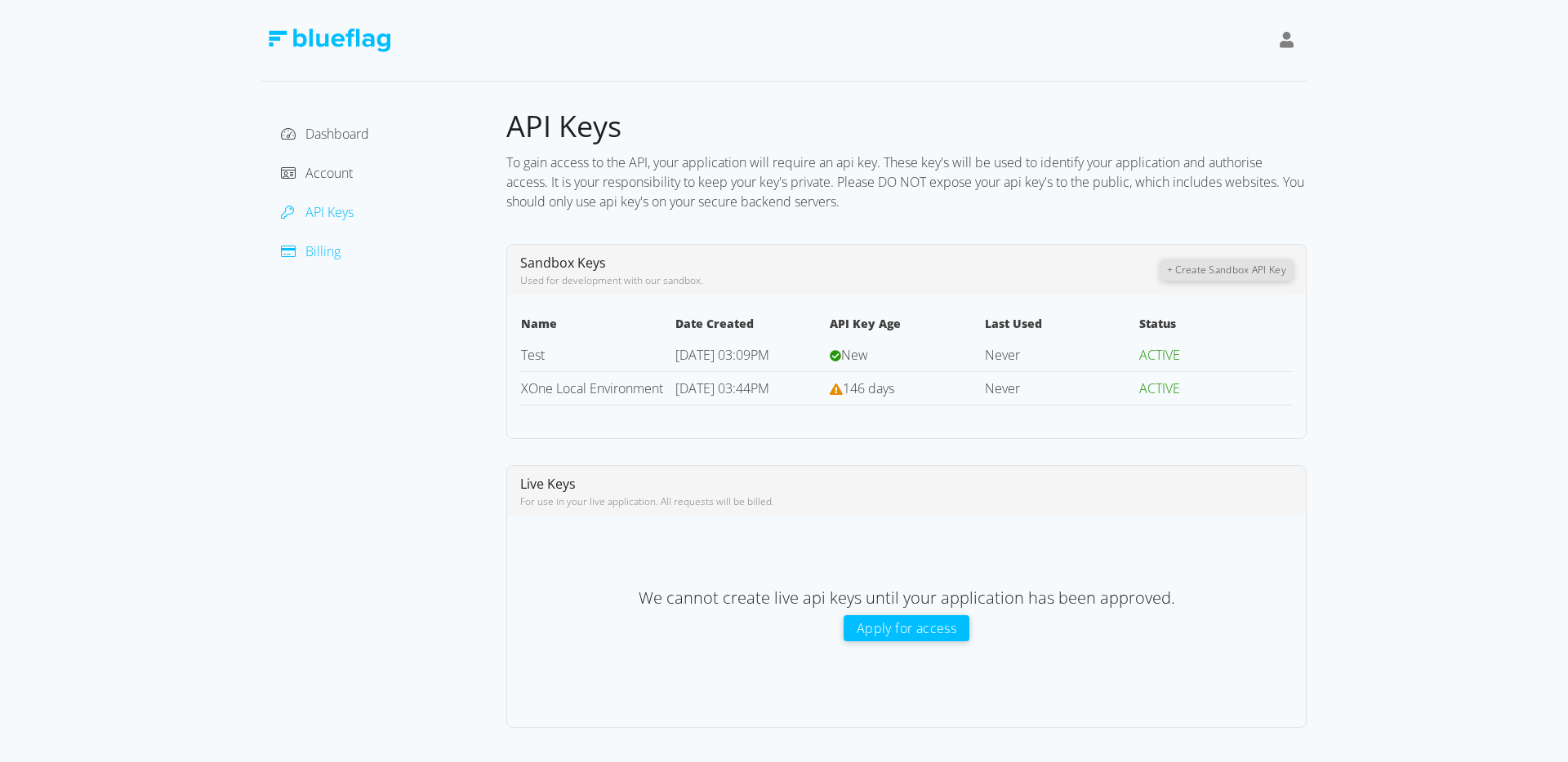
click at [332, 258] on span "Billing" at bounding box center [323, 251] width 35 height 18
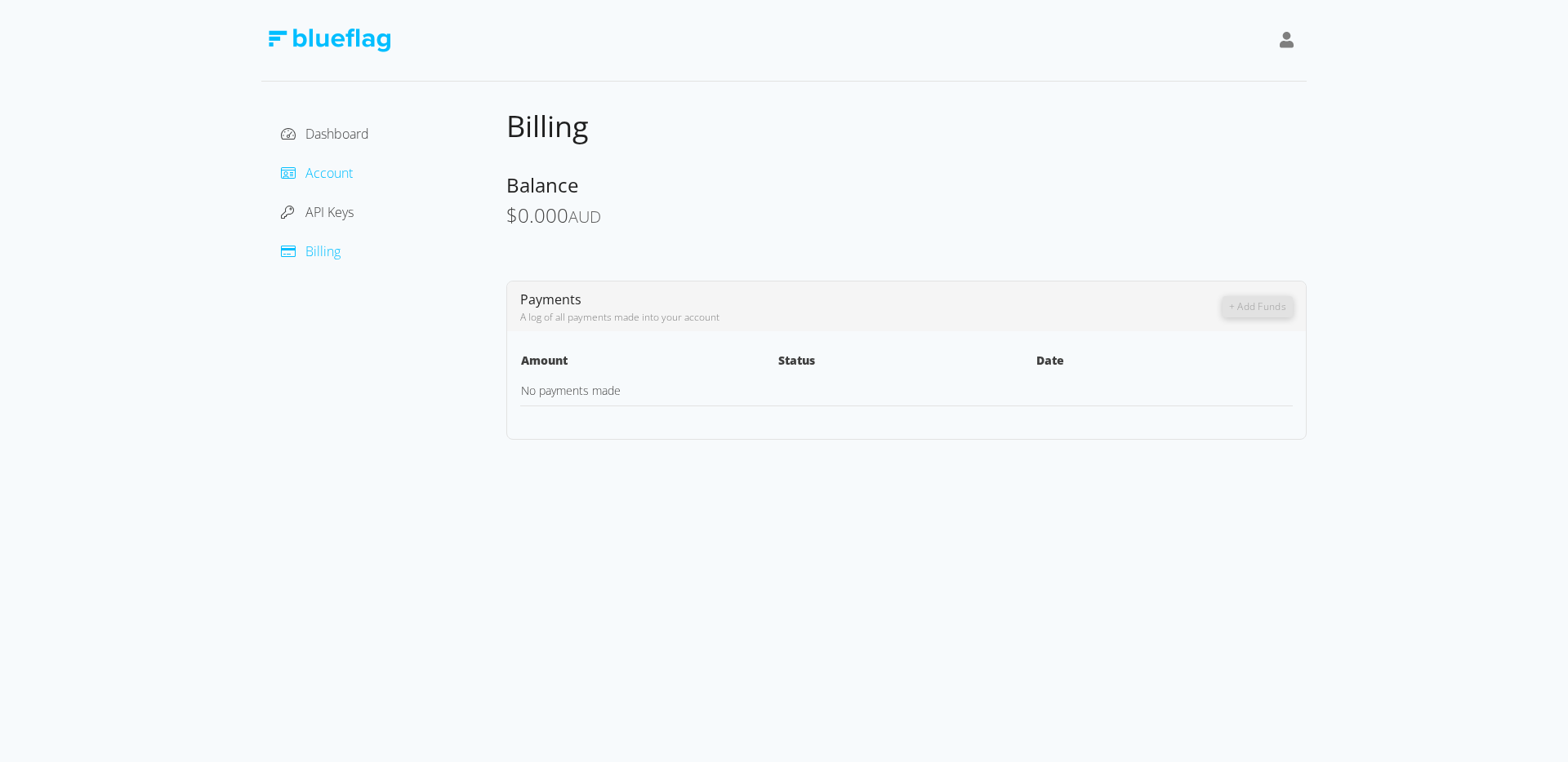
click at [338, 173] on span "Account" at bounding box center [329, 173] width 47 height 18
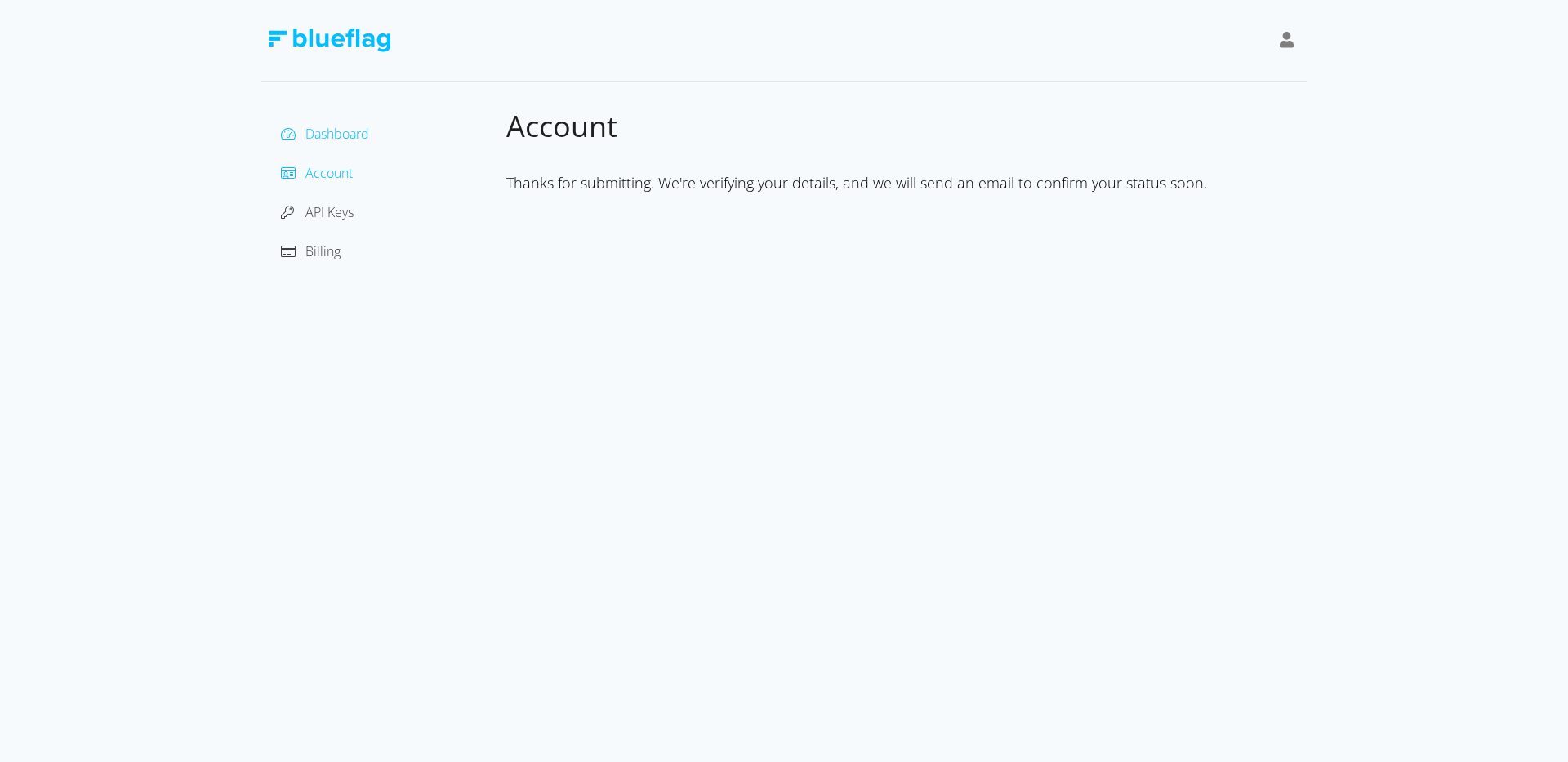
click at [347, 125] on span "Dashboard" at bounding box center [338, 134] width 64 height 18
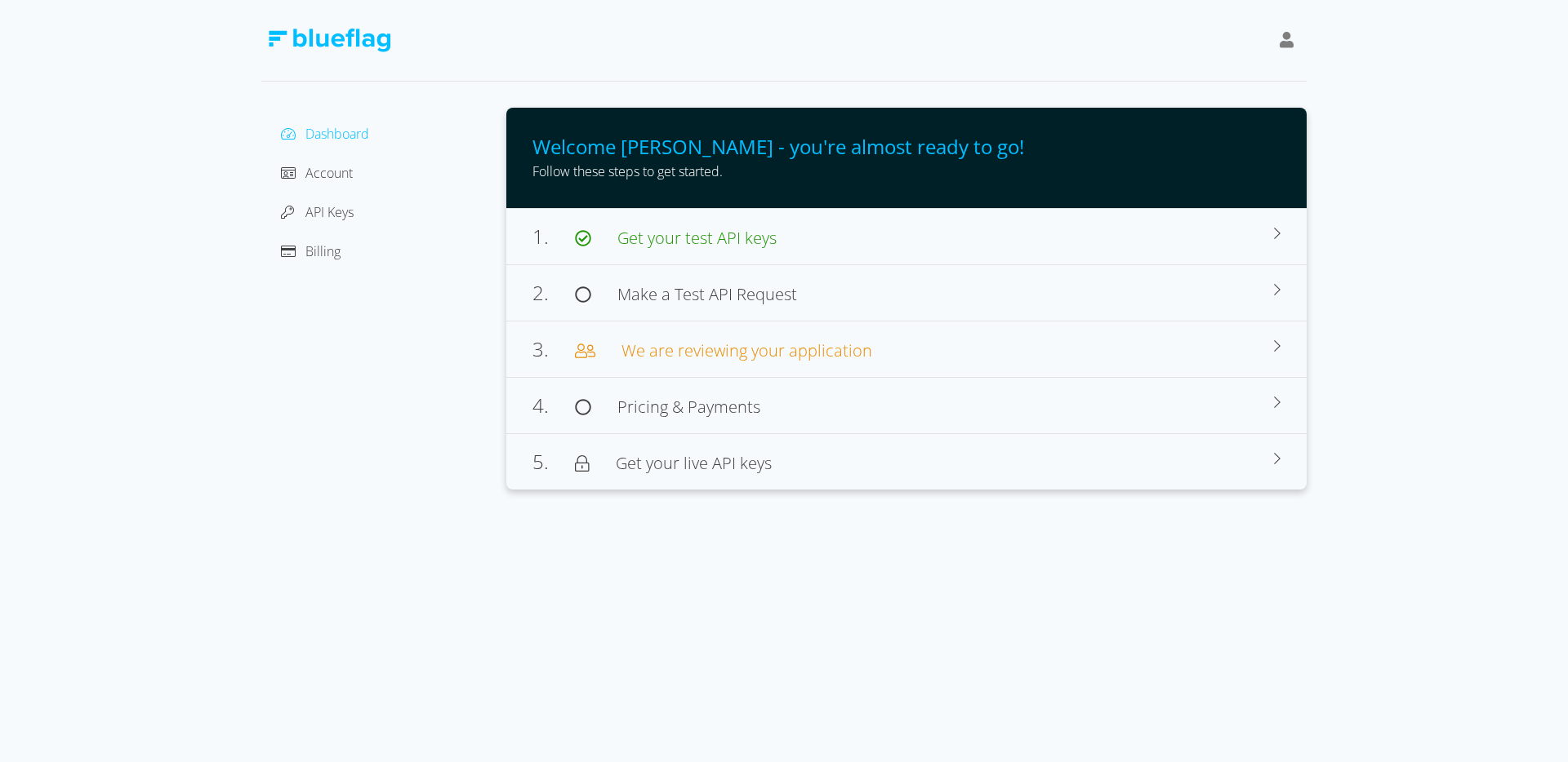
click at [1293, 43] on div at bounding box center [1287, 41] width 28 height 38
click at [1242, 83] on div "[PERSON_NAME]" at bounding box center [1212, 81] width 137 height 20
click at [1005, 67] on div at bounding box center [784, 41] width 1046 height 82
click at [357, 171] on div "Account" at bounding box center [383, 173] width 218 height 26
click at [339, 171] on span "Account" at bounding box center [329, 173] width 47 height 18
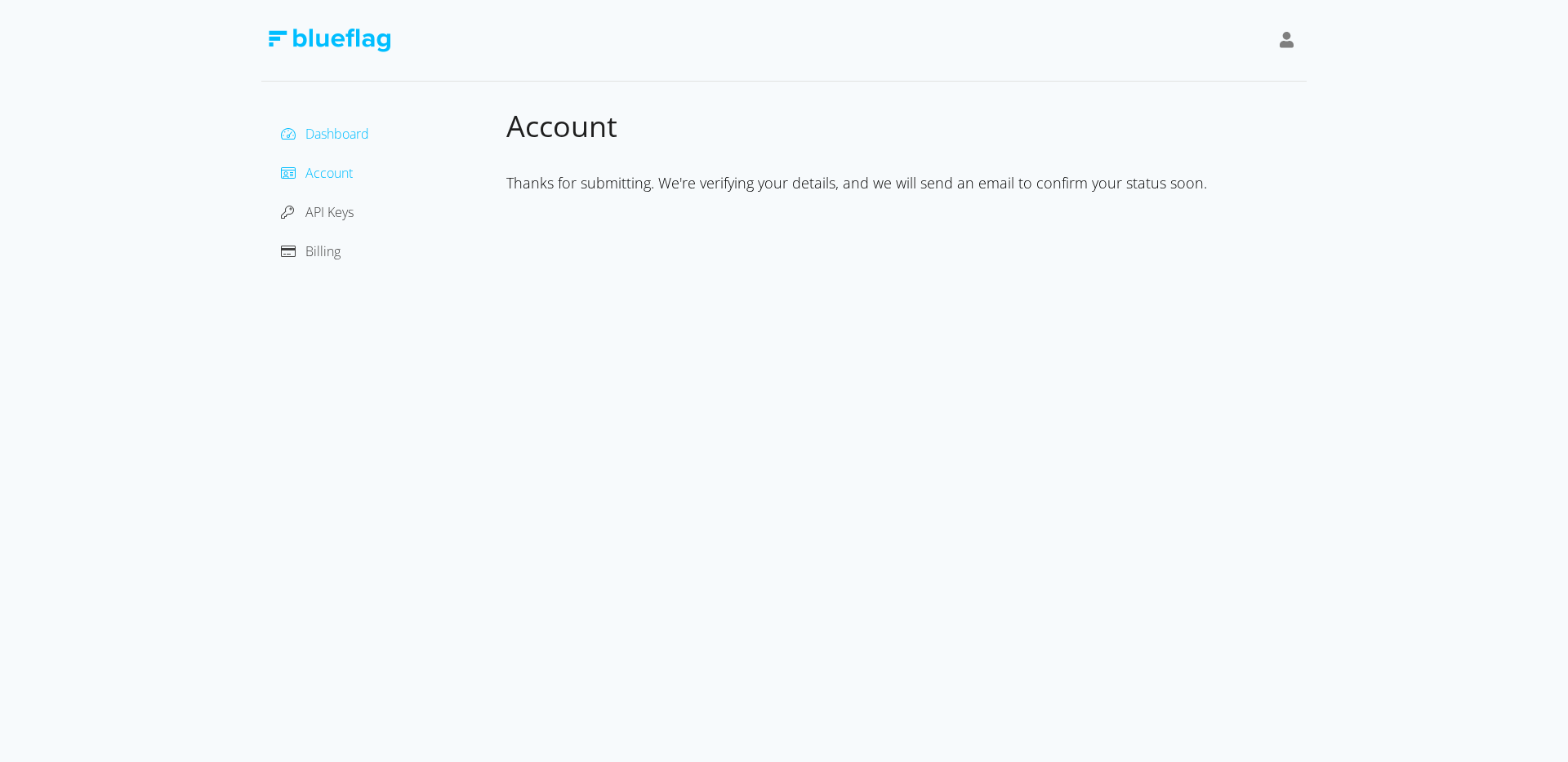
click at [340, 140] on span "Dashboard" at bounding box center [338, 134] width 64 height 18
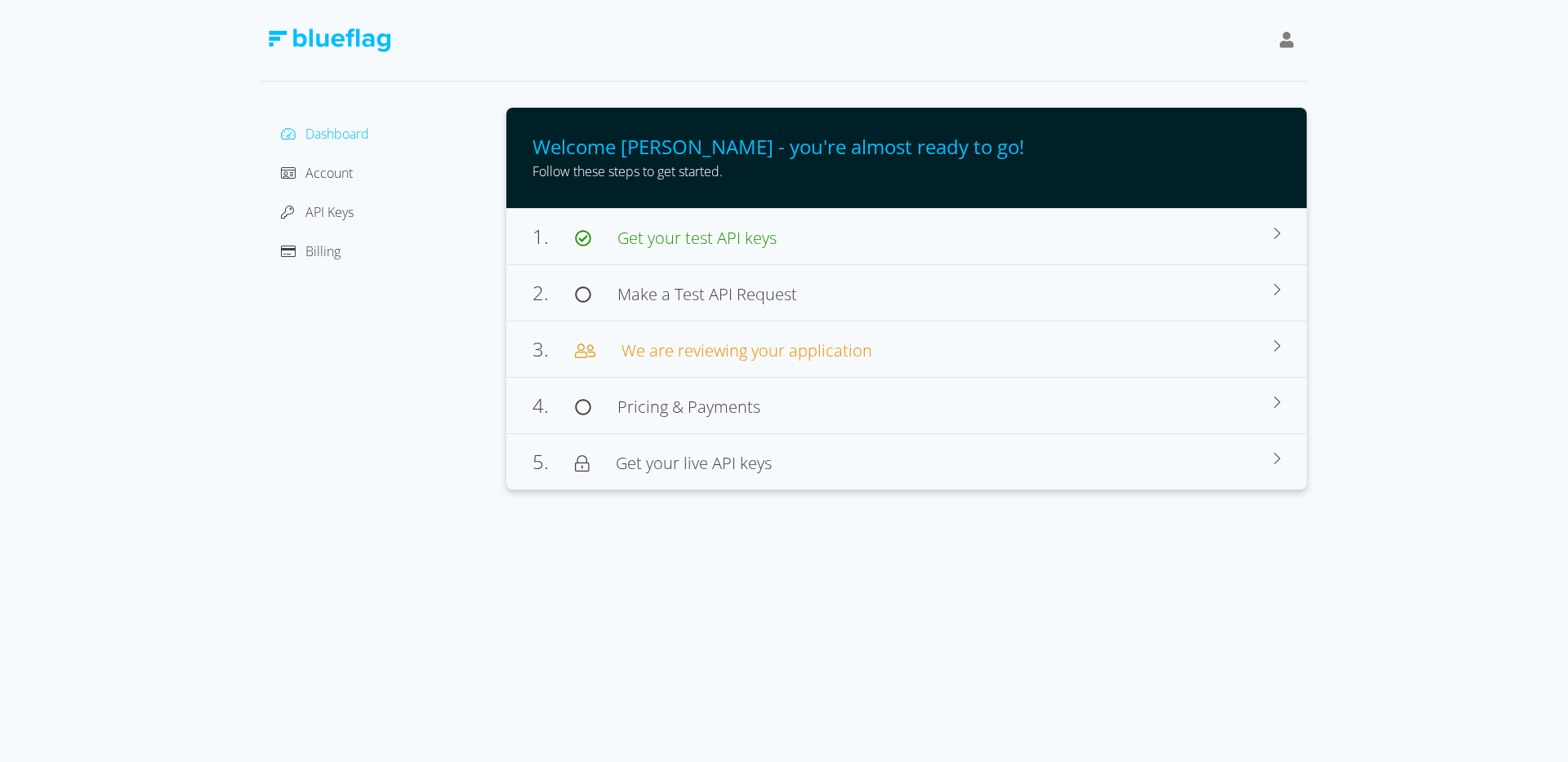
click at [366, 43] on img at bounding box center [329, 40] width 123 height 23
click at [1285, 41] on icon at bounding box center [1287, 40] width 15 height 16
click at [815, 51] on div at bounding box center [784, 41] width 1046 height 82
click at [325, 252] on span "Billing" at bounding box center [323, 251] width 35 height 18
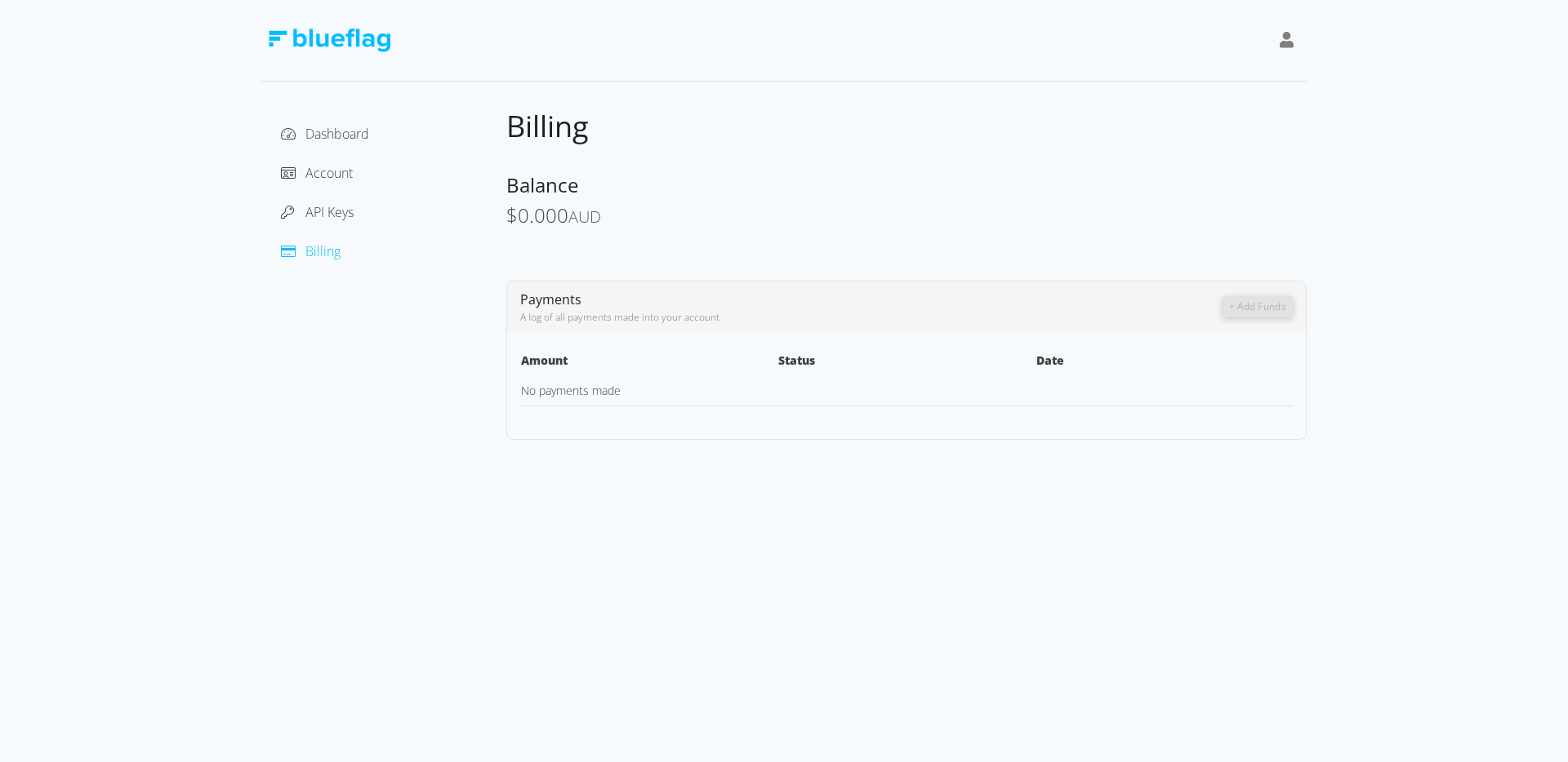
click at [555, 321] on div "A log of all payments made into your account" at bounding box center [870, 317] width 702 height 15
click at [576, 323] on div "A log of all payments made into your account" at bounding box center [870, 317] width 702 height 15
drag, startPoint x: 524, startPoint y: 320, endPoint x: 680, endPoint y: 320, distance: 156.0
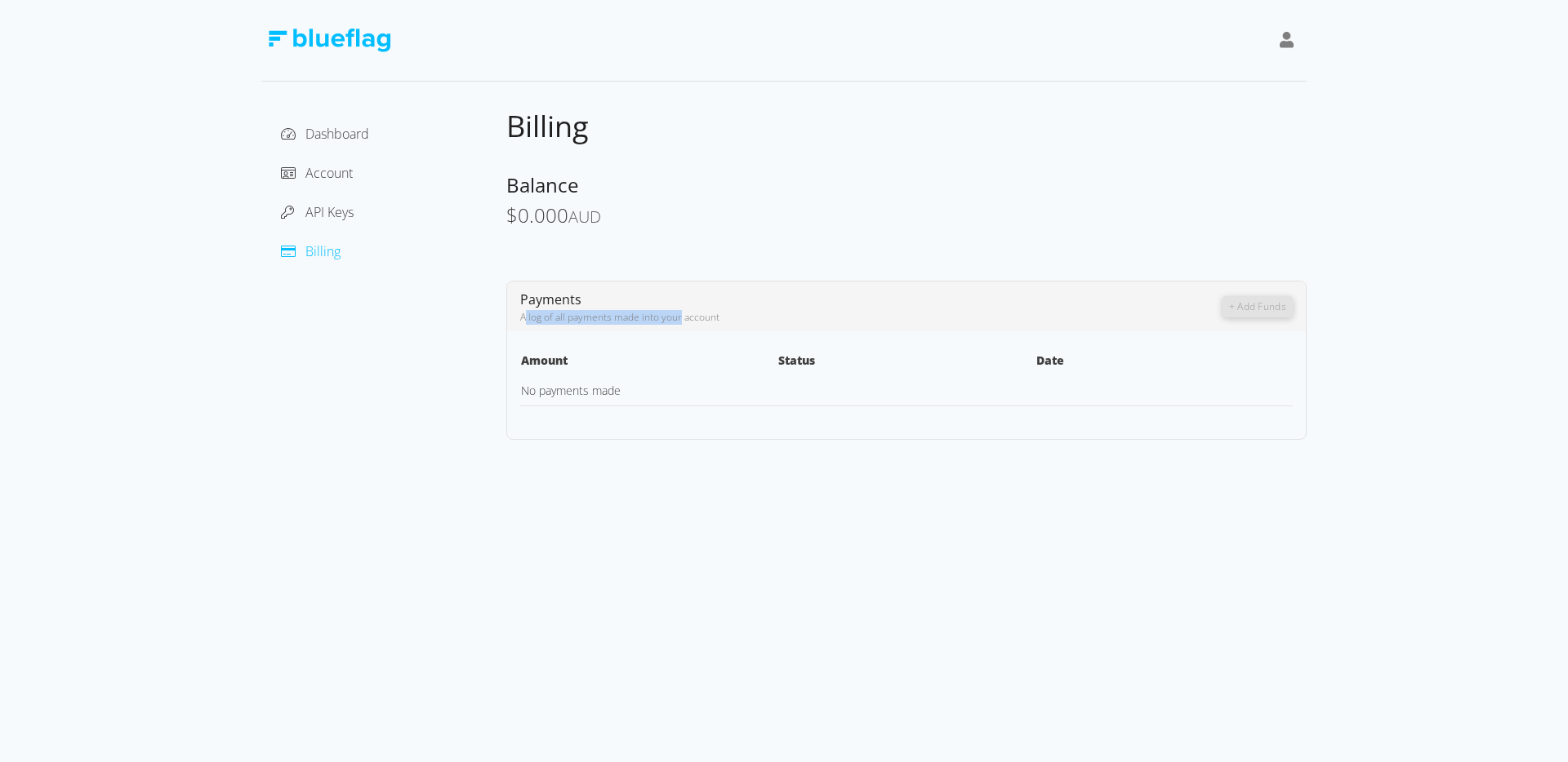
click at [680, 320] on div "A log of all payments made into your account" at bounding box center [870, 317] width 702 height 15
click at [676, 320] on div "A log of all payments made into your account" at bounding box center [870, 317] width 702 height 15
click at [736, 321] on div "A log of all payments made into your account" at bounding box center [870, 317] width 702 height 15
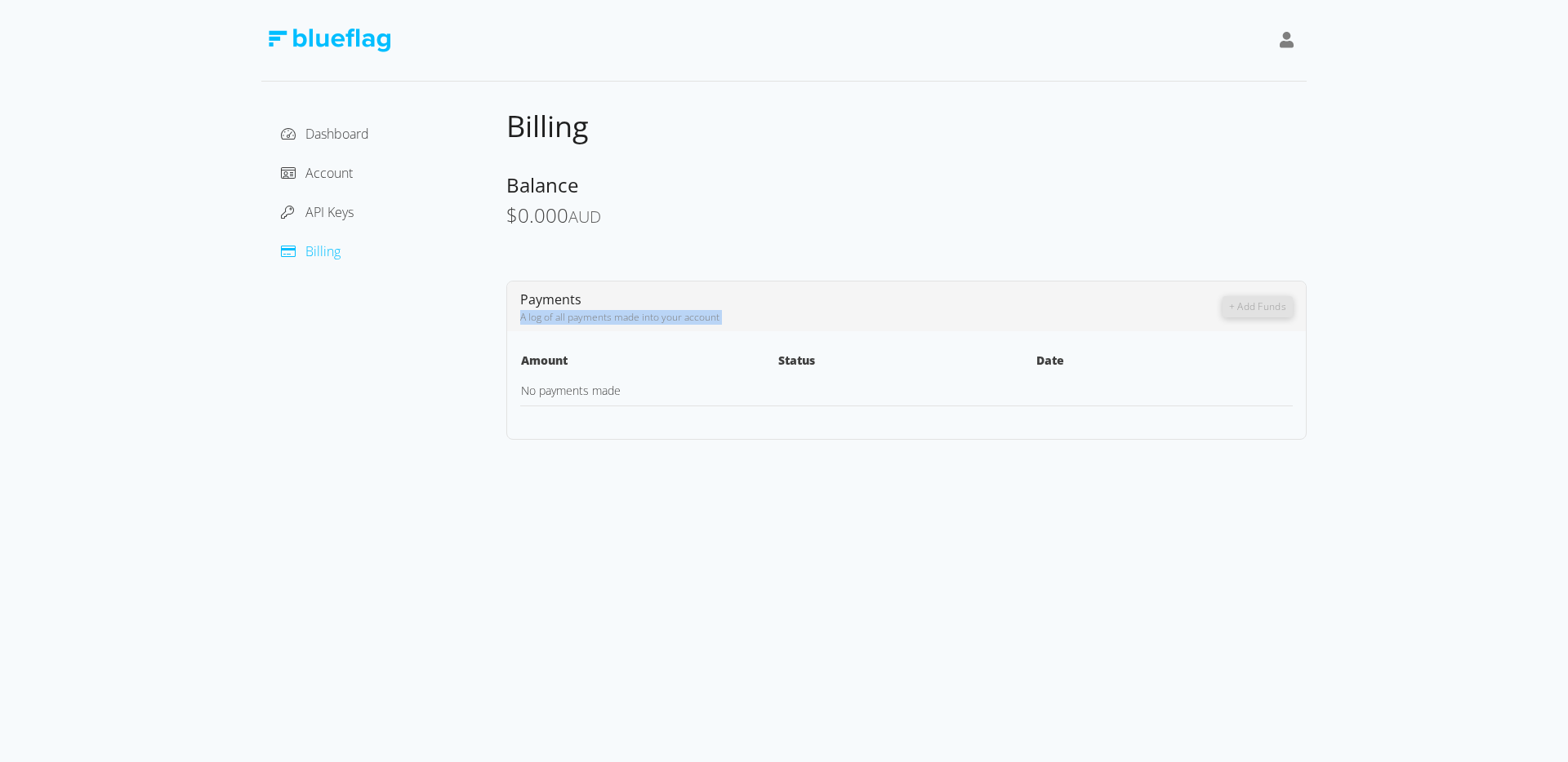
drag, startPoint x: 726, startPoint y: 318, endPoint x: 521, endPoint y: 315, distance: 205.0
click at [521, 315] on div "A log of all payments made into your account" at bounding box center [870, 317] width 702 height 15
click at [522, 303] on span "Payments" at bounding box center [550, 299] width 61 height 18
drag, startPoint x: 522, startPoint y: 300, endPoint x: 748, endPoint y: 328, distance: 227.7
click at [748, 328] on div "Payments A log of all payments made into your account + Add Funds" at bounding box center [906, 306] width 799 height 50
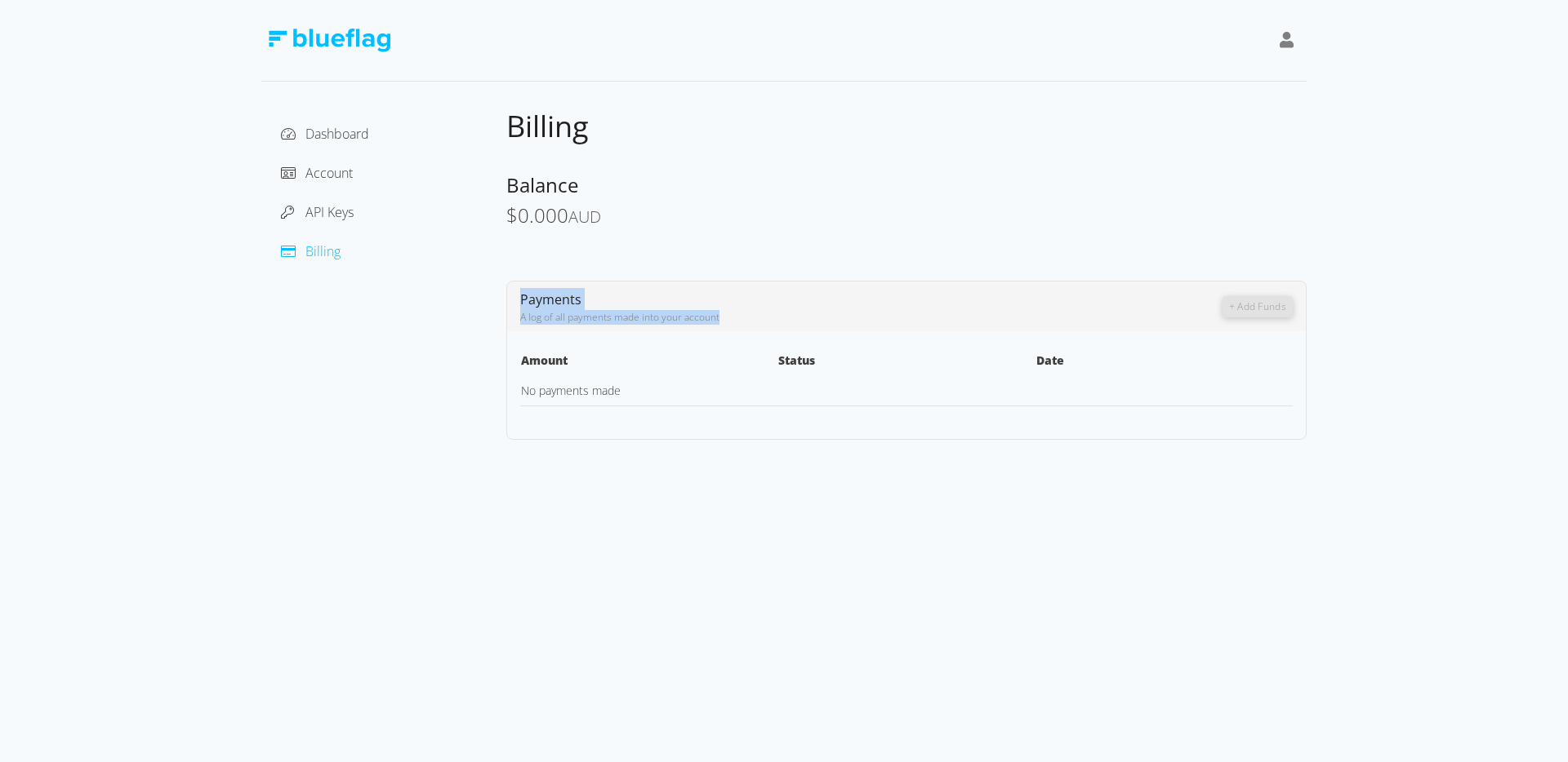
click at [748, 328] on div "Payments A log of all payments made into your account + Add Funds" at bounding box center [906, 306] width 799 height 50
drag, startPoint x: 747, startPoint y: 323, endPoint x: 519, endPoint y: 304, distance: 228.8
click at [519, 304] on div "Payments A log of all payments made into your account + Add Funds" at bounding box center [906, 306] width 799 height 50
drag, startPoint x: 519, startPoint y: 304, endPoint x: 764, endPoint y: 323, distance: 245.7
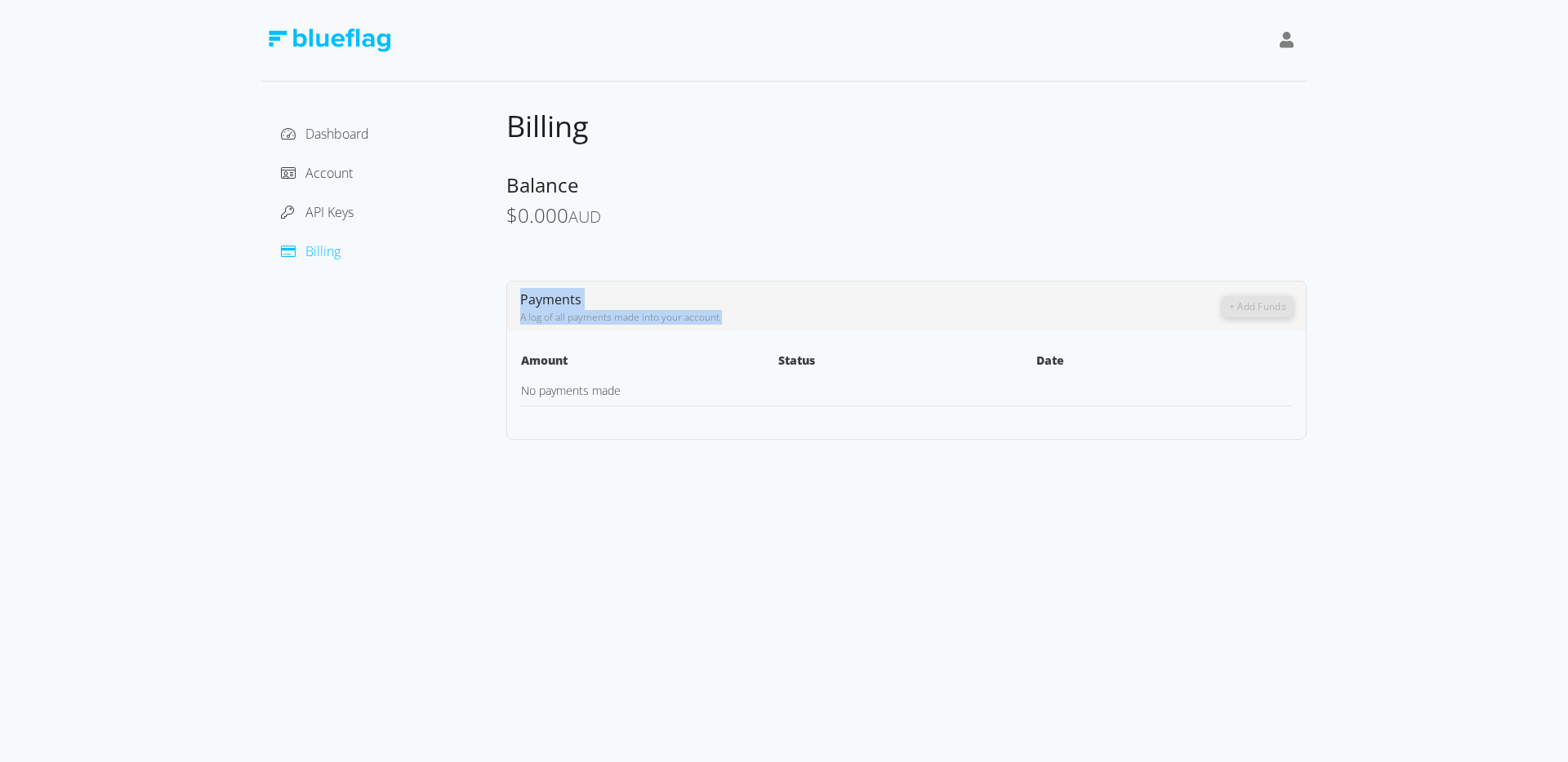
click at [764, 323] on div "Payments A log of all payments made into your account + Add Funds" at bounding box center [906, 306] width 799 height 50
click at [346, 132] on span "Dashboard" at bounding box center [338, 134] width 64 height 18
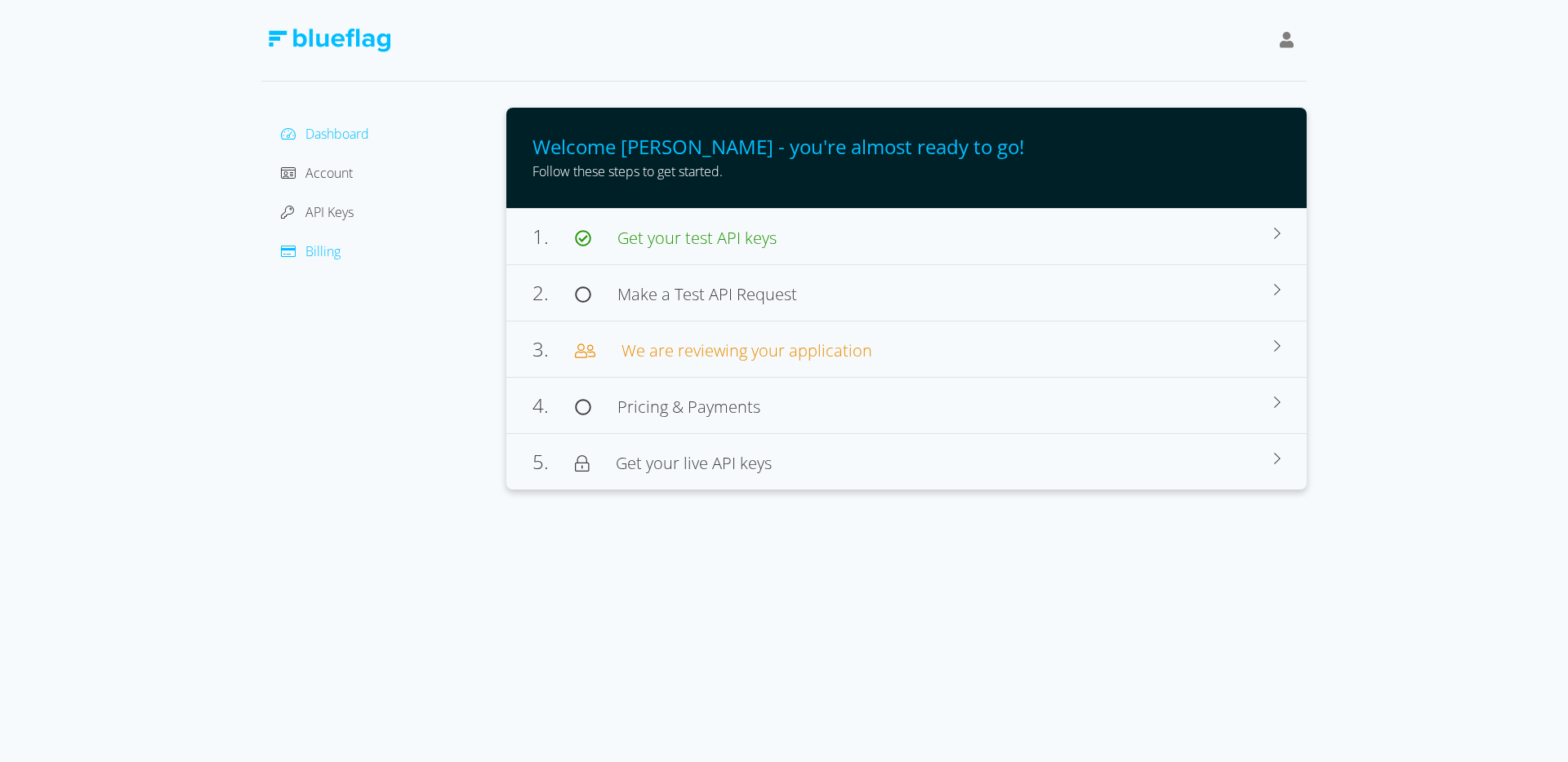
click at [327, 249] on span "Billing" at bounding box center [323, 251] width 35 height 18
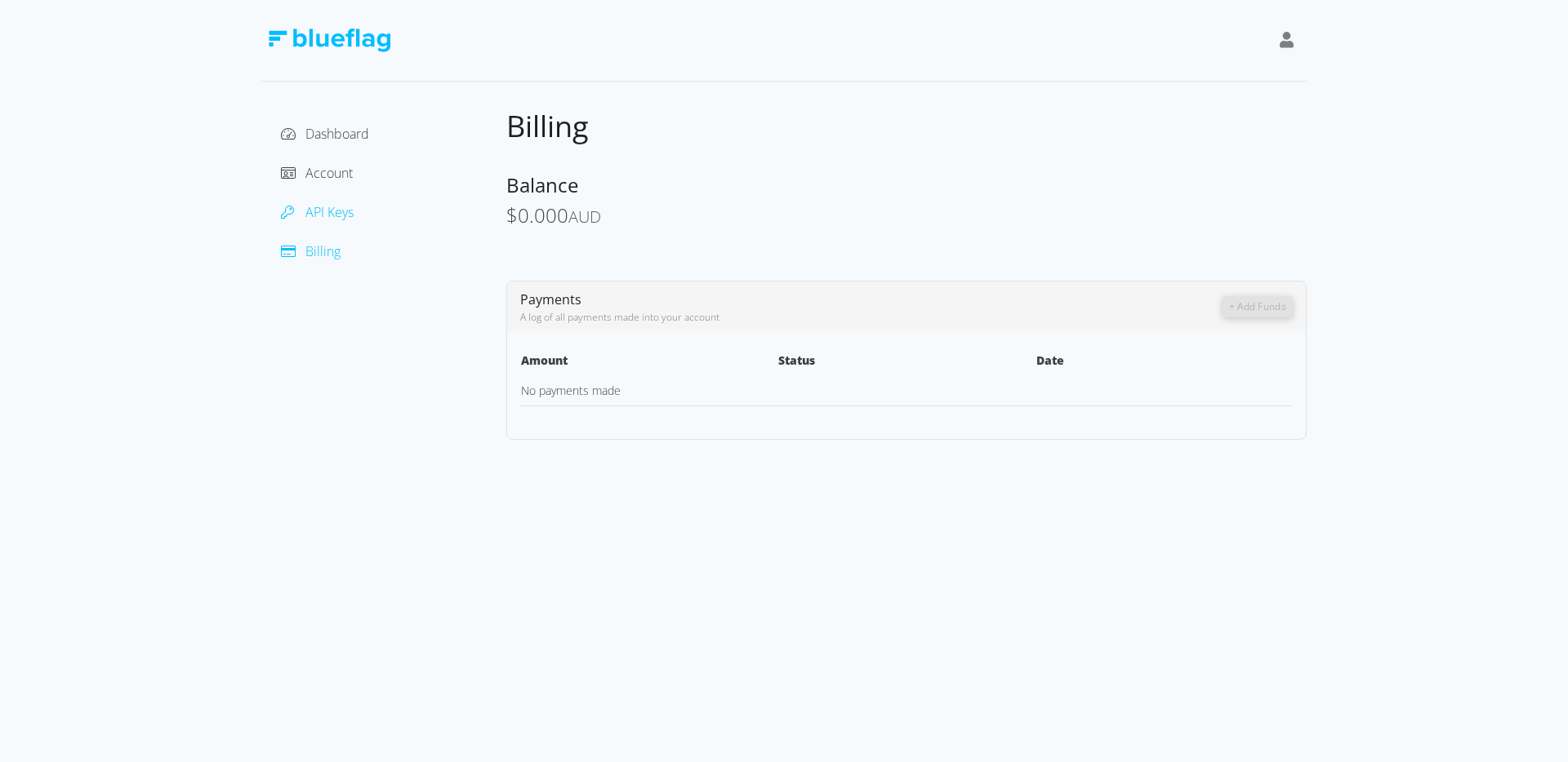
click at [343, 211] on span "API Keys" at bounding box center [330, 211] width 48 height 18
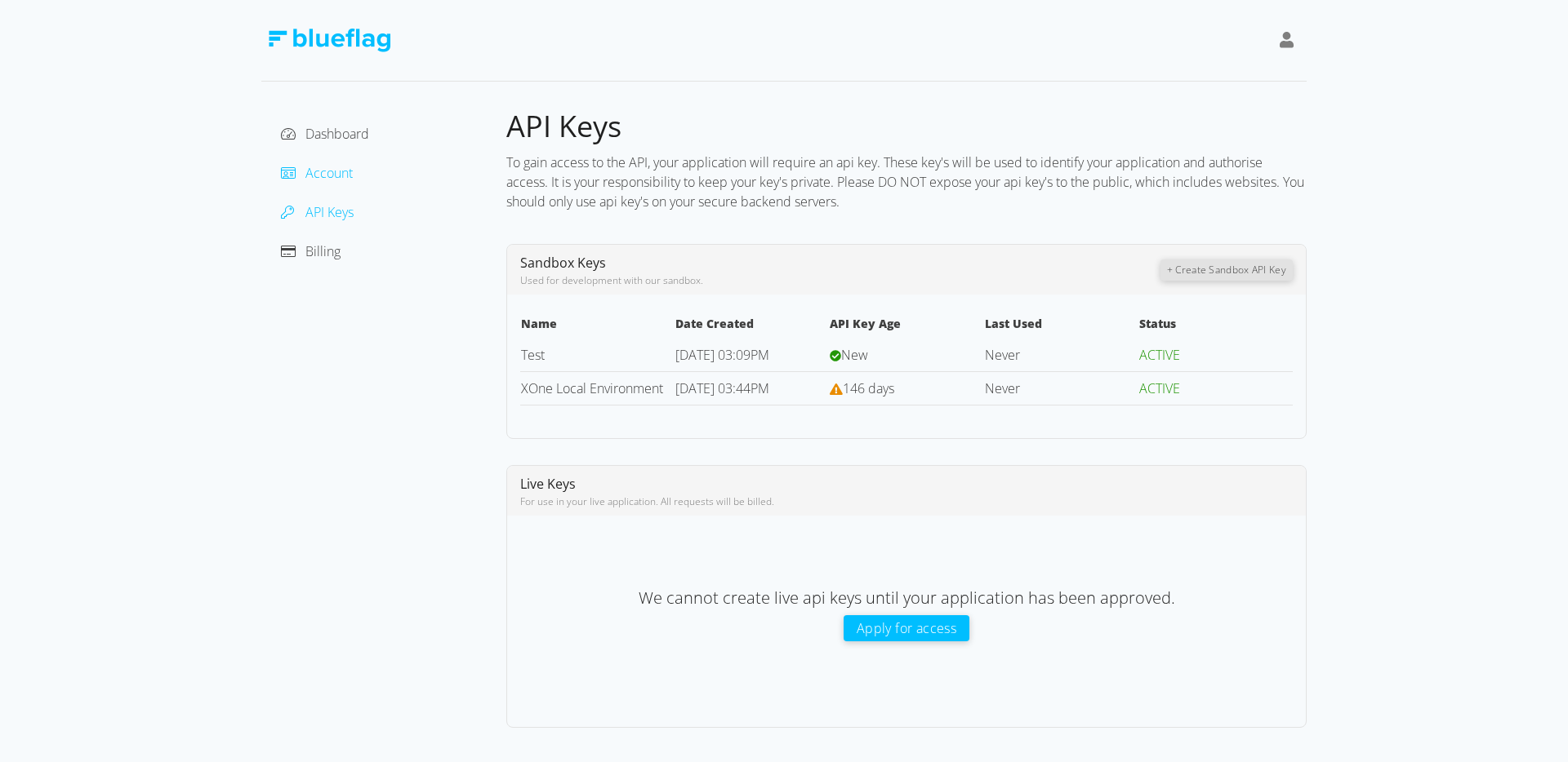
click at [327, 173] on span "Account" at bounding box center [329, 173] width 47 height 18
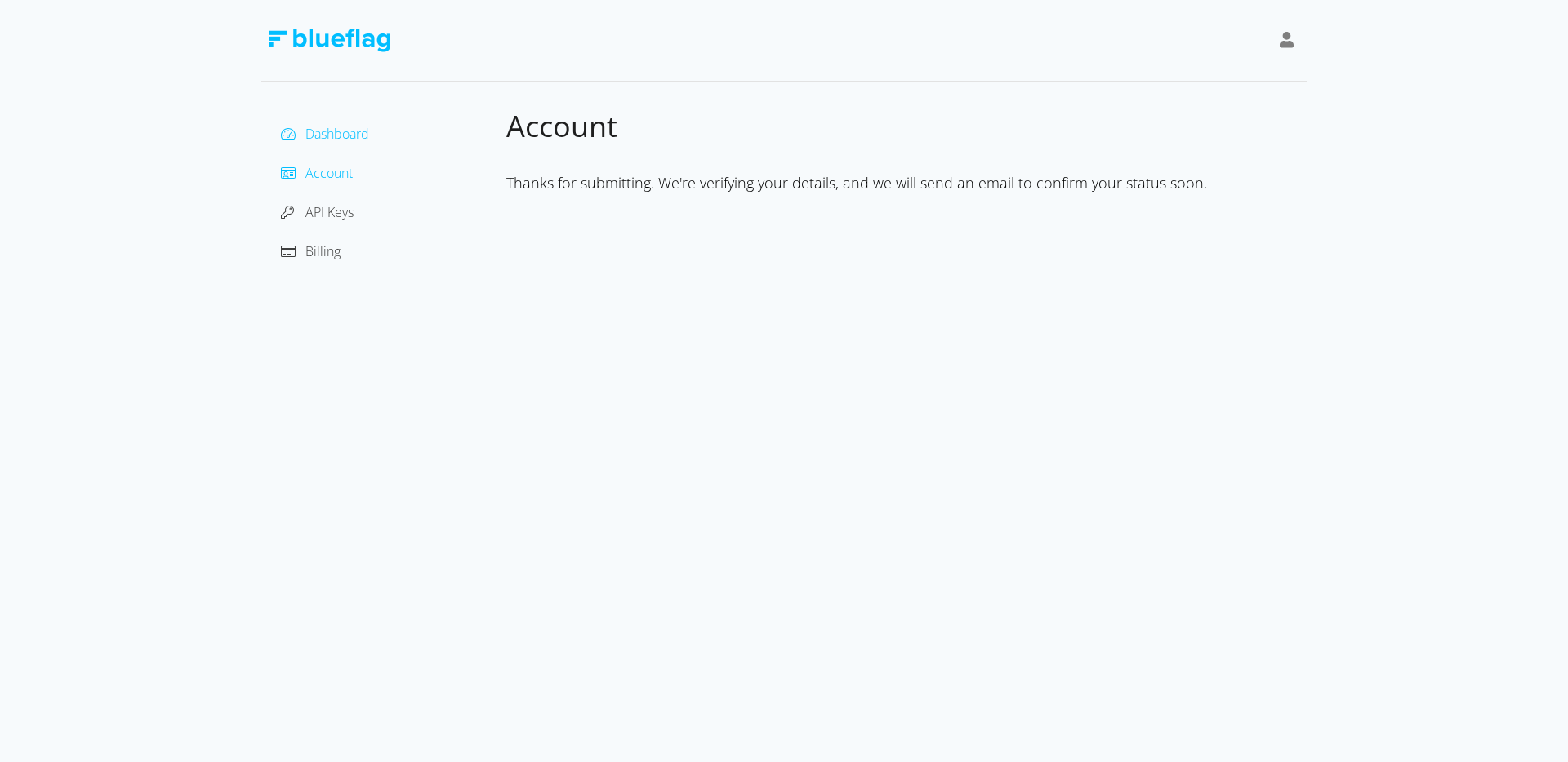
click at [330, 137] on span "Dashboard" at bounding box center [338, 134] width 64 height 18
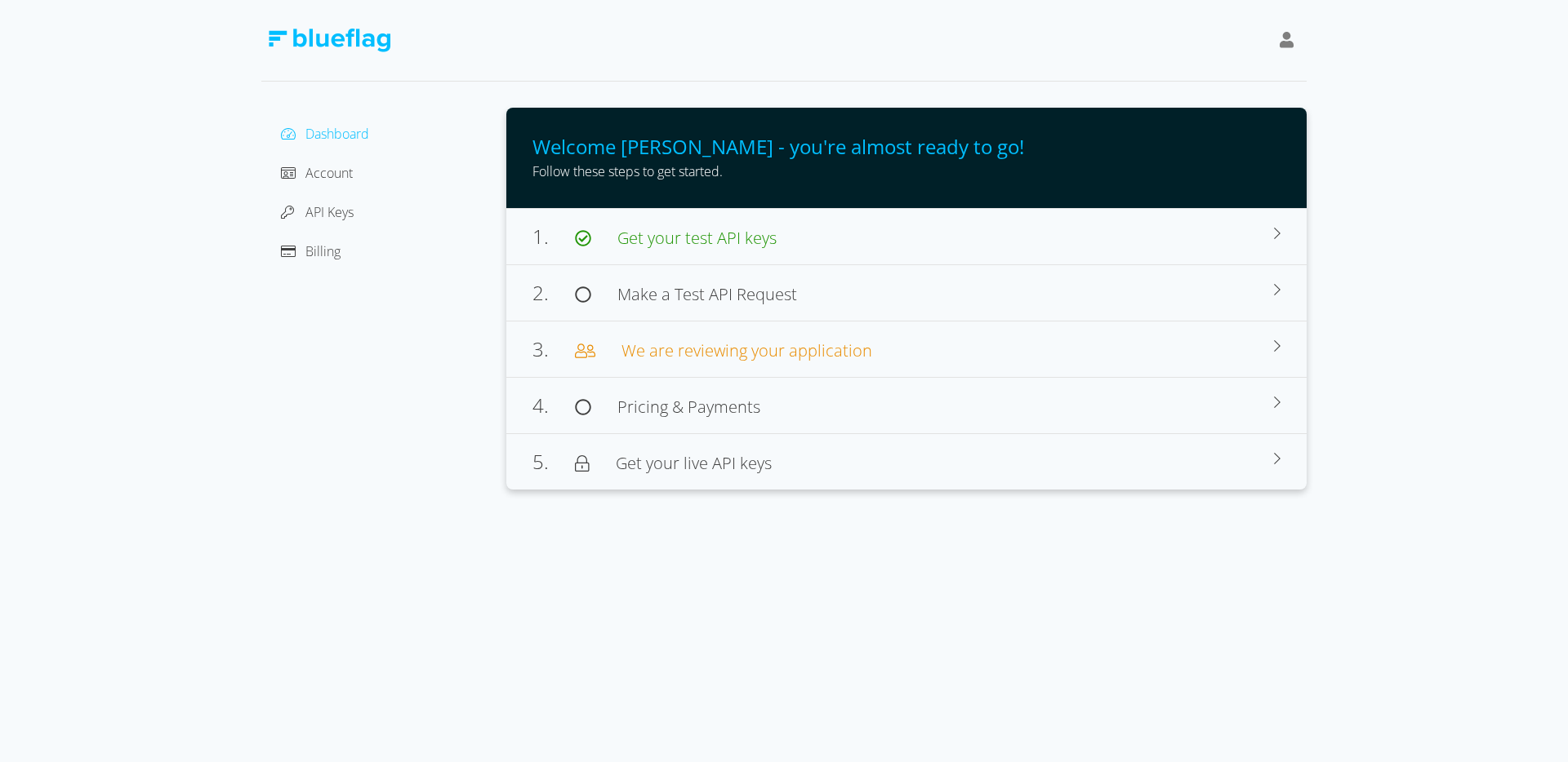
click at [1287, 46] on icon at bounding box center [1287, 40] width 15 height 16
click at [1185, 83] on div "[PERSON_NAME]" at bounding box center [1212, 81] width 137 height 20
click at [888, 67] on div at bounding box center [784, 41] width 1046 height 82
